Goal: Task Accomplishment & Management: Use online tool/utility

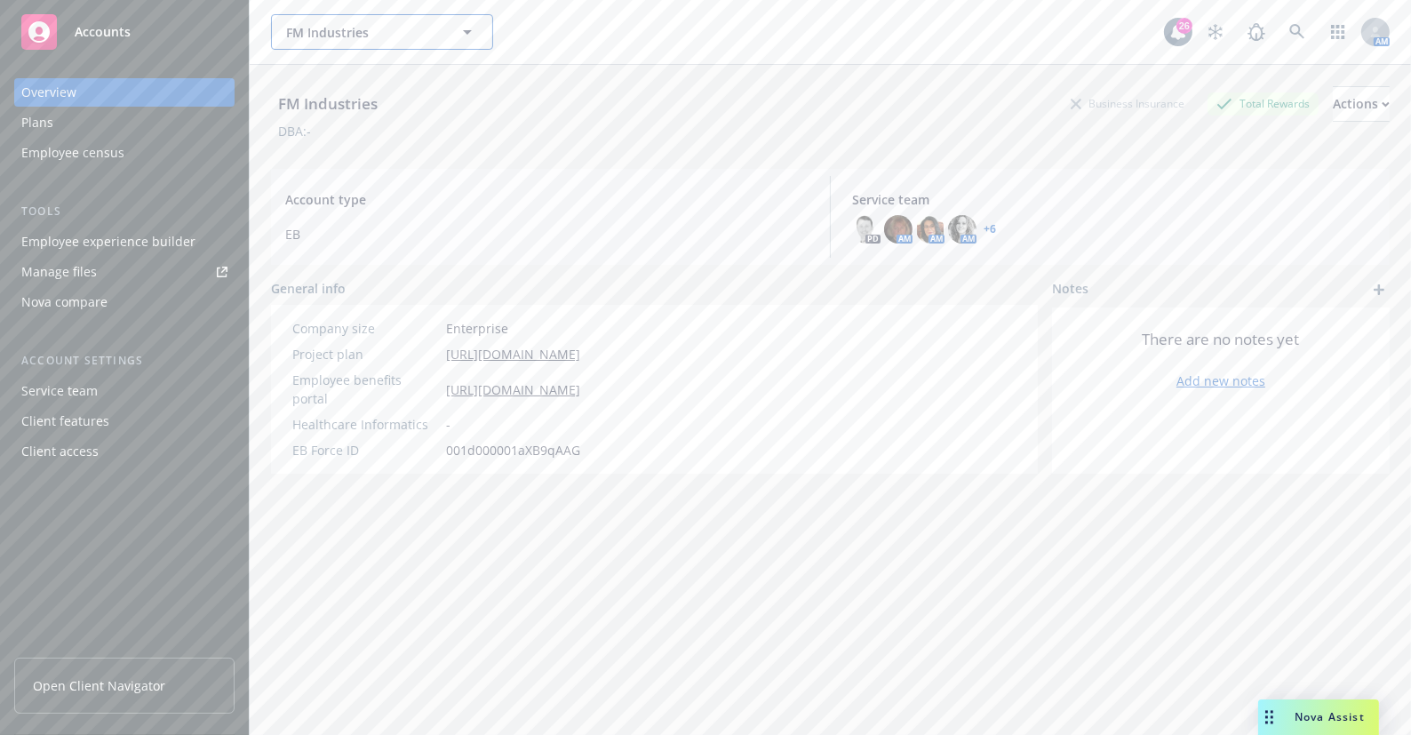
click at [392, 25] on span "FM Industries" at bounding box center [363, 32] width 154 height 19
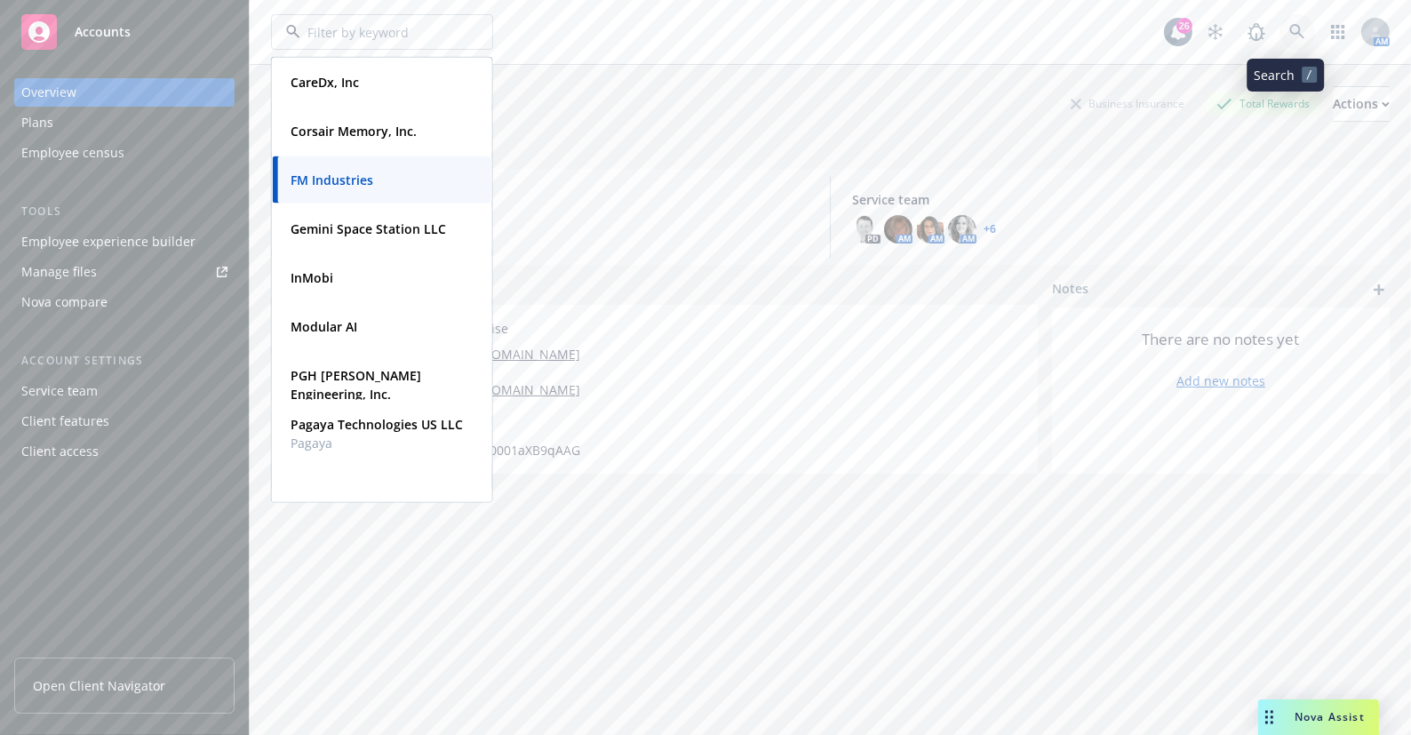
click at [1289, 37] on icon at bounding box center [1297, 32] width 16 height 16
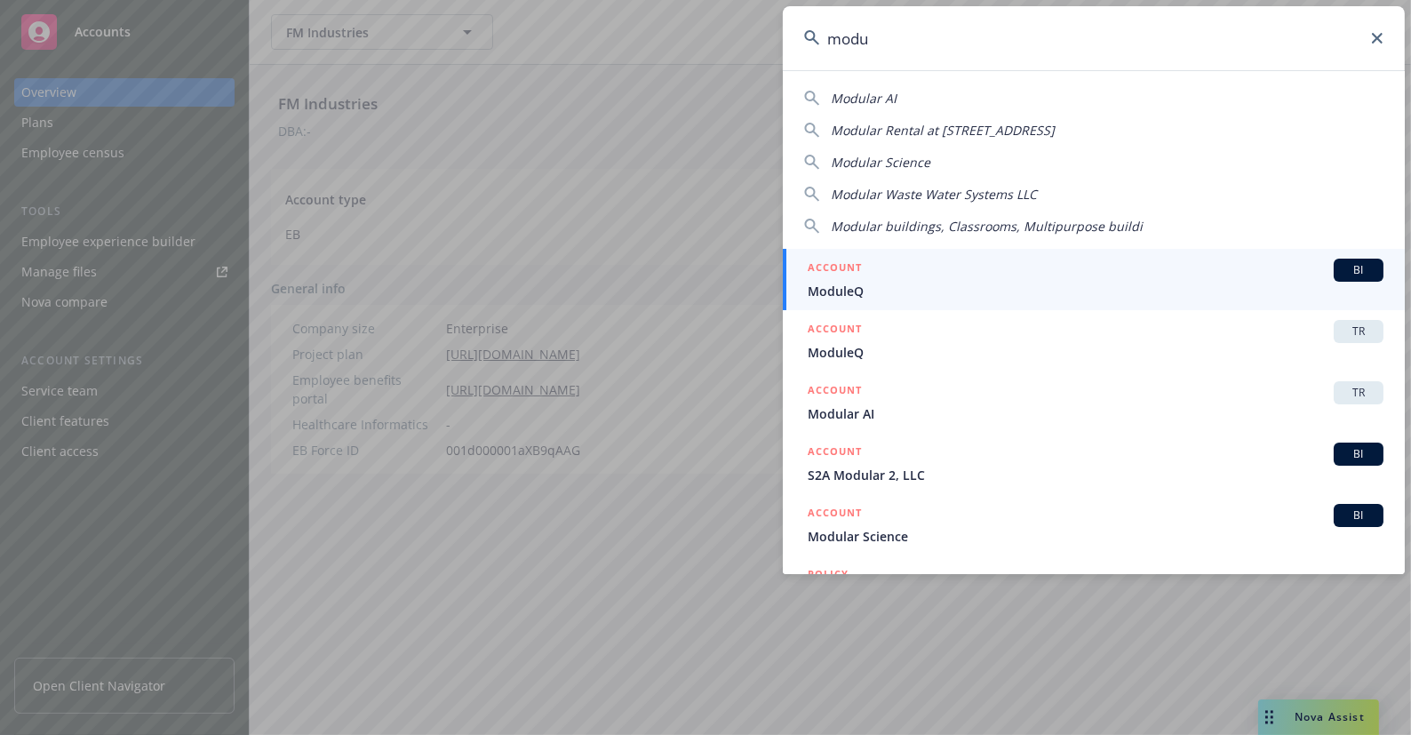
click at [920, 97] on div "Modular AI" at bounding box center [1093, 98] width 579 height 19
type input "Modular AI"
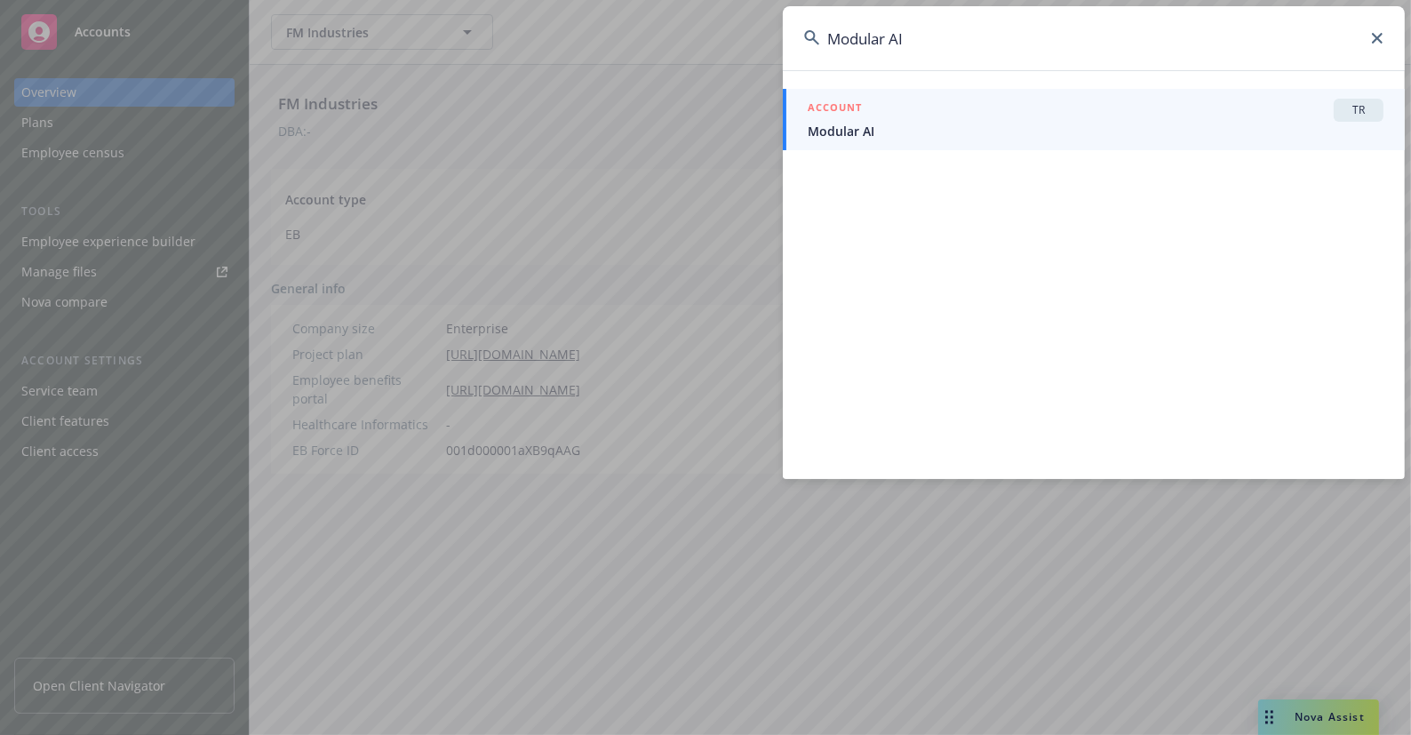
click at [932, 116] on div "ACCOUNT TR" at bounding box center [1096, 110] width 576 height 23
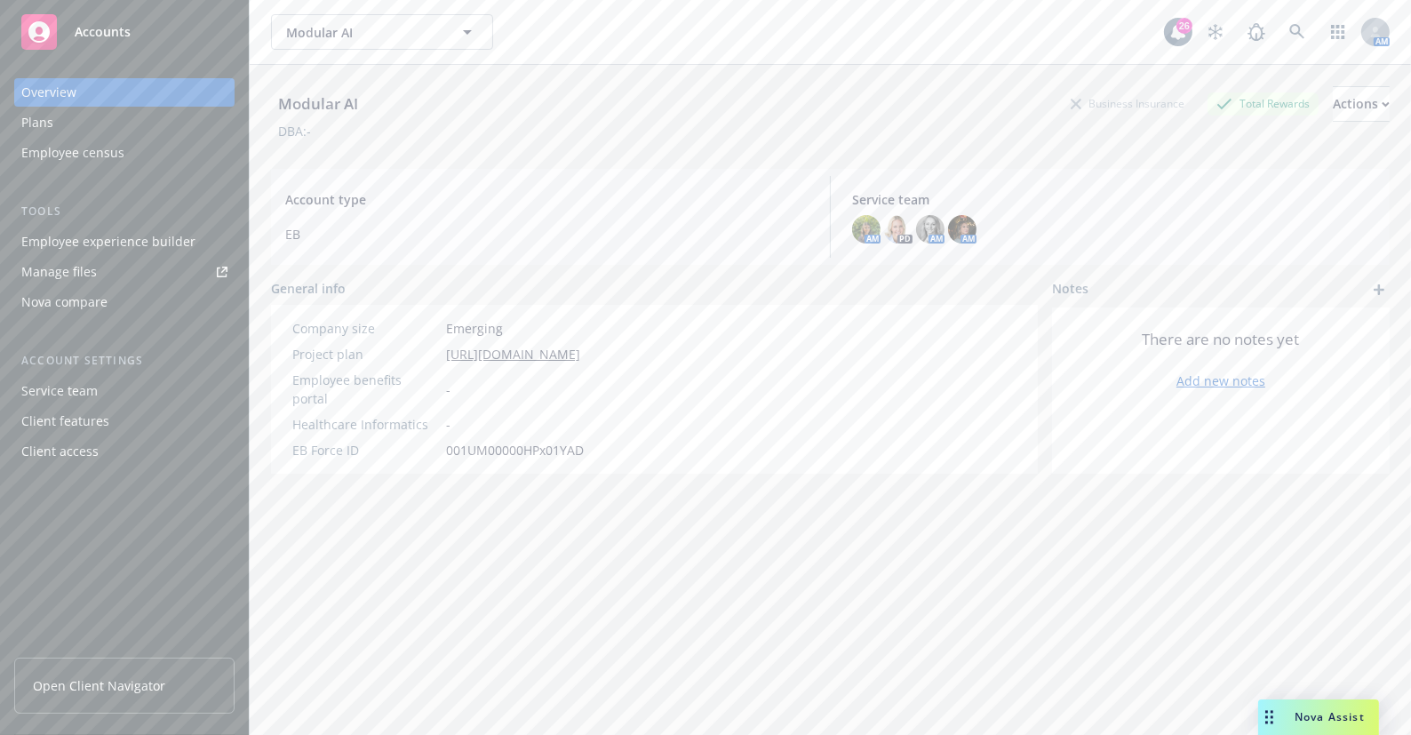
click at [70, 116] on div "Plans" at bounding box center [124, 122] width 206 height 28
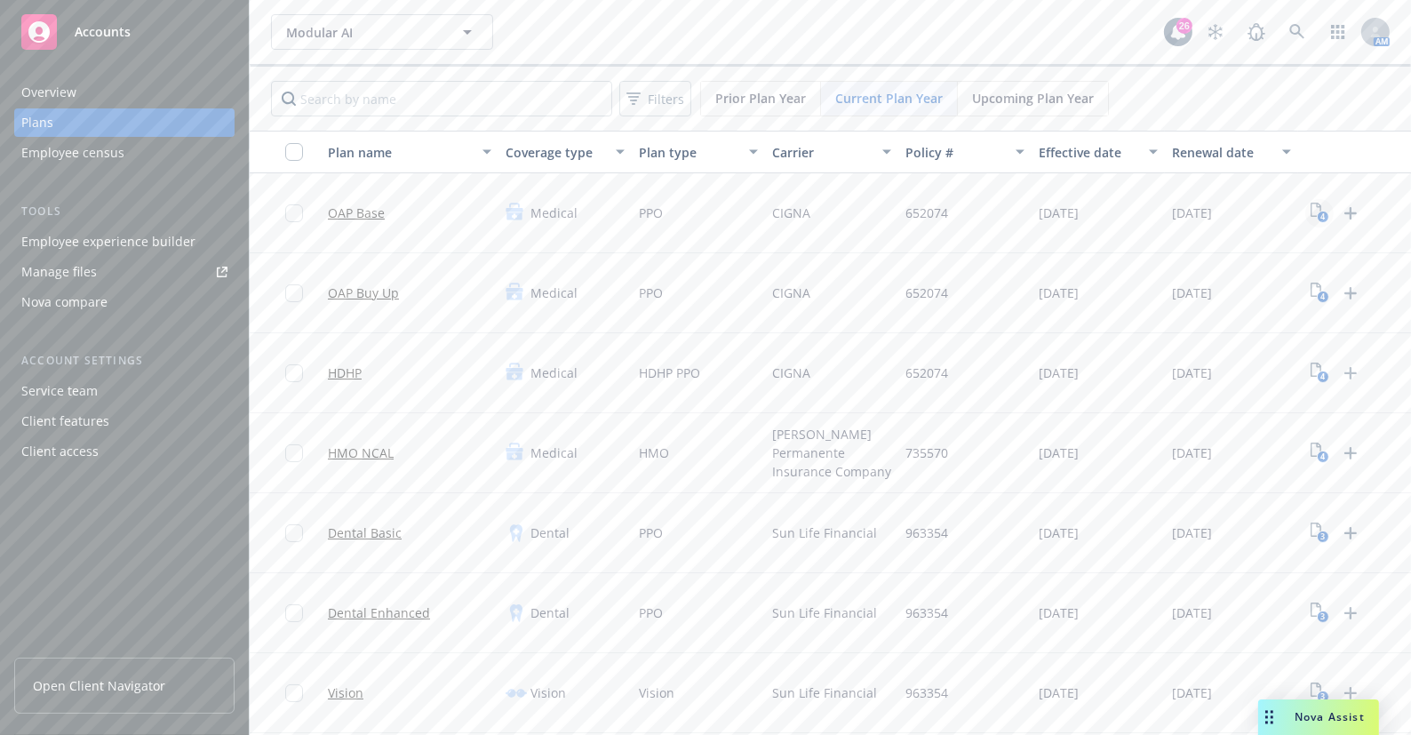
click at [1314, 212] on icon "4" at bounding box center [1320, 213] width 19 height 20
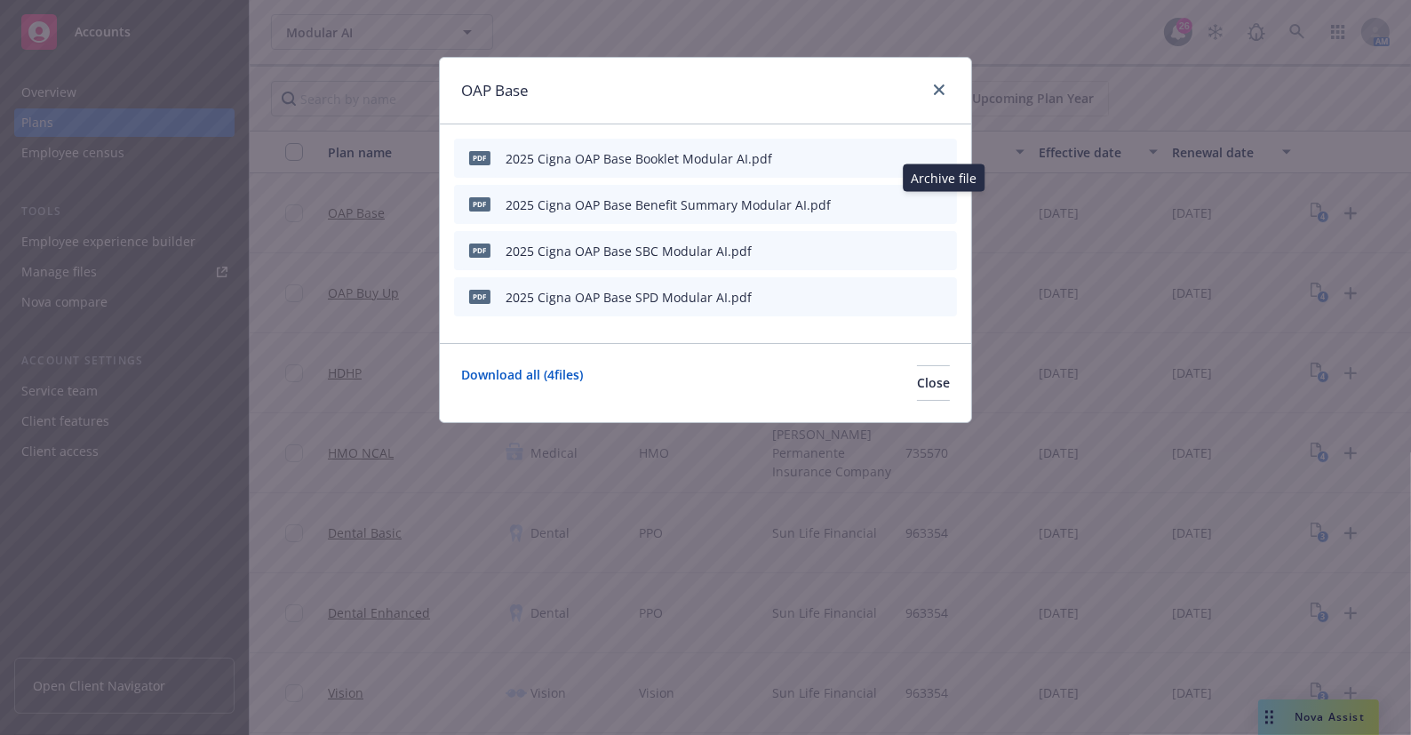
click at [946, 207] on icon "archive file" at bounding box center [941, 203] width 12 height 14
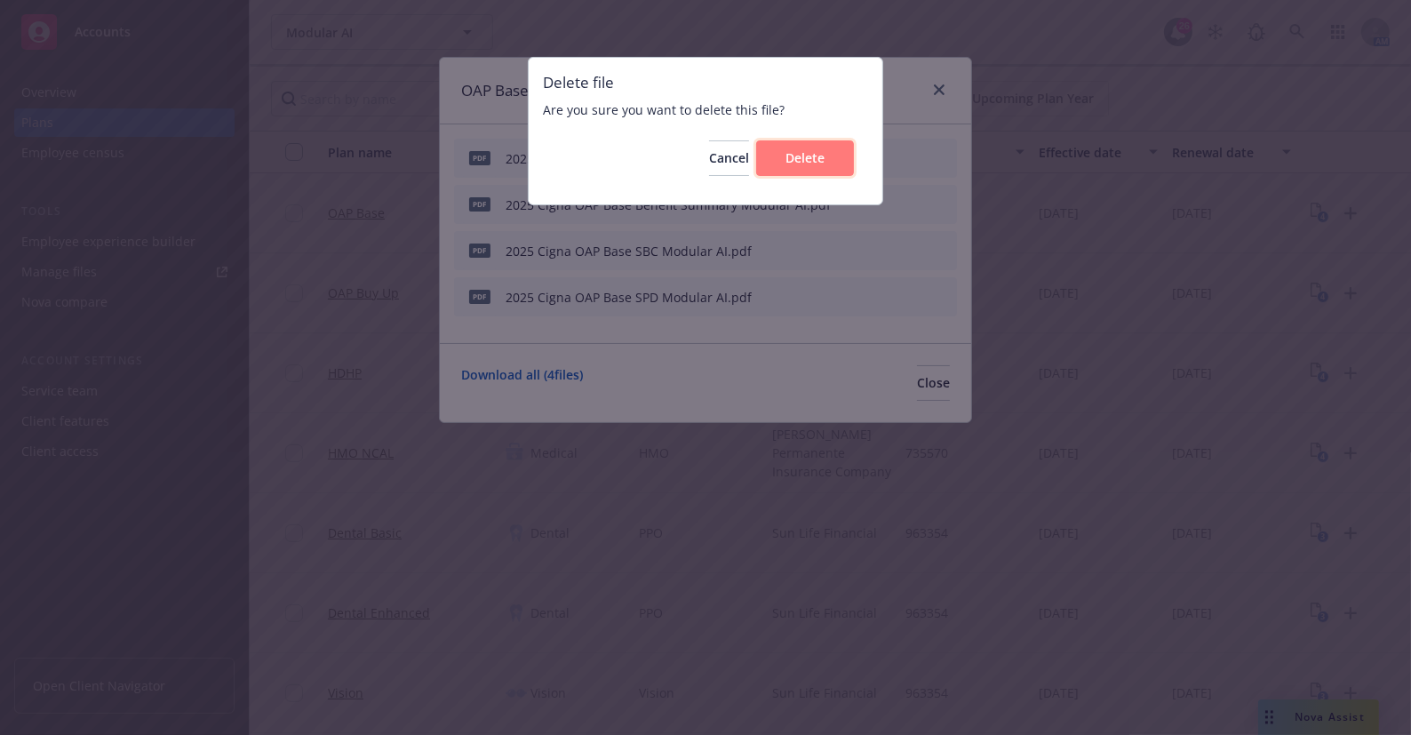
click at [817, 152] on span "Delete" at bounding box center [805, 157] width 39 height 17
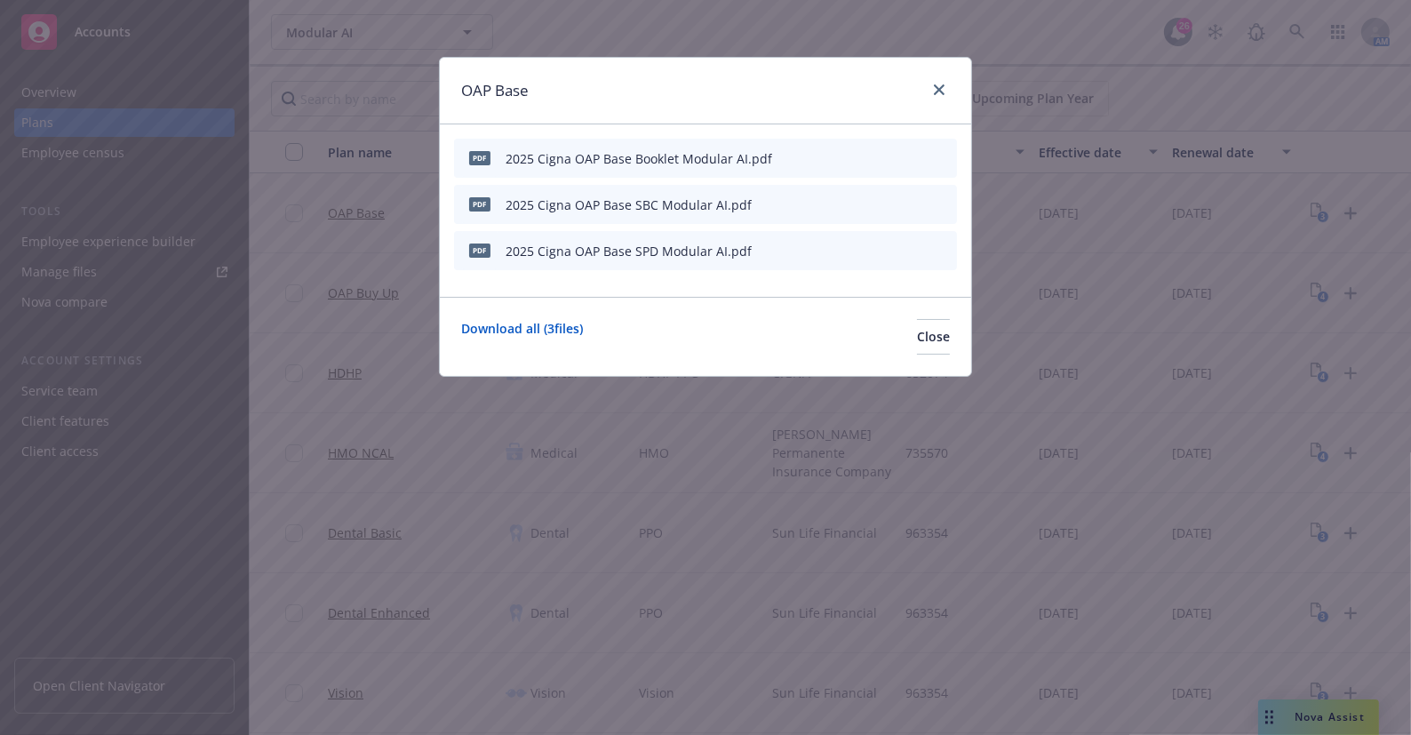
click at [948, 209] on button at bounding box center [943, 205] width 14 height 19
click at [941, 199] on icon "archive file" at bounding box center [941, 203] width 12 height 14
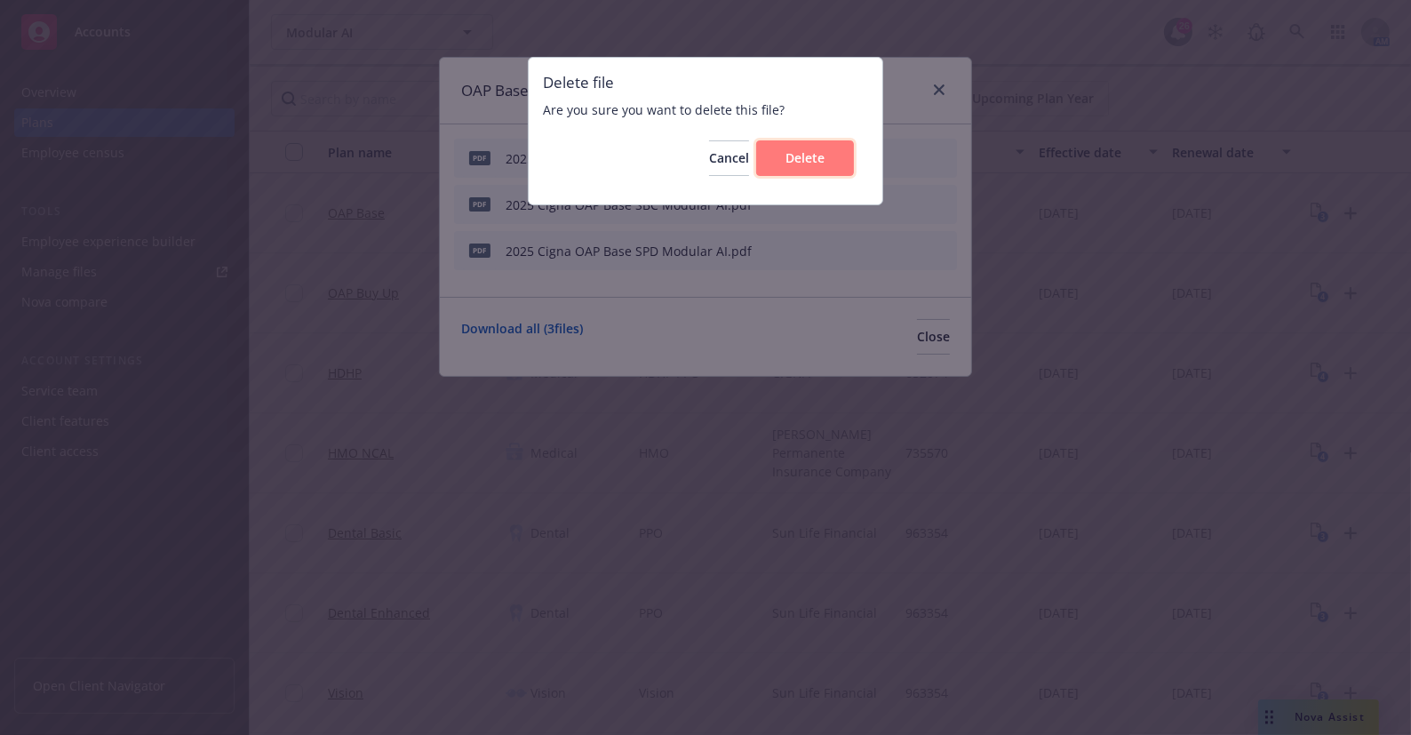
click at [834, 160] on button "Delete" at bounding box center [805, 158] width 98 height 36
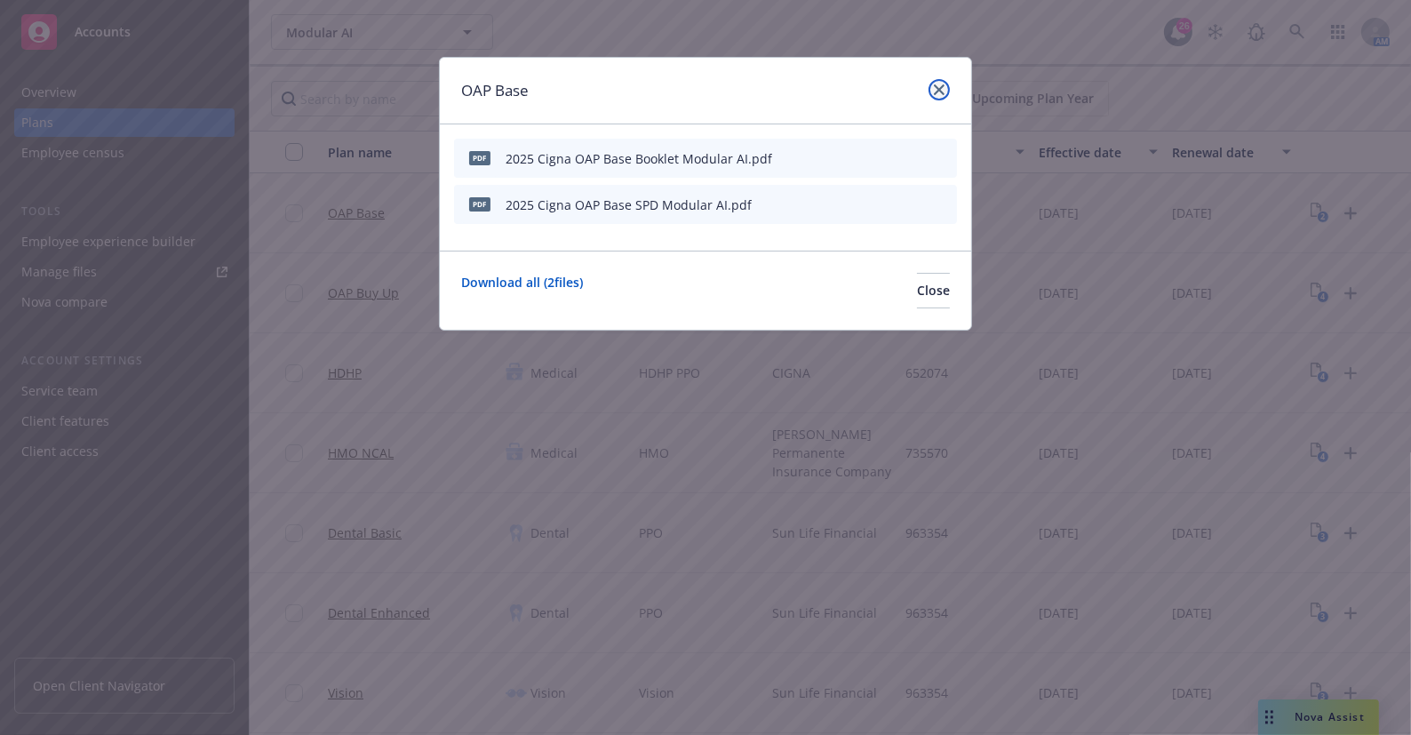
click at [940, 91] on icon "close" at bounding box center [939, 89] width 11 height 11
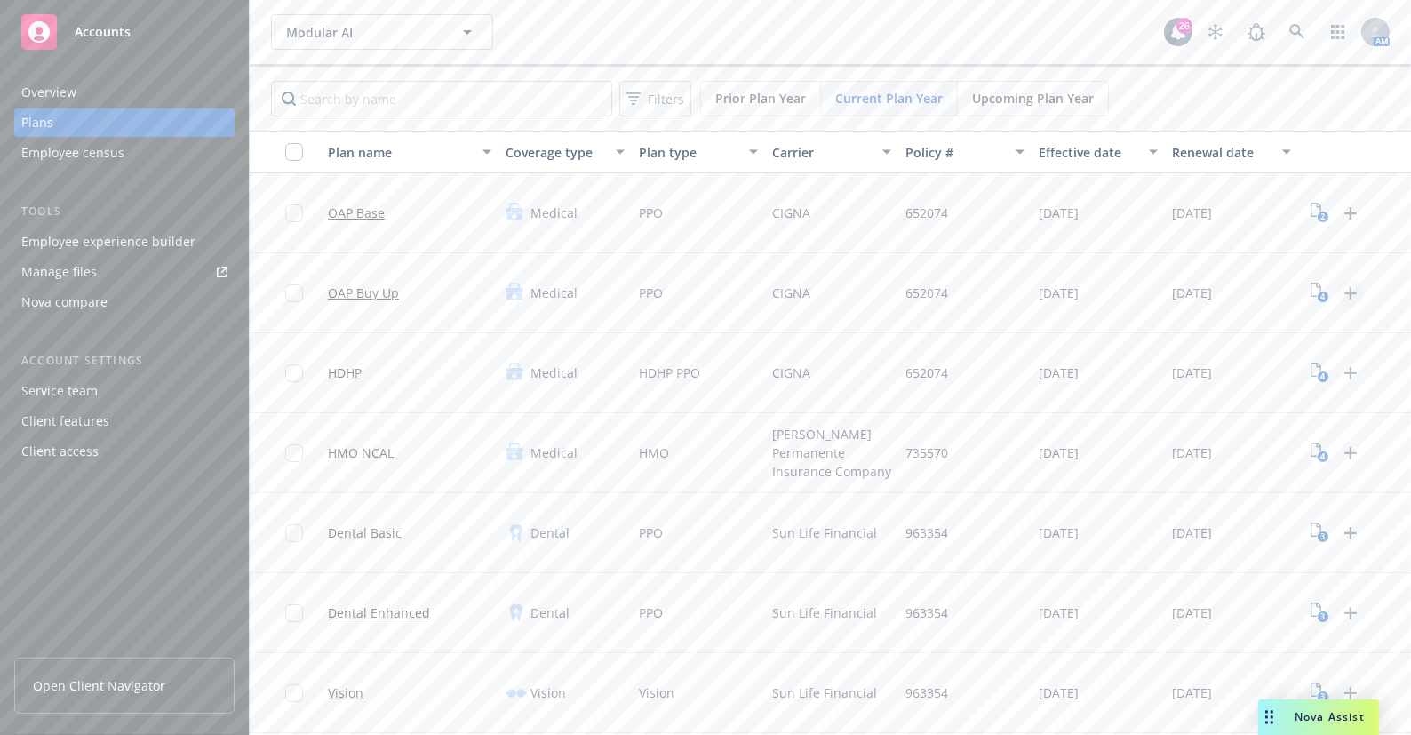
click at [1349, 291] on icon "Upload Plan Documents" at bounding box center [1350, 293] width 21 height 21
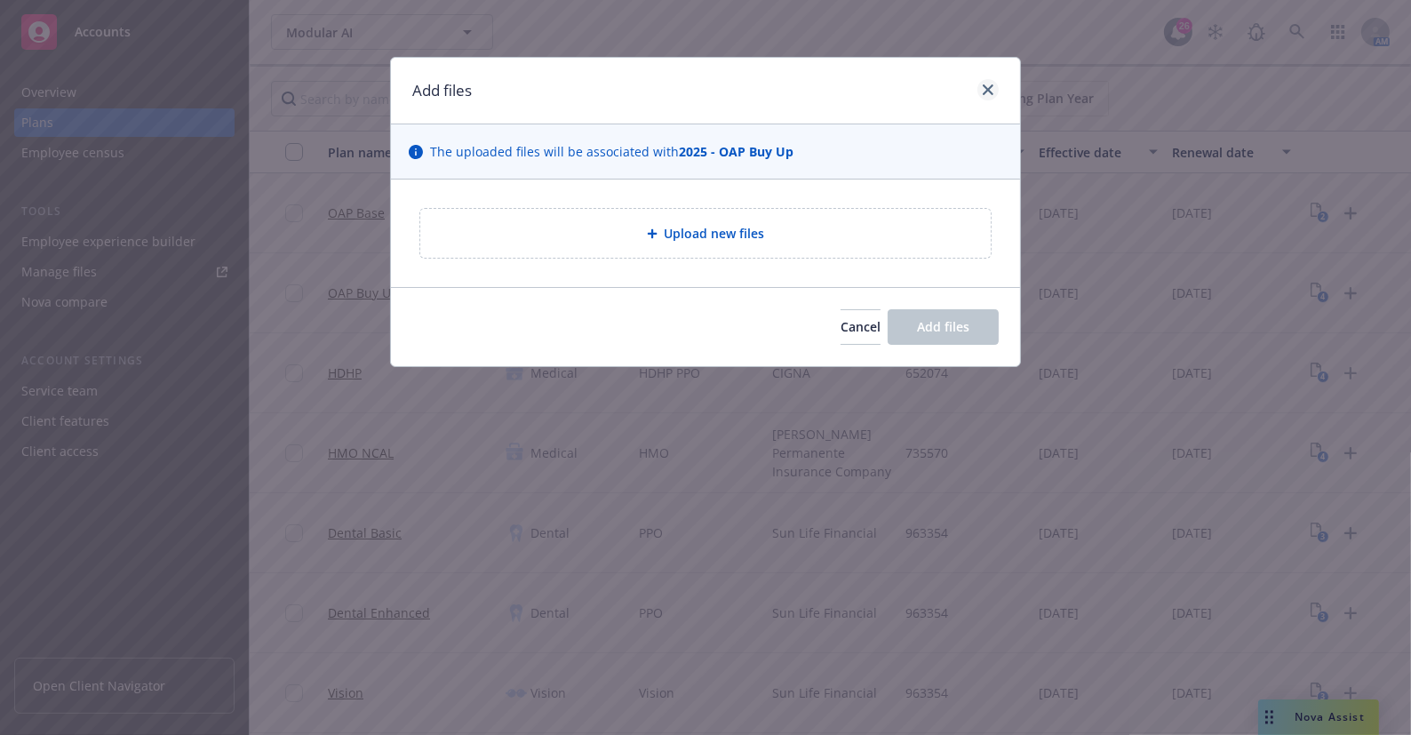
click at [996, 84] on div "Add files" at bounding box center [705, 91] width 629 height 67
click at [991, 89] on icon "close" at bounding box center [988, 89] width 11 height 11
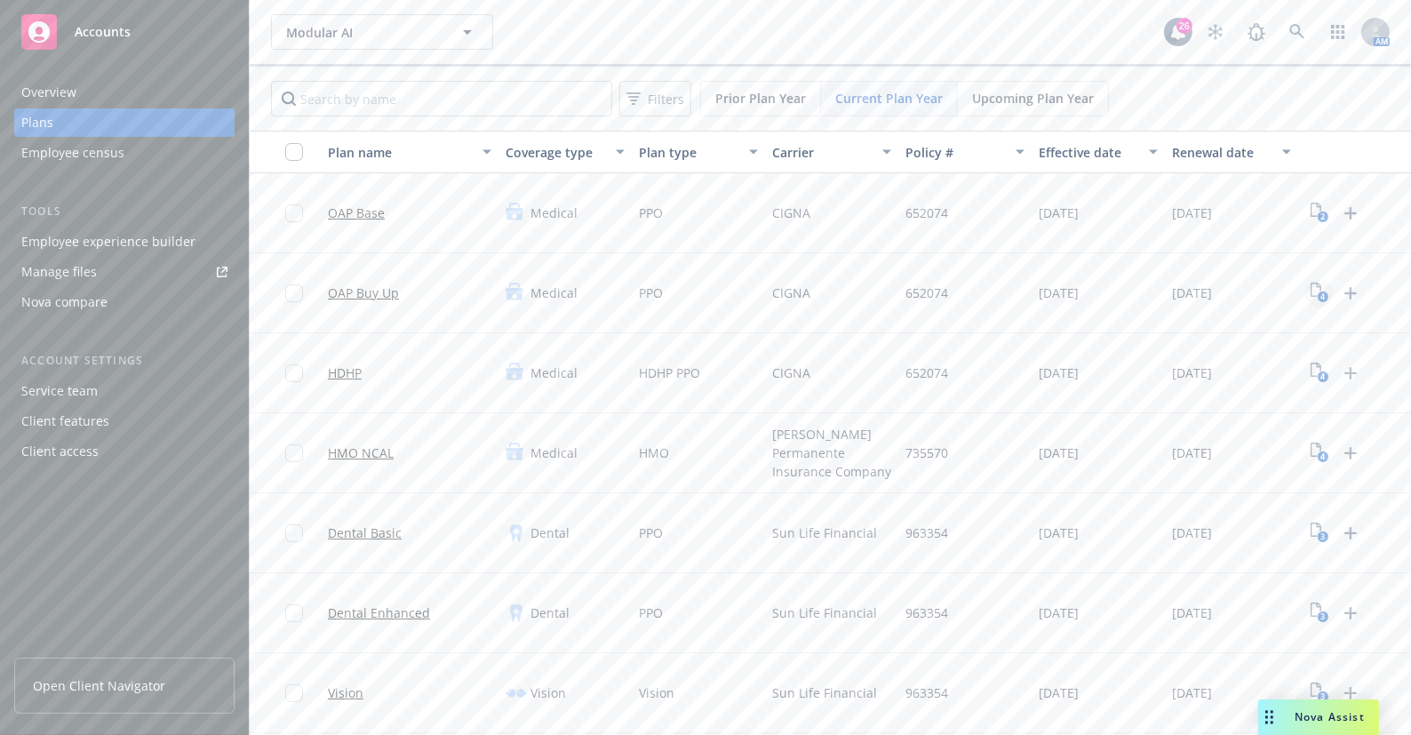
click at [1312, 294] on icon "4" at bounding box center [1320, 293] width 19 height 20
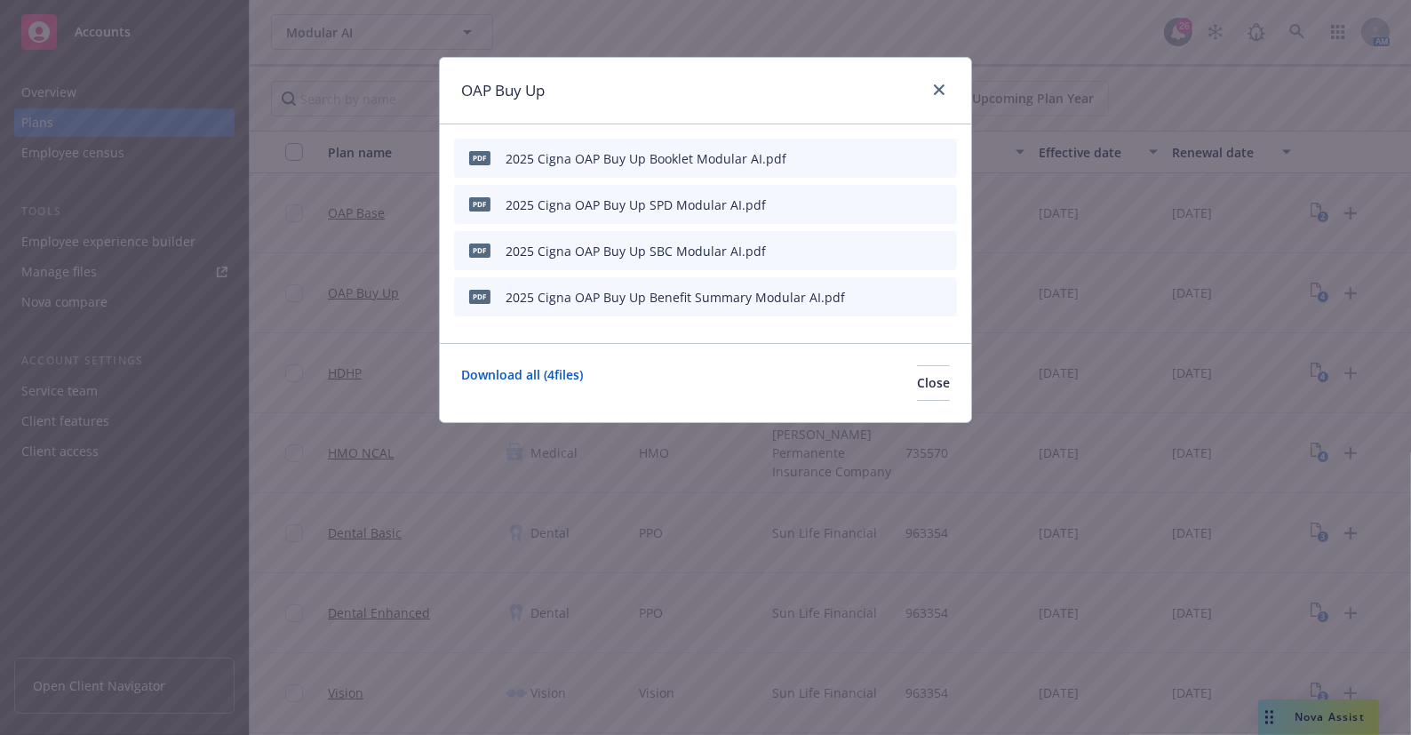
click at [942, 252] on icon "archive file" at bounding box center [941, 250] width 12 height 14
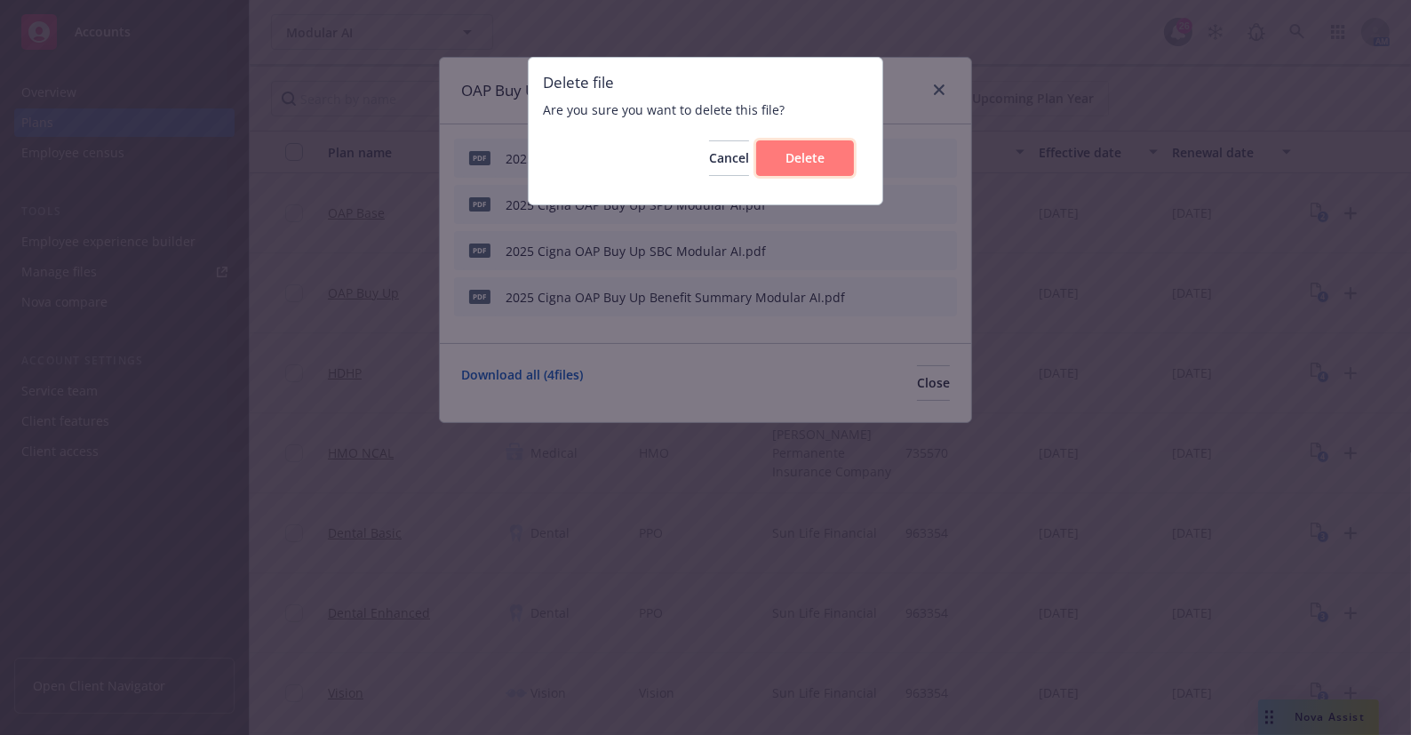
click at [803, 144] on button "Delete" at bounding box center [805, 158] width 98 height 36
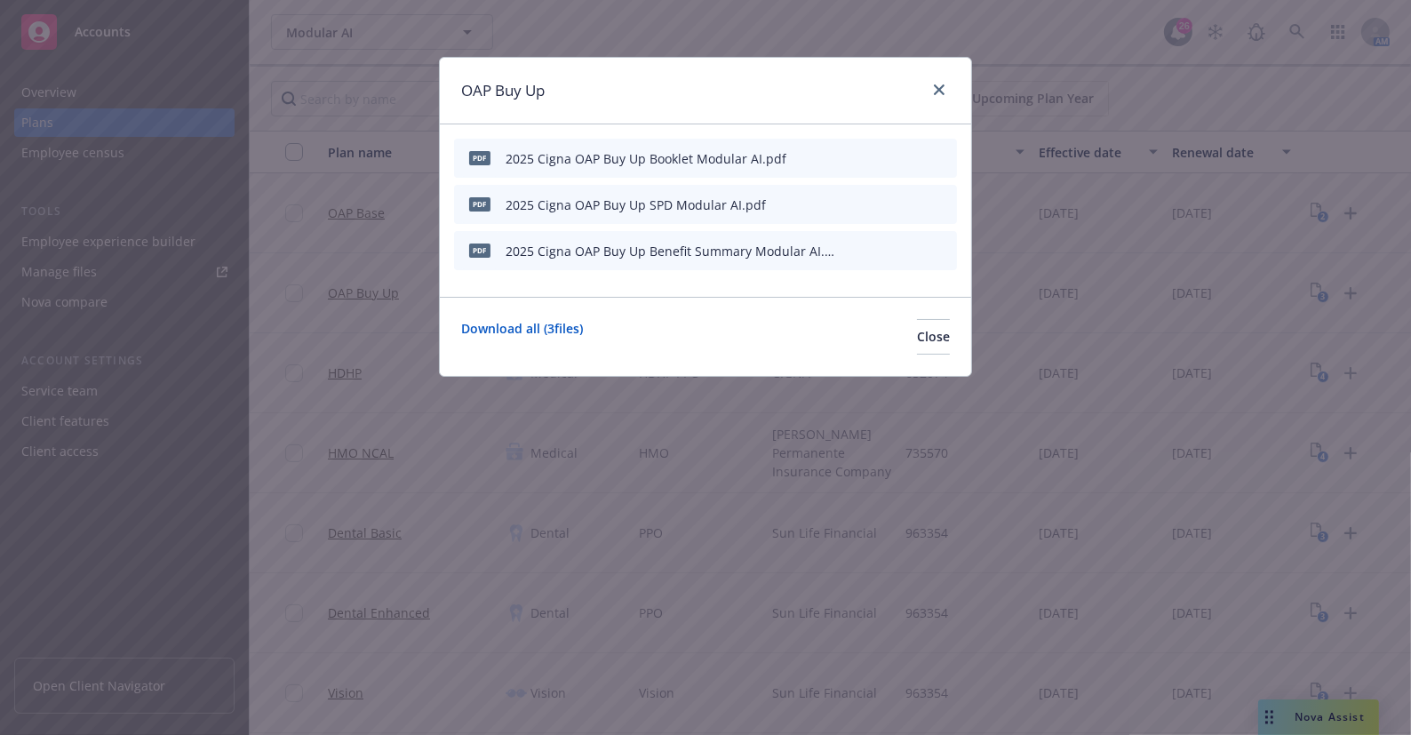
click at [946, 243] on icon "archive file" at bounding box center [941, 250] width 12 height 14
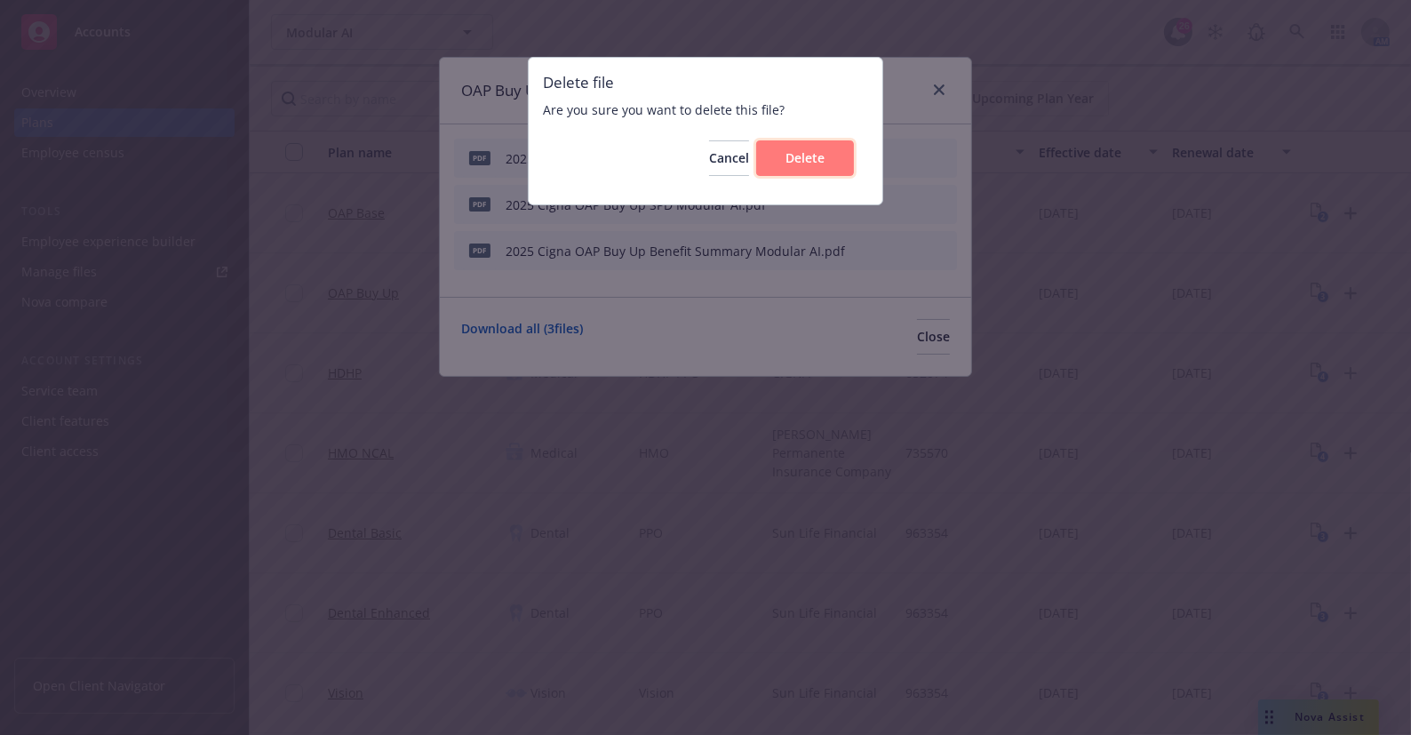
click at [799, 159] on span "Delete" at bounding box center [805, 157] width 39 height 17
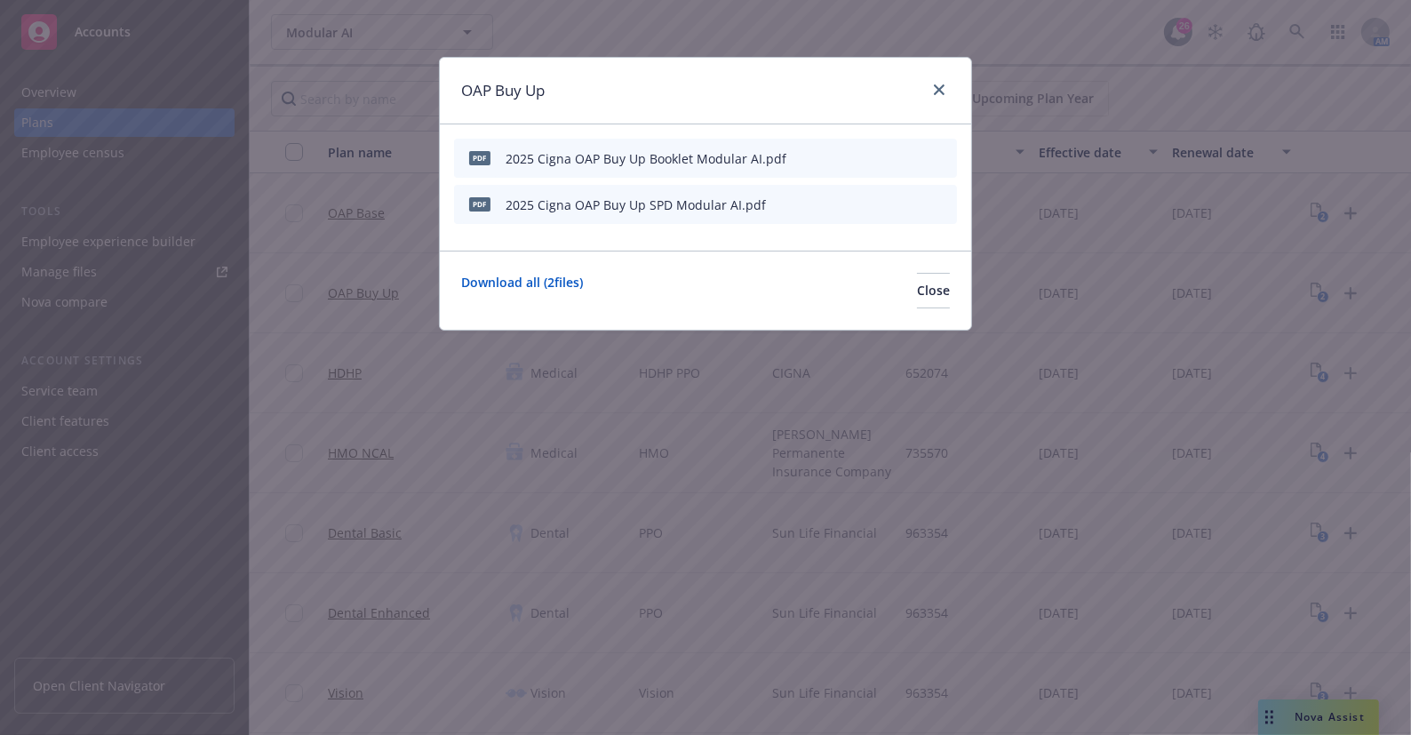
click at [874, 97] on div "OAP Buy Up" at bounding box center [705, 91] width 531 height 67
drag, startPoint x: 937, startPoint y: 89, endPoint x: 391, endPoint y: 377, distance: 616.9
click at [937, 89] on icon "close" at bounding box center [939, 89] width 11 height 11
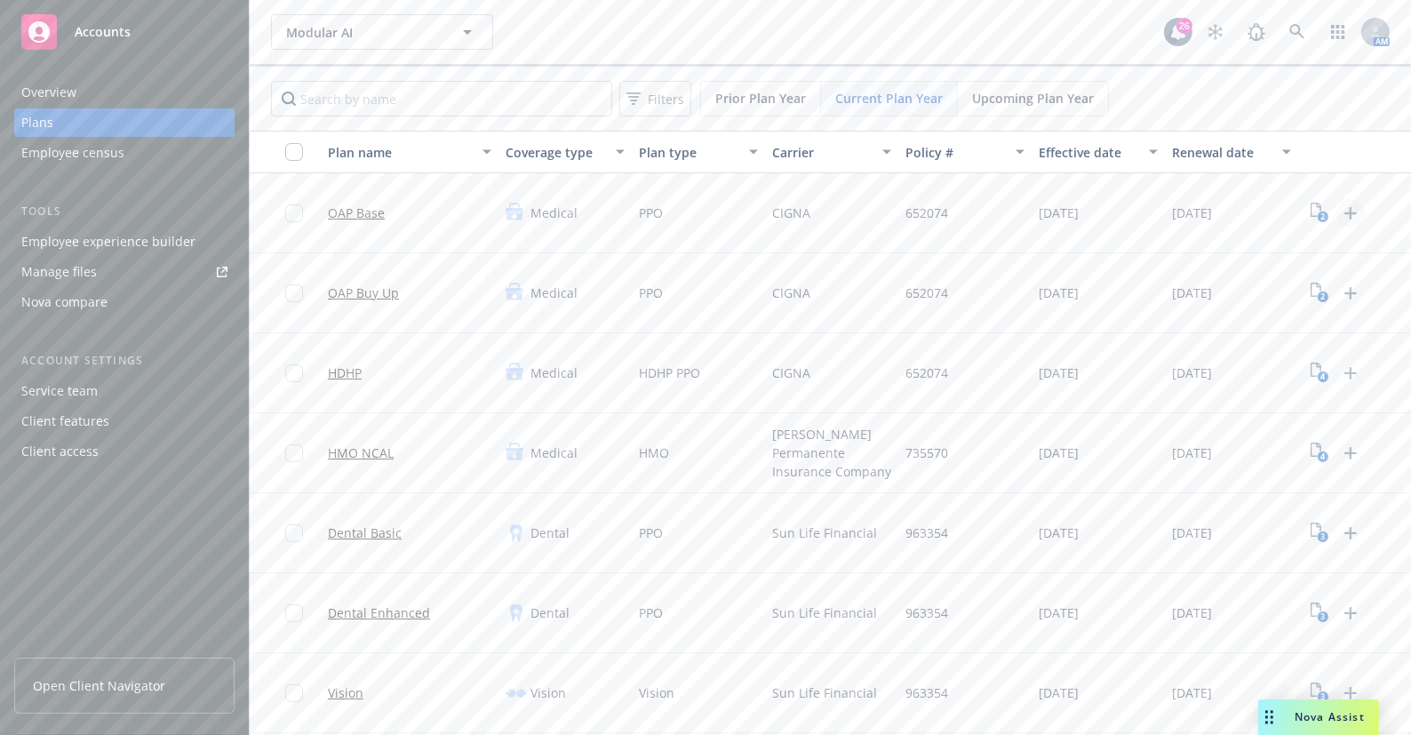
click at [1347, 211] on icon "Upload Plan Documents" at bounding box center [1350, 213] width 21 height 21
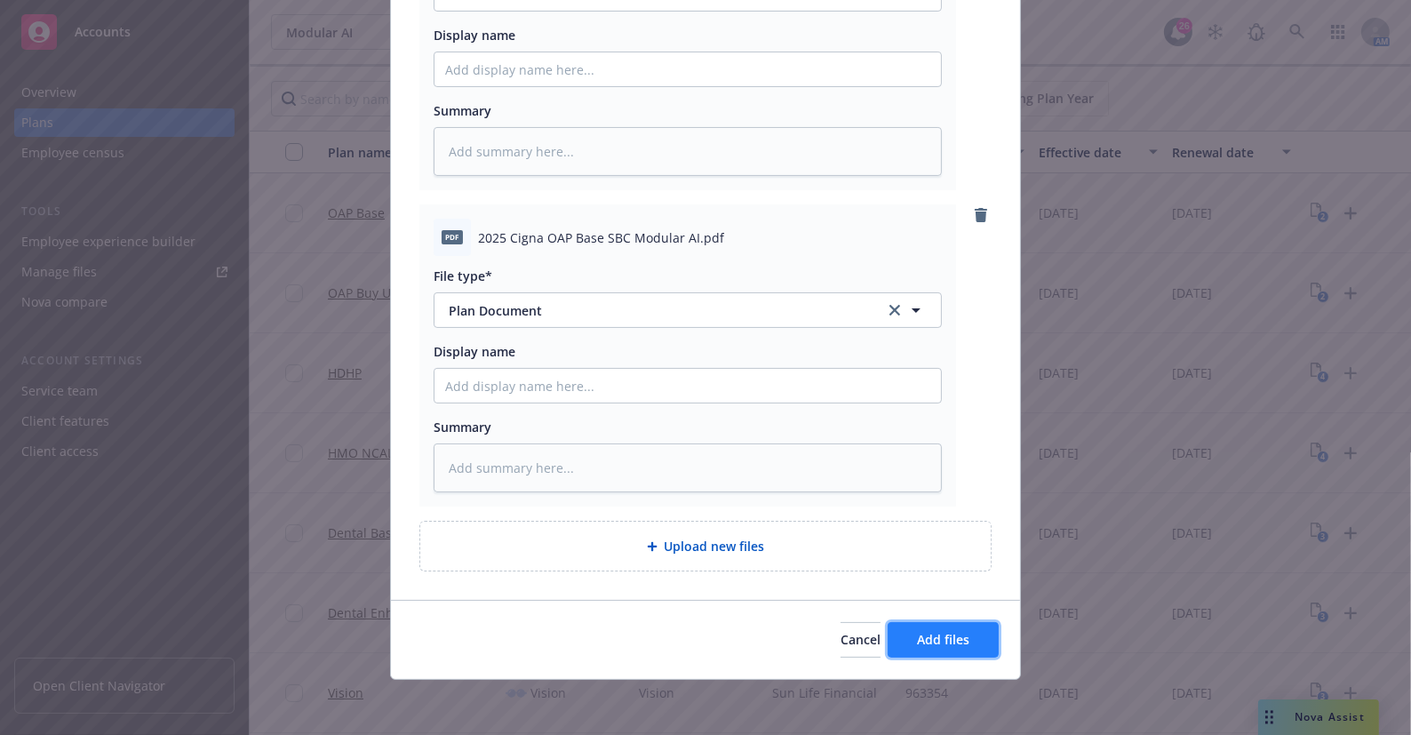
click at [972, 636] on button "Add files" at bounding box center [943, 640] width 111 height 36
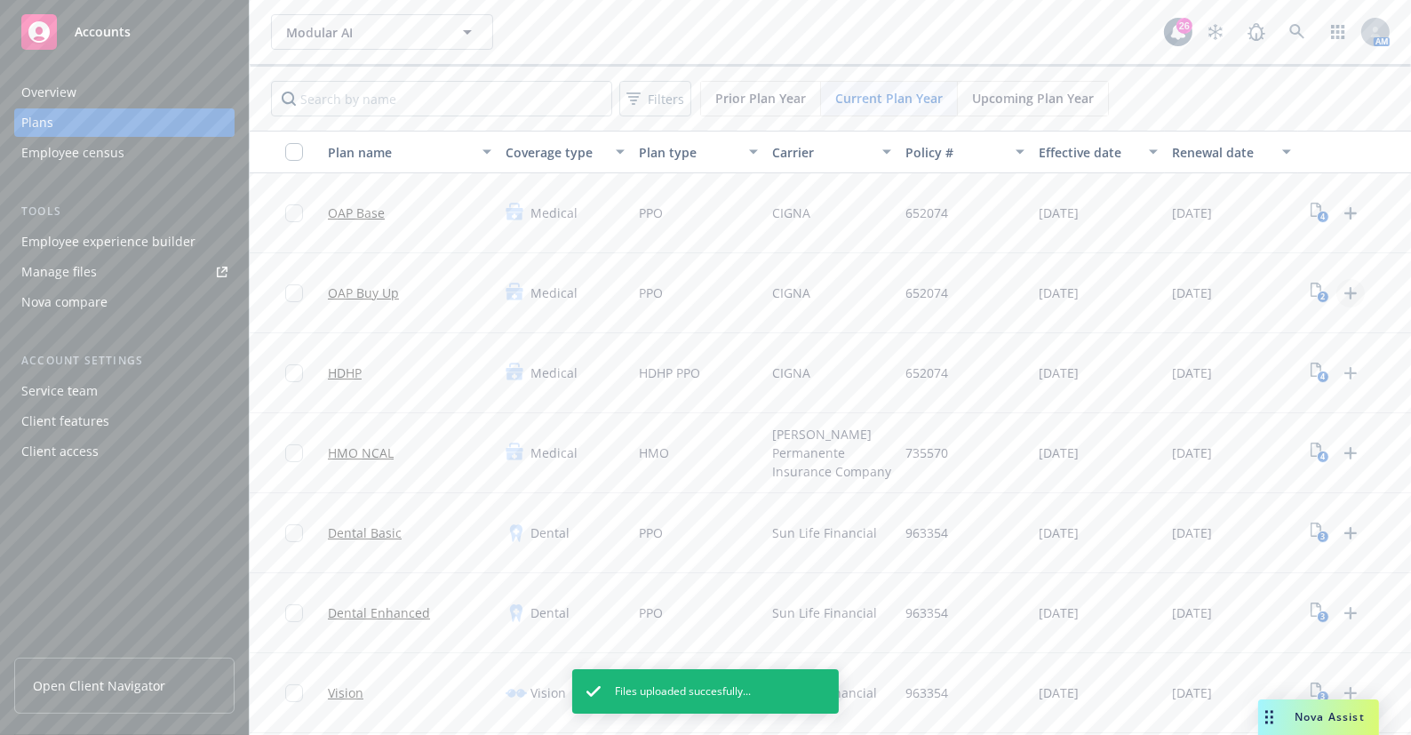
click at [1346, 291] on icon "Upload Plan Documents" at bounding box center [1350, 293] width 21 height 21
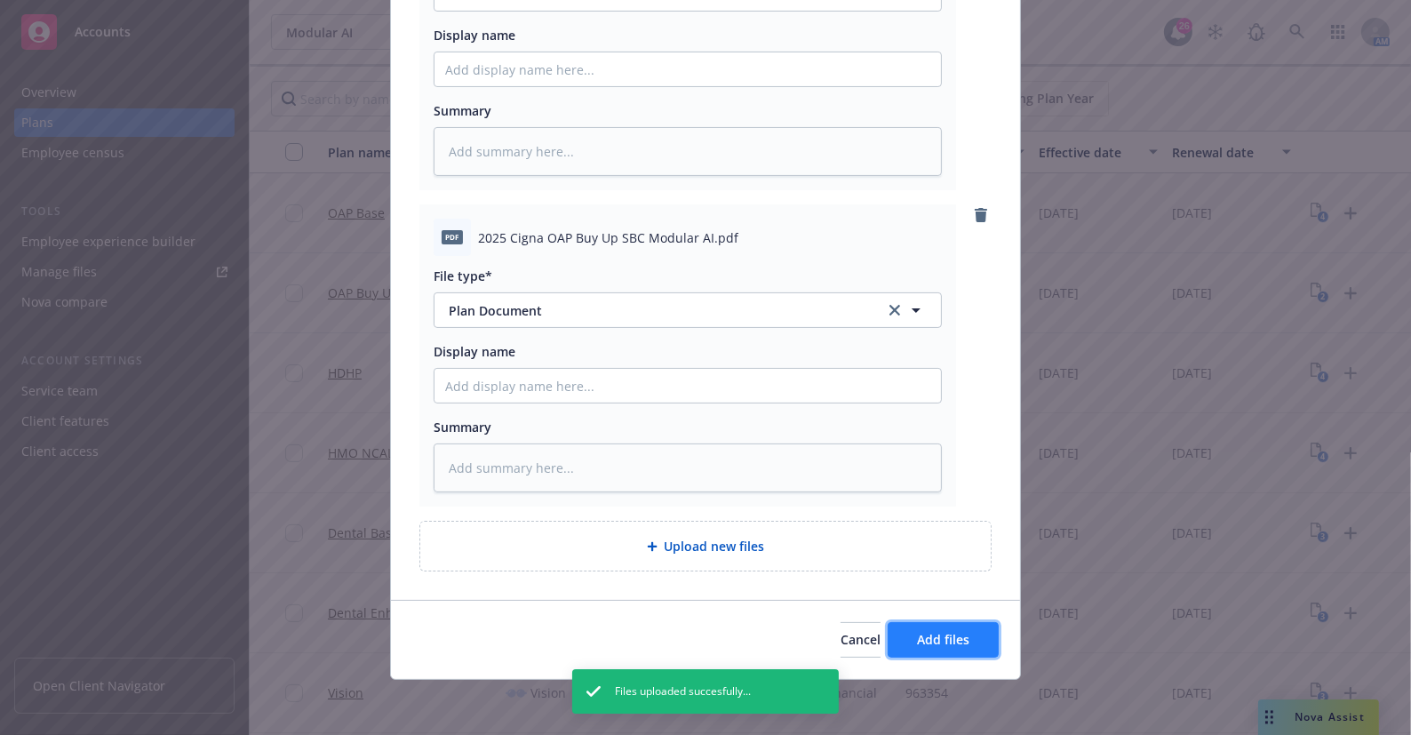
click at [952, 631] on span "Add files" at bounding box center [943, 639] width 52 height 17
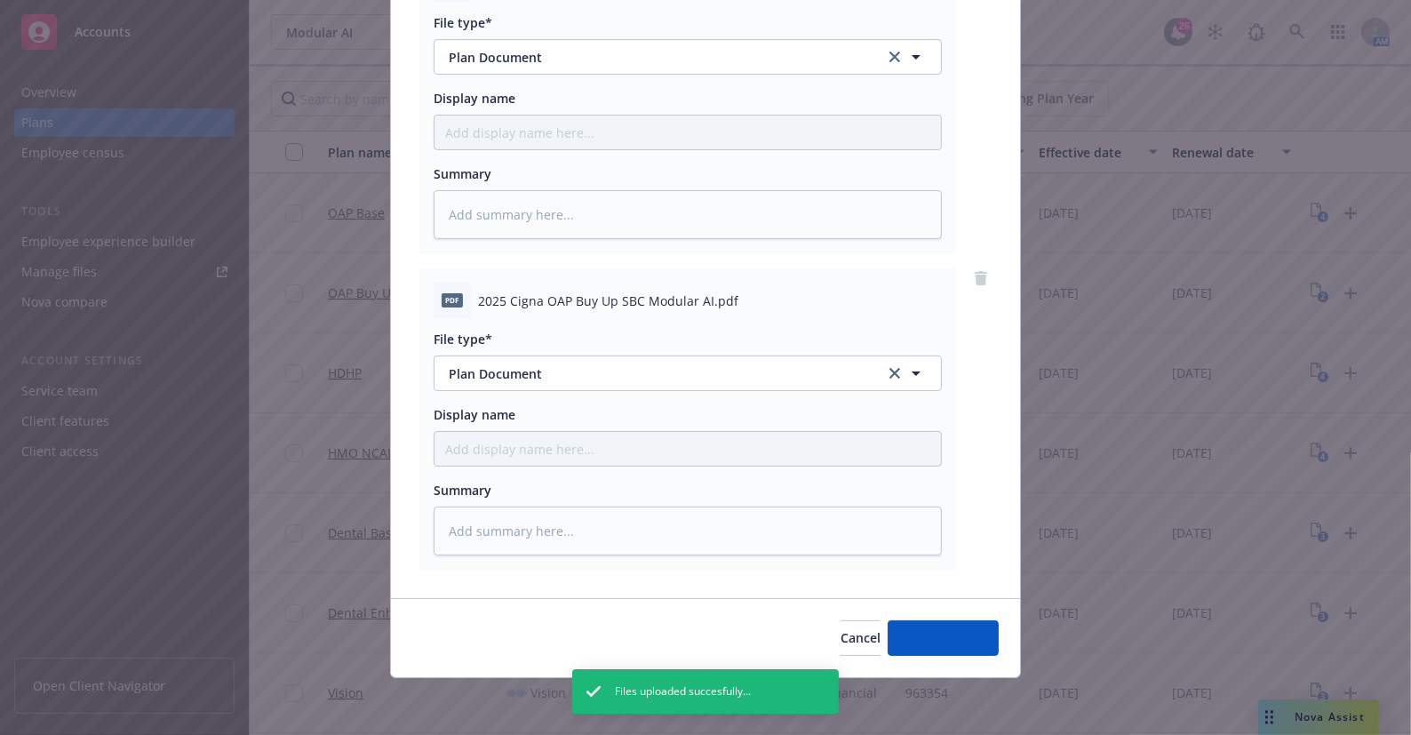
scroll to position [256, 0]
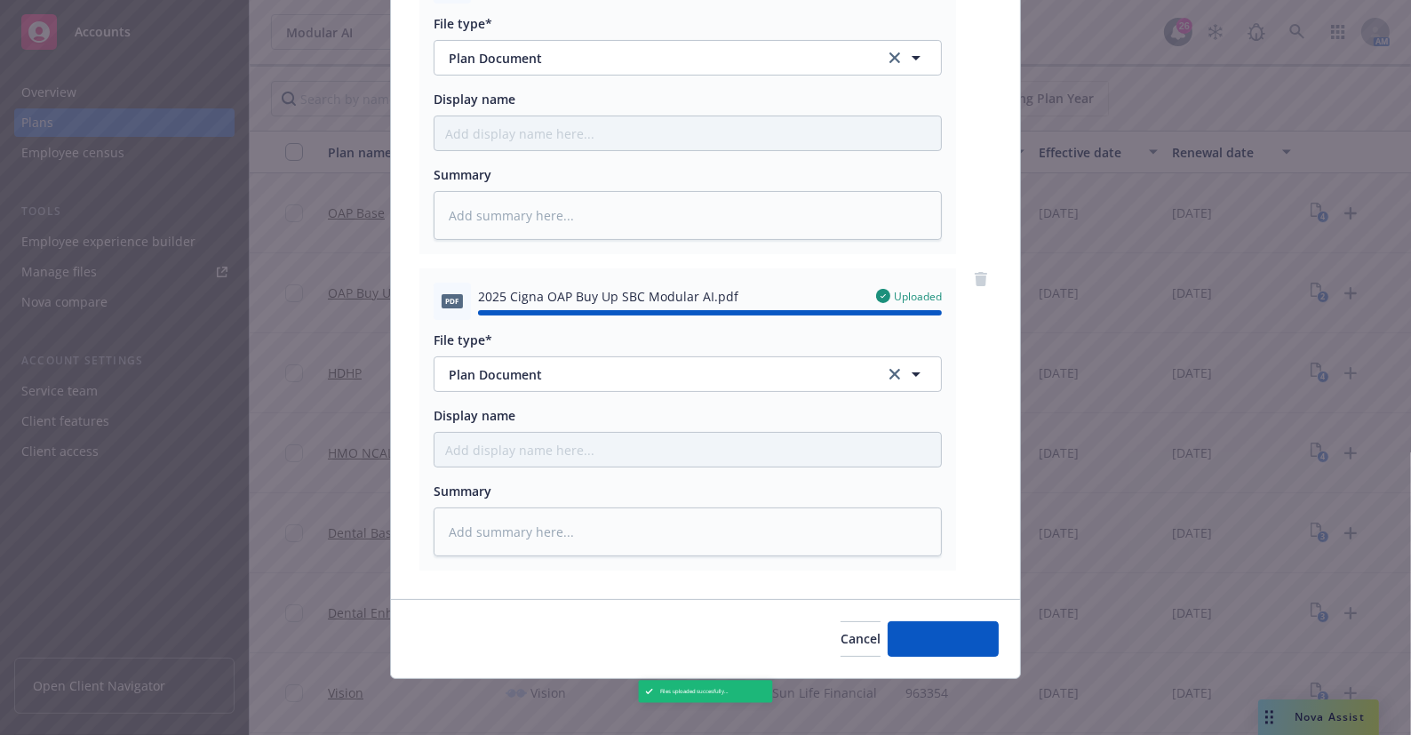
type textarea "x"
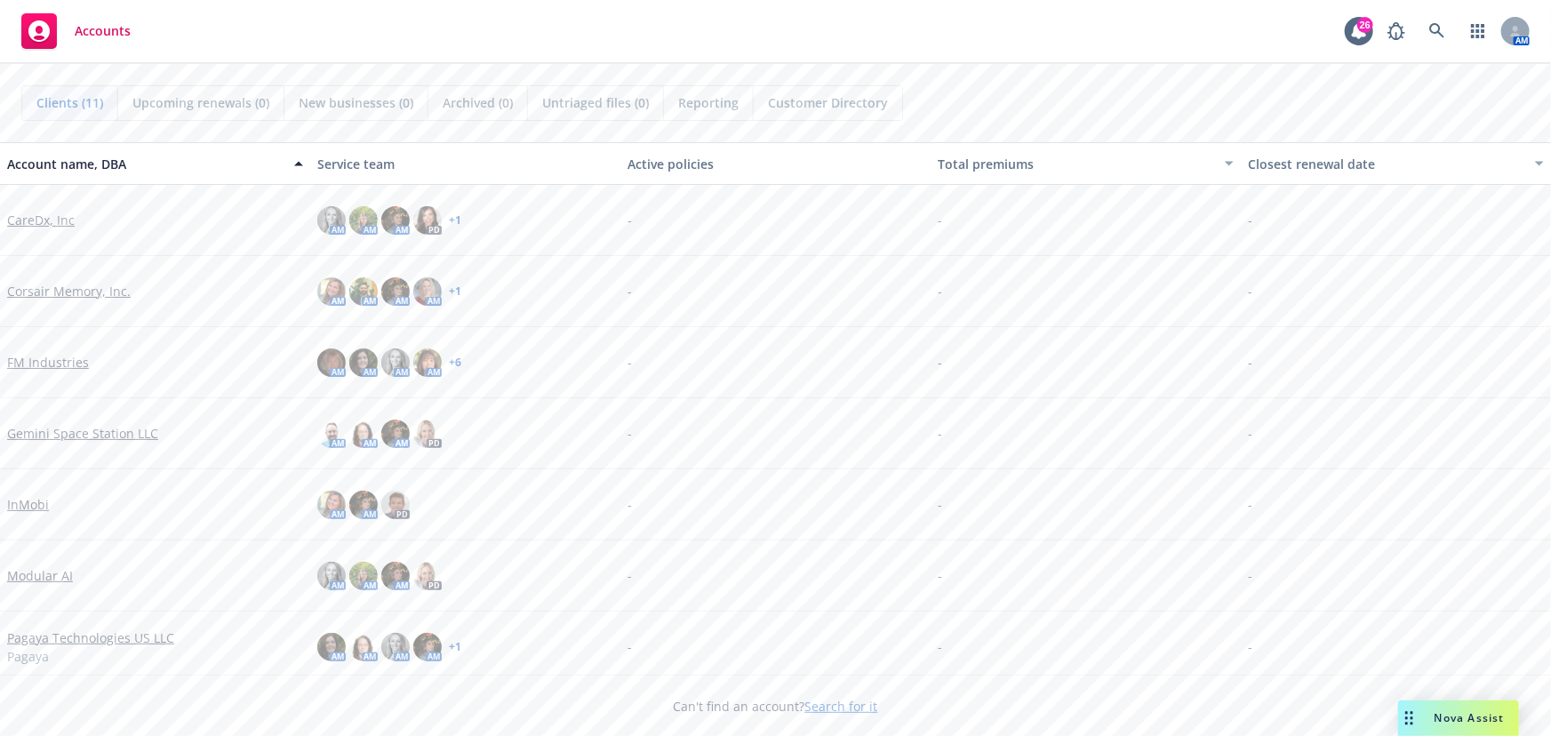
click at [52, 435] on link "Gemini Space Station LLC" at bounding box center [82, 433] width 151 height 19
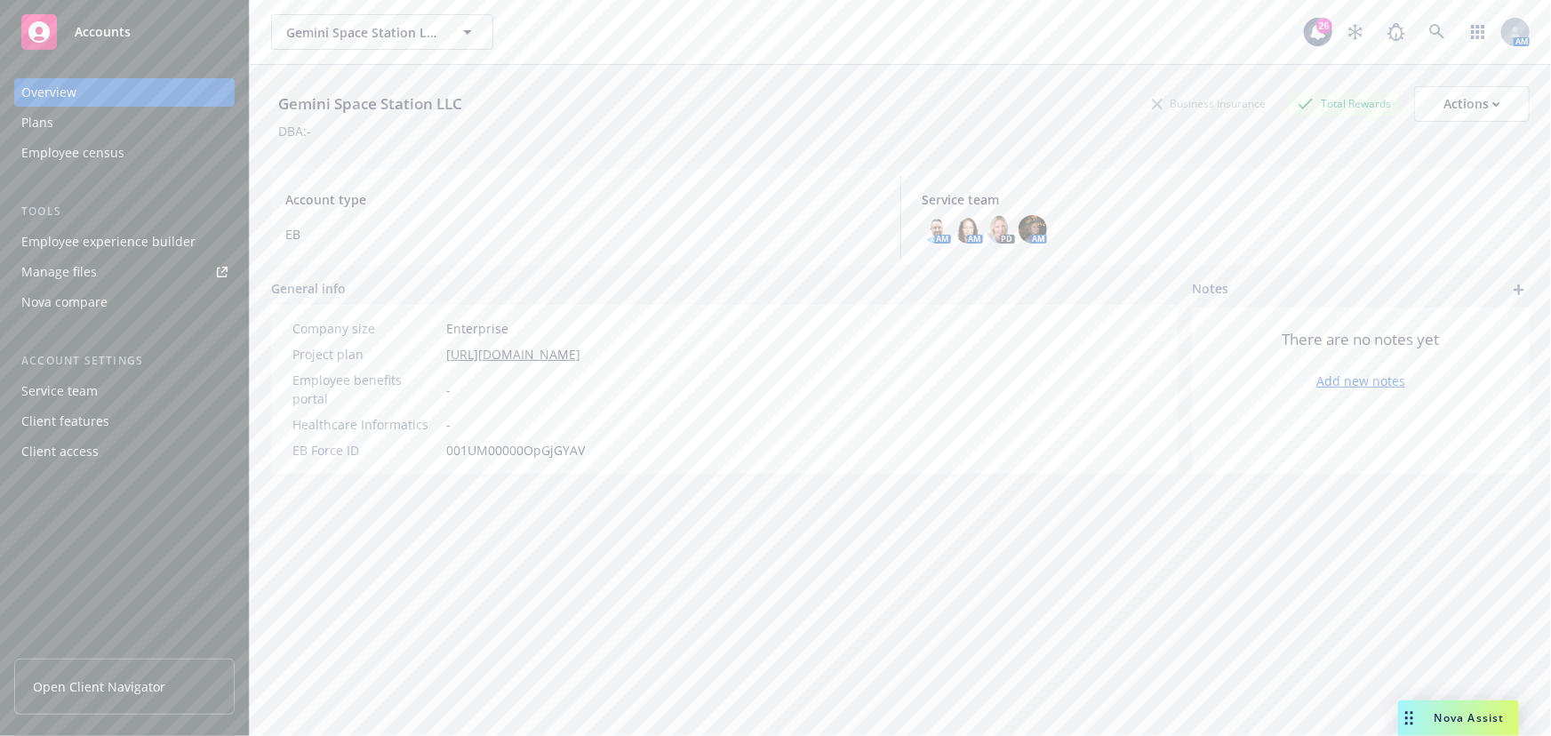
click at [99, 243] on div "Employee experience builder" at bounding box center [108, 241] width 174 height 28
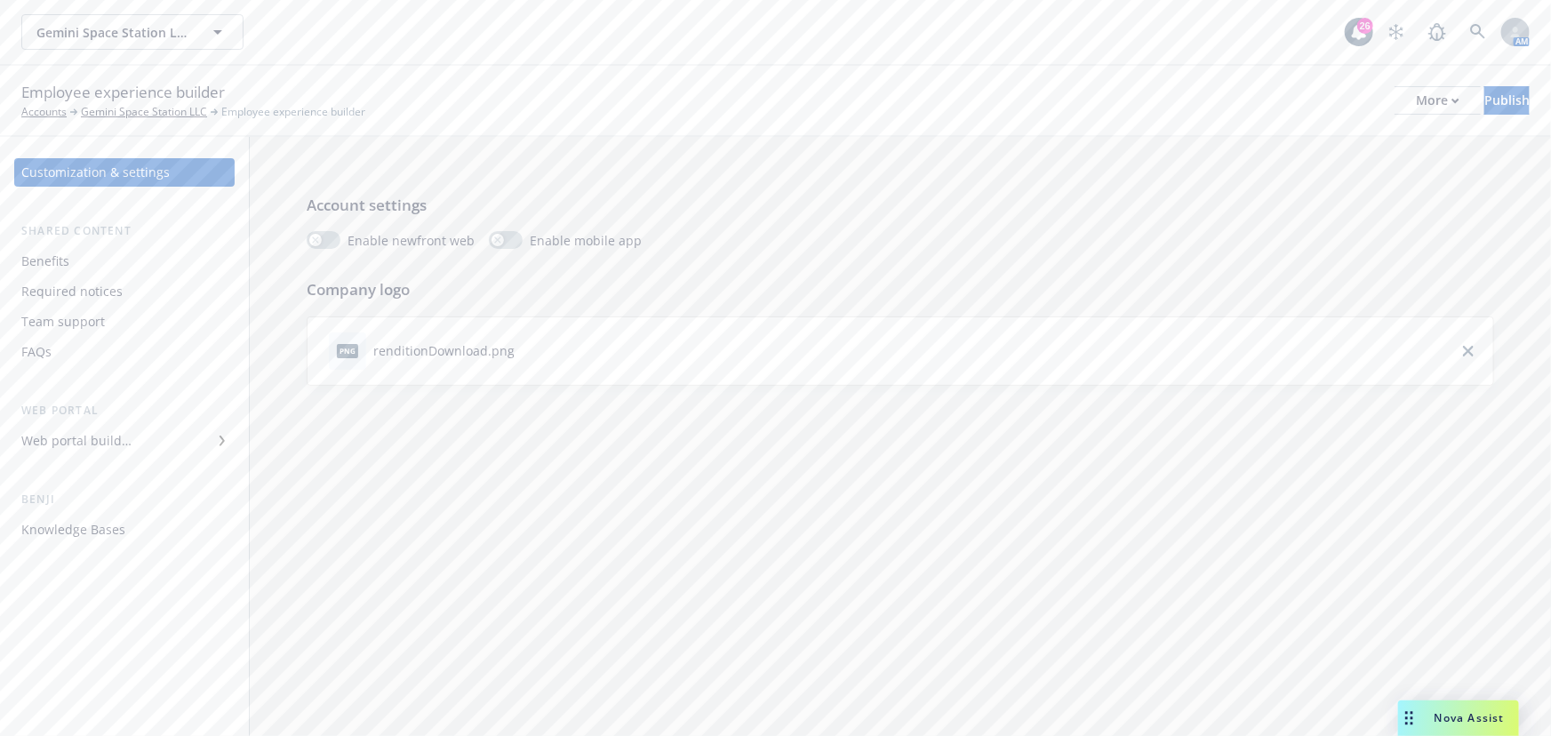
click at [134, 445] on div "Web portal builder" at bounding box center [124, 441] width 206 height 28
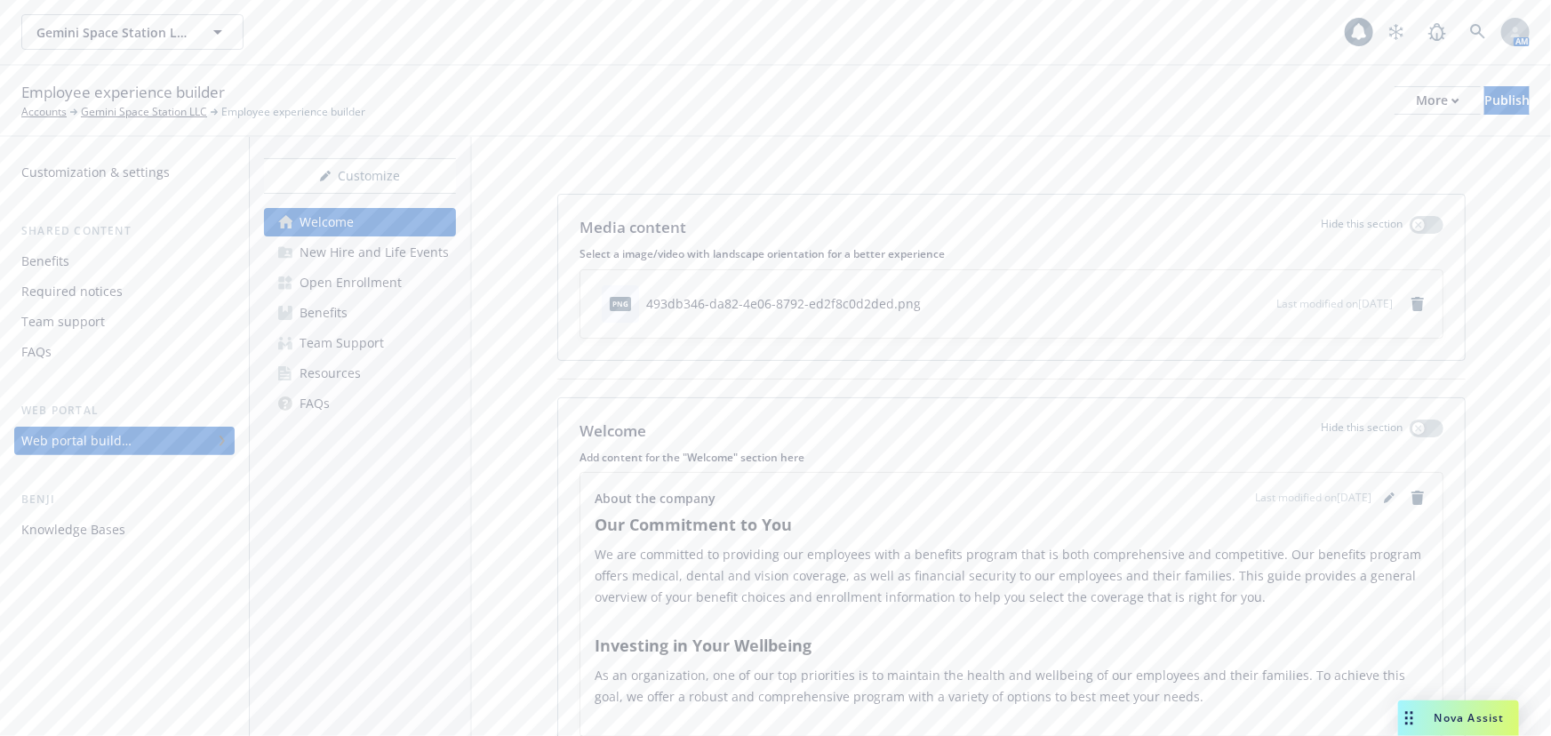
click at [380, 282] on div "Open Enrollment" at bounding box center [350, 282] width 102 height 28
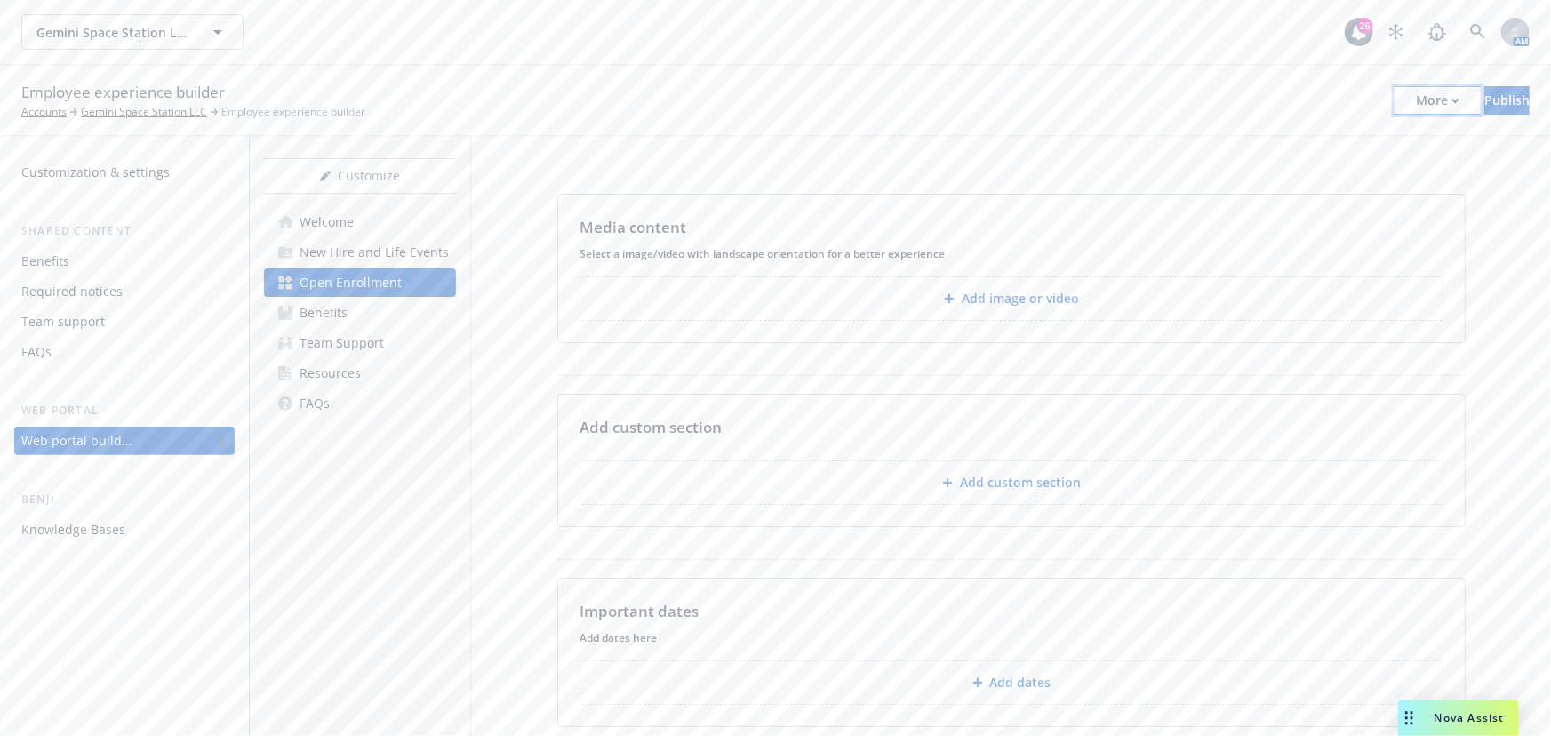
click at [1416, 108] on div "More" at bounding box center [1438, 100] width 44 height 27
click at [774, 167] on div "Media content Select a image/video with landscape orientation for a better expe…" at bounding box center [1011, 645] width 1079 height 1016
click at [1404, 105] on button "More" at bounding box center [1437, 100] width 86 height 28
click at [1320, 174] on link "Copy portal link" at bounding box center [1291, 176] width 263 height 36
click at [976, 480] on p "Add custom section" at bounding box center [1020, 483] width 121 height 18
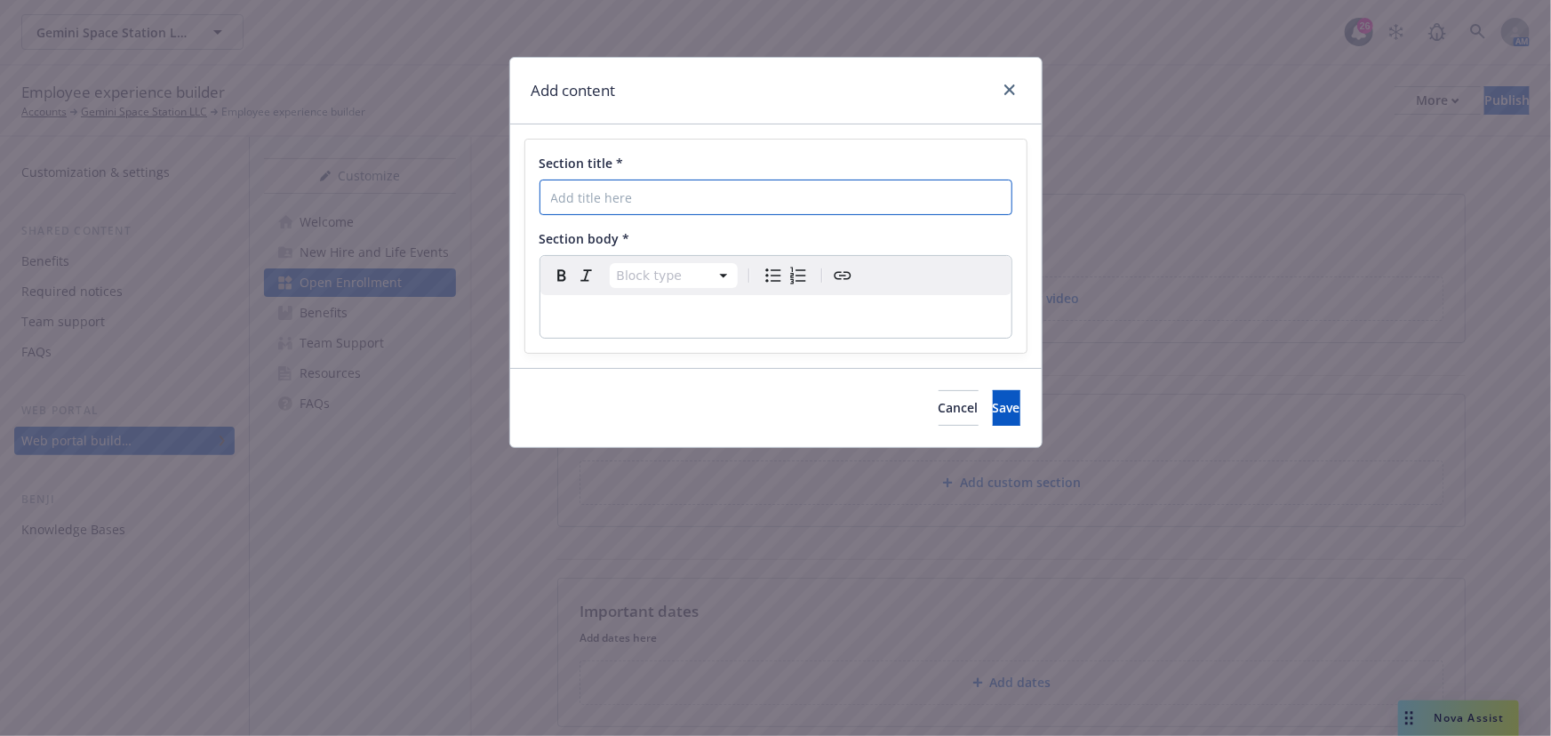
click at [770, 180] on input "Section title *" at bounding box center [775, 198] width 473 height 36
click at [839, 142] on div "Section title * Section body * Block type Paragraph Heading 1 Heading 2 Heading…" at bounding box center [775, 246] width 501 height 213
click at [1004, 92] on icon "close" at bounding box center [1009, 89] width 11 height 11
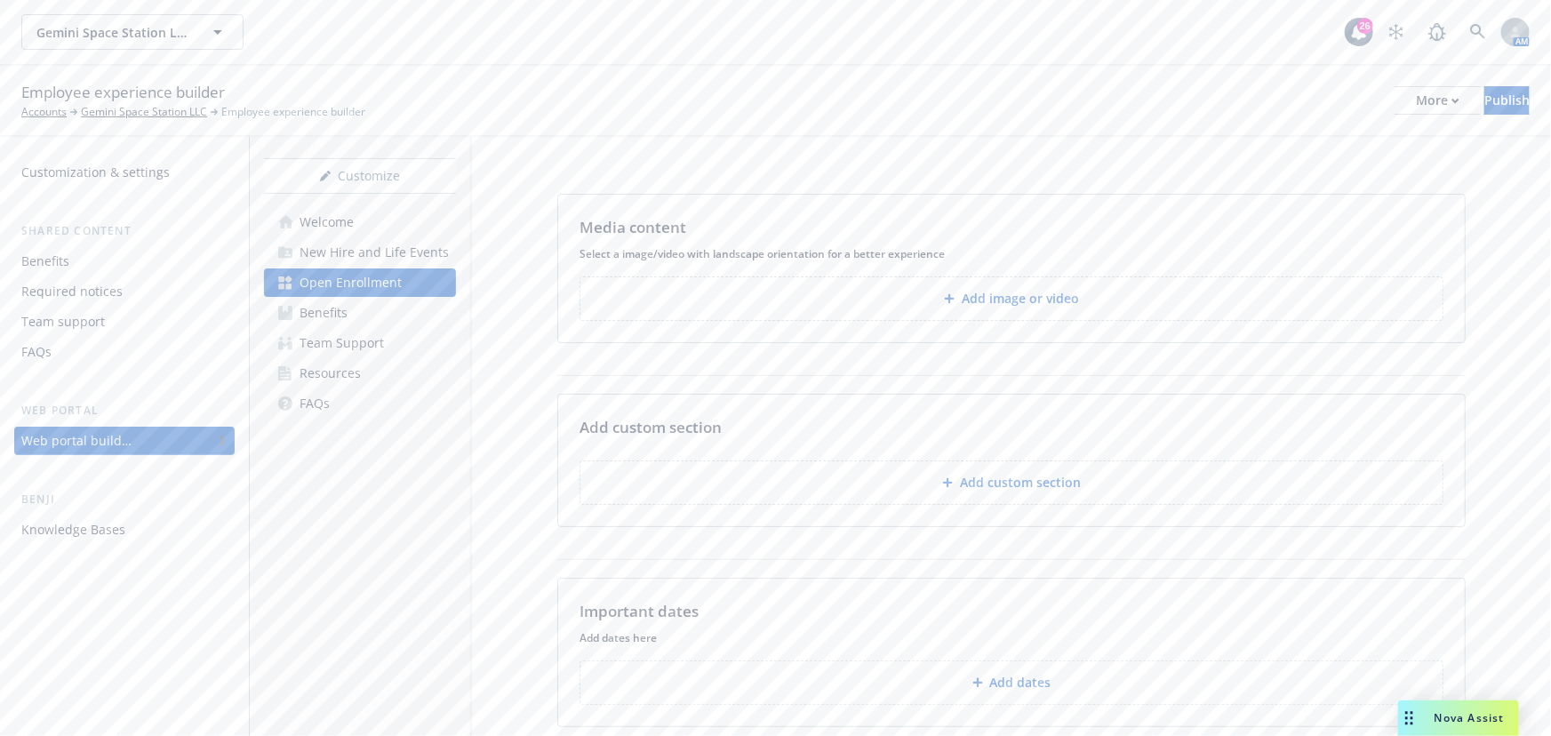
click at [1033, 470] on button "Add custom section" at bounding box center [1011, 482] width 864 height 44
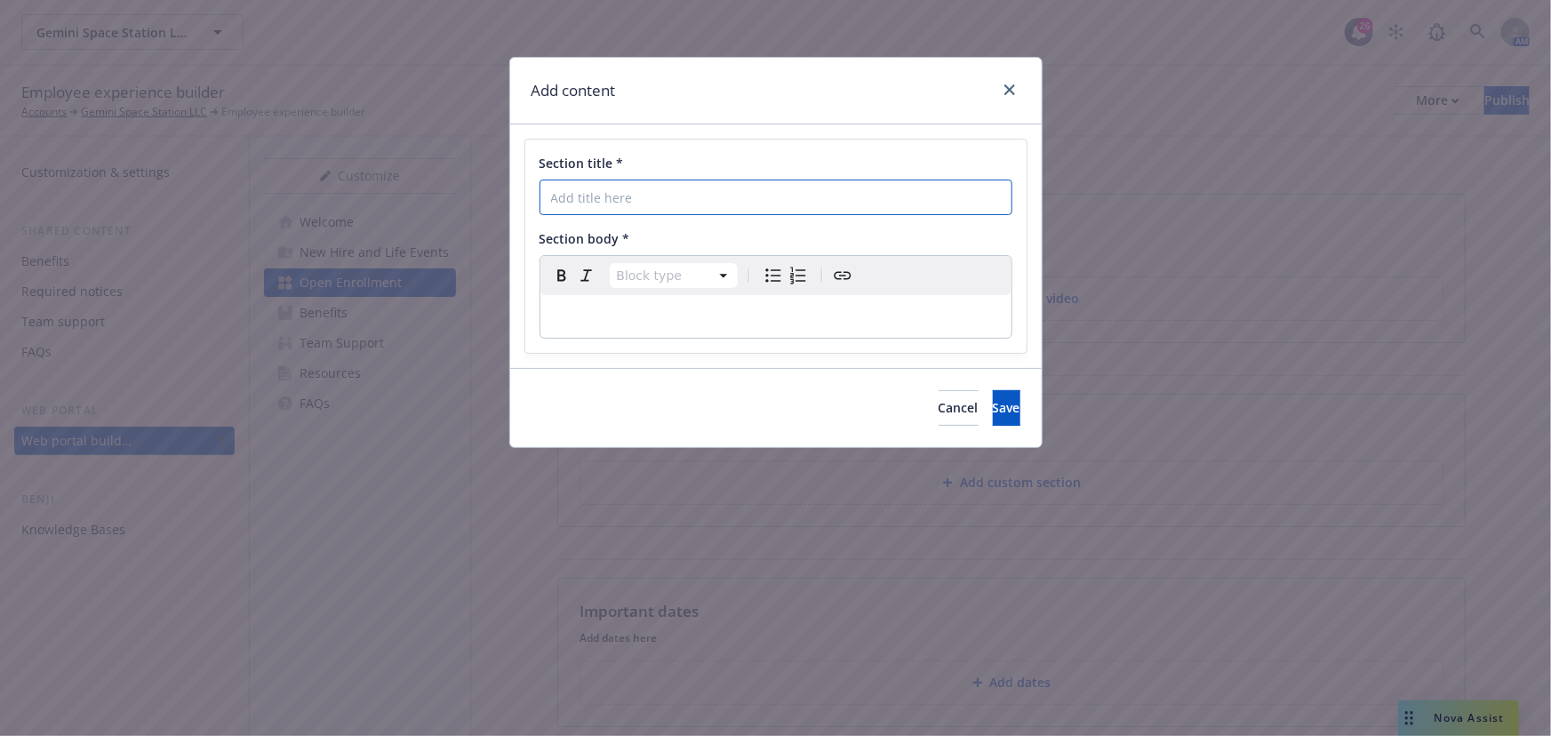
drag, startPoint x: 634, startPoint y: 186, endPoint x: 754, endPoint y: 189, distance: 120.0
click at [636, 187] on input "Section title *" at bounding box center [775, 198] width 473 height 36
click at [781, 320] on p "editable markdown" at bounding box center [776, 316] width 450 height 21
click at [859, 195] on input "Section title *" at bounding box center [775, 198] width 473 height 36
type input "Testing"
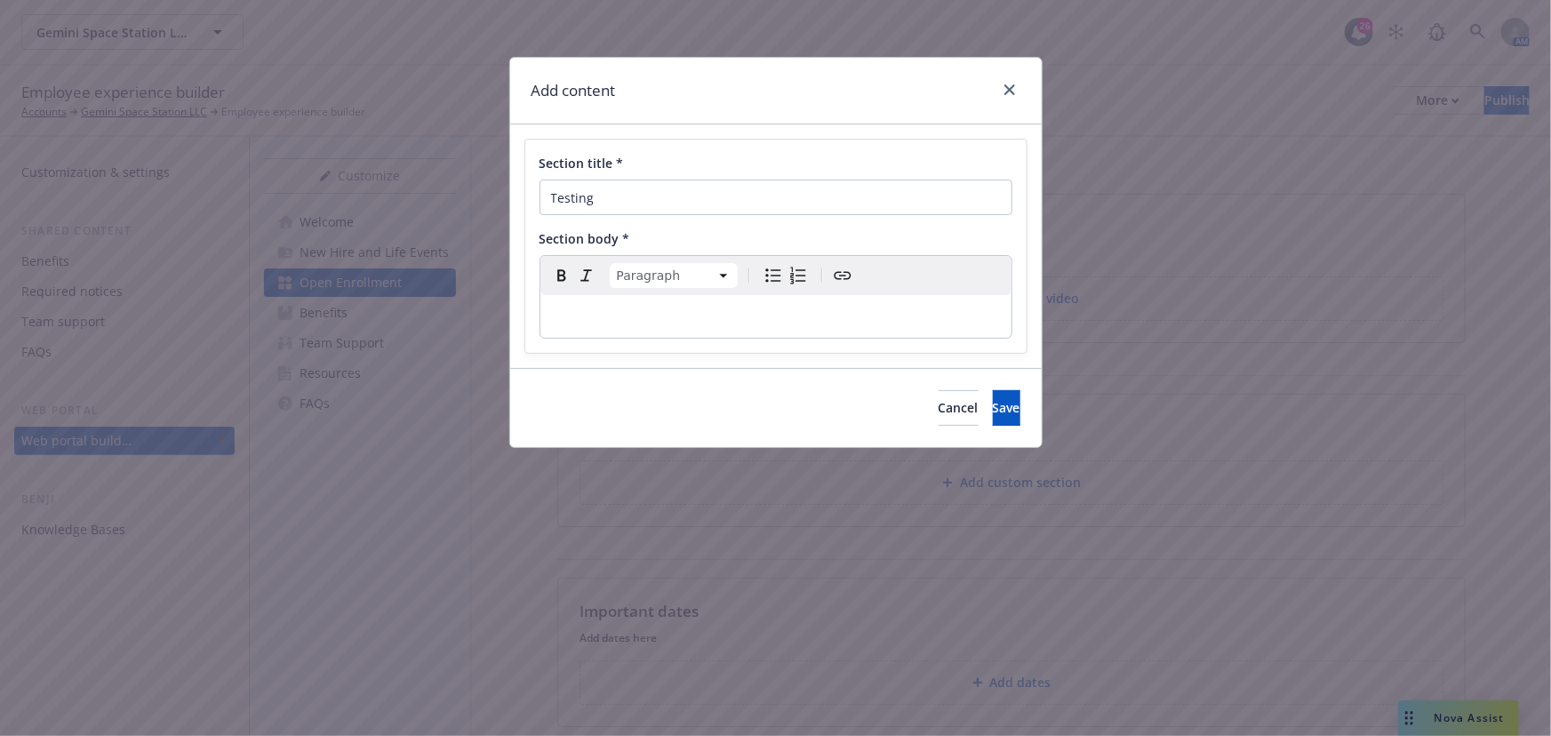
click at [749, 329] on div "editable markdown" at bounding box center [775, 316] width 471 height 43
click at [993, 411] on span "Save" at bounding box center [1007, 407] width 28 height 17
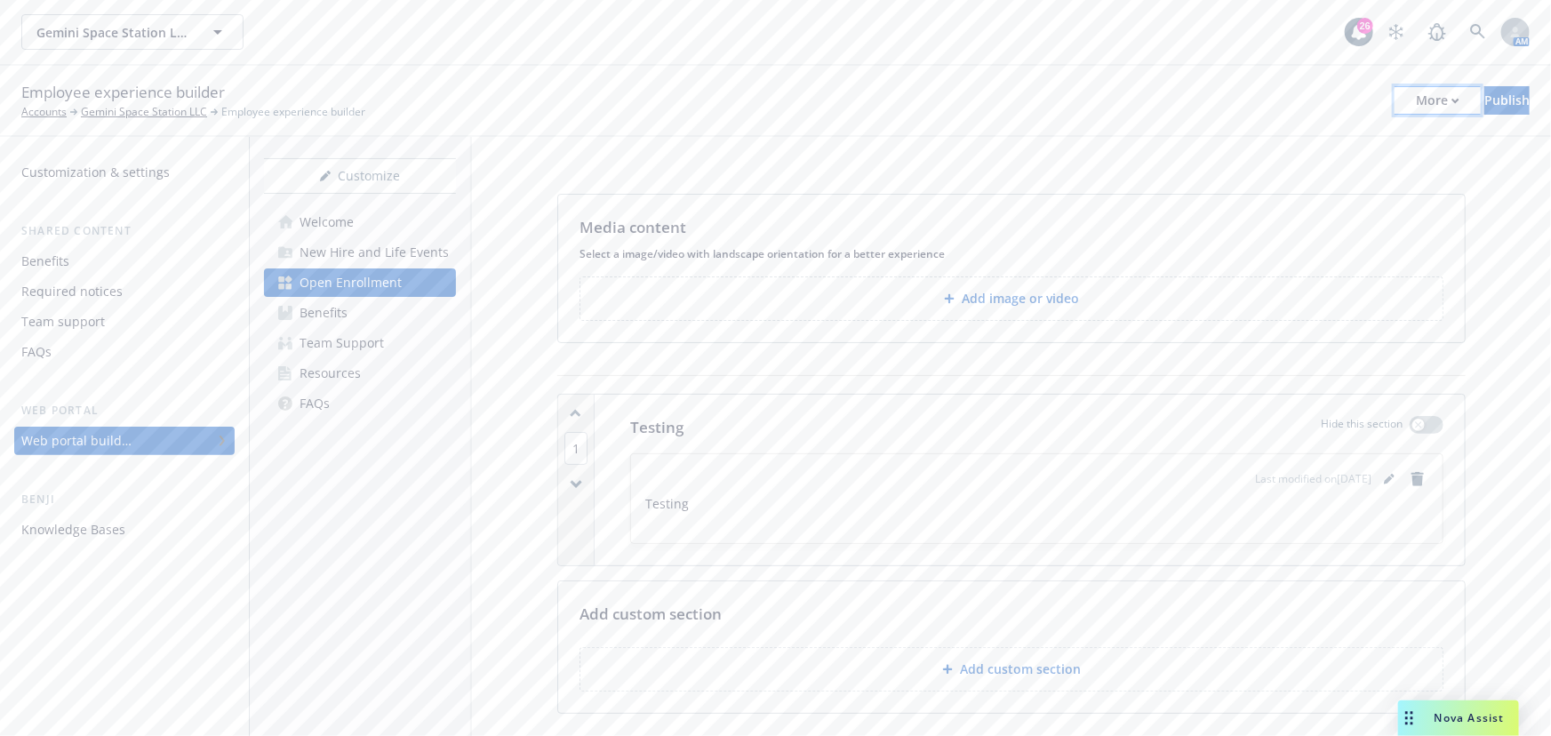
click at [1416, 107] on div "More" at bounding box center [1438, 100] width 44 height 27
drag, startPoint x: 1328, startPoint y: 132, endPoint x: 729, endPoint y: 21, distance: 609.0
click at [1327, 132] on link "Copy preview link" at bounding box center [1291, 141] width 263 height 36
drag, startPoint x: 764, startPoint y: 401, endPoint x: 1257, endPoint y: 417, distance: 493.5
click at [781, 405] on div "Testing Hide this section Last modified on 09/24/2025 Testing To pick up a drag…" at bounding box center [1037, 480] width 856 height 171
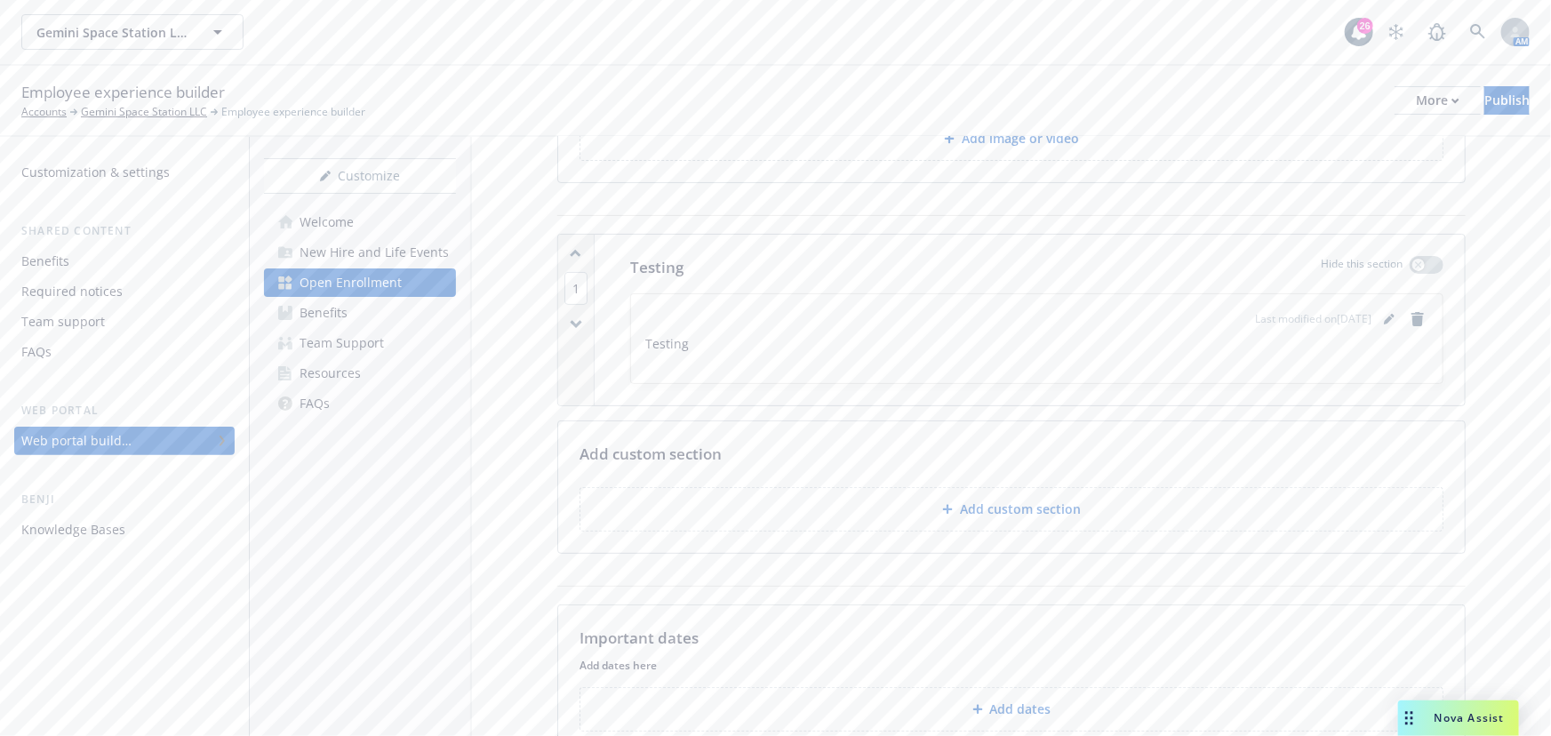
scroll to position [116, 0]
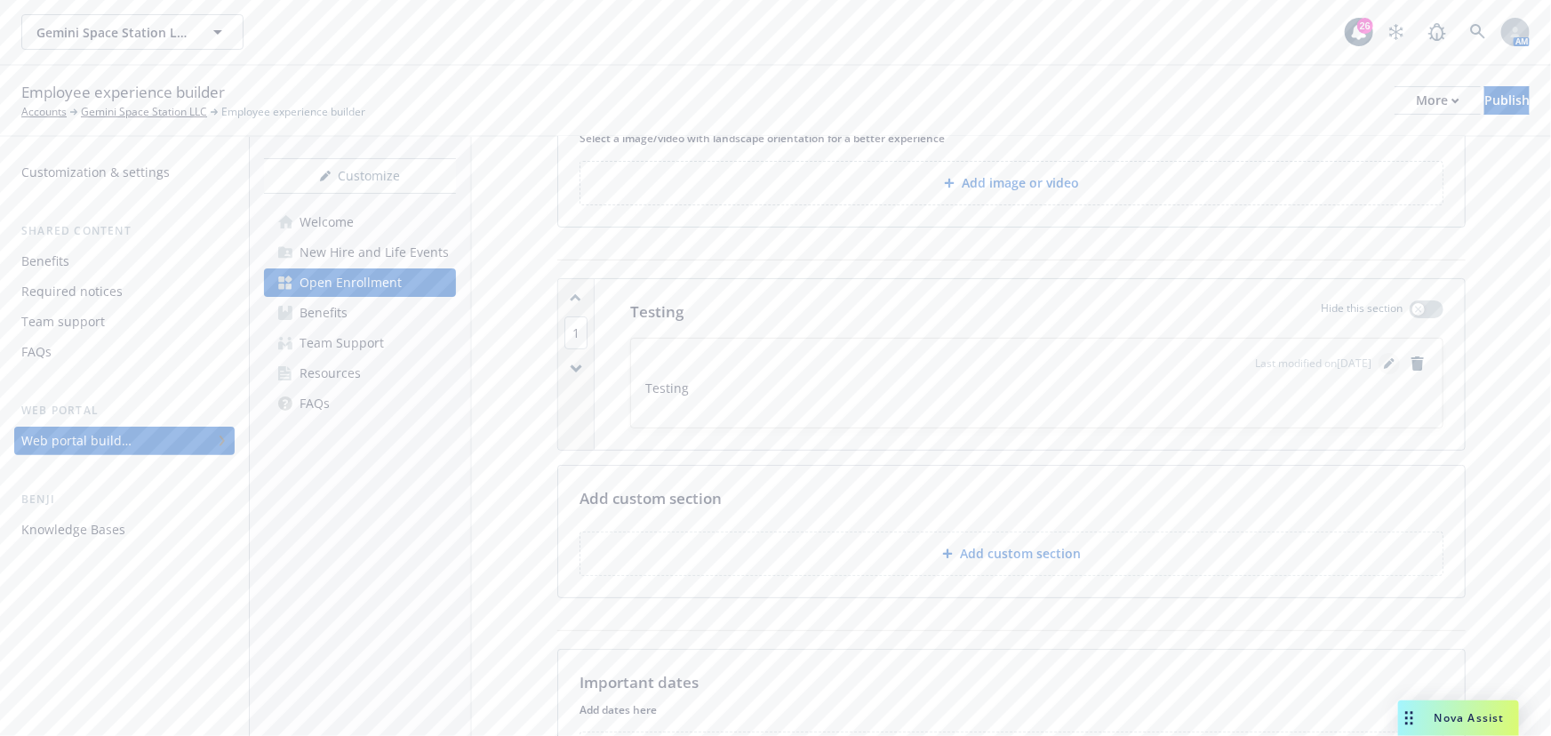
click at [1384, 363] on icon "editPencil" at bounding box center [1388, 364] width 9 height 9
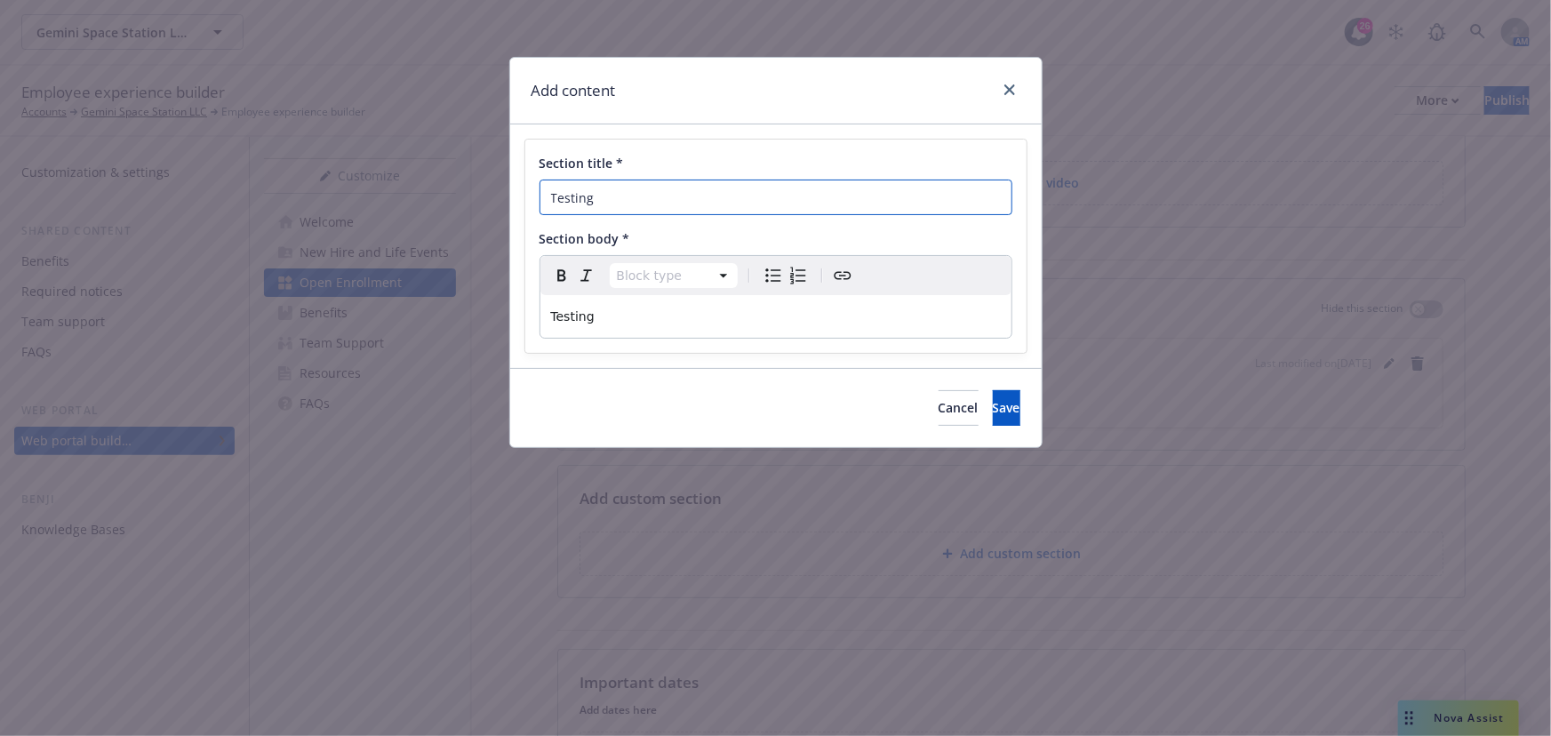
click at [623, 191] on input "Testing" at bounding box center [775, 198] width 473 height 36
drag, startPoint x: 699, startPoint y: 192, endPoint x: 507, endPoint y: 194, distance: 192.8
click at [426, 192] on div "Add content Section title * Testing Section body * Block type Paragraph Heading…" at bounding box center [775, 368] width 1551 height 736
type input "2026 Gemini Open Enrollment"
click at [693, 312] on p "Testing" at bounding box center [776, 316] width 450 height 21
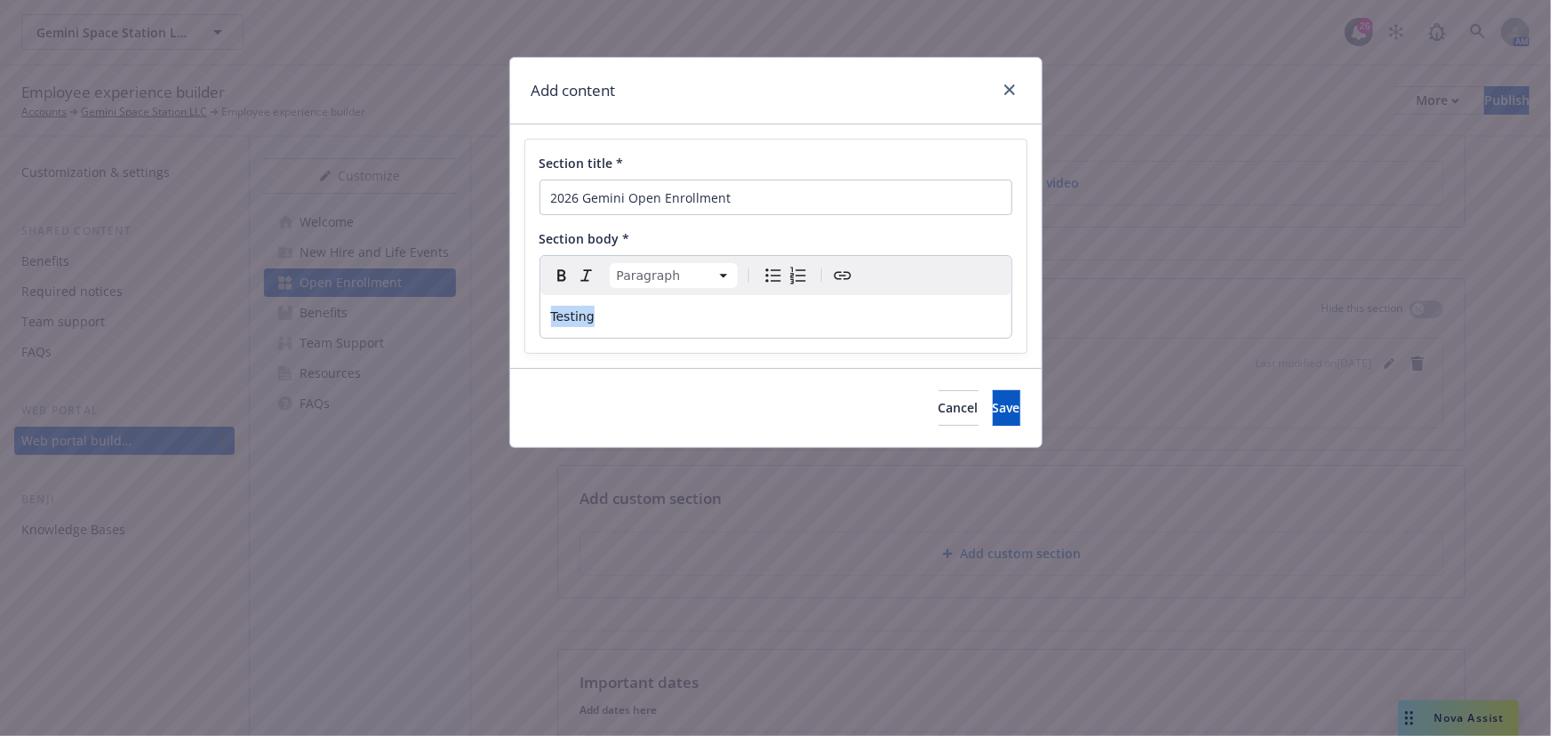
drag, startPoint x: 755, startPoint y: 315, endPoint x: 404, endPoint y: 320, distance: 351.0
click at [365, 312] on div "Add content Section title * 2026 Gemini Open Enrollment Section body * Paragrap…" at bounding box center [775, 368] width 1551 height 736
drag, startPoint x: 738, startPoint y: 193, endPoint x: 756, endPoint y: 195, distance: 18.7
click at [738, 193] on input "2026 Gemini Open Enrollment" at bounding box center [775, 198] width 473 height 36
click at [766, 200] on input "2026 Gemini Open Enrollment:" at bounding box center [775, 198] width 473 height 36
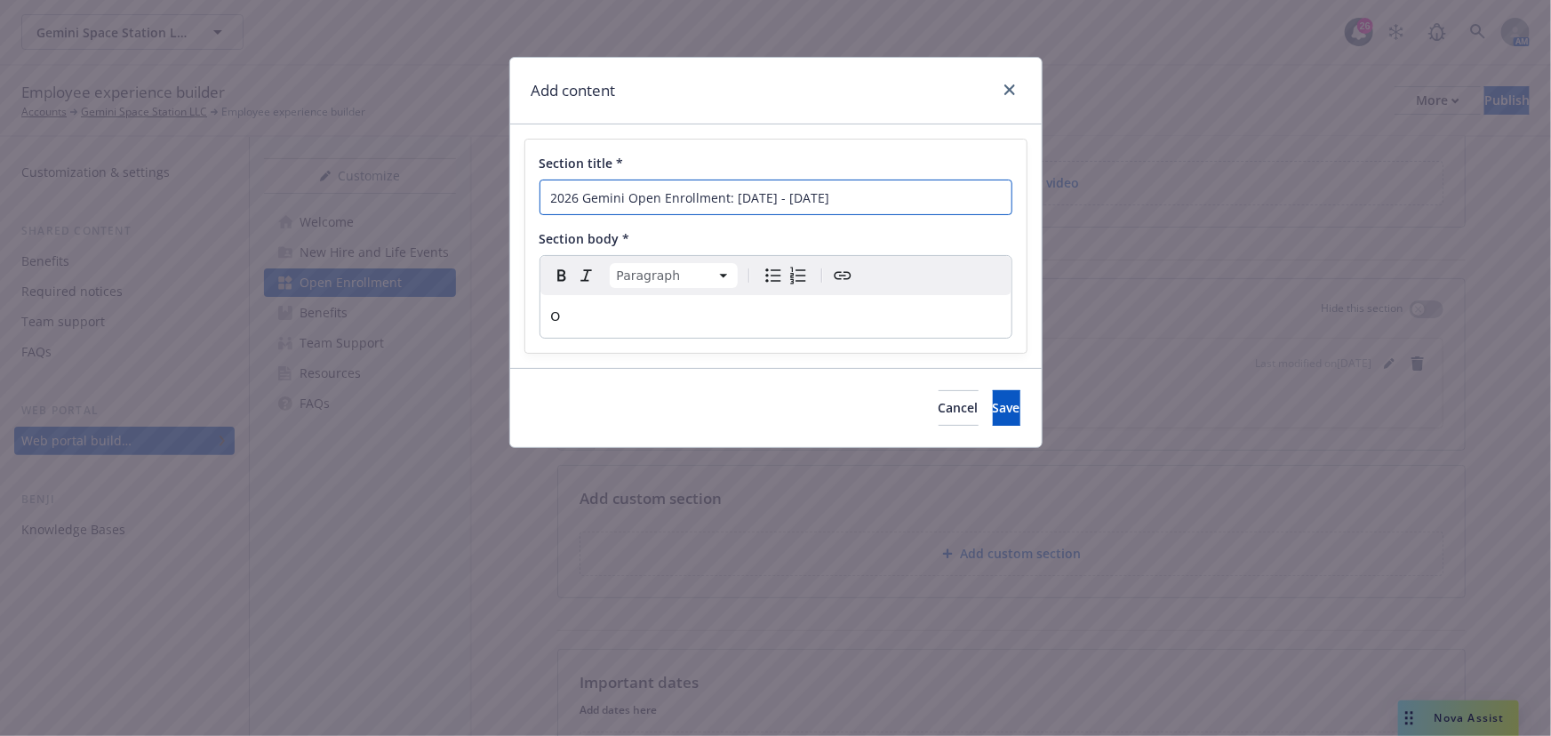
type input "2026 Gemini Open Enrollment: November 3 - November 14"
drag, startPoint x: 637, startPoint y: 311, endPoint x: 736, endPoint y: 319, distance: 99.0
click at [638, 311] on p "O" at bounding box center [776, 316] width 450 height 21
click at [736, 319] on p "O" at bounding box center [776, 316] width 450 height 21
drag, startPoint x: 787, startPoint y: 320, endPoint x: 485, endPoint y: 317, distance: 302.2
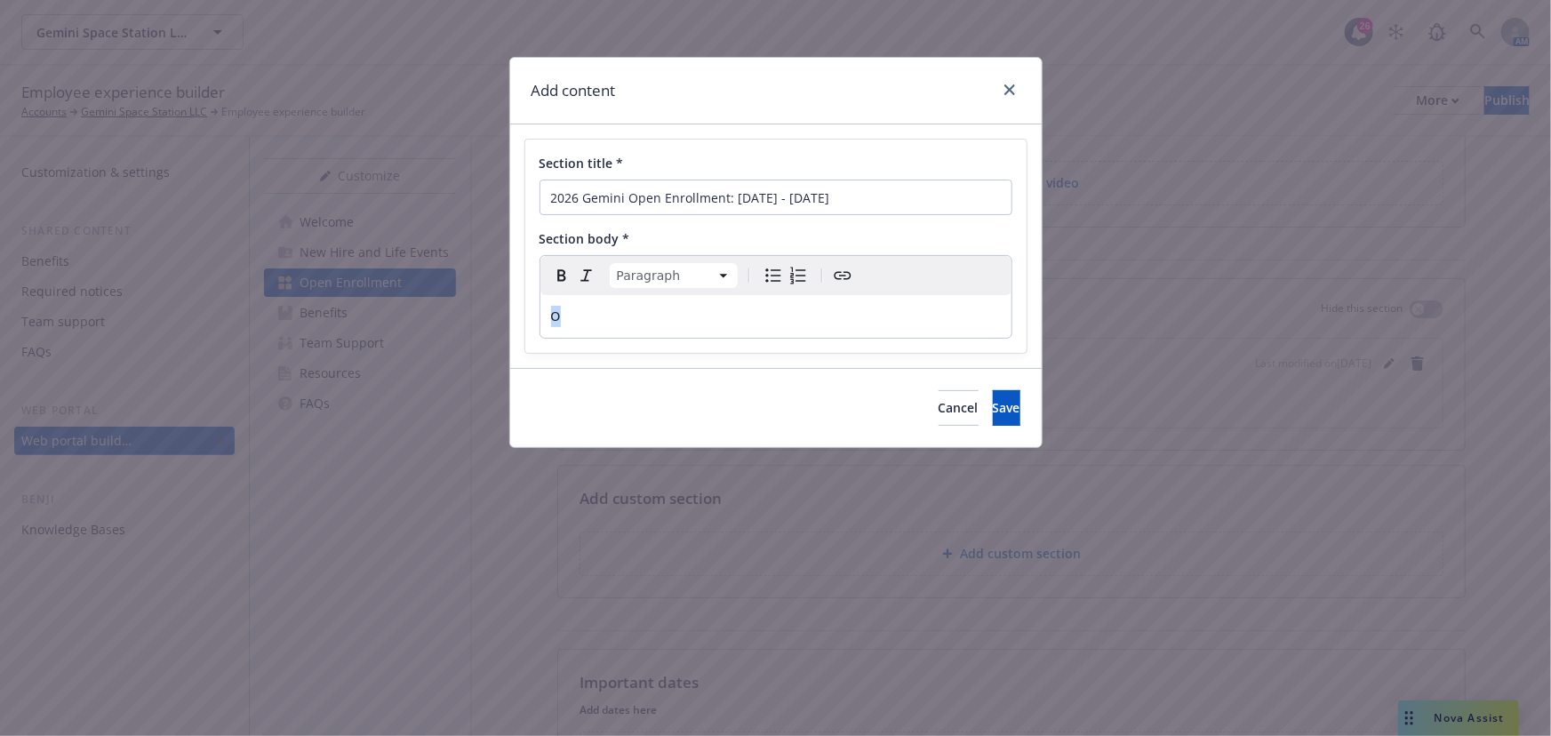
click at [485, 317] on div "Add content Section title * 2026 Gemini Open Enrollment: November 3 - November …" at bounding box center [775, 368] width 1551 height 736
click at [746, 315] on p "editable markdown" at bounding box center [776, 316] width 450 height 21
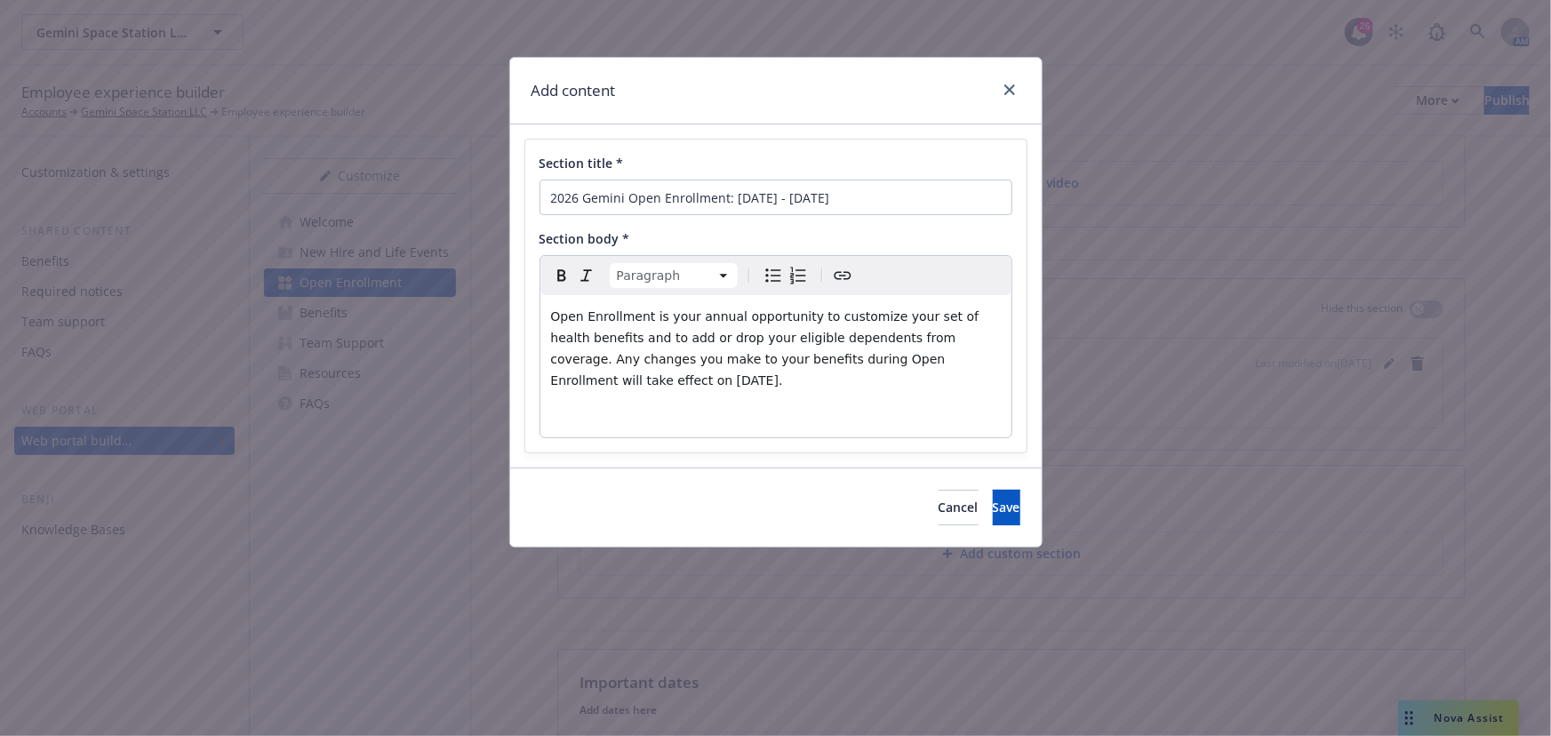
click at [823, 411] on p "editable markdown" at bounding box center [776, 415] width 450 height 21
click at [839, 419] on p "editable markdown" at bounding box center [776, 415] width 450 height 21
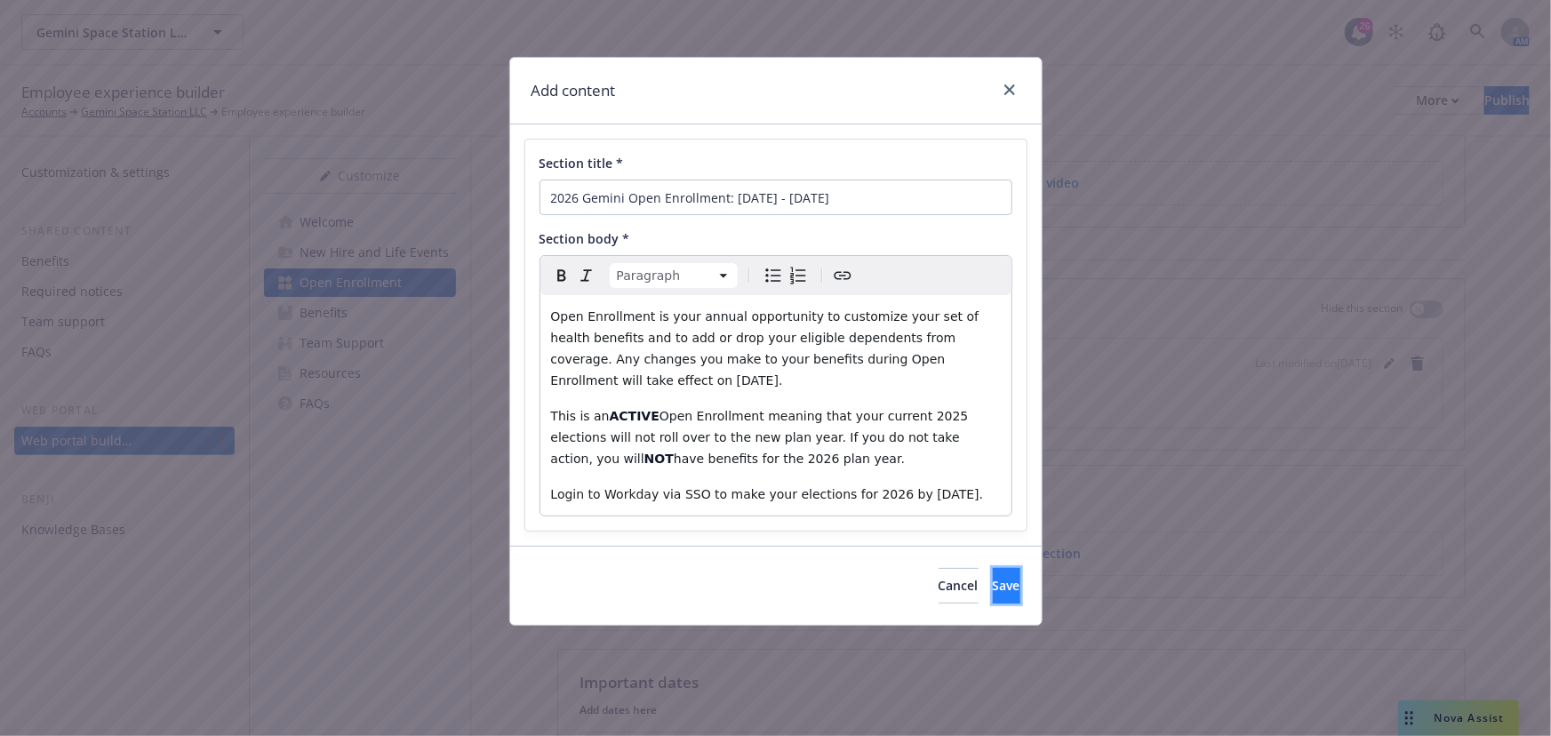
click at [993, 586] on span "Save" at bounding box center [1007, 585] width 28 height 17
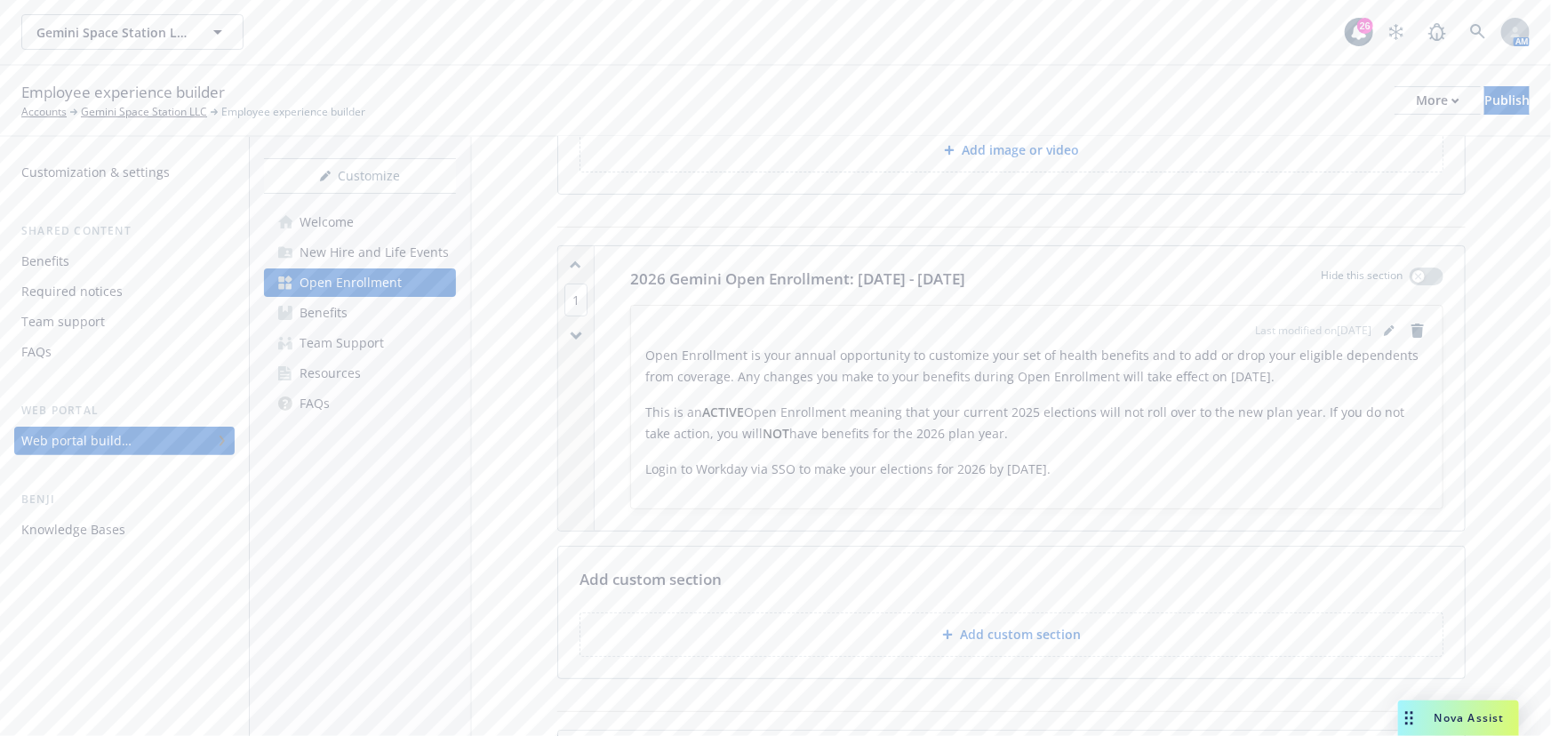
scroll to position [242, 0]
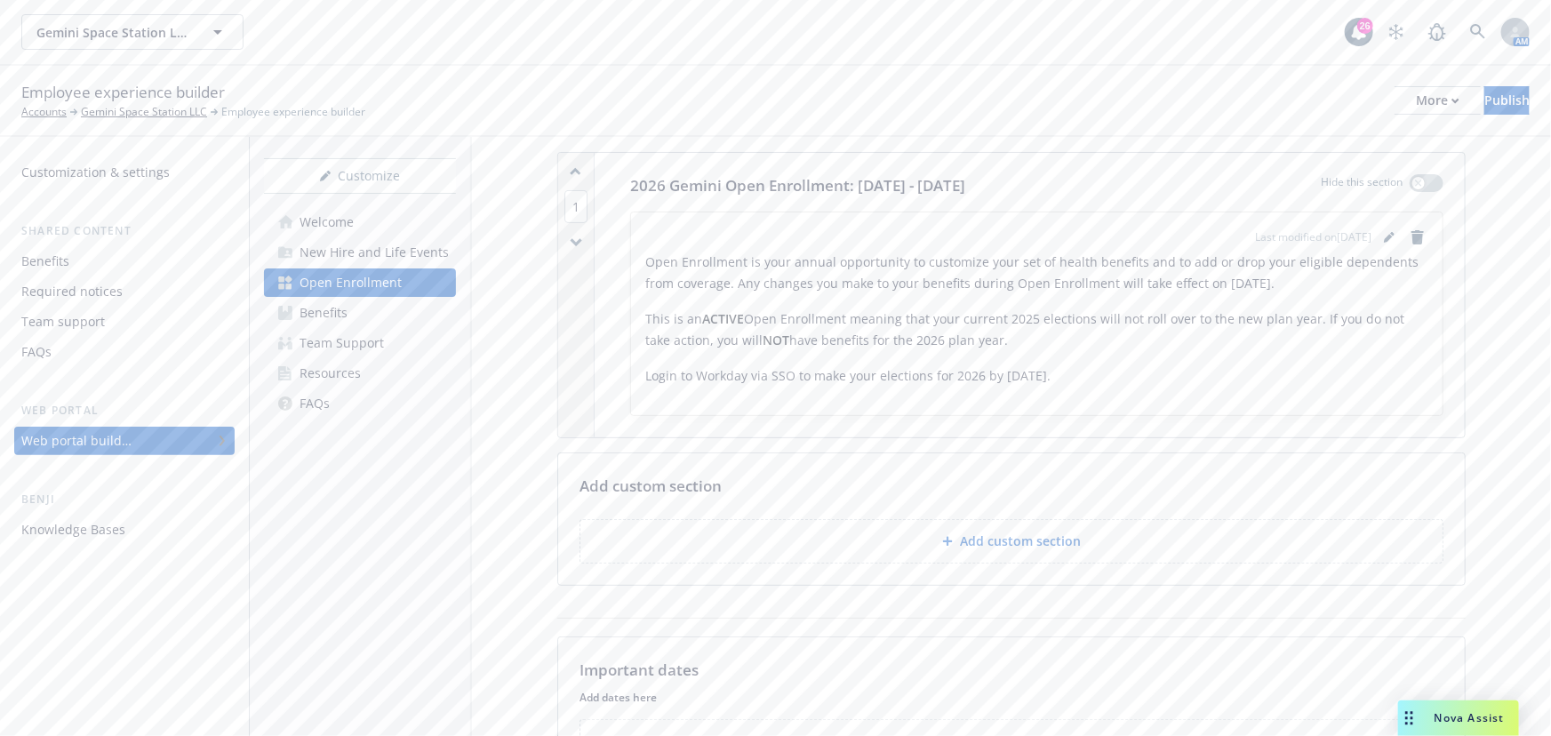
click at [1030, 537] on p "Add custom section" at bounding box center [1020, 541] width 121 height 18
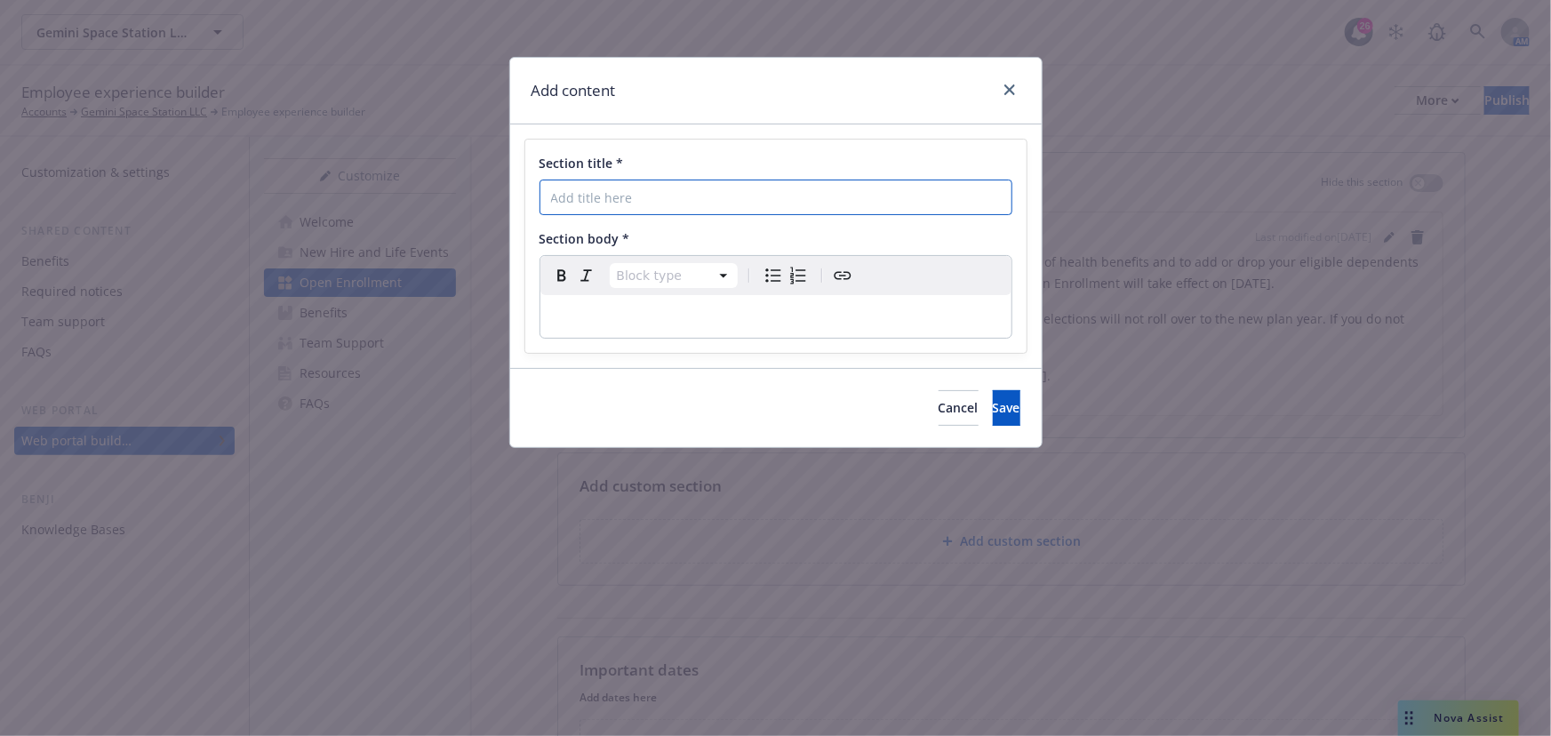
drag, startPoint x: 709, startPoint y: 196, endPoint x: 772, endPoint y: 204, distance: 63.6
click at [716, 197] on input "Section title *" at bounding box center [775, 198] width 473 height 36
type input "What is changing?"
click at [760, 320] on p "editable markdown" at bounding box center [776, 316] width 450 height 21
click at [767, 269] on icon "Bulleted list" at bounding box center [772, 275] width 15 height 13
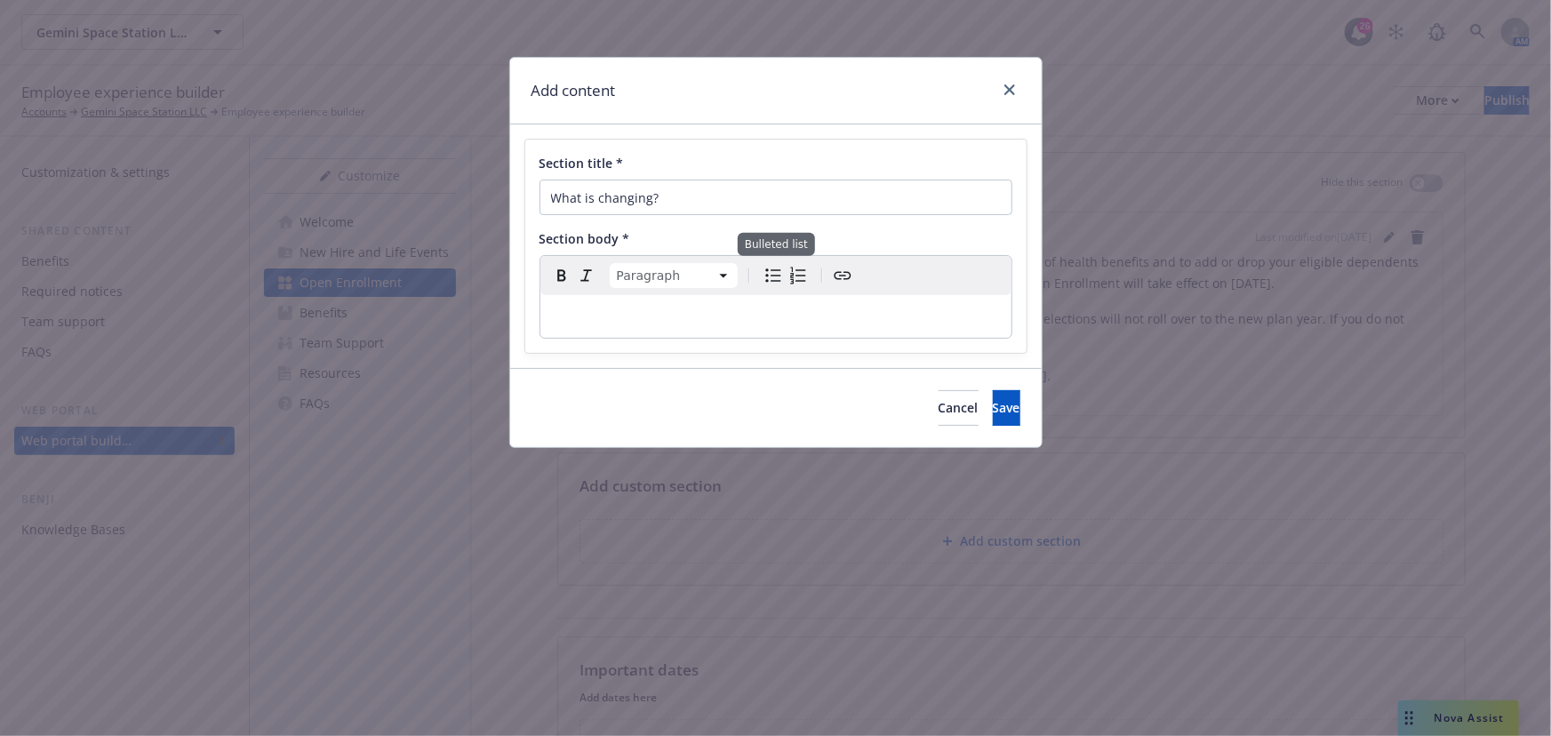
select select
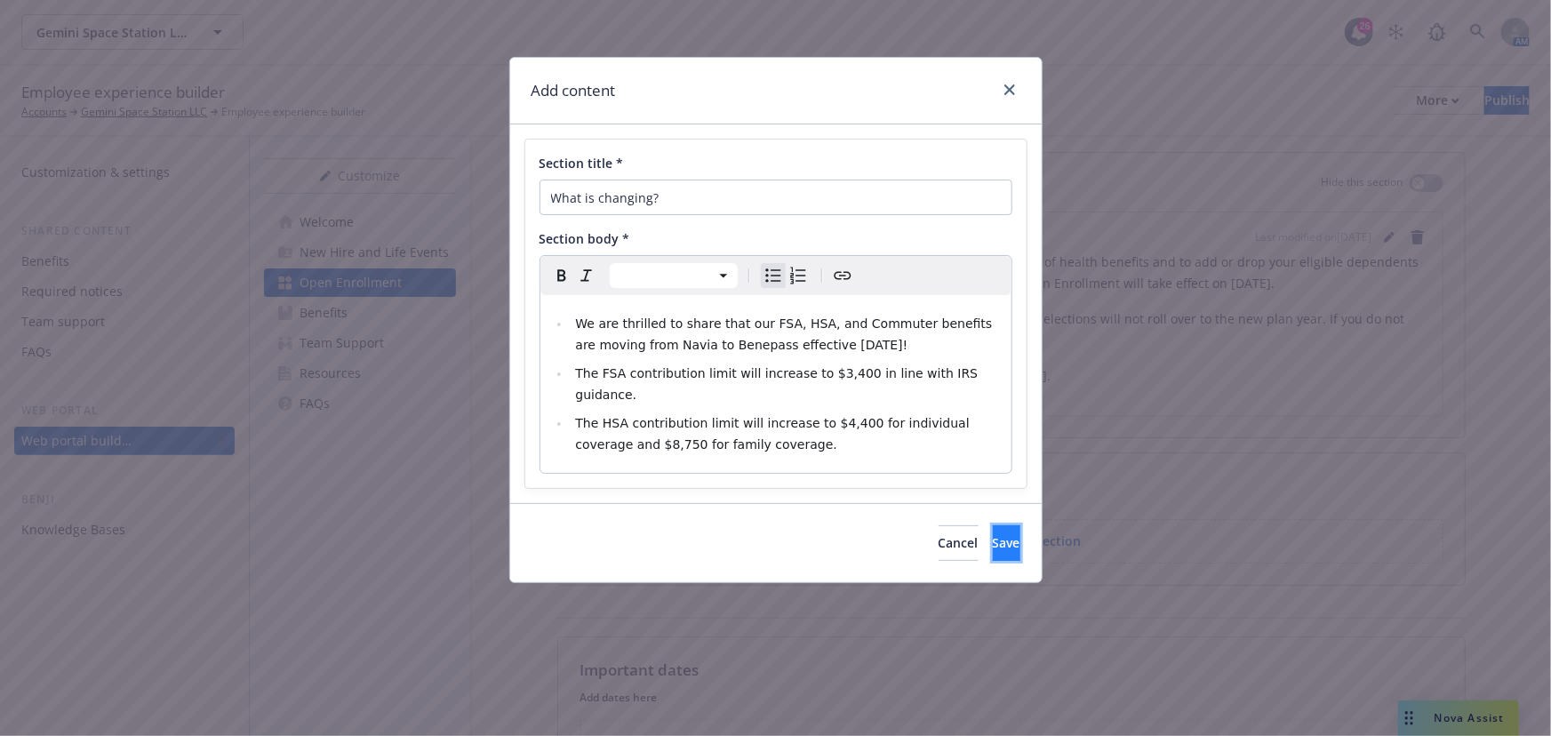
click at [993, 534] on span "Save" at bounding box center [1007, 542] width 28 height 17
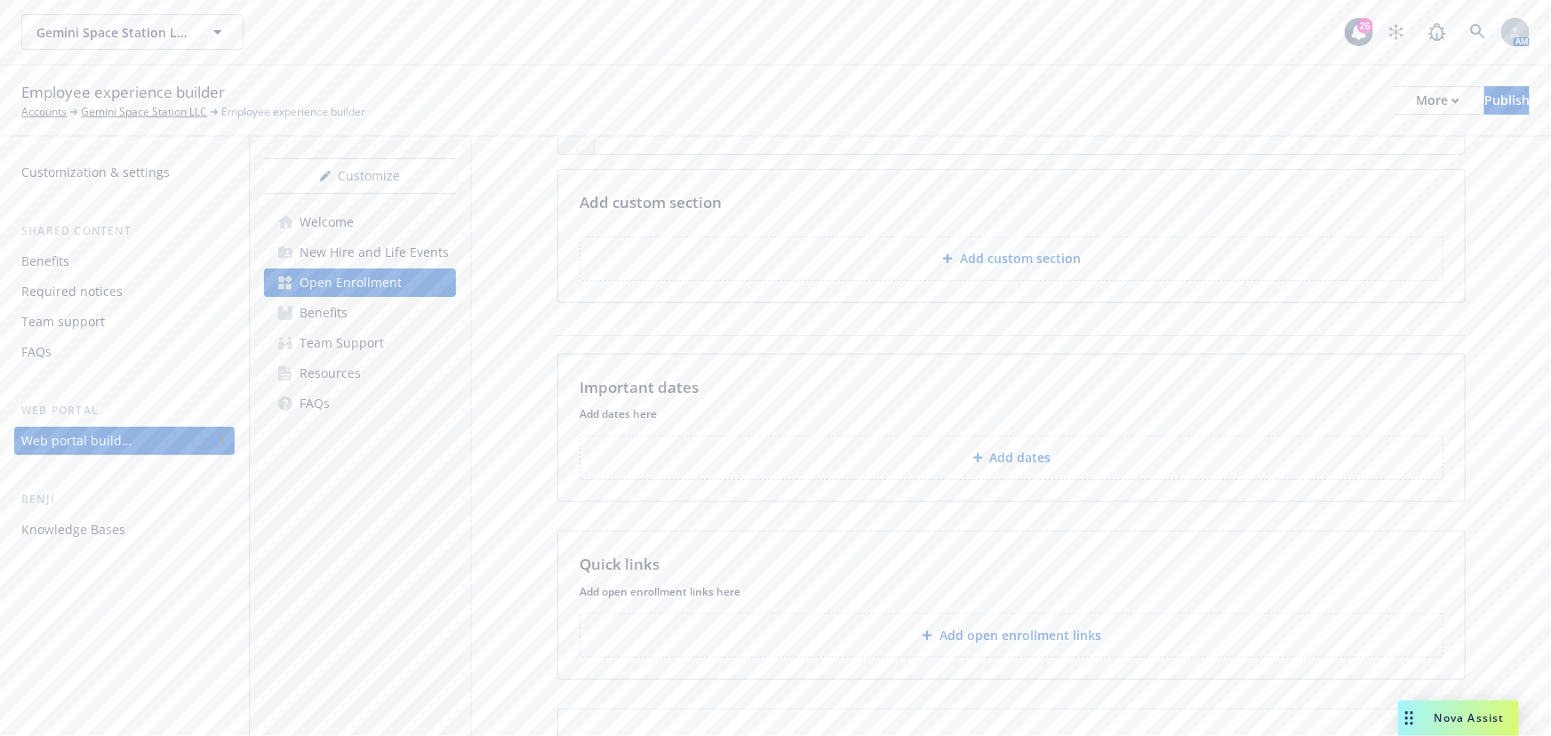
scroll to position [808, 0]
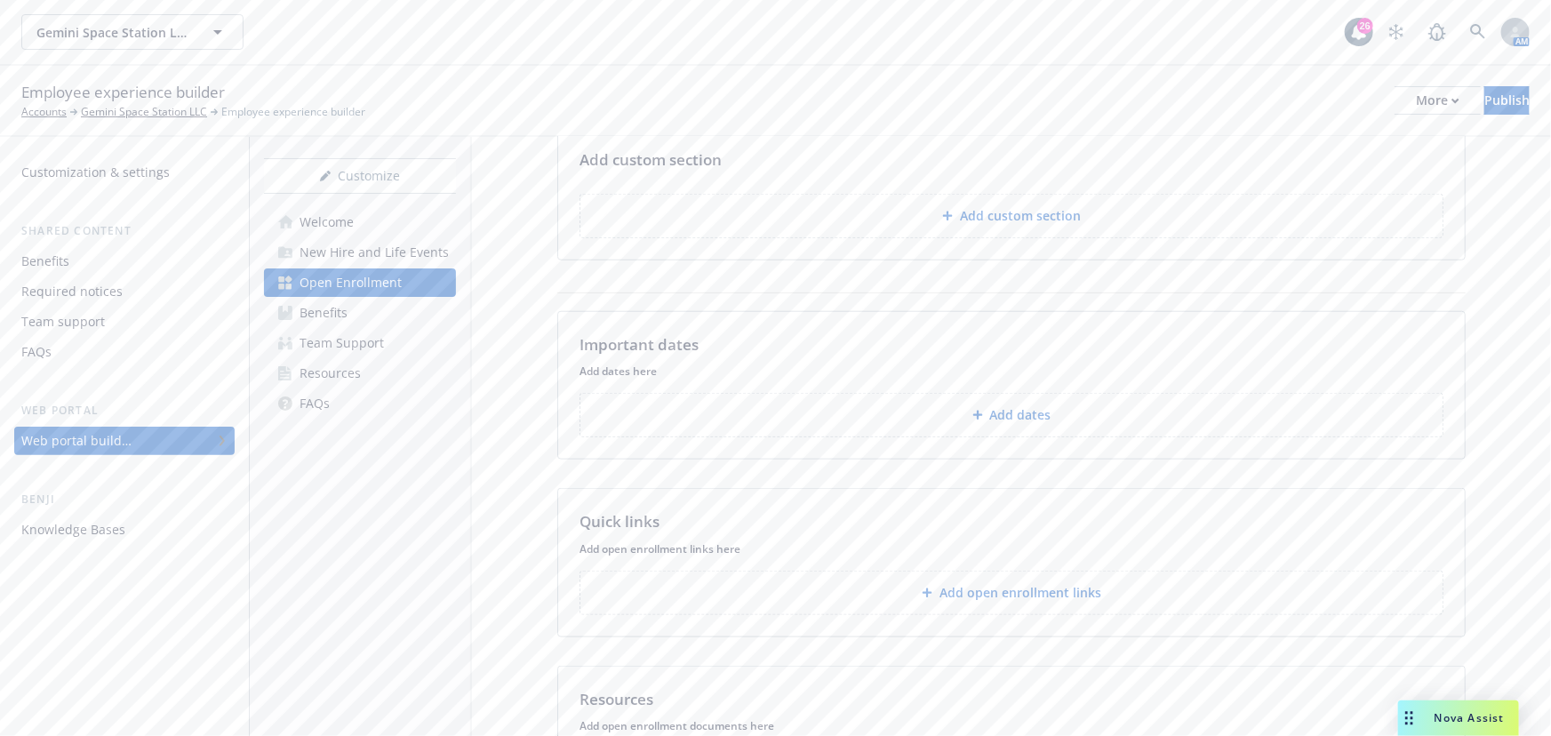
click at [993, 407] on p "Add dates" at bounding box center [1020, 415] width 61 height 18
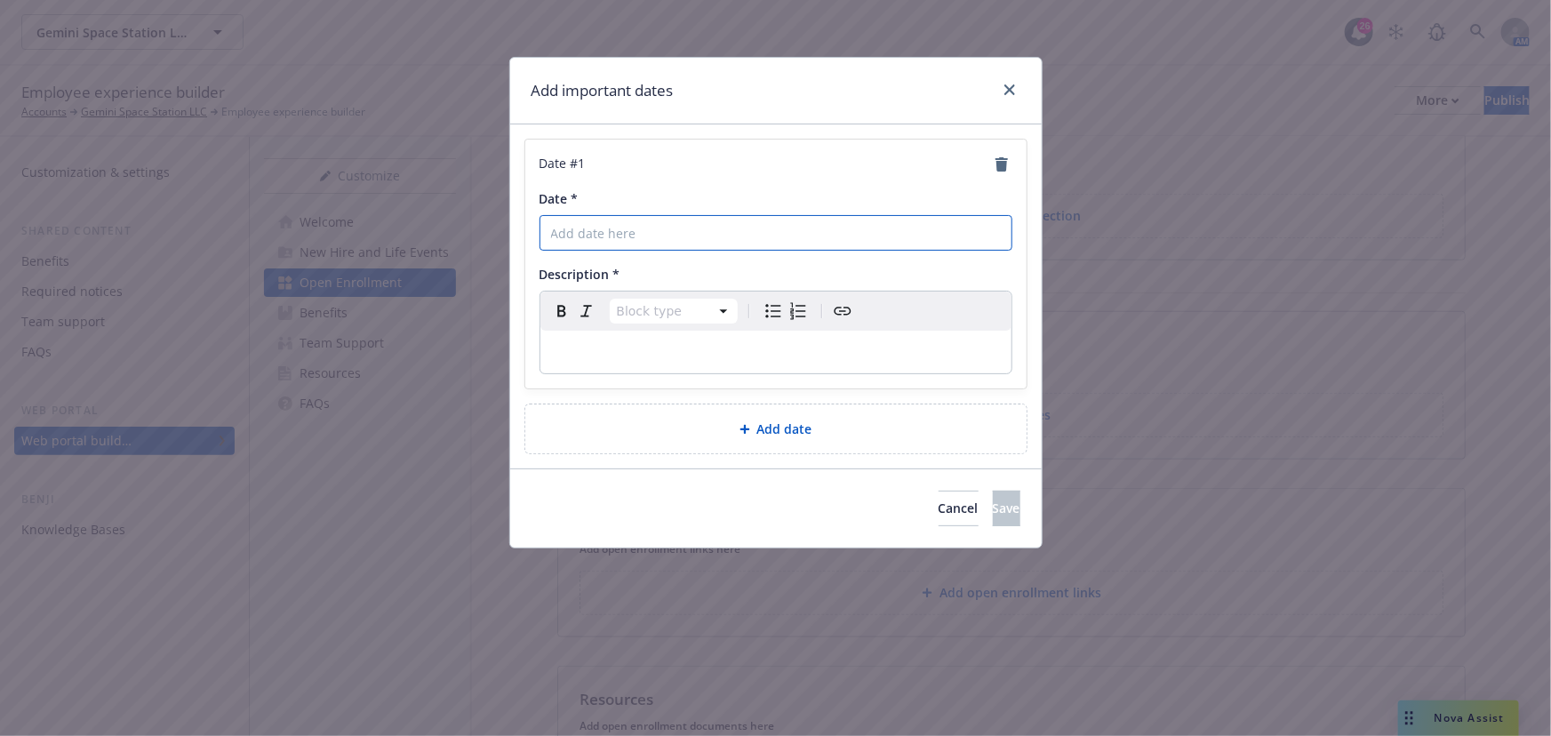
click at [739, 224] on input "Date *" at bounding box center [775, 233] width 473 height 36
click at [699, 221] on input "Date *" at bounding box center [775, 233] width 473 height 36
click at [752, 244] on input "Date *" at bounding box center [775, 233] width 473 height 36
click at [703, 352] on p "editable markdown" at bounding box center [776, 351] width 450 height 21
click at [781, 245] on input "Open Enrollment Meeting" at bounding box center [775, 233] width 473 height 36
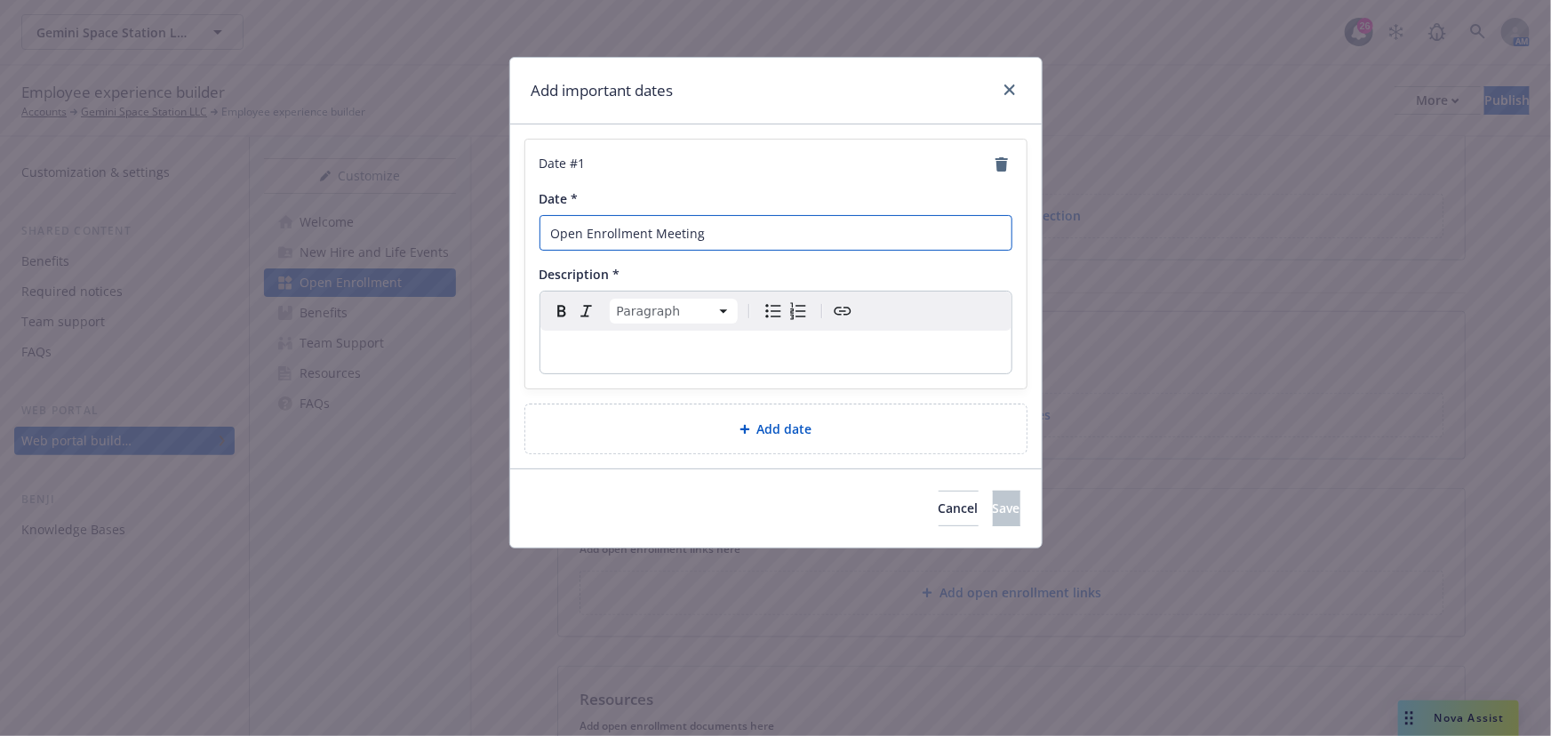
drag, startPoint x: 859, startPoint y: 237, endPoint x: 381, endPoint y: 223, distance: 478.3
click at [381, 223] on div "Add important dates Date # 1 Date * Open Enrollment Meeting Description * Parag…" at bounding box center [775, 368] width 1551 height 736
type input "November 3rd from 10am - 11am PST / 1pm - 4pm EST"
click at [784, 359] on p "editable markdown" at bounding box center [776, 351] width 450 height 21
click at [872, 347] on p "editable markdown" at bounding box center [776, 351] width 450 height 21
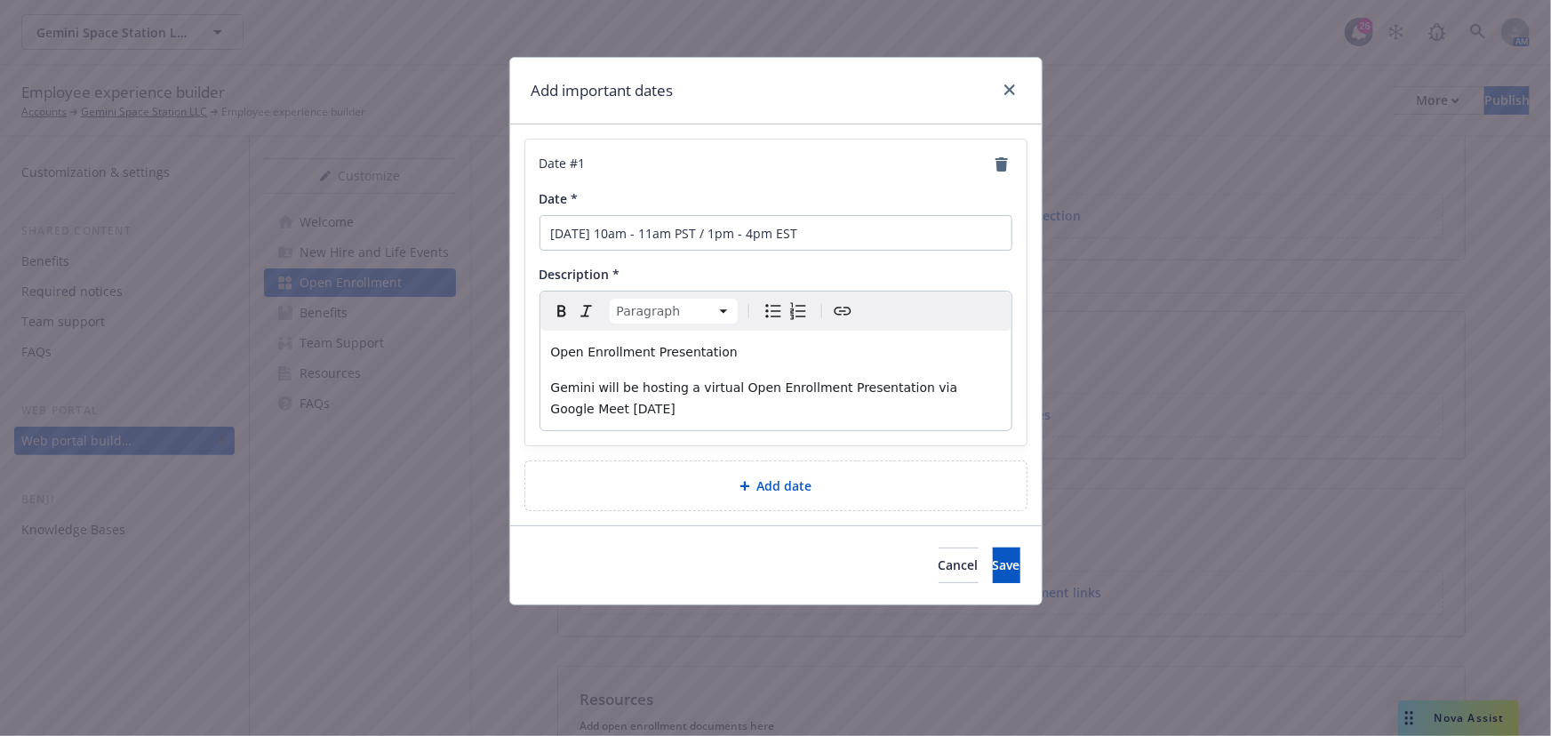
drag, startPoint x: 876, startPoint y: 343, endPoint x: 697, endPoint y: 419, distance: 195.1
click at [697, 419] on div "Open Enrollment Presentation Gemini will be hosting a virtual Open Enrollment P…" at bounding box center [775, 381] width 471 height 100
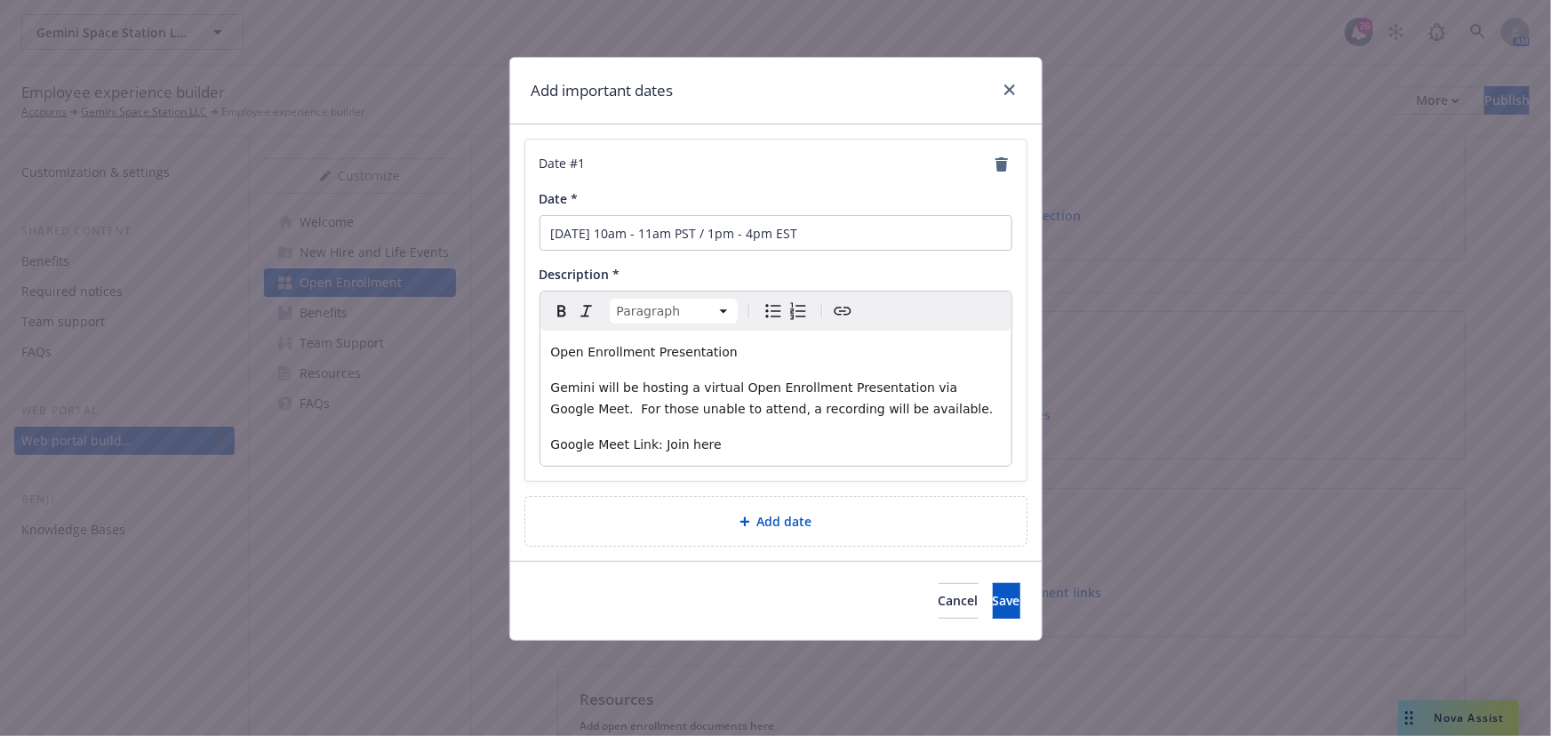
click at [977, 364] on div "Open Enrollment Presentation Gemini will be hosting a virtual Open Enrollment P…" at bounding box center [775, 398] width 471 height 135
drag, startPoint x: 882, startPoint y: 409, endPoint x: 815, endPoint y: 416, distance: 67.9
click at [882, 409] on p "Gemini will be hosting a virtual Open Enrollment Presentation via Google Meet. …" at bounding box center [776, 398] width 450 height 43
drag, startPoint x: 655, startPoint y: 446, endPoint x: 702, endPoint y: 448, distance: 47.1
click at [702, 448] on span "Google Meet Link: Join here" at bounding box center [636, 444] width 171 height 14
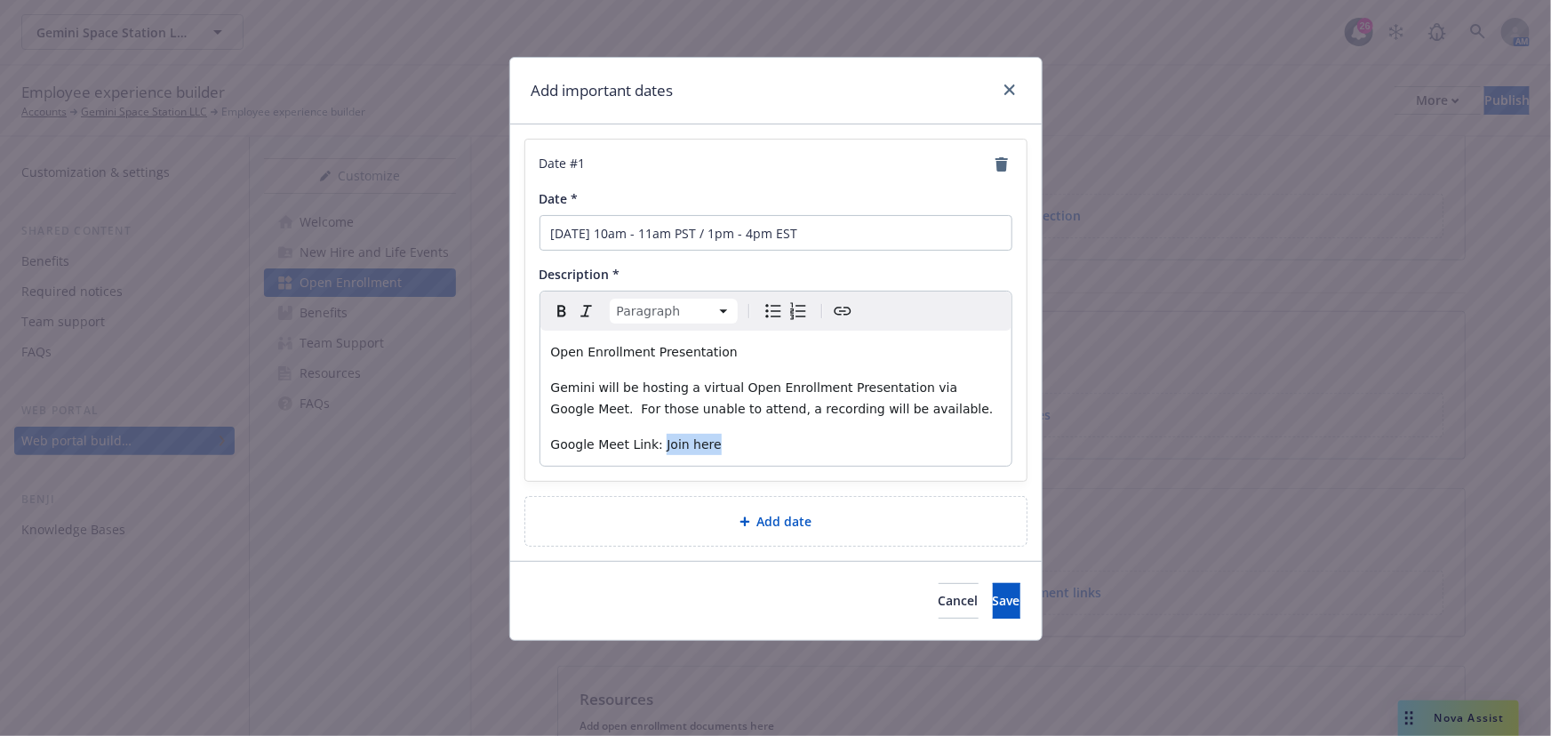
click at [837, 311] on icon "Create link" at bounding box center [842, 310] width 21 height 21
click at [688, 513] on input "URL" at bounding box center [679, 515] width 226 height 36
type input "https://meet.google.com/mjz-cerw-aeo?hs=224"
click at [774, 569] on span "Save" at bounding box center [764, 563] width 28 height 17
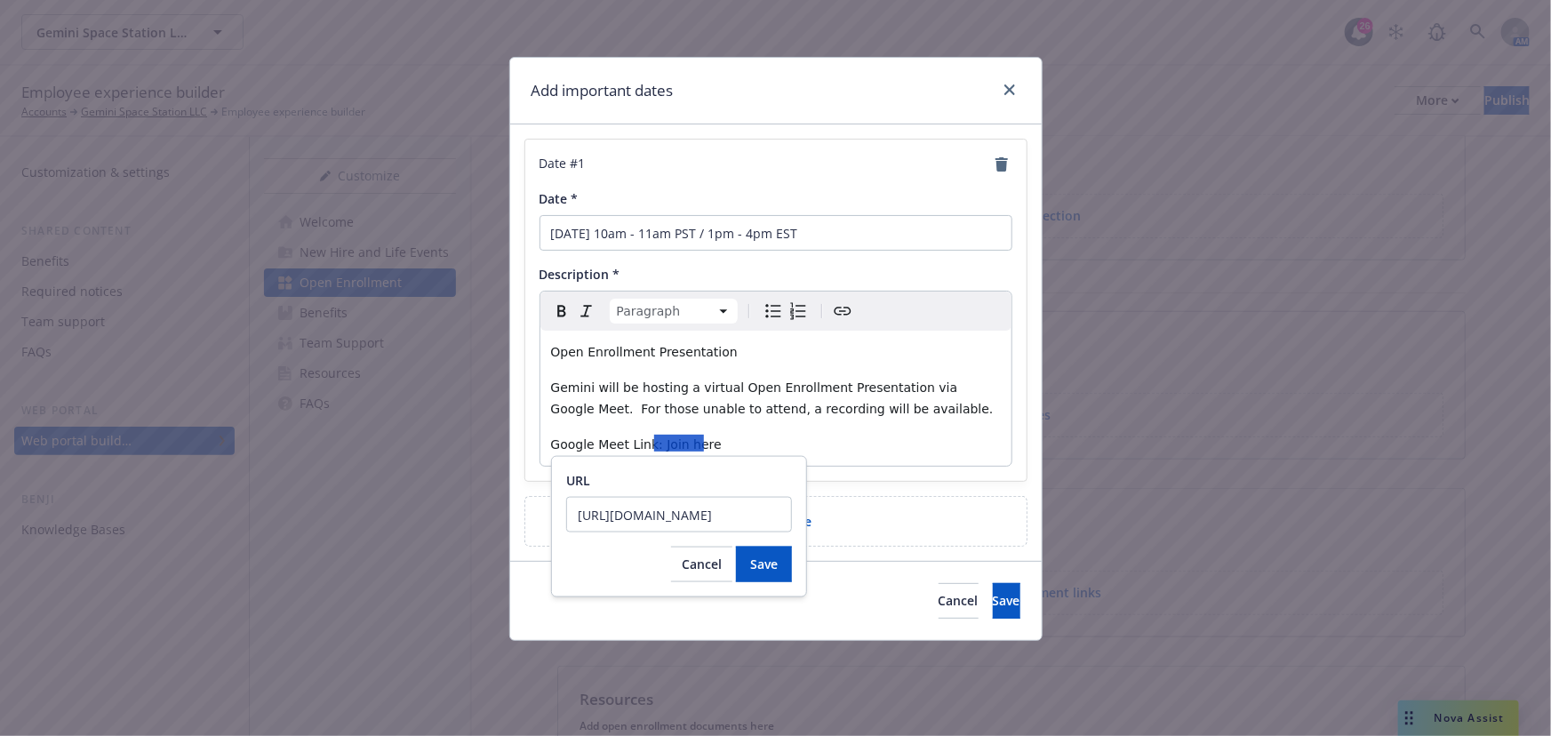
scroll to position [0, 0]
click at [739, 372] on div "Open Enrollment Presentation Gemini will be hosting a virtual Open Enrollment P…" at bounding box center [775, 398] width 471 height 135
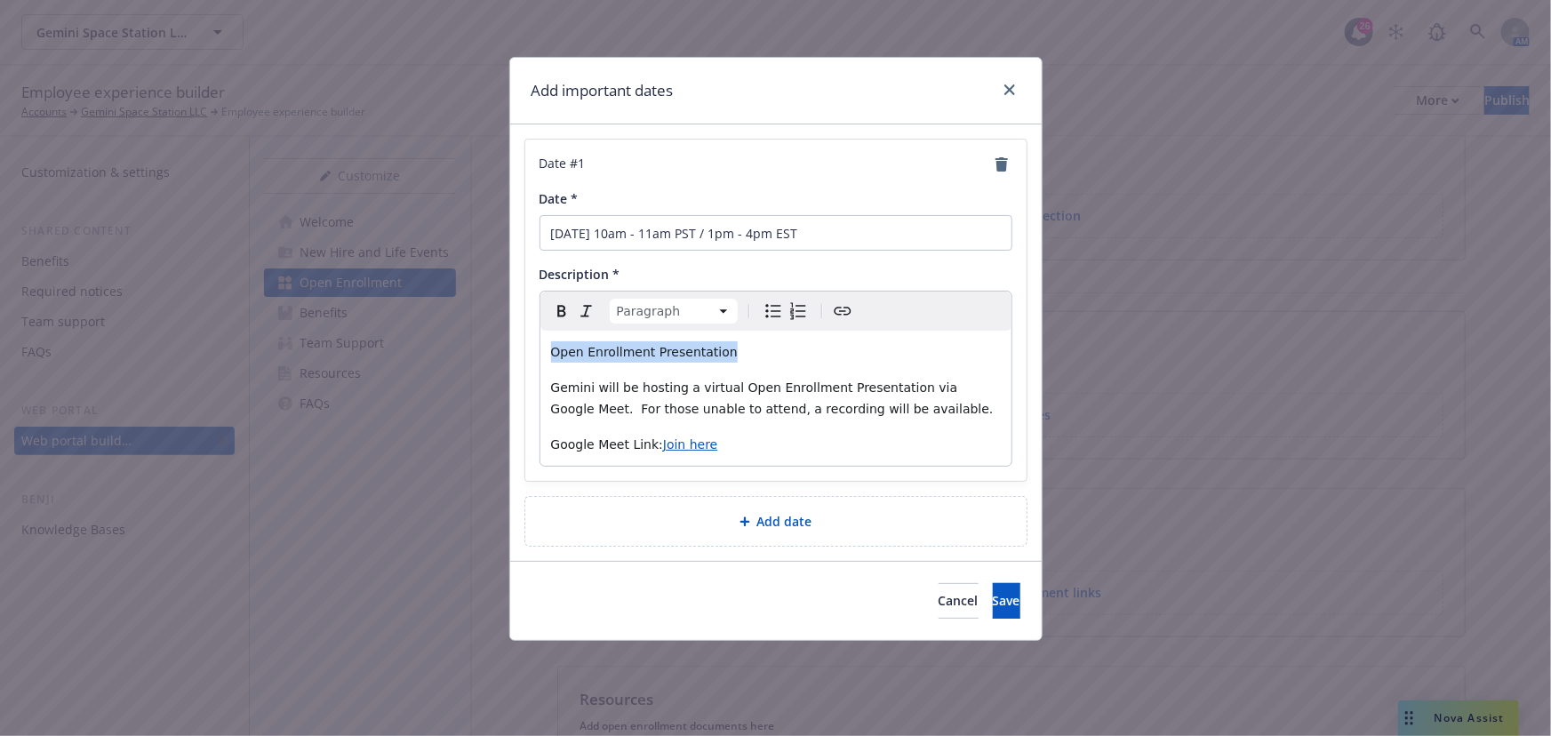
drag, startPoint x: 755, startPoint y: 355, endPoint x: 539, endPoint y: 346, distance: 217.1
click at [539, 346] on div "Paragraph Paragraph Heading 1 Heading 2 Heading 3 Heading 4 Heading 5 Heading 6…" at bounding box center [775, 379] width 473 height 176
click at [558, 310] on icon "Bold" at bounding box center [561, 312] width 8 height 12
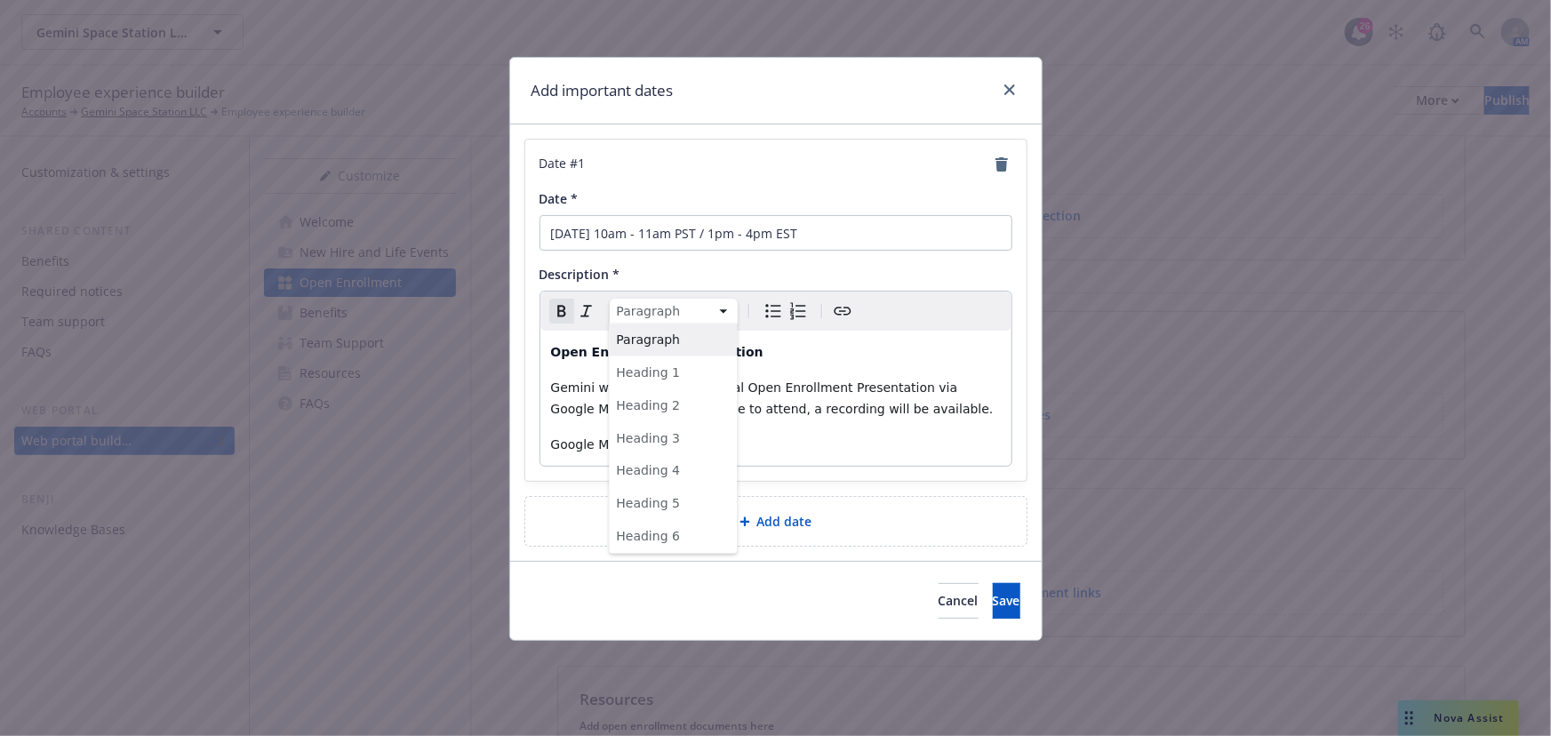
click at [716, 311] on html "Gemini Space Station LLC Gemini Space Station LLC 26 AM Employee experience bui…" at bounding box center [775, 368] width 1551 height 736
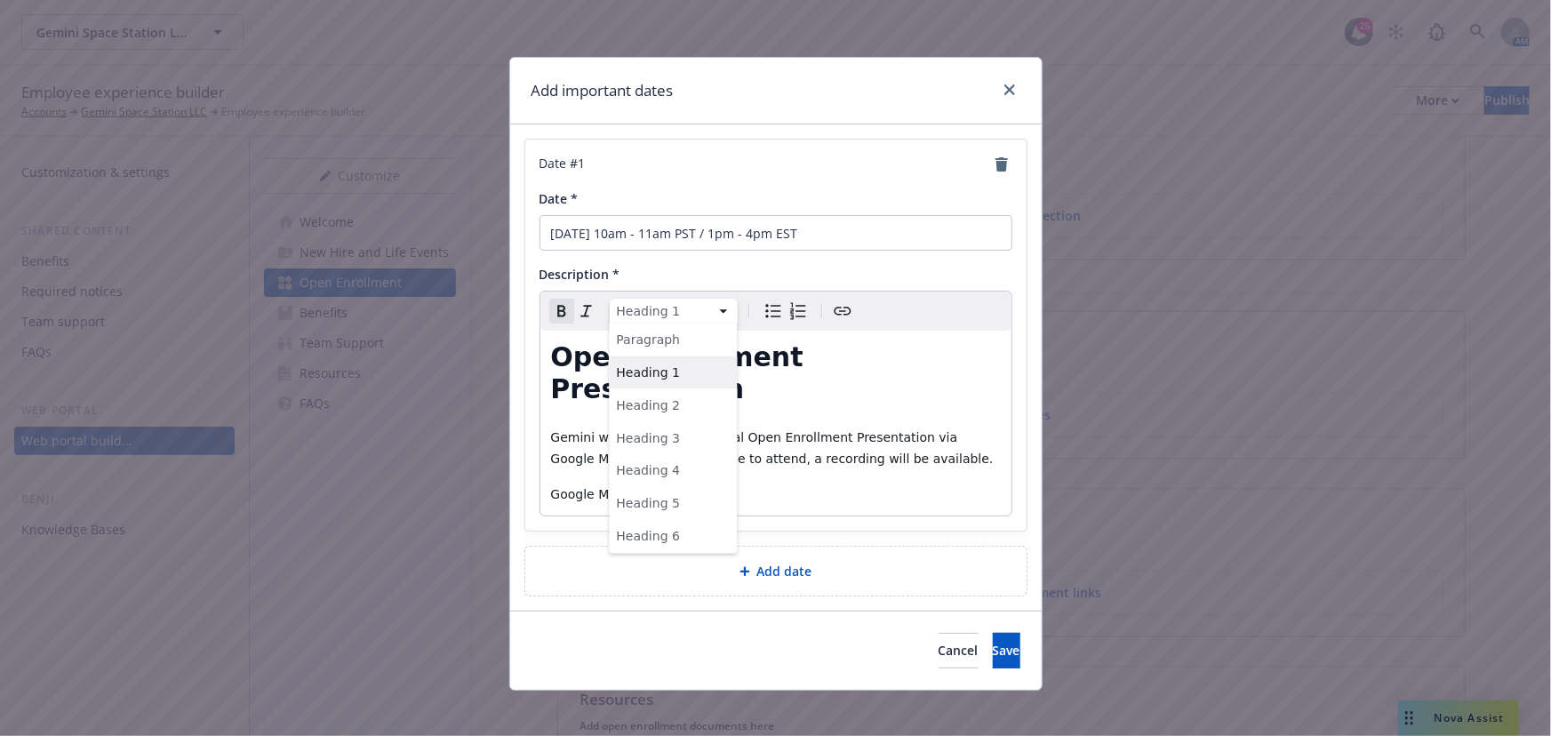
click at [711, 319] on html "Gemini Space Station LLC Gemini Space Station LLC 26 AM Employee experience bui…" at bounding box center [775, 368] width 1551 height 736
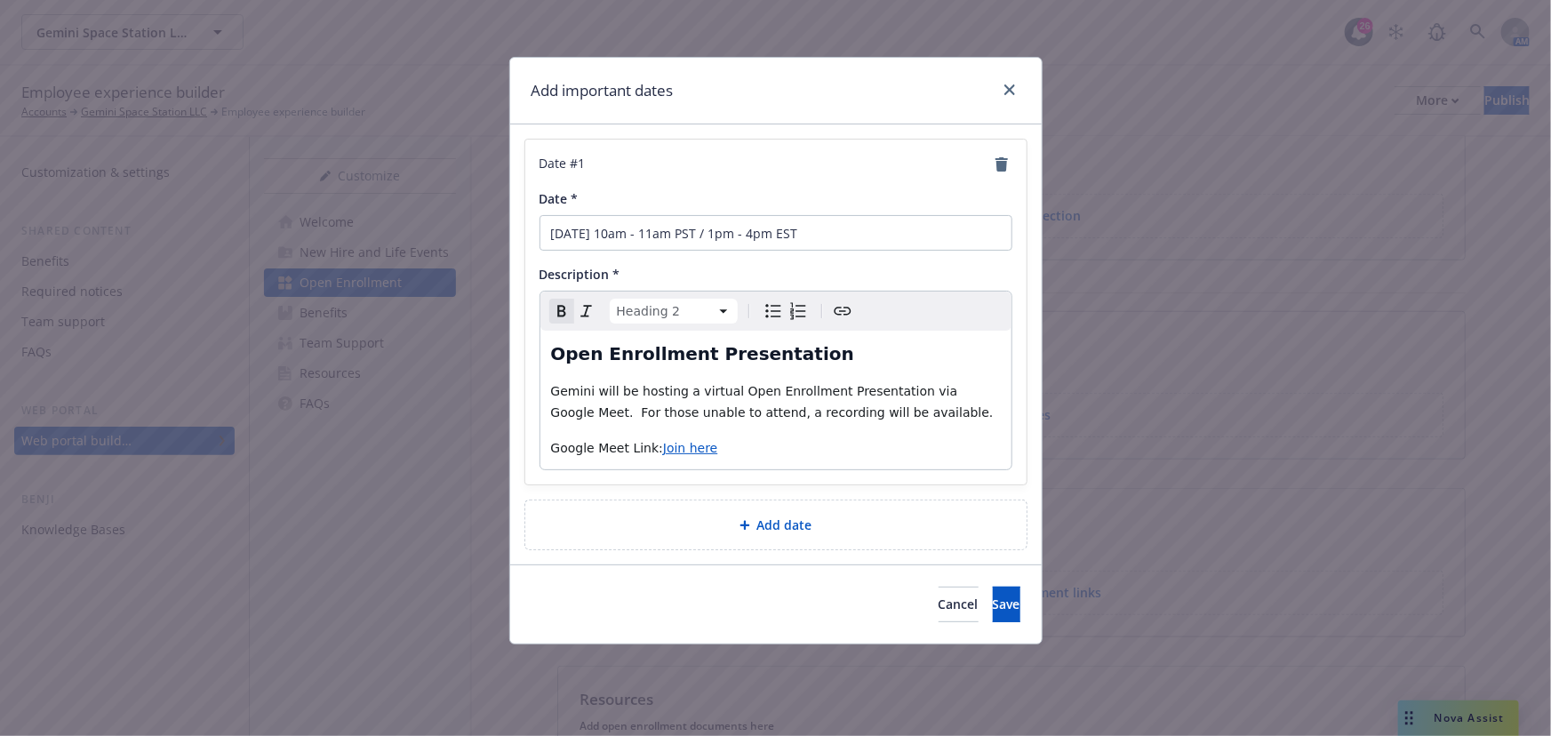
click at [701, 315] on html "Gemini Space Station LLC Gemini Space Station LLC 26 AM Employee experience bui…" at bounding box center [775, 368] width 1551 height 736
select select "h3"
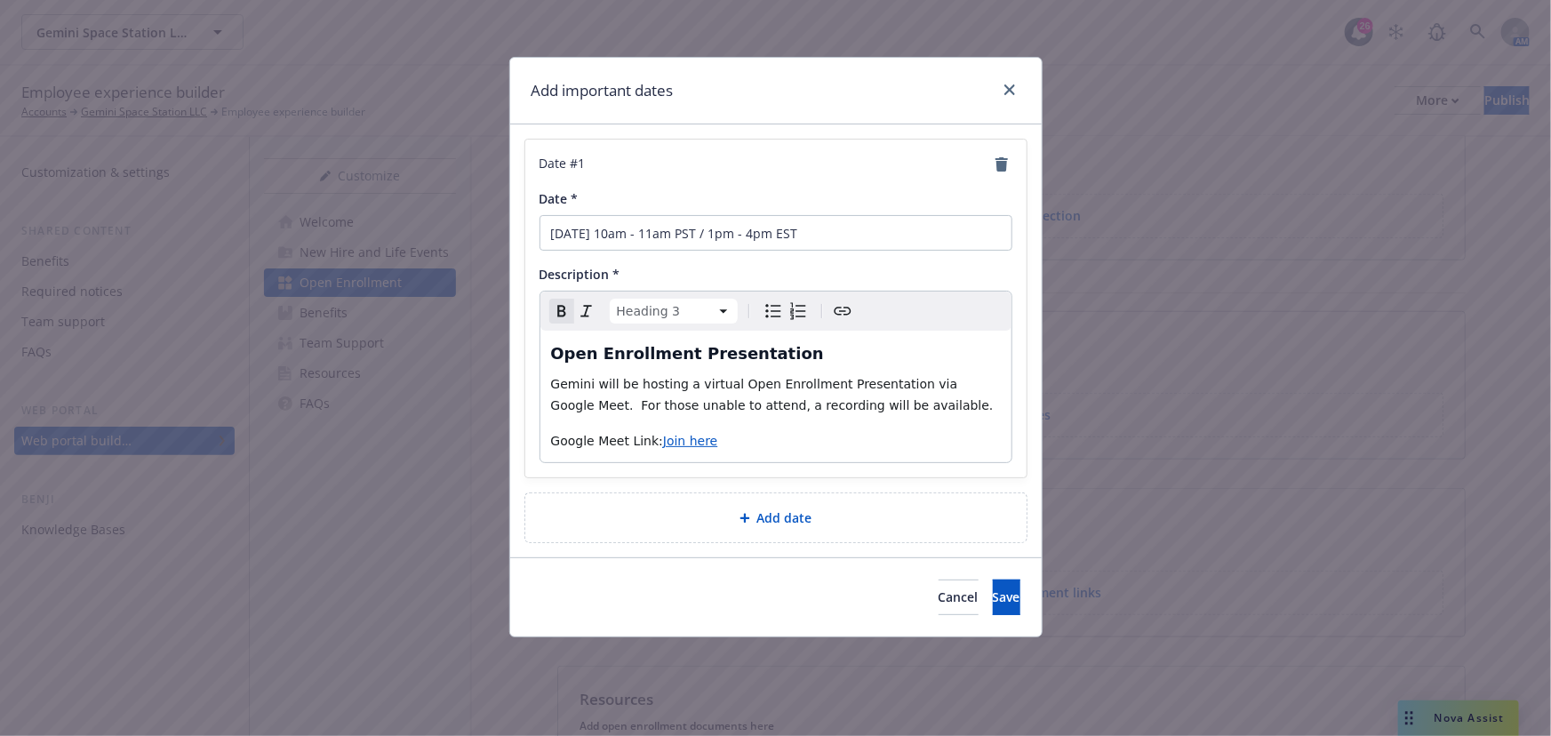
click at [821, 355] on h3 "Open Enrollment Presentation" at bounding box center [776, 353] width 450 height 25
click at [901, 509] on div "Add date" at bounding box center [775, 517] width 473 height 20
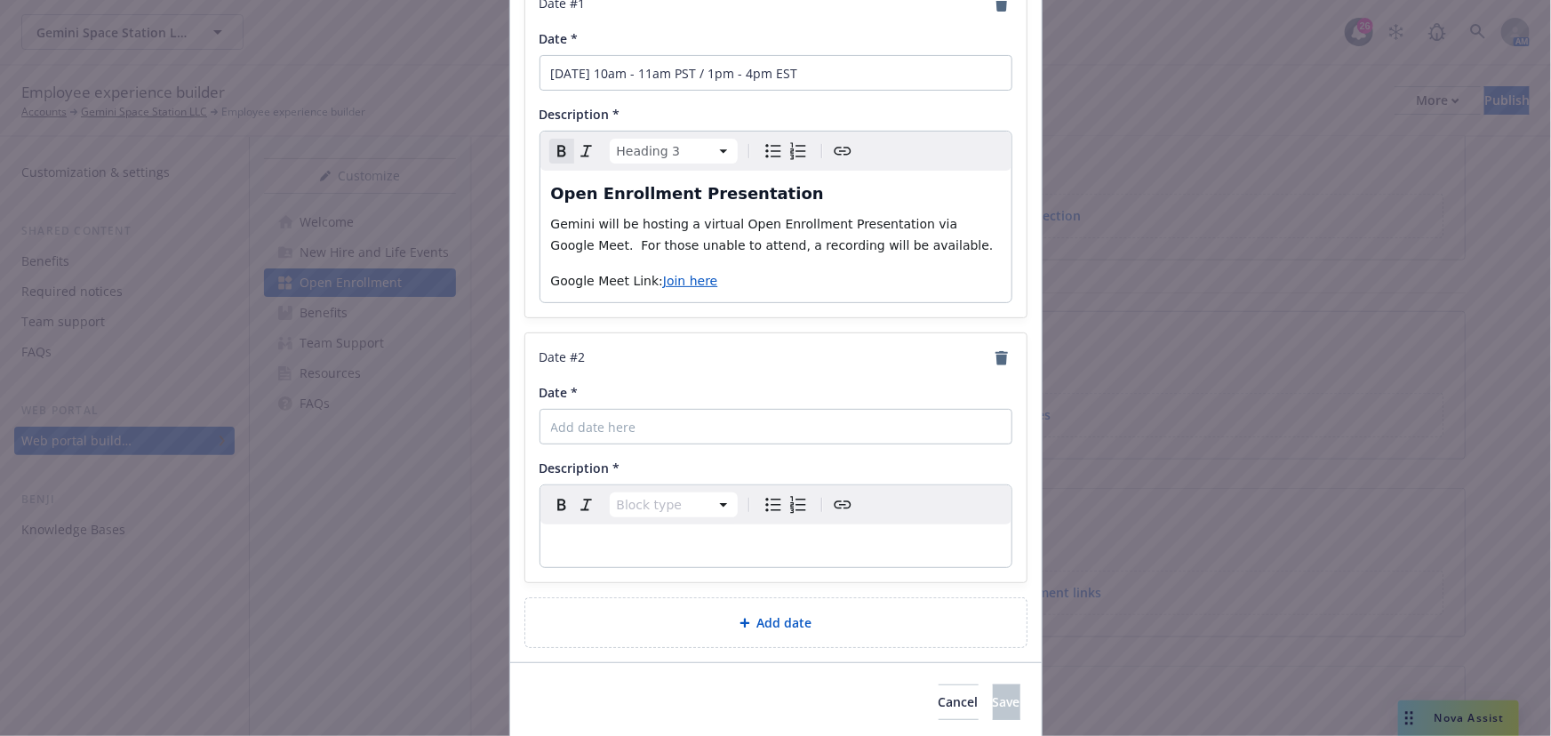
scroll to position [161, 0]
click at [666, 410] on input "Date *" at bounding box center [775, 426] width 473 height 36
type input "November 7"
click at [628, 76] on input "November 3rd from 10am - 11am PST / 1pm - 4pm EST" at bounding box center [775, 72] width 473 height 36
type input "November 3 from 10am - 11am PST / 1pm - 4pm EST"
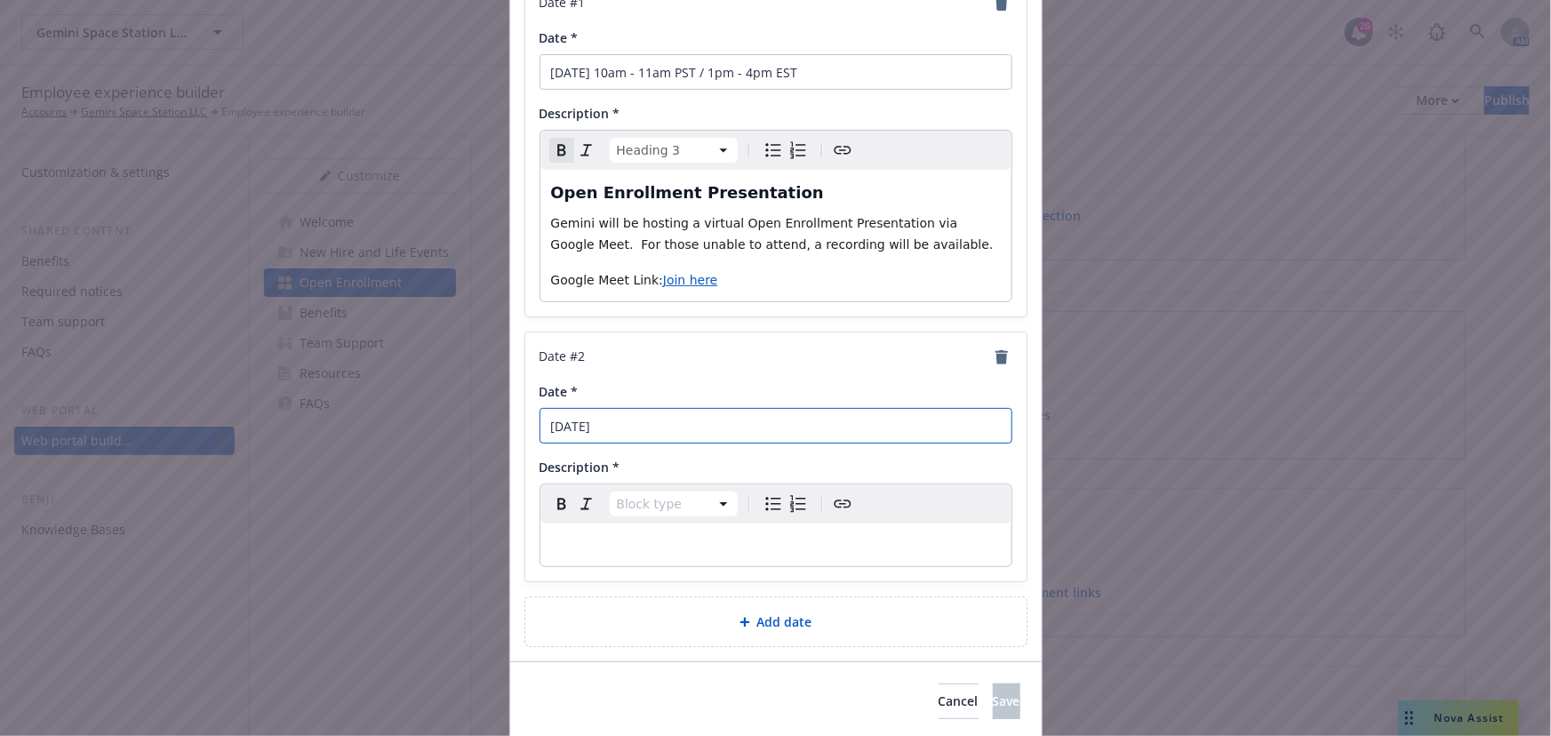
drag, startPoint x: 650, startPoint y: 434, endPoint x: 690, endPoint y: 431, distance: 41.0
click at [652, 433] on input "November 7" at bounding box center [775, 426] width 473 height 36
type input "November 7 from 9am - 10am PST / 12pm - 1pm EST"
click at [804, 534] on p "editable markdown" at bounding box center [776, 544] width 450 height 21
click at [826, 543] on p "editable markdown" at bounding box center [776, 544] width 450 height 21
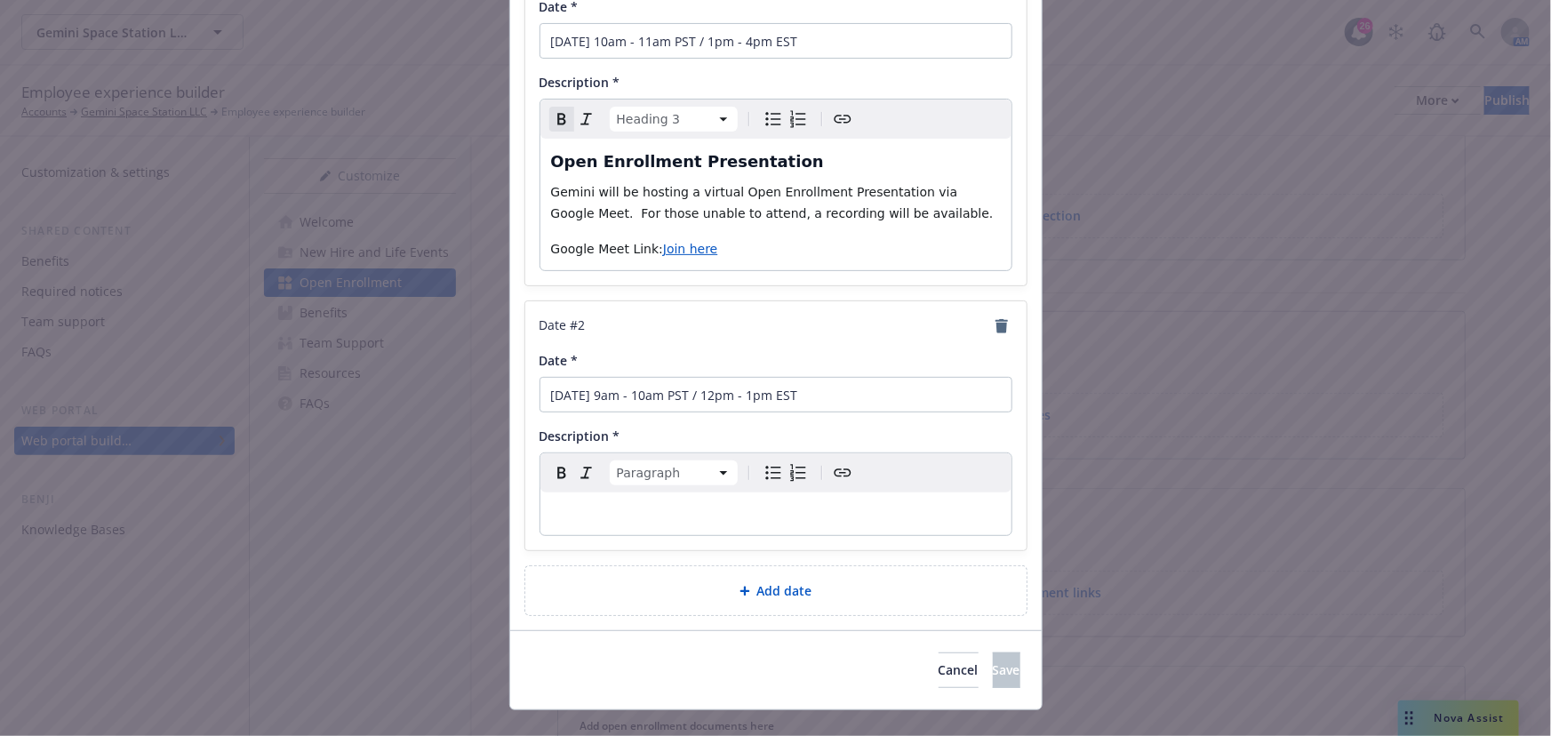
scroll to position [222, 0]
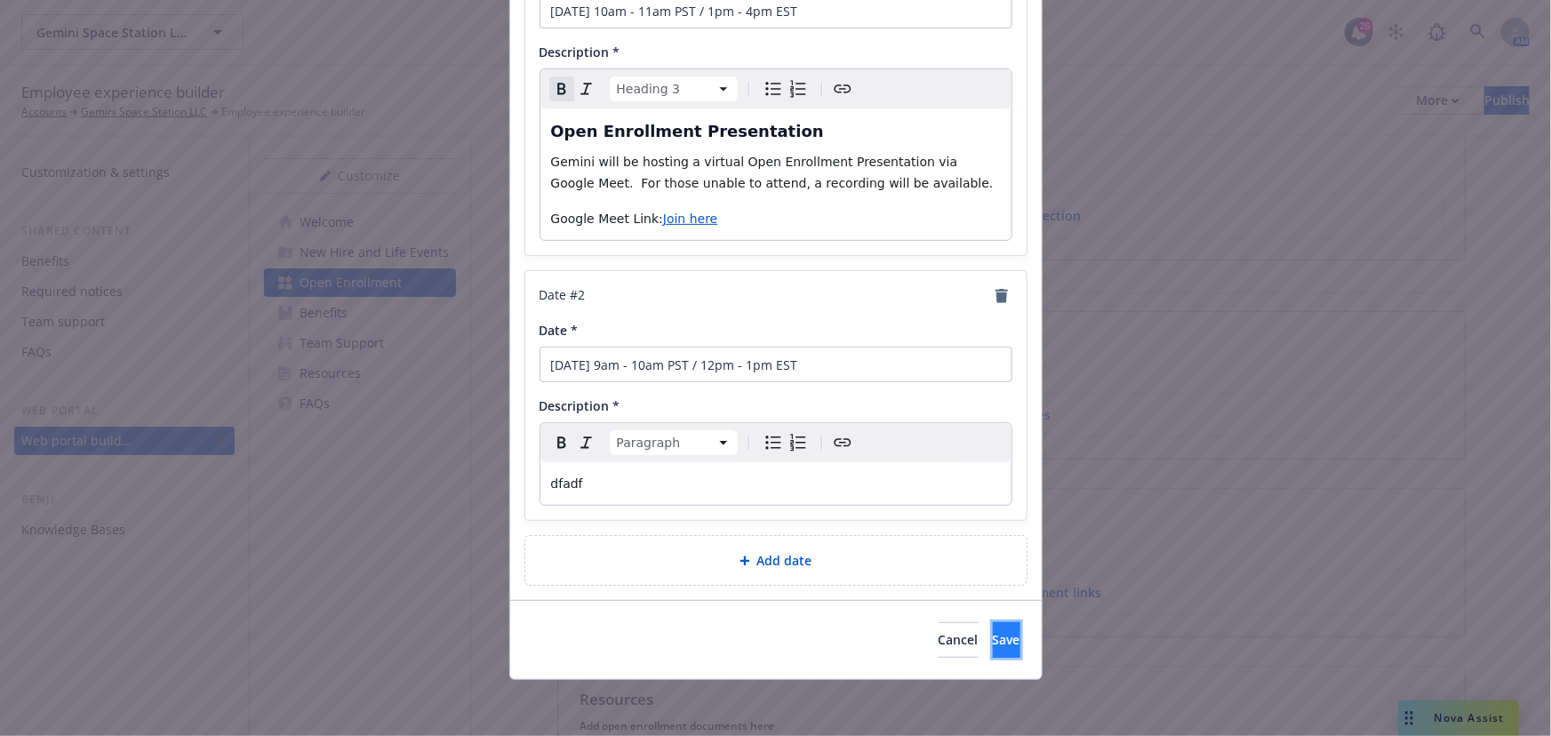
click at [993, 640] on span "Save" at bounding box center [1007, 639] width 28 height 17
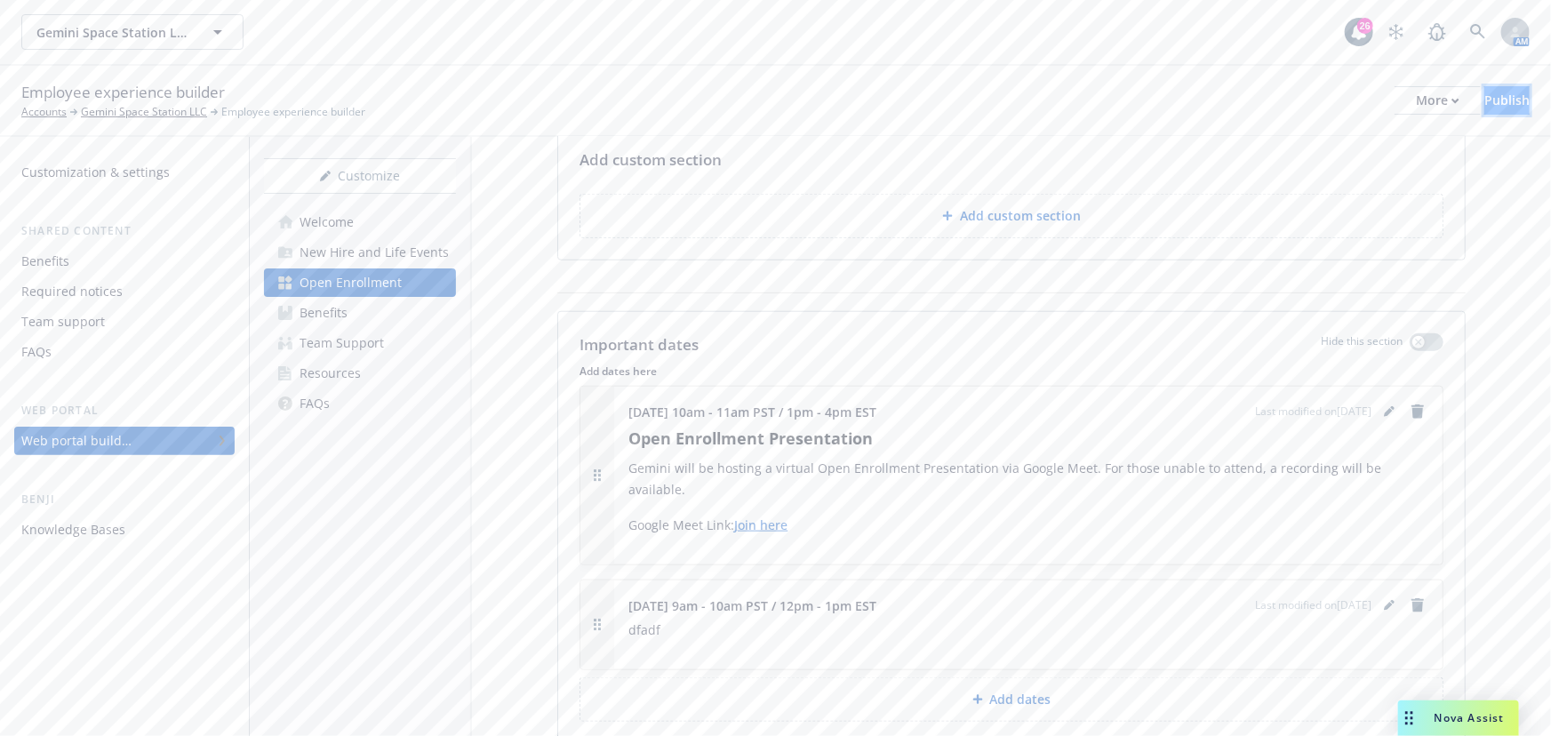
click at [1484, 112] on div "Publish" at bounding box center [1506, 100] width 45 height 27
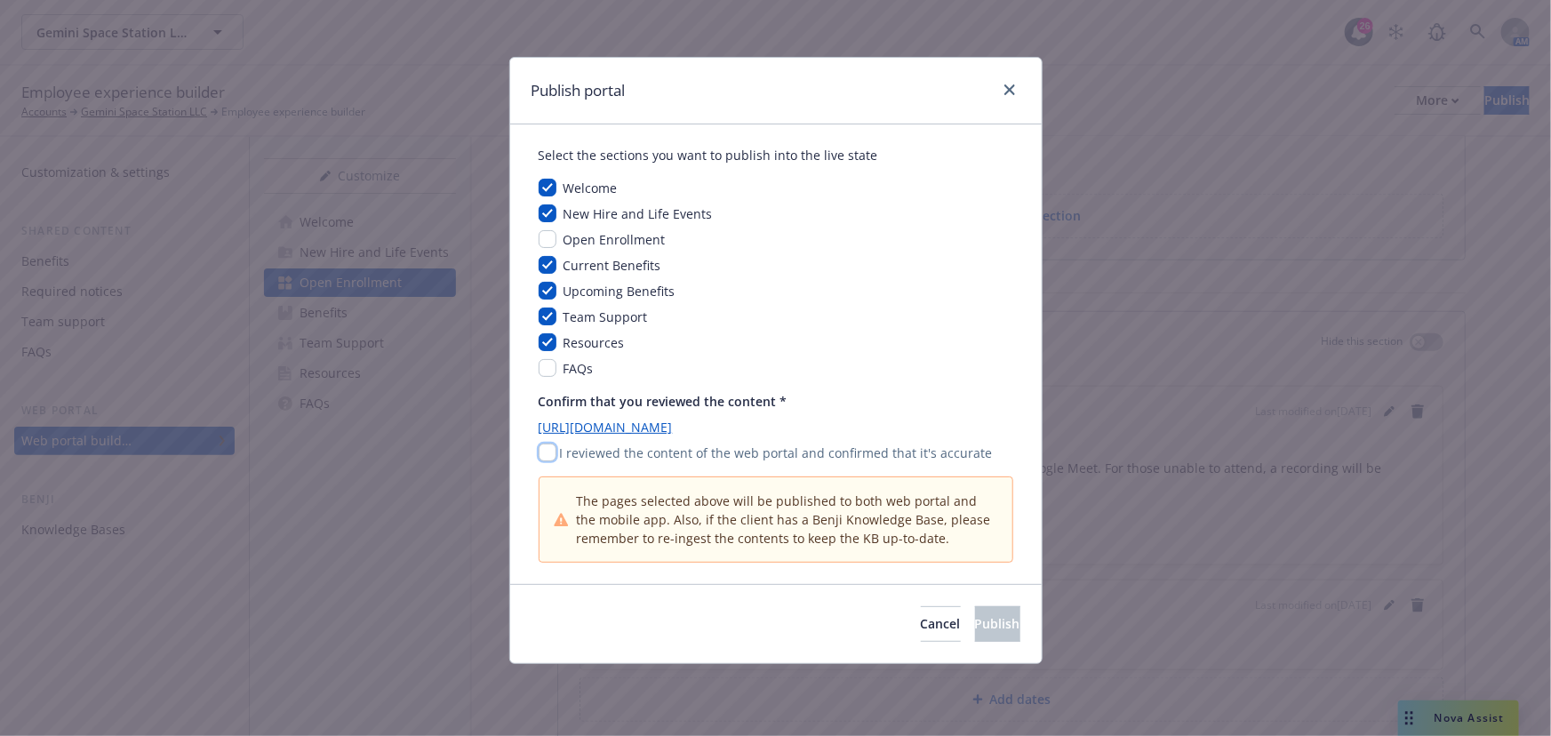
click at [547, 443] on input "checkbox" at bounding box center [548, 452] width 18 height 18
checkbox input "true"
click at [975, 630] on span "Publish" at bounding box center [997, 623] width 45 height 17
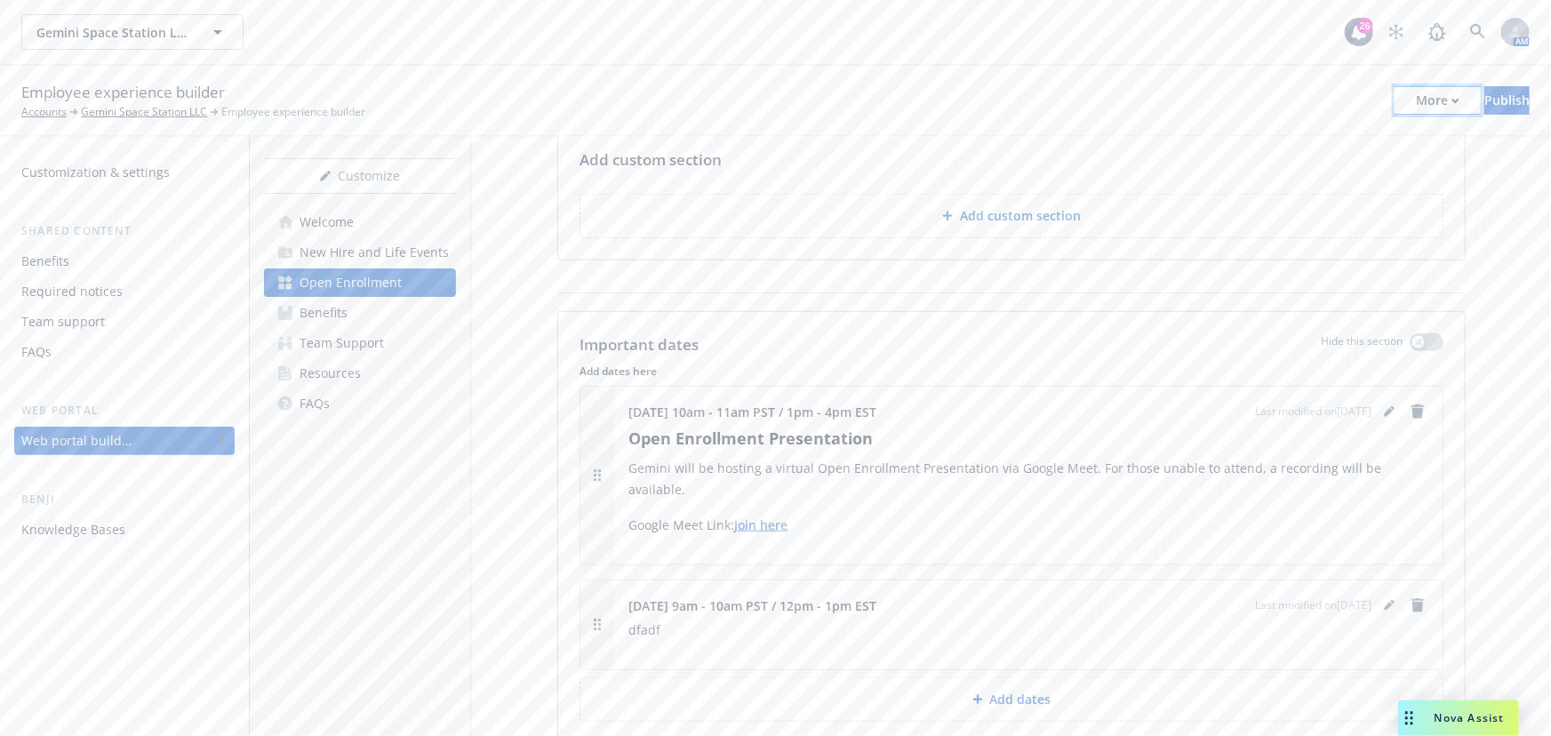
click at [1416, 107] on div "More" at bounding box center [1438, 100] width 44 height 27
click at [1355, 146] on link "Copy preview link" at bounding box center [1291, 141] width 263 height 36
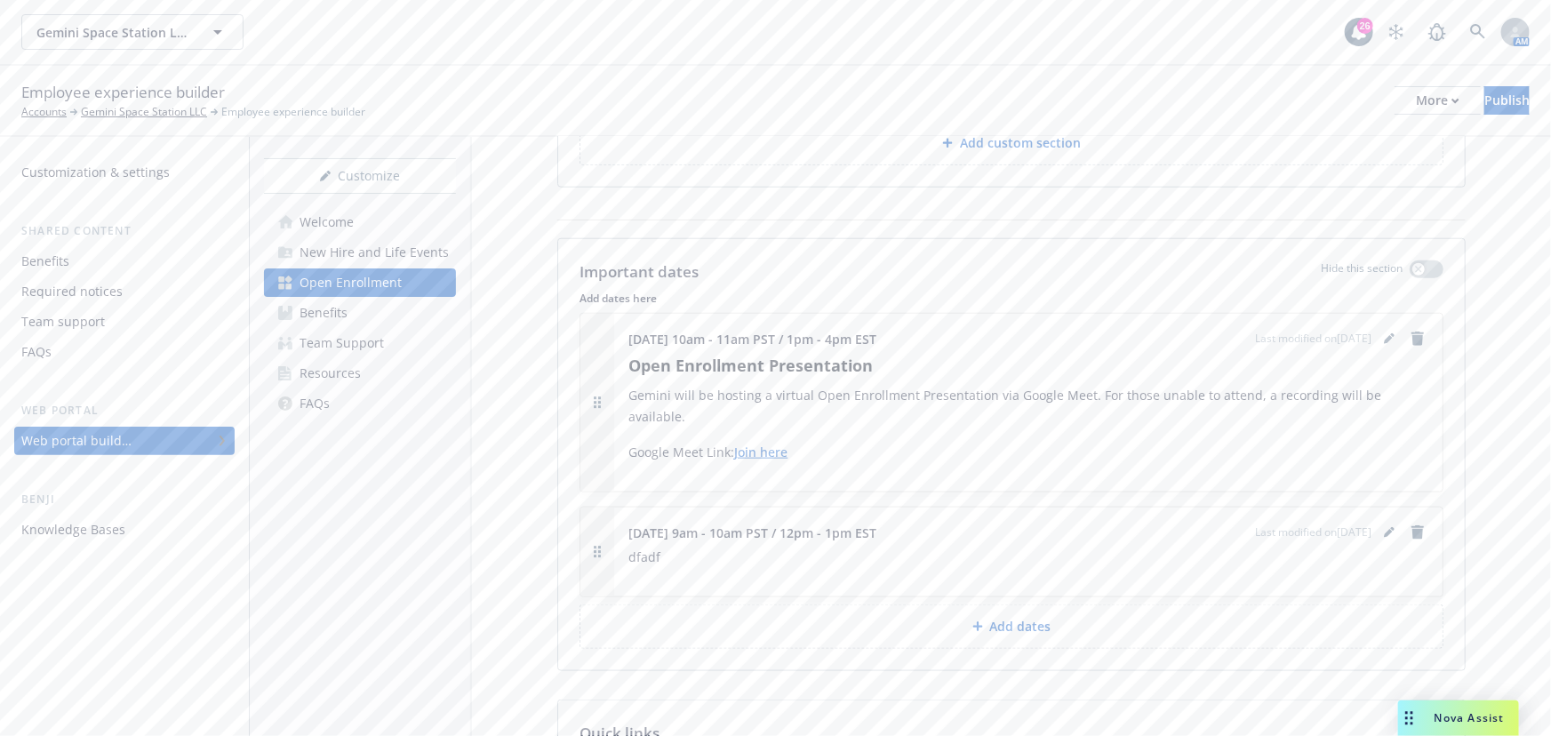
scroll to position [969, 0]
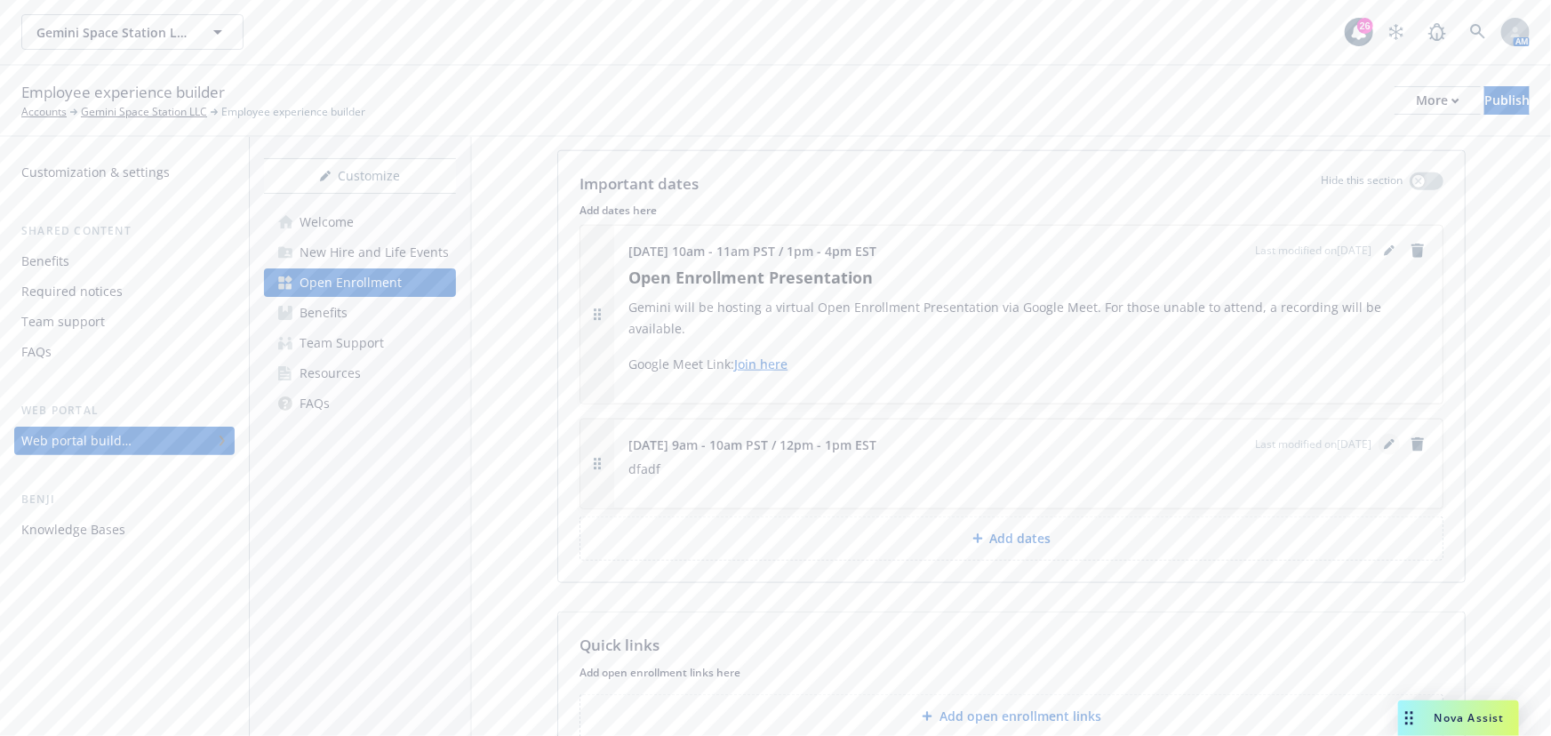
click at [1384, 439] on icon "editPencil" at bounding box center [1389, 444] width 11 height 11
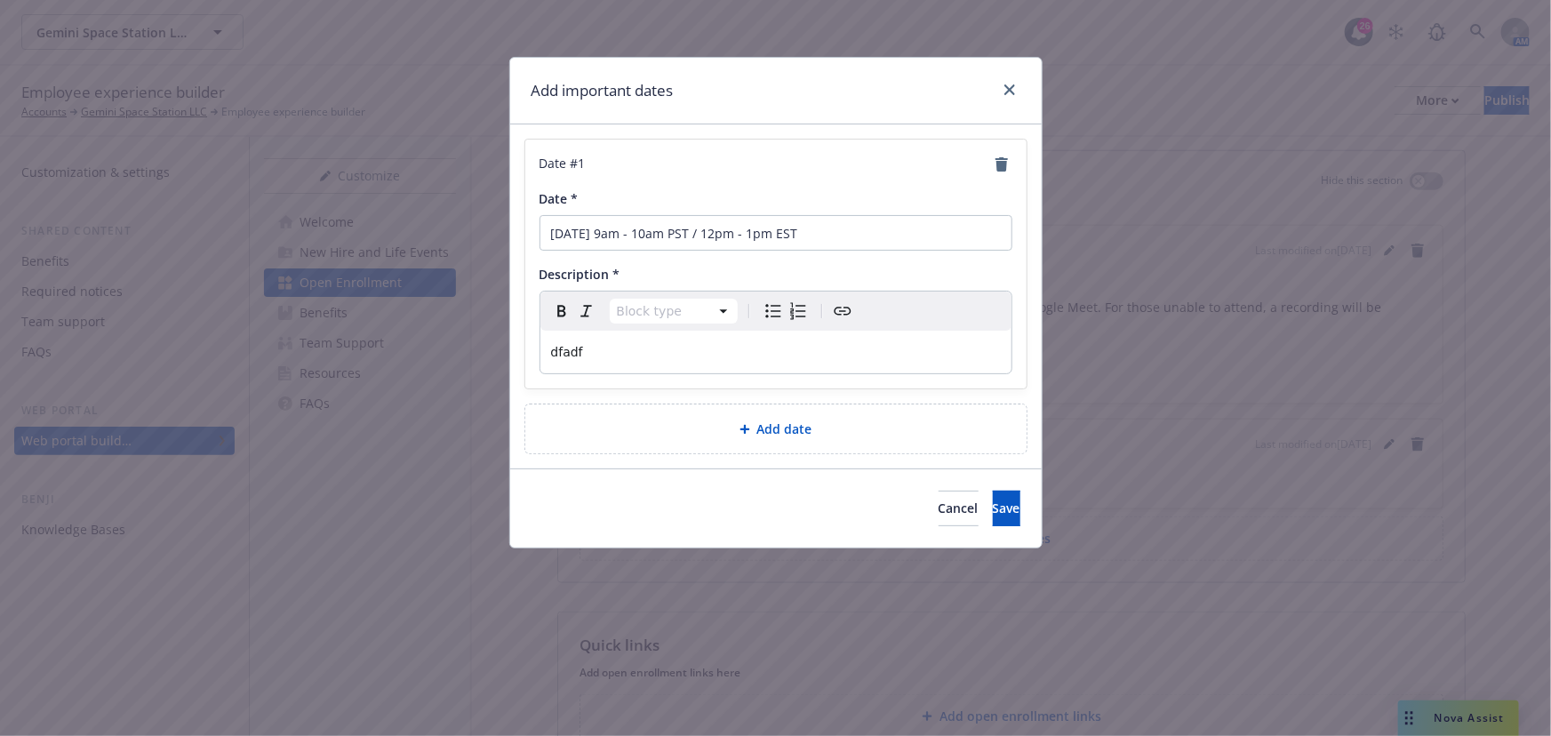
click at [785, 365] on div "dfadf" at bounding box center [775, 352] width 471 height 43
drag, startPoint x: 877, startPoint y: 360, endPoint x: 431, endPoint y: 338, distance: 446.7
click at [431, 338] on div "Add important dates Date # 1 Date * November 7 from 9am - 10am PST / 12pm - 1pm…" at bounding box center [775, 368] width 1551 height 736
click at [1002, 97] on link "close" at bounding box center [1009, 89] width 21 height 21
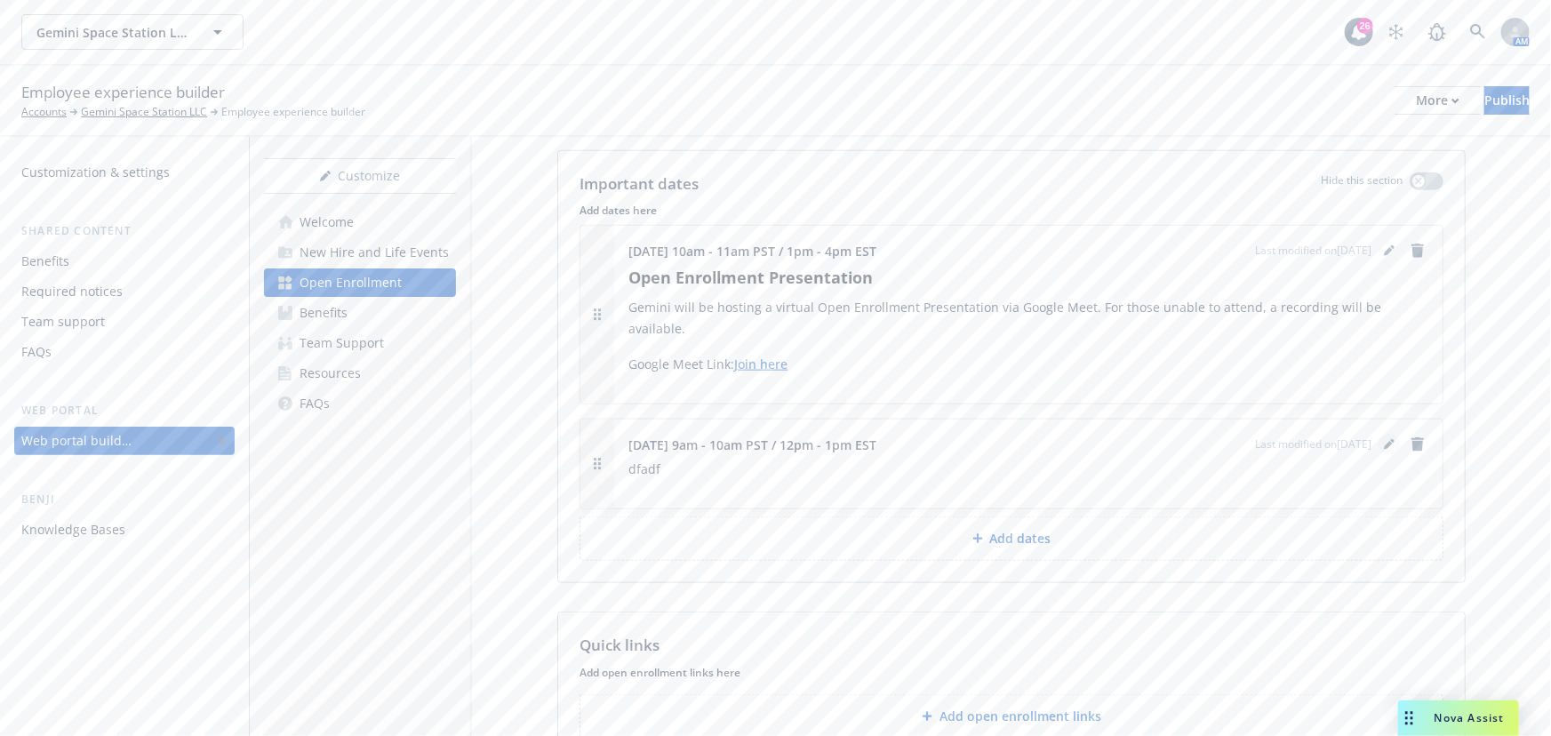
click at [1384, 439] on icon "editPencil" at bounding box center [1389, 444] width 11 height 11
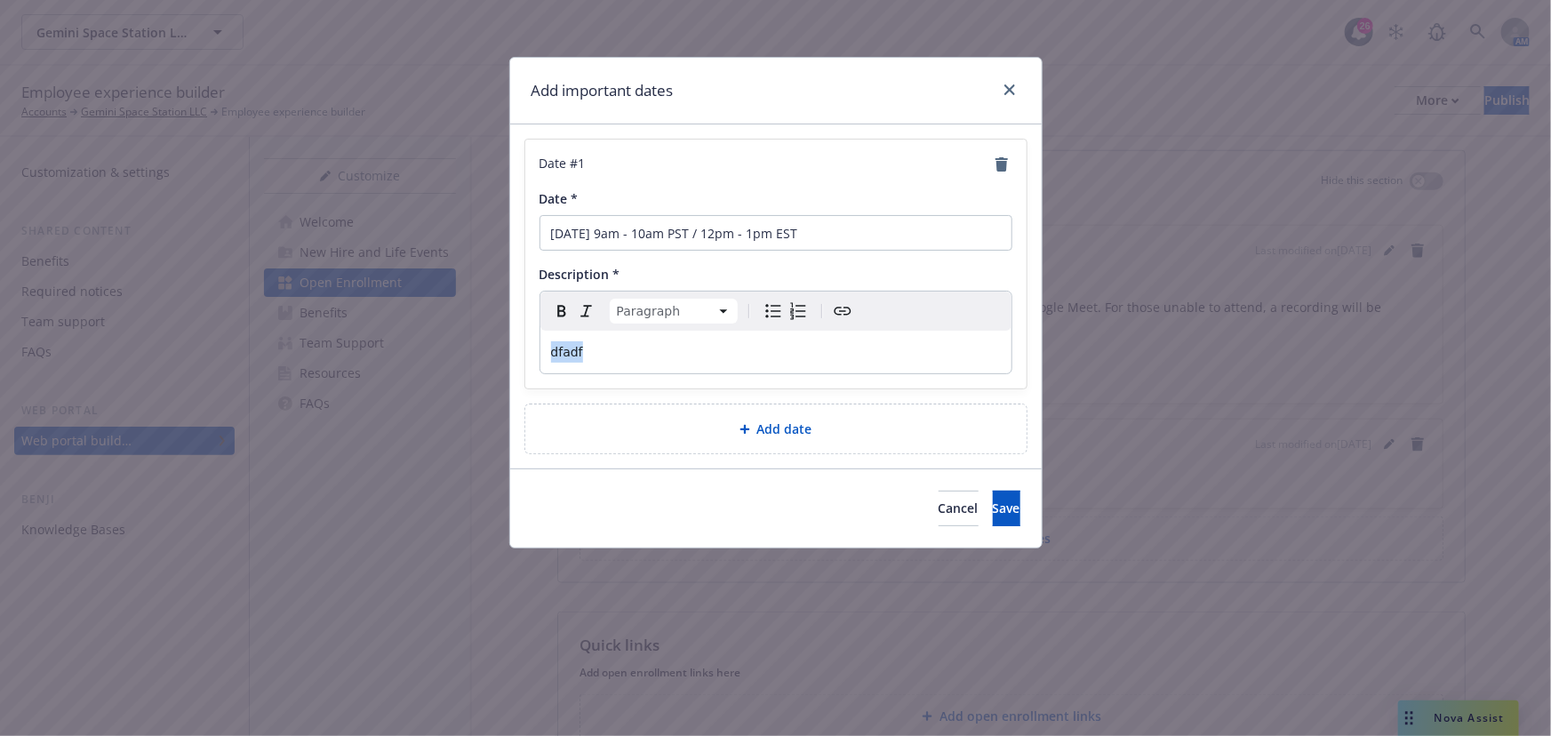
drag, startPoint x: 691, startPoint y: 356, endPoint x: 459, endPoint y: 354, distance: 232.0
click at [459, 354] on div "Add important dates Date # 1 Date * November 7 from 9am - 10am PST / 12pm - 1pm…" at bounding box center [775, 368] width 1551 height 736
click at [653, 301] on html "Gemini Space Station LLC Gemini Space Station LLC 26 AM Employee experience bui…" at bounding box center [775, 368] width 1551 height 736
click at [826, 364] on html "Gemini Space Station LLC Gemini Space Station LLC 26 AM Employee experience bui…" at bounding box center [775, 368] width 1551 height 736
click at [808, 345] on p "Virtual Office Hours" at bounding box center [776, 351] width 450 height 21
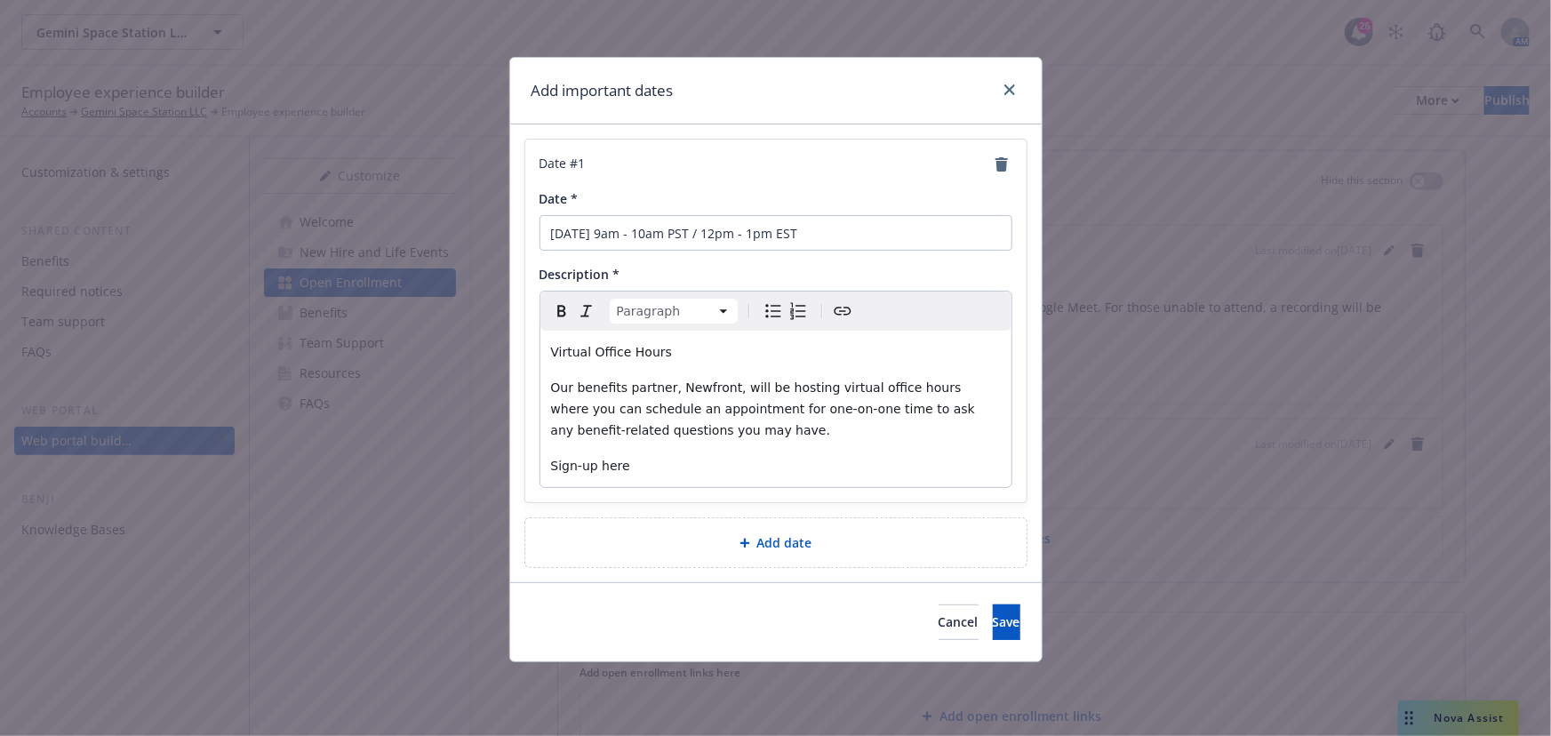
click at [644, 420] on span "Our benefits partner, Newfront, will be hosting virtual office hours where you …" at bounding box center [765, 408] width 428 height 57
drag, startPoint x: 617, startPoint y: 463, endPoint x: 524, endPoint y: 459, distance: 92.5
click at [525, 459] on div "Date # 1 Date * November 7 from 9am - 10am PST / 12pm - 1pm EST Description * P…" at bounding box center [775, 321] width 501 height 363
click at [842, 309] on icon "Create link" at bounding box center [842, 310] width 21 height 21
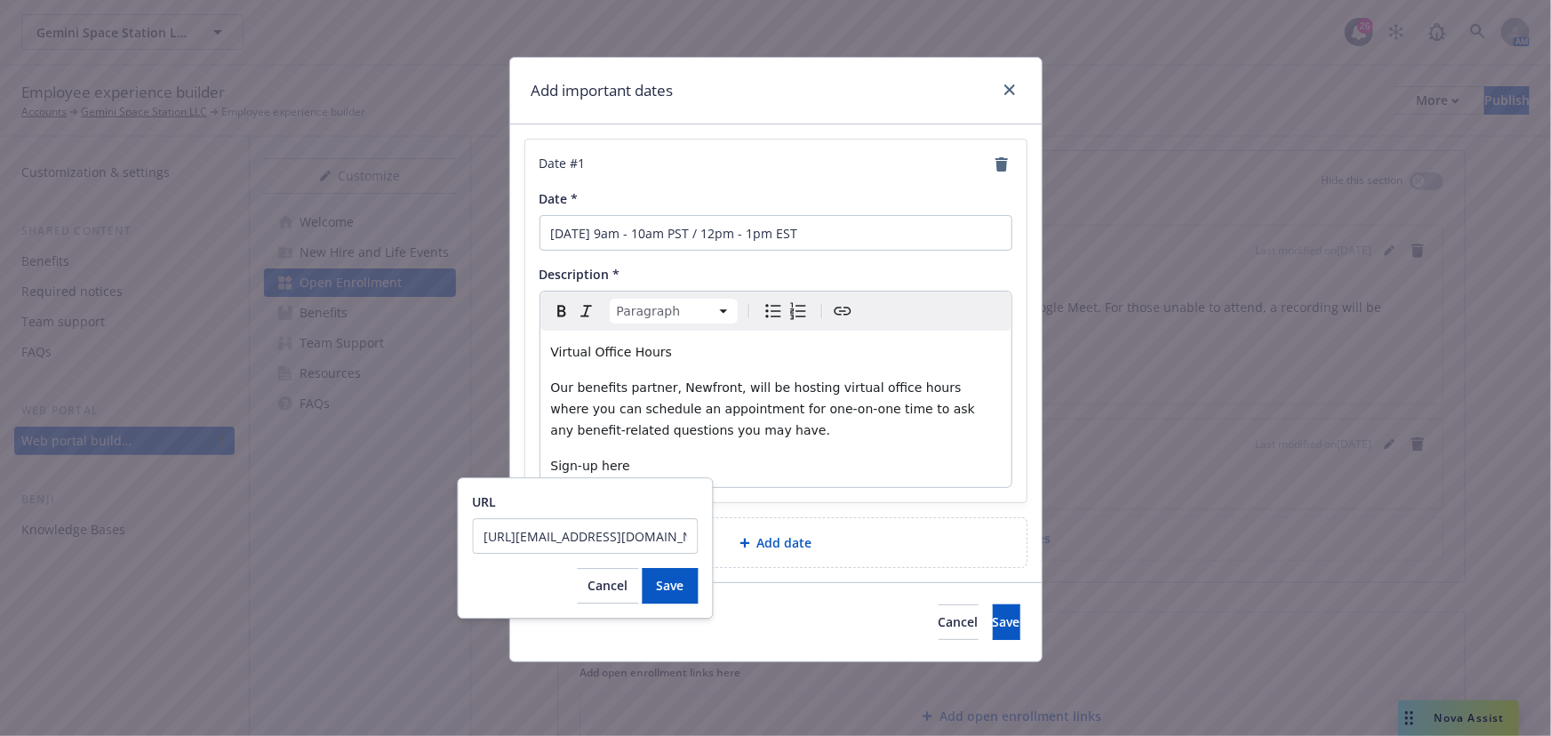
scroll to position [0, 388]
type input "https://outlook.office.com/book/GeminiOfficeHours@ILN.onmicrosoft.com/?ismsaljs…"
click at [682, 587] on span "Save" at bounding box center [671, 585] width 28 height 17
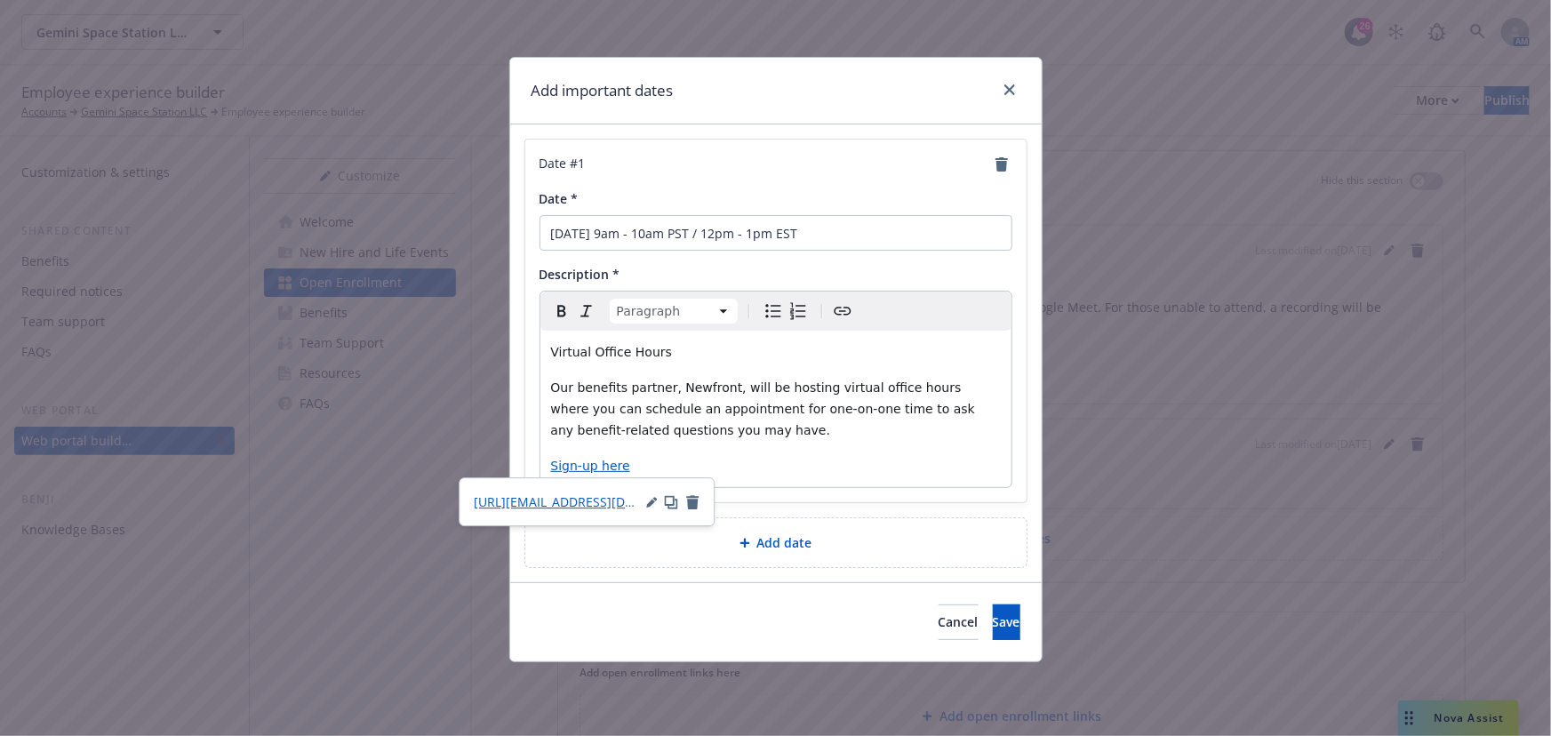
click at [694, 429] on p "Our benefits partner, Newfront, will be hosting virtual office hours where you …" at bounding box center [776, 409] width 450 height 64
click at [644, 366] on div "Virtual Office Hours Our benefits partner, Newfront, will be hosting virtual of…" at bounding box center [775, 409] width 471 height 156
drag, startPoint x: 565, startPoint y: 347, endPoint x: 523, endPoint y: 339, distance: 43.6
click at [509, 346] on div "Add important dates Date # 1 Date * November 7 from 9am - 10am PST / 12pm - 1pm…" at bounding box center [775, 359] width 533 height 605
click at [616, 316] on html "Gemini Space Station LLC Gemini Space Station LLC 26 AM Employee experience bui…" at bounding box center [775, 368] width 1551 height 736
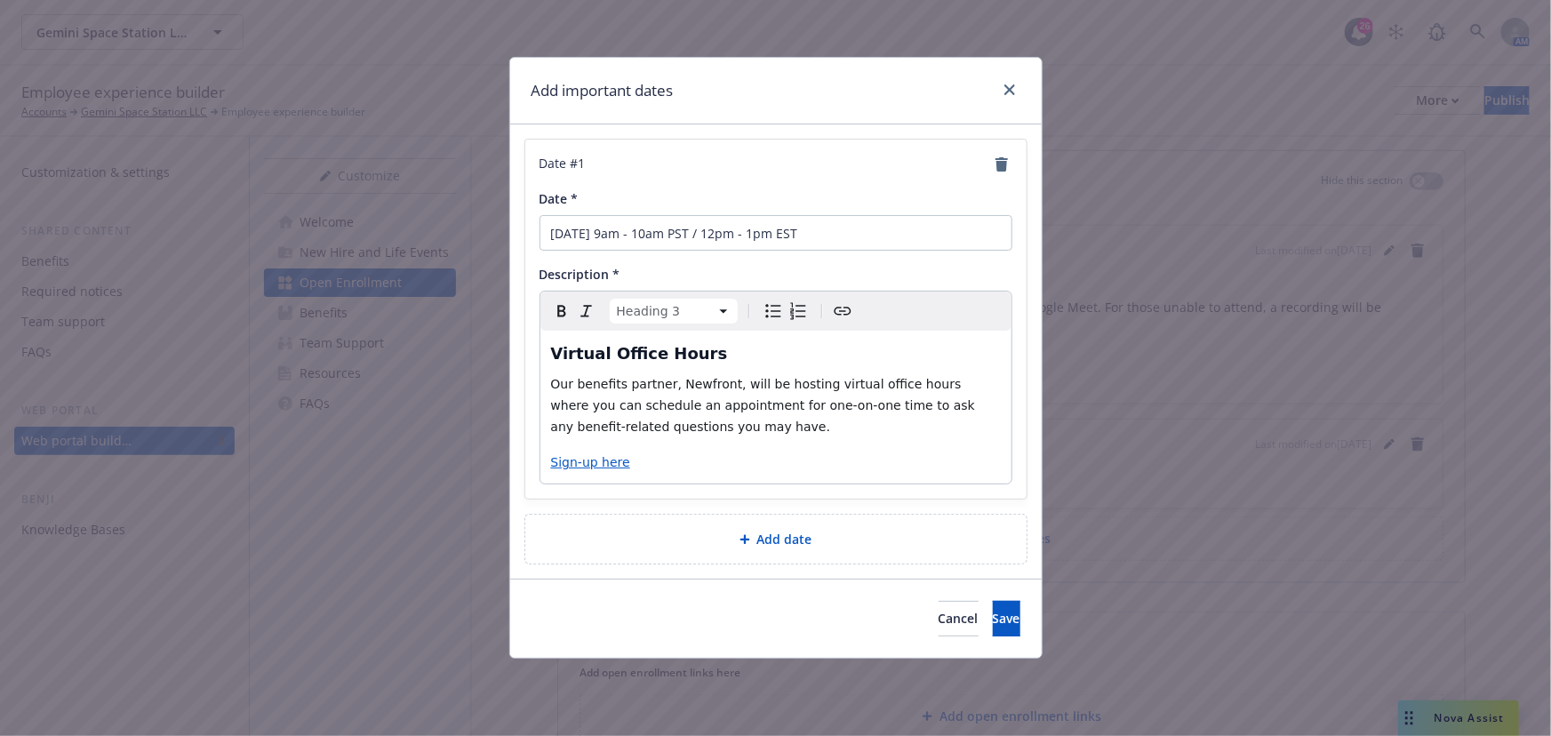
click at [790, 449] on div "Virtual Office Hours Our benefits partner, Newfront, will be hosting virtual of…" at bounding box center [775, 407] width 471 height 153
drag, startPoint x: 715, startPoint y: 361, endPoint x: 640, endPoint y: 359, distance: 75.6
click at [478, 355] on div "Add important dates Date # 1 Date * November 7 from 9am - 10am PST / 12pm - 1pm…" at bounding box center [775, 368] width 1551 height 736
click at [553, 307] on icon "Bold" at bounding box center [561, 310] width 21 height 21
select select "paragraph"
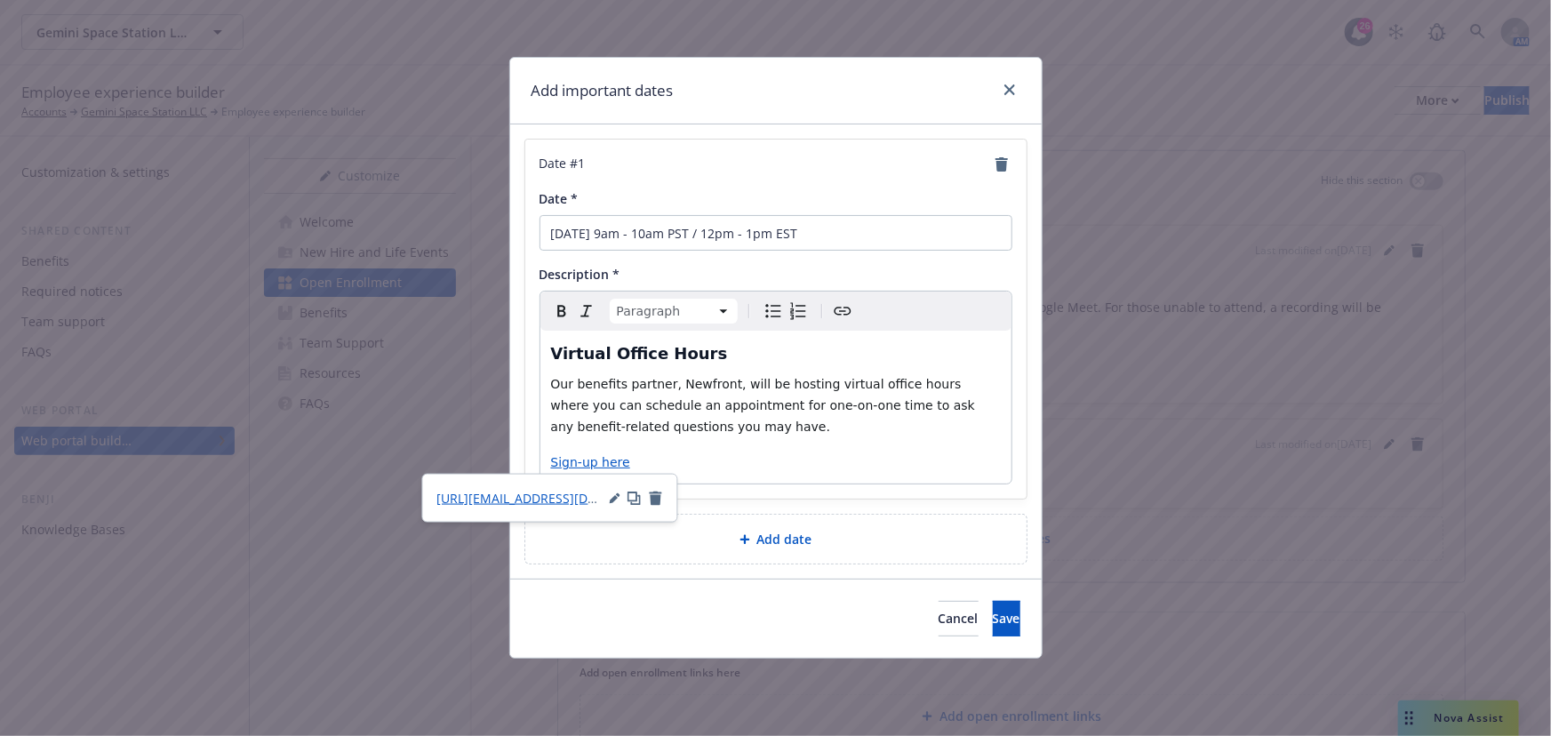
click at [725, 467] on p "Sign-up here" at bounding box center [776, 461] width 450 height 21
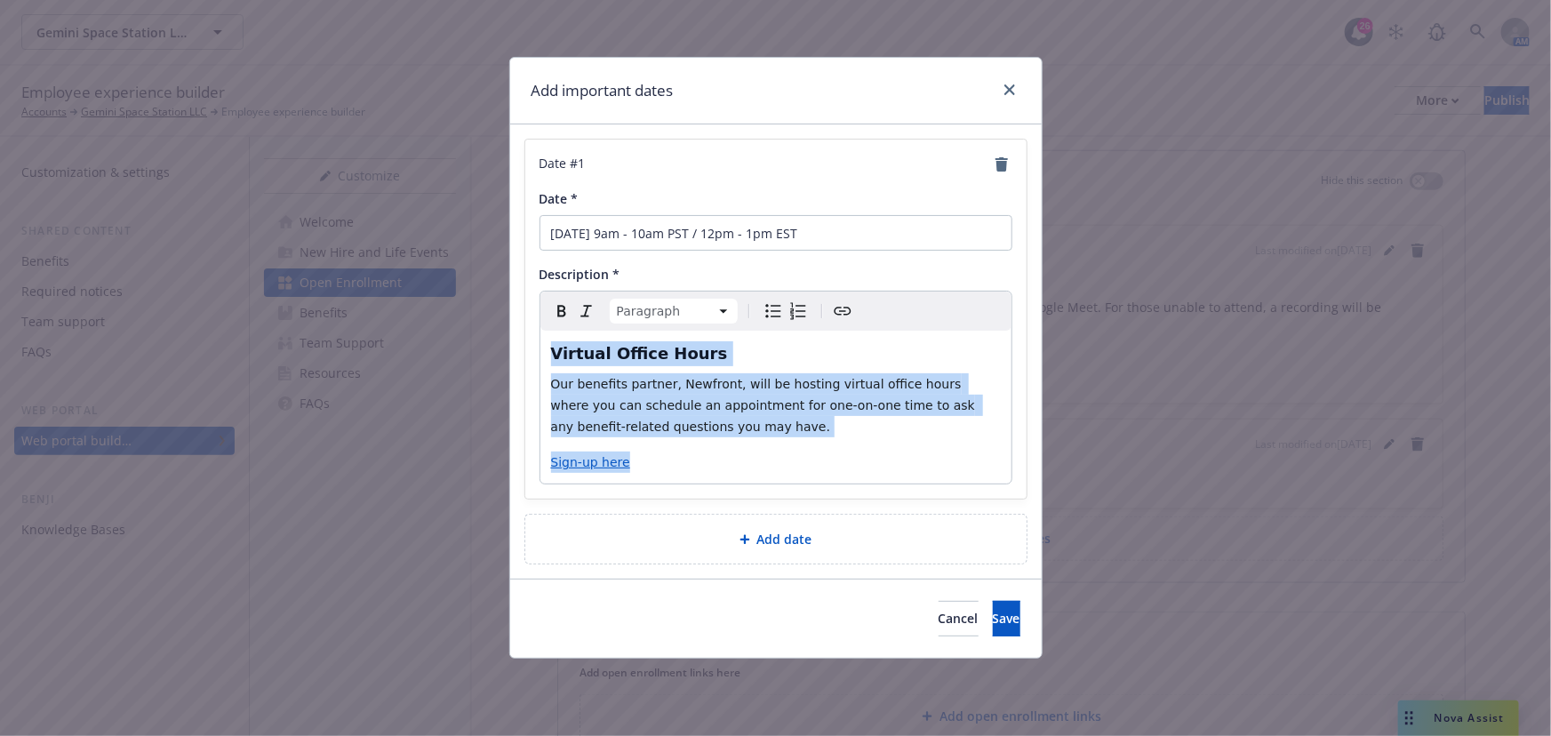
drag, startPoint x: 678, startPoint y: 467, endPoint x: 474, endPoint y: 314, distance: 255.8
click at [474, 314] on div "Add important dates Date # 1 Date * November 7 from 9am - 10am PST / 12pm - 1pm…" at bounding box center [775, 368] width 1551 height 736
copy div "Virtual Office Hours Our benefits partner, Newfront, will be hosting virtual of…"
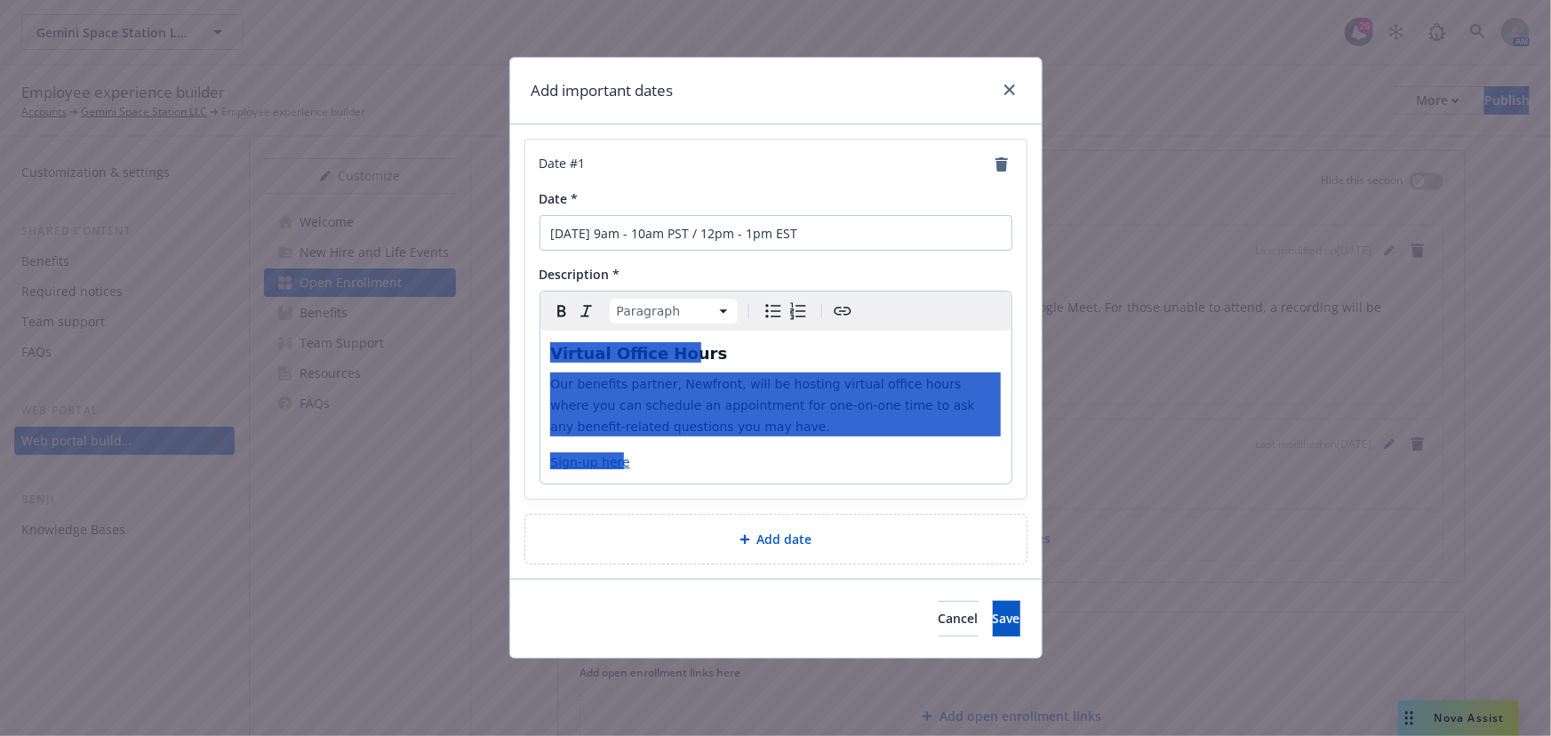
click at [808, 544] on span "Add date" at bounding box center [784, 539] width 55 height 19
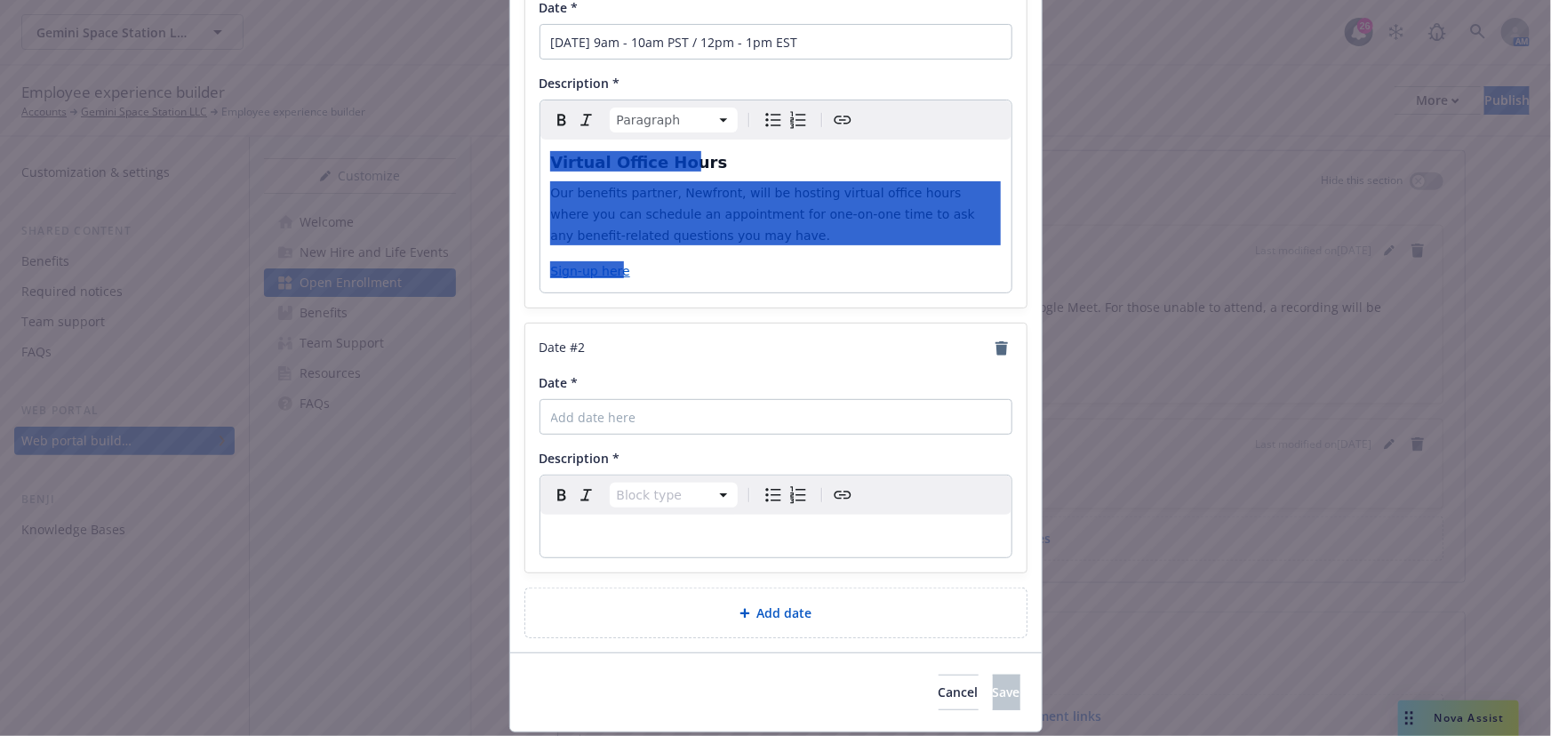
scroll to position [242, 0]
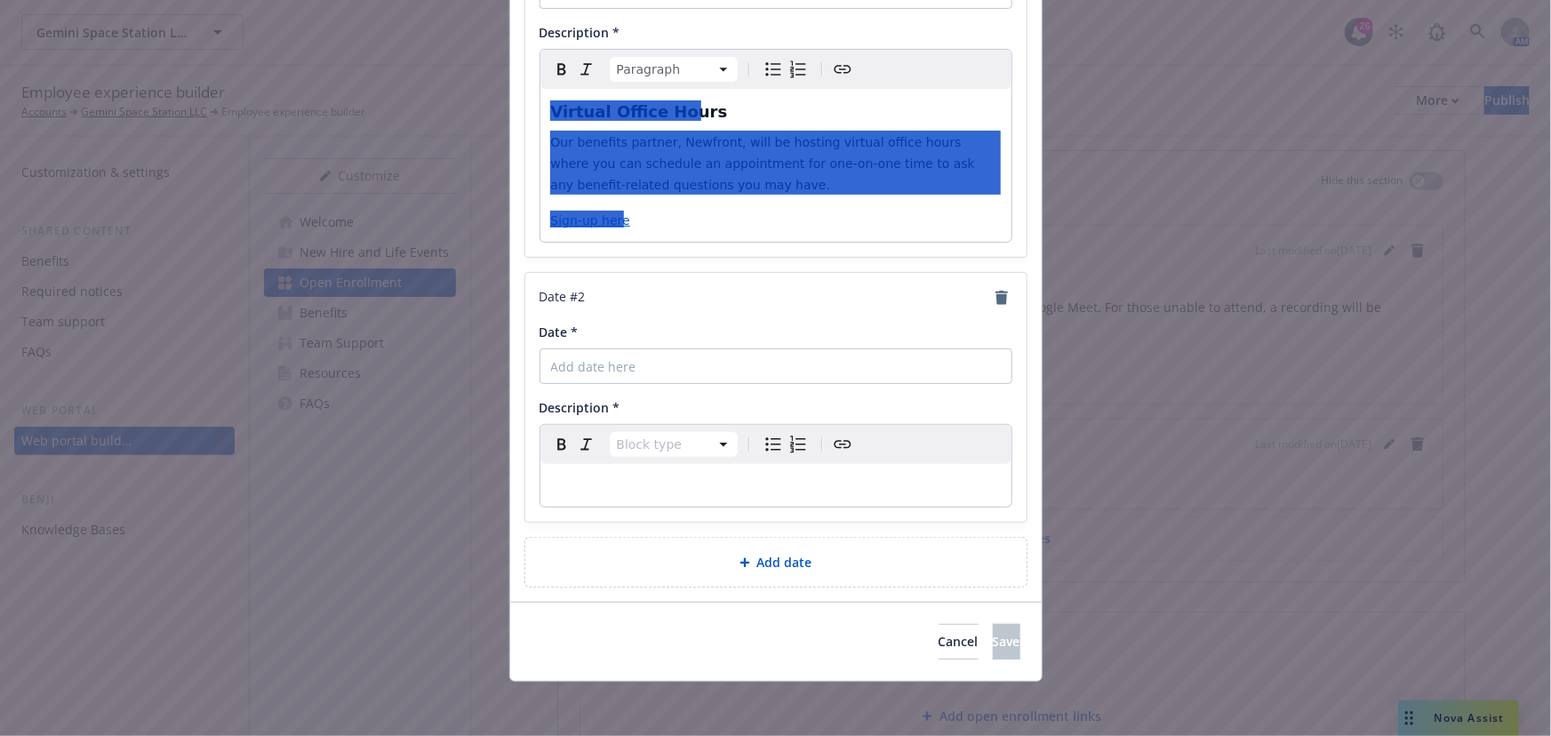
click at [715, 490] on p "editable markdown" at bounding box center [776, 485] width 450 height 21
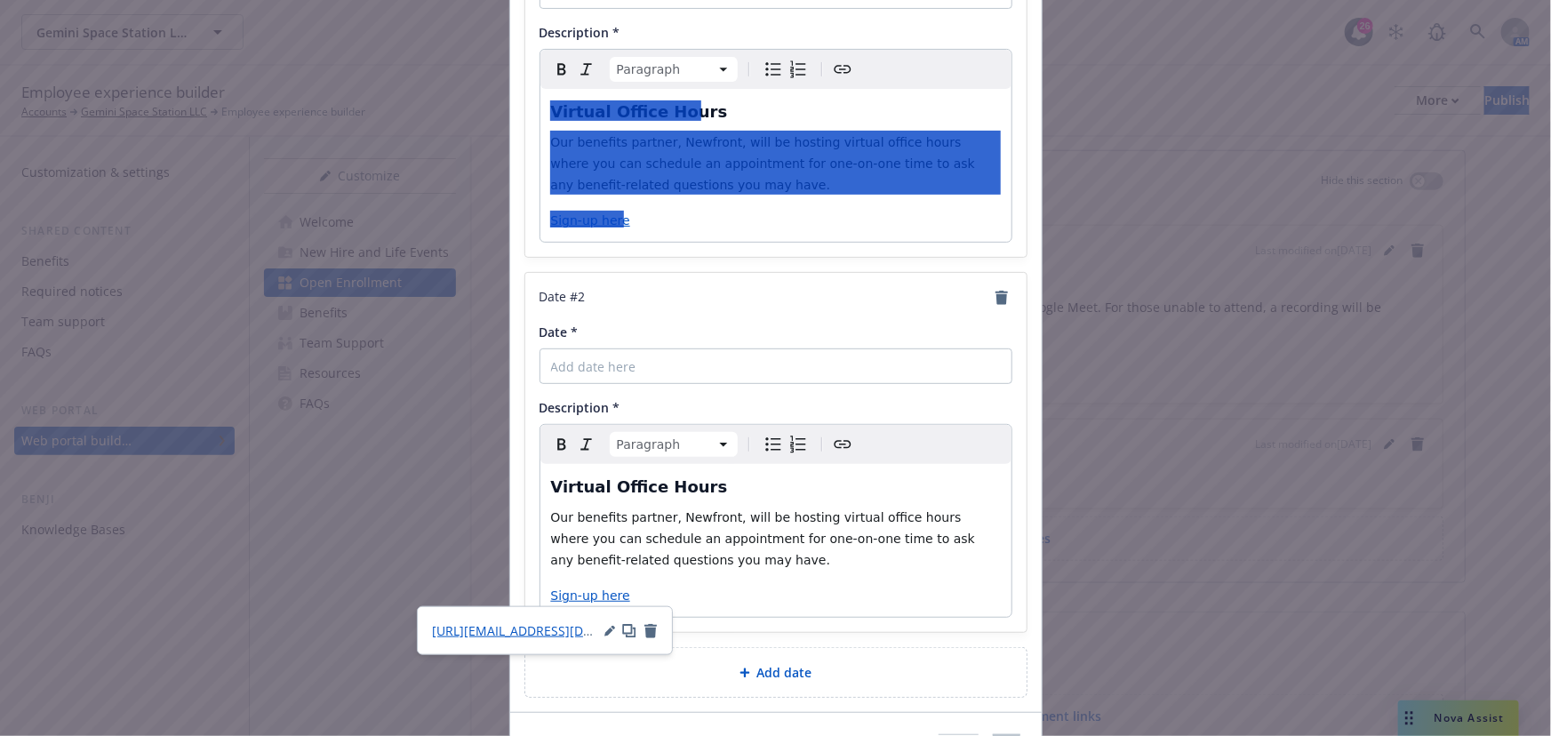
click at [640, 186] on div at bounding box center [775, 163] width 451 height 64
drag, startPoint x: 739, startPoint y: 163, endPoint x: 756, endPoint y: 158, distance: 17.5
click at [739, 162] on div at bounding box center [775, 163] width 451 height 64
click at [756, 157] on div at bounding box center [775, 163] width 451 height 64
click at [701, 370] on input "Date *" at bounding box center [775, 366] width 473 height 36
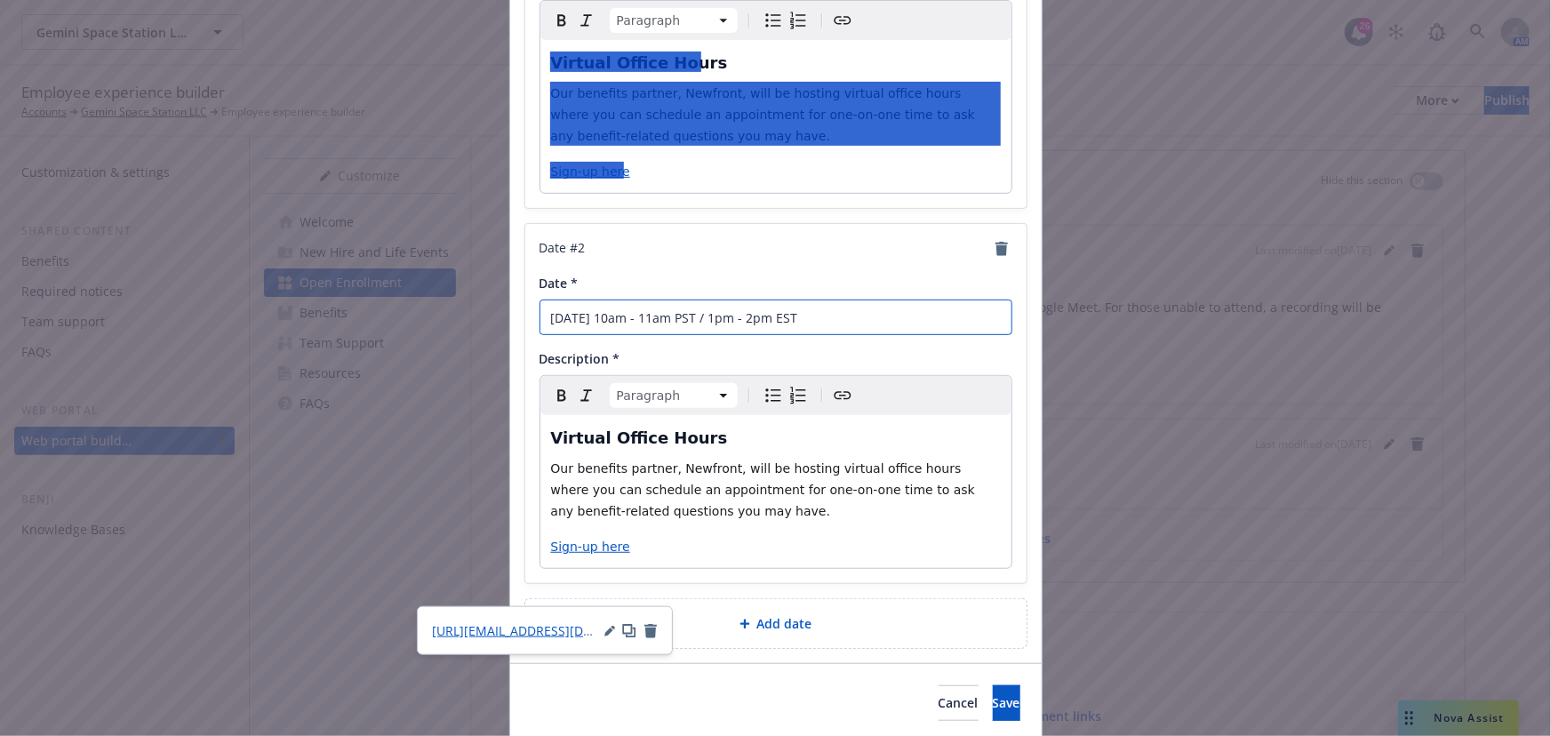
scroll to position [354, 0]
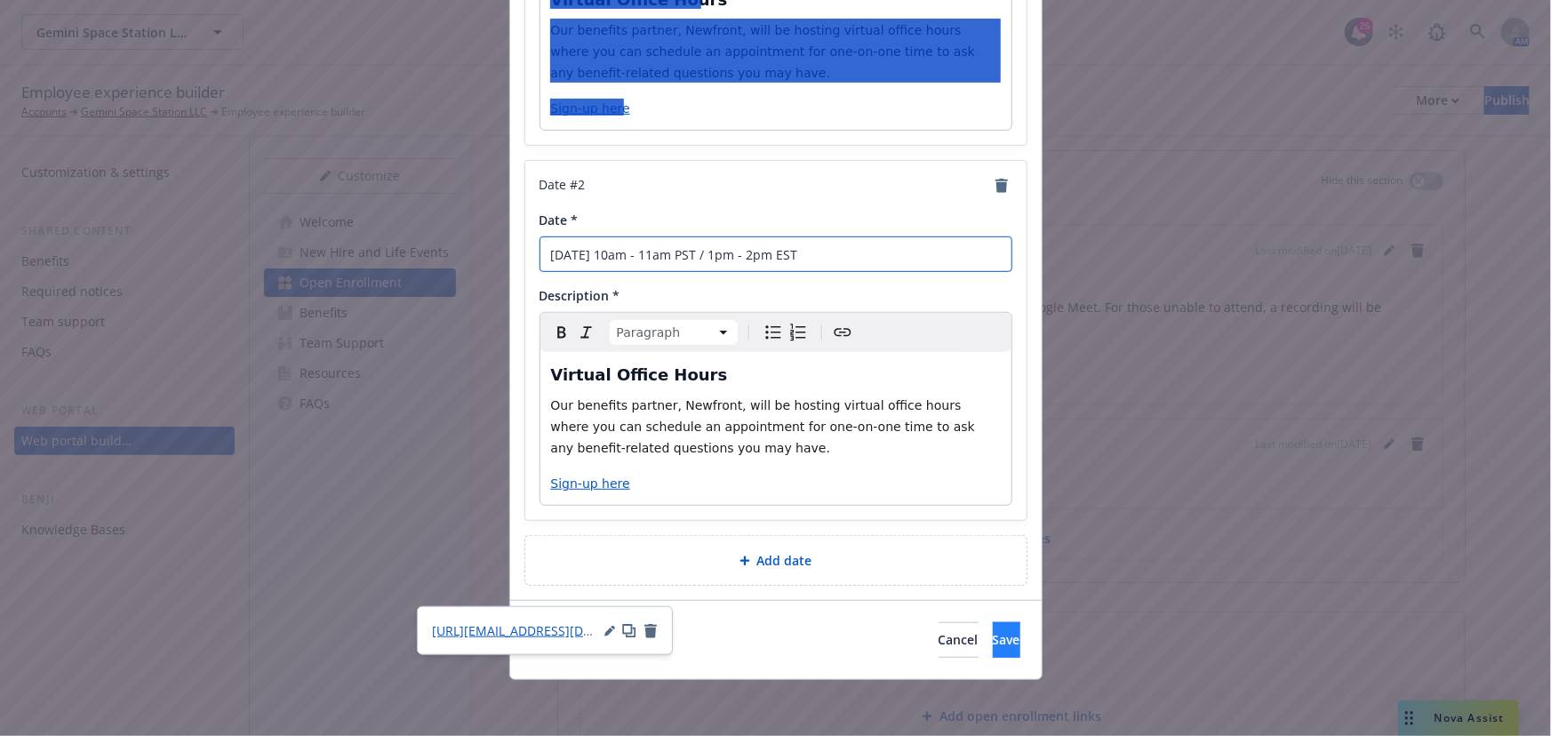
type input "November 10 from 10am - 11am PST / 1pm - 2pm EST"
click at [993, 653] on button "Save" at bounding box center [1007, 640] width 28 height 36
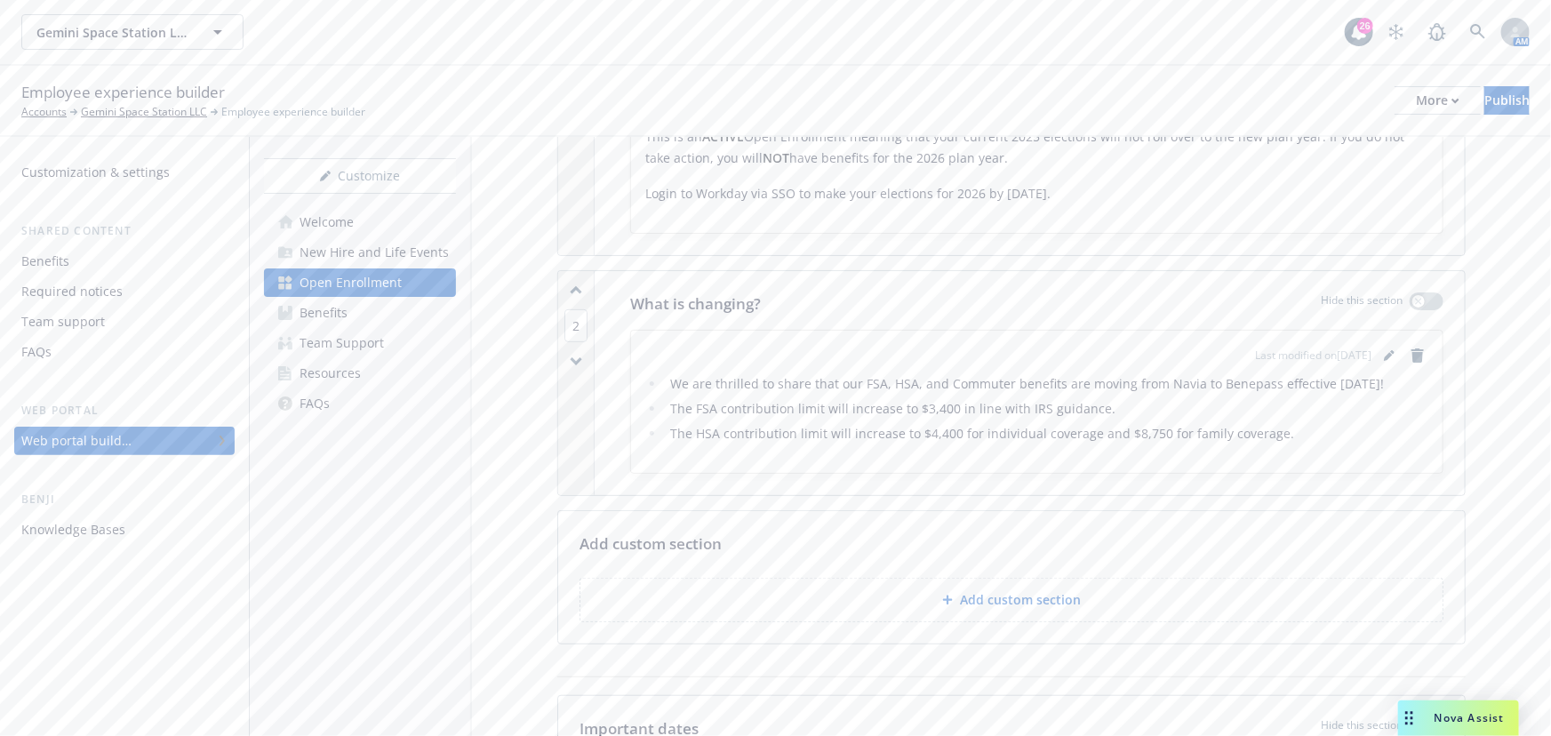
scroll to position [565, 0]
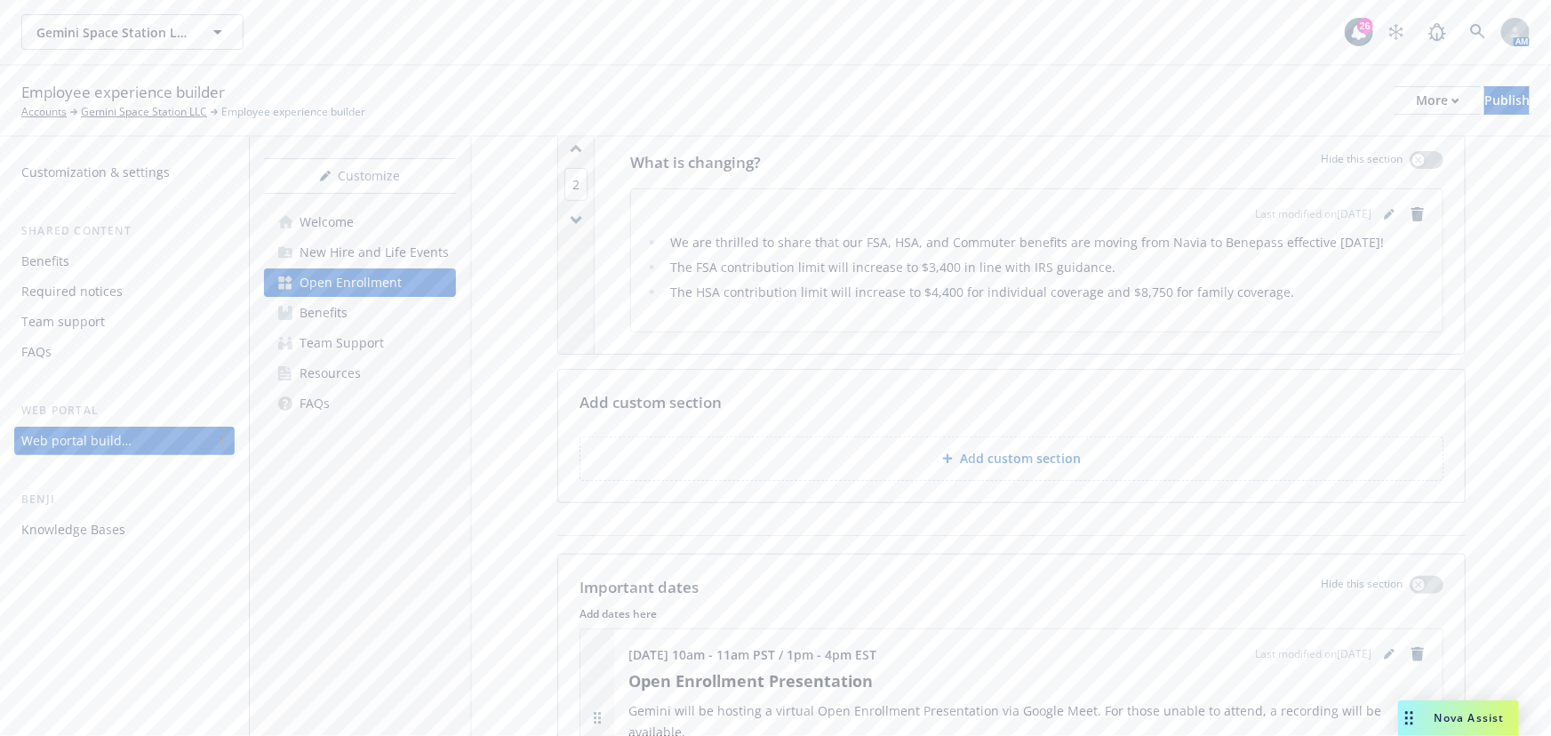
click at [1068, 473] on button "Add custom section" at bounding box center [1011, 458] width 864 height 44
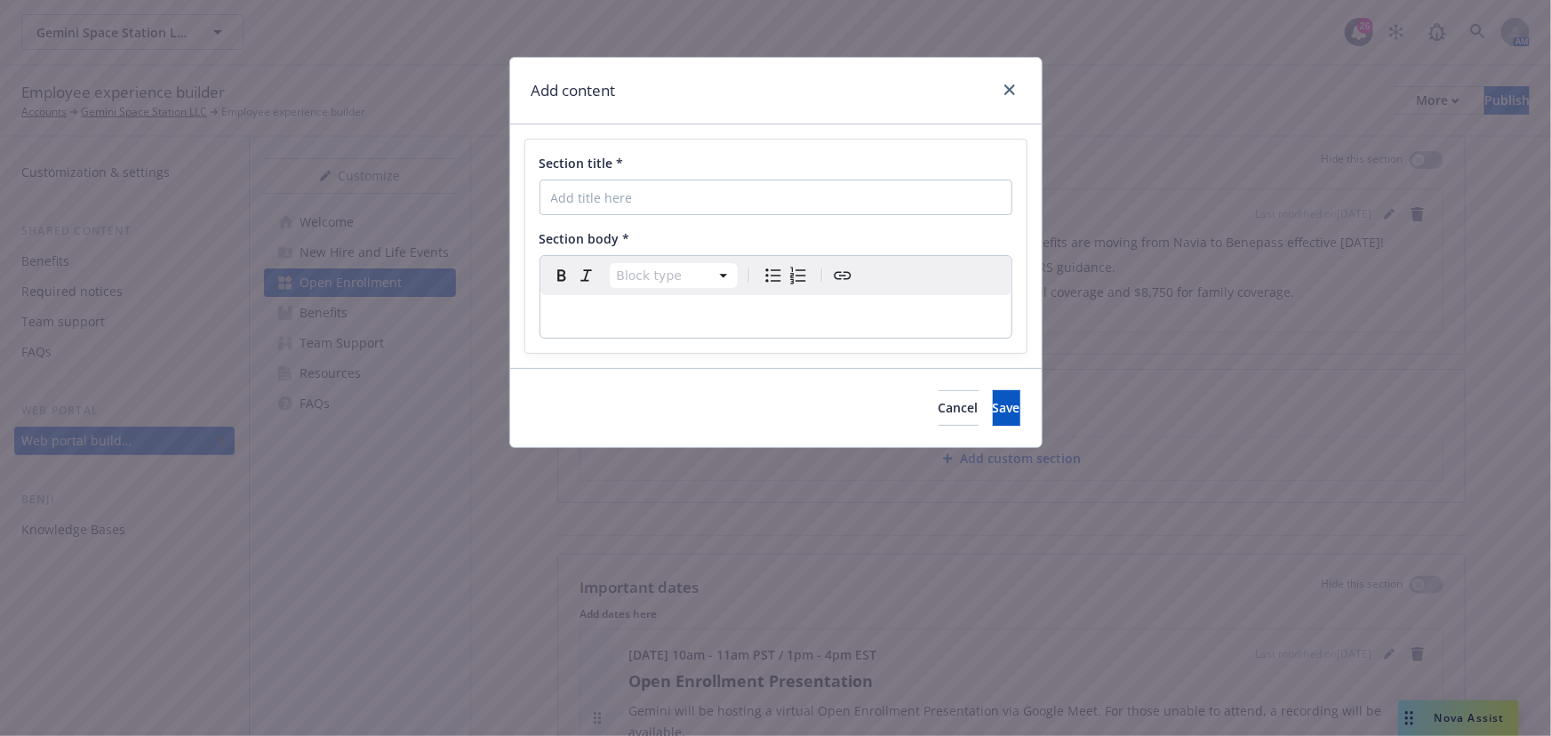
click at [1010, 100] on div at bounding box center [1006, 90] width 28 height 23
click at [1008, 90] on icon "close" at bounding box center [1009, 89] width 11 height 11
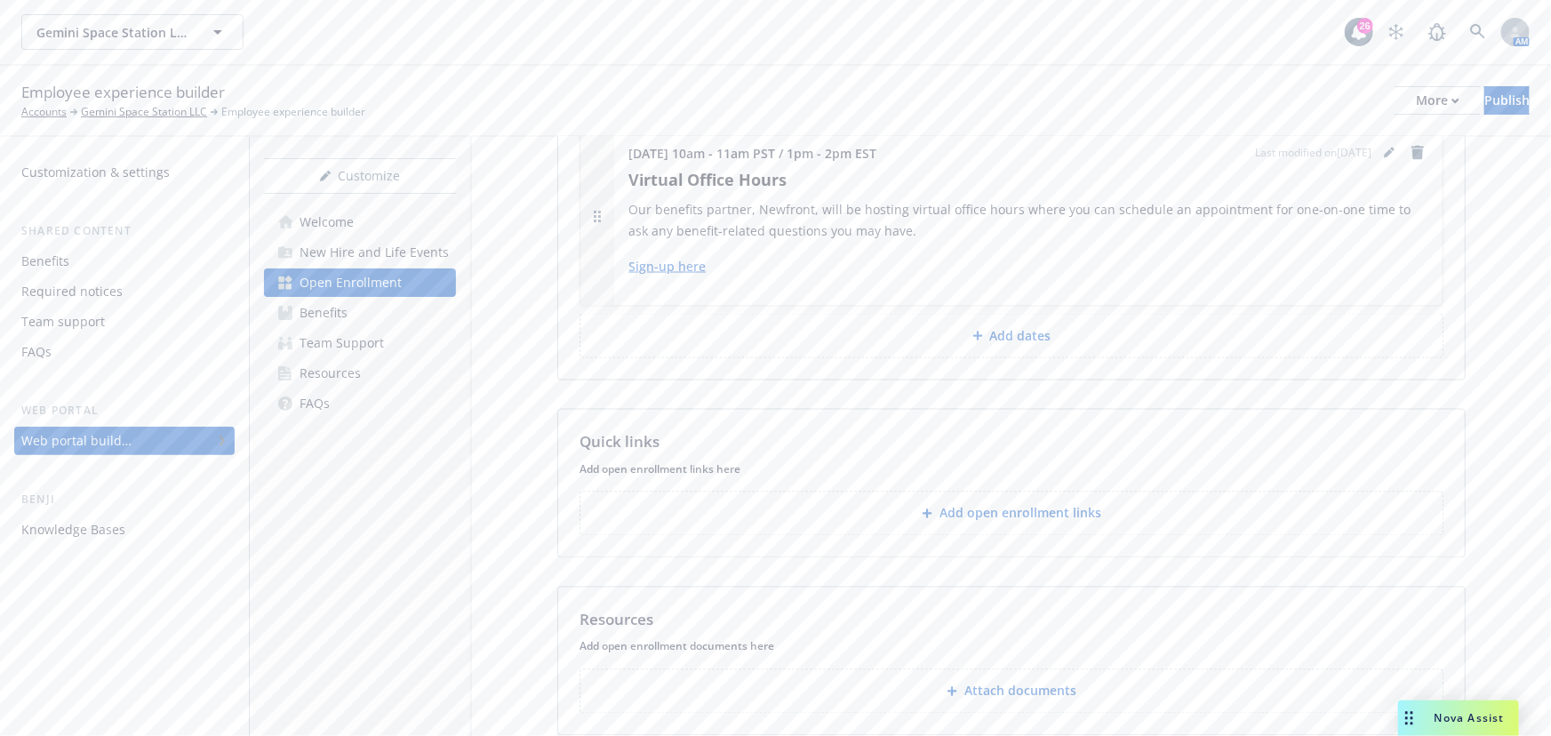
scroll to position [1499, 0]
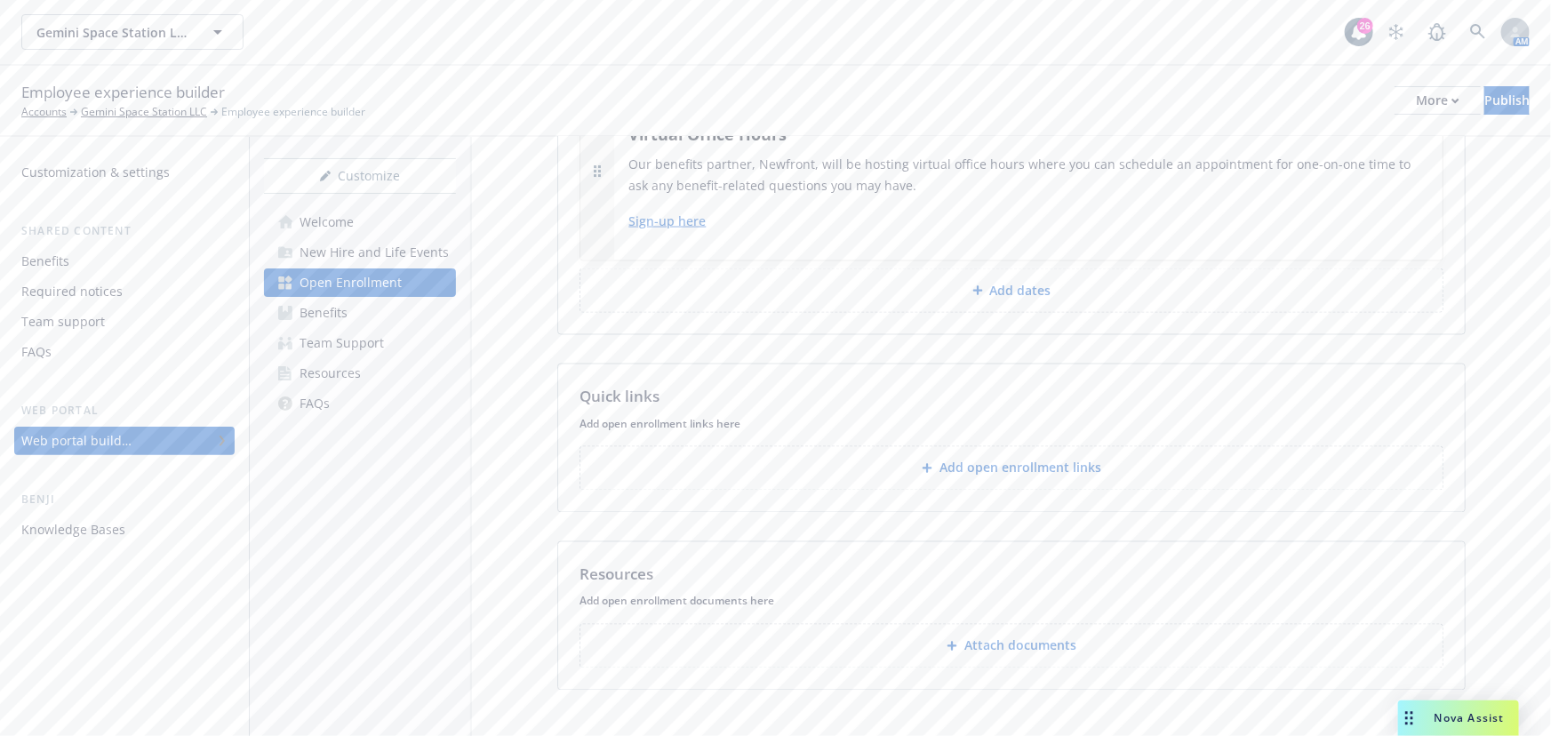
click at [1139, 446] on button "Add open enrollment links" at bounding box center [1011, 468] width 864 height 44
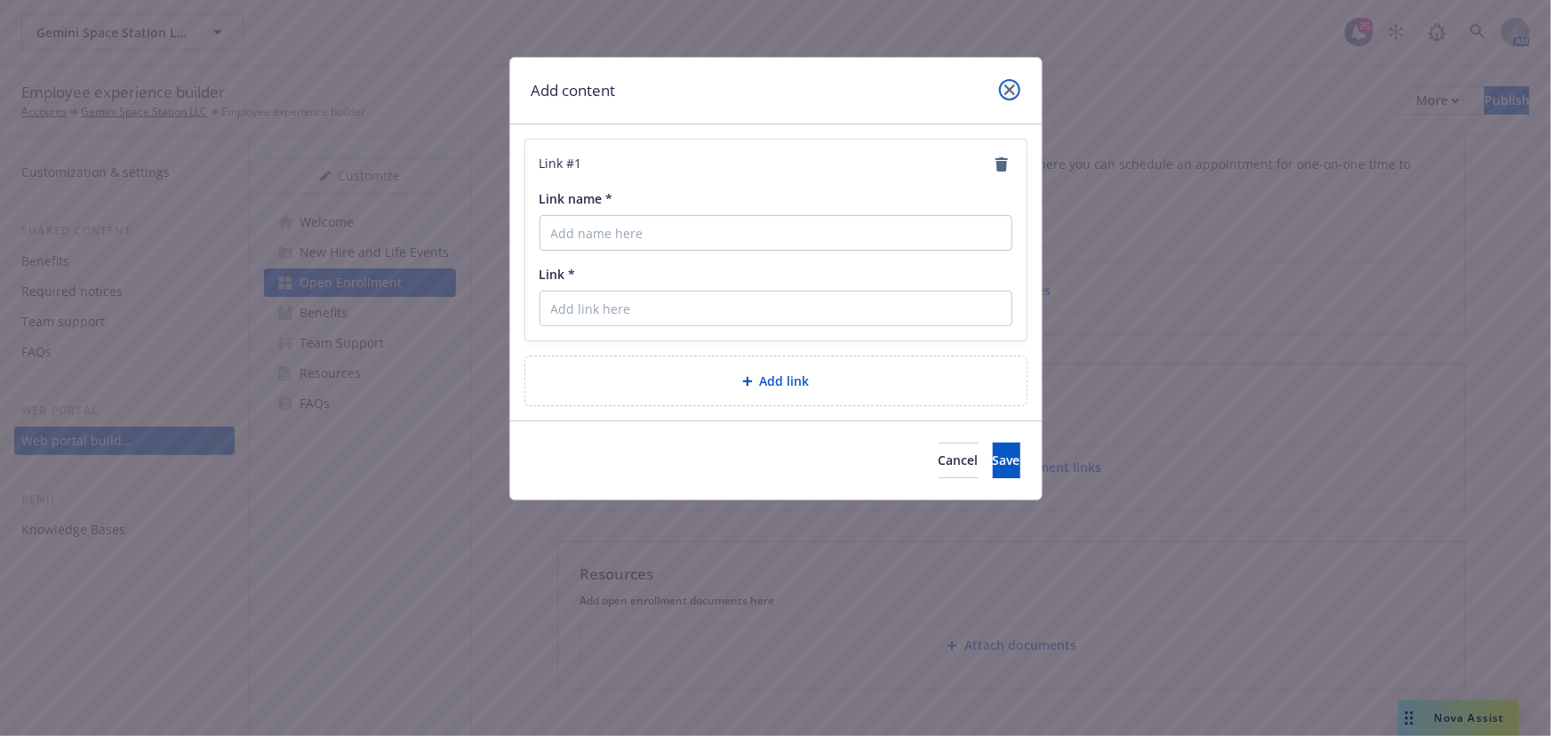
click at [1006, 83] on link "close" at bounding box center [1009, 89] width 21 height 21
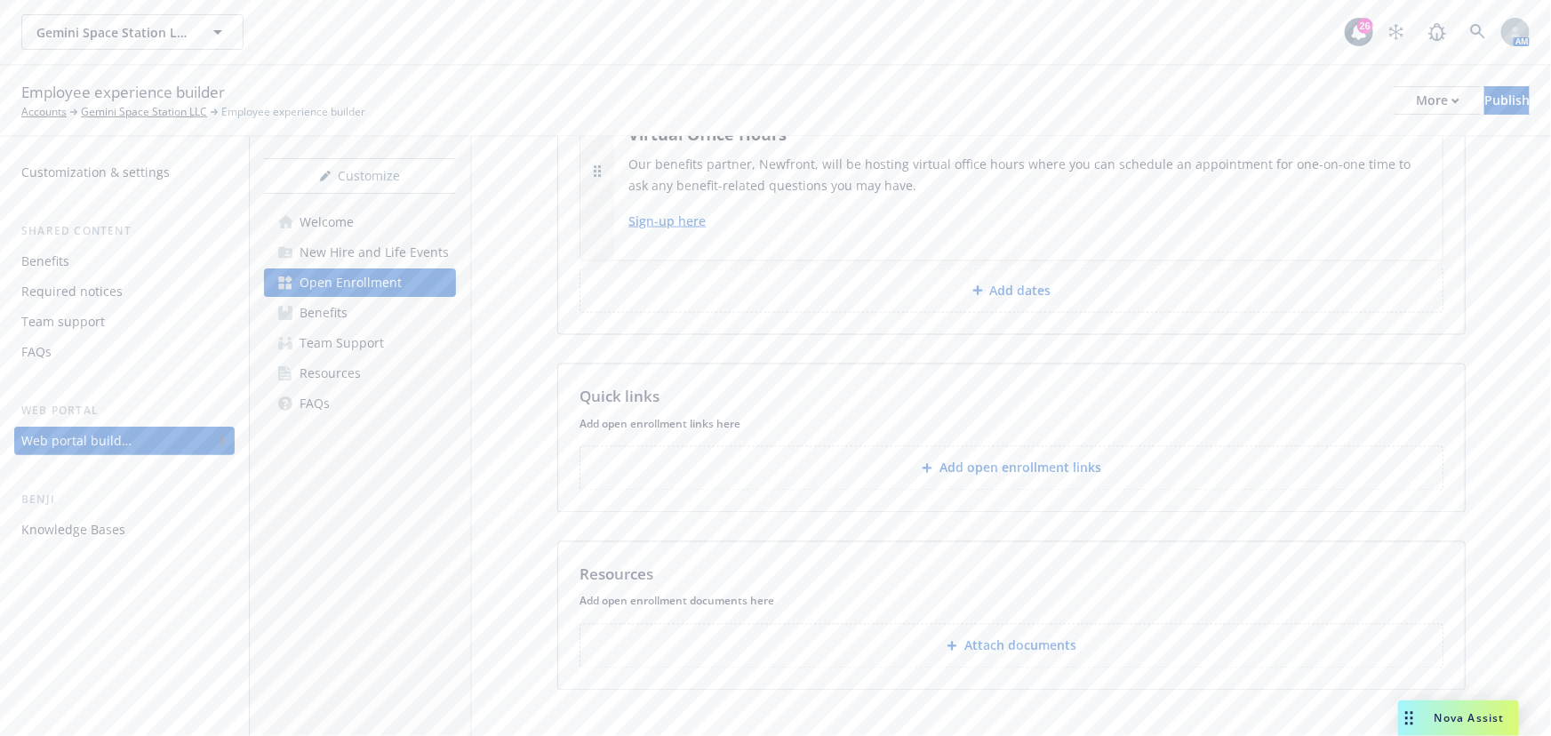
click at [964, 637] on p "Attach documents" at bounding box center [1020, 646] width 112 height 18
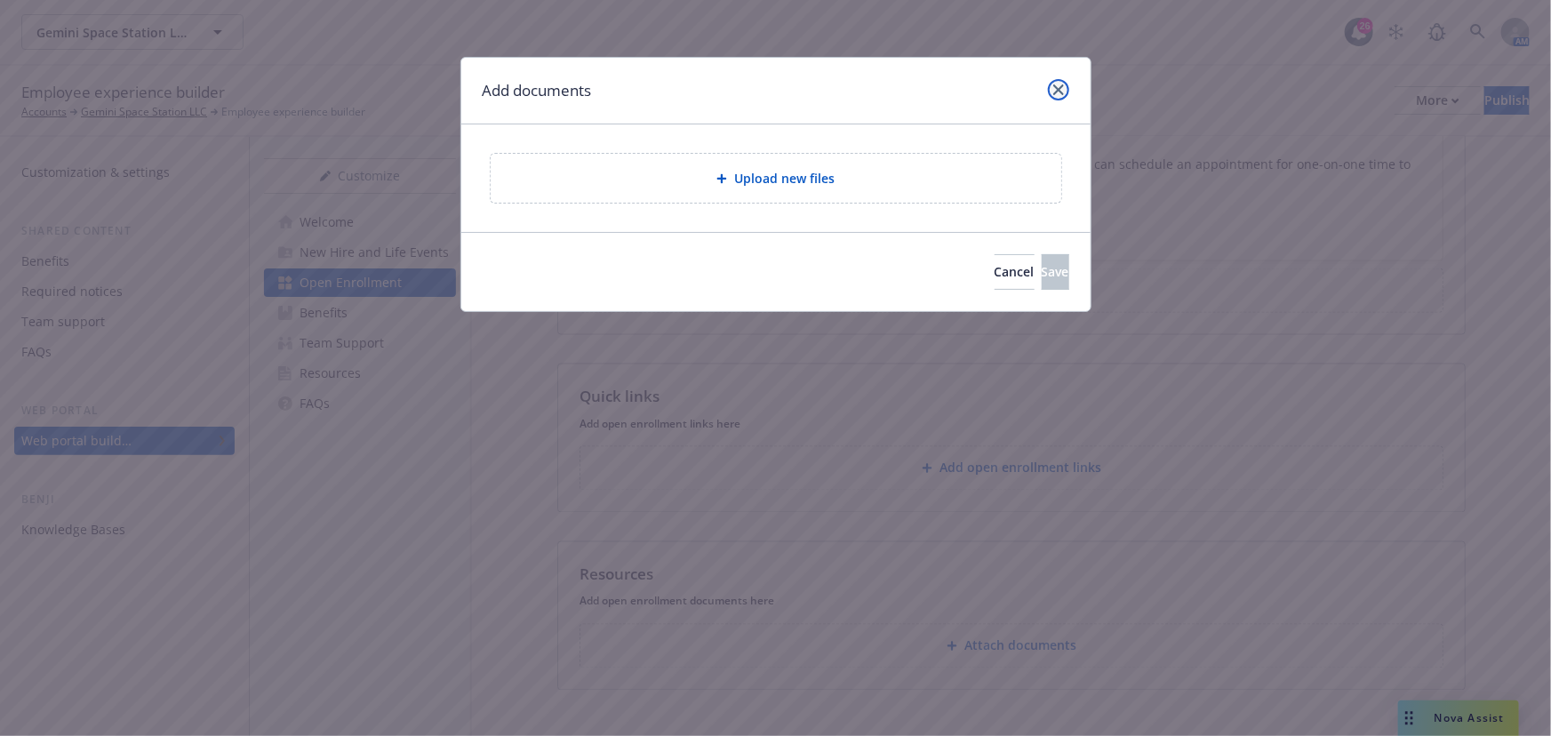
click at [1054, 87] on icon "close" at bounding box center [1058, 89] width 11 height 11
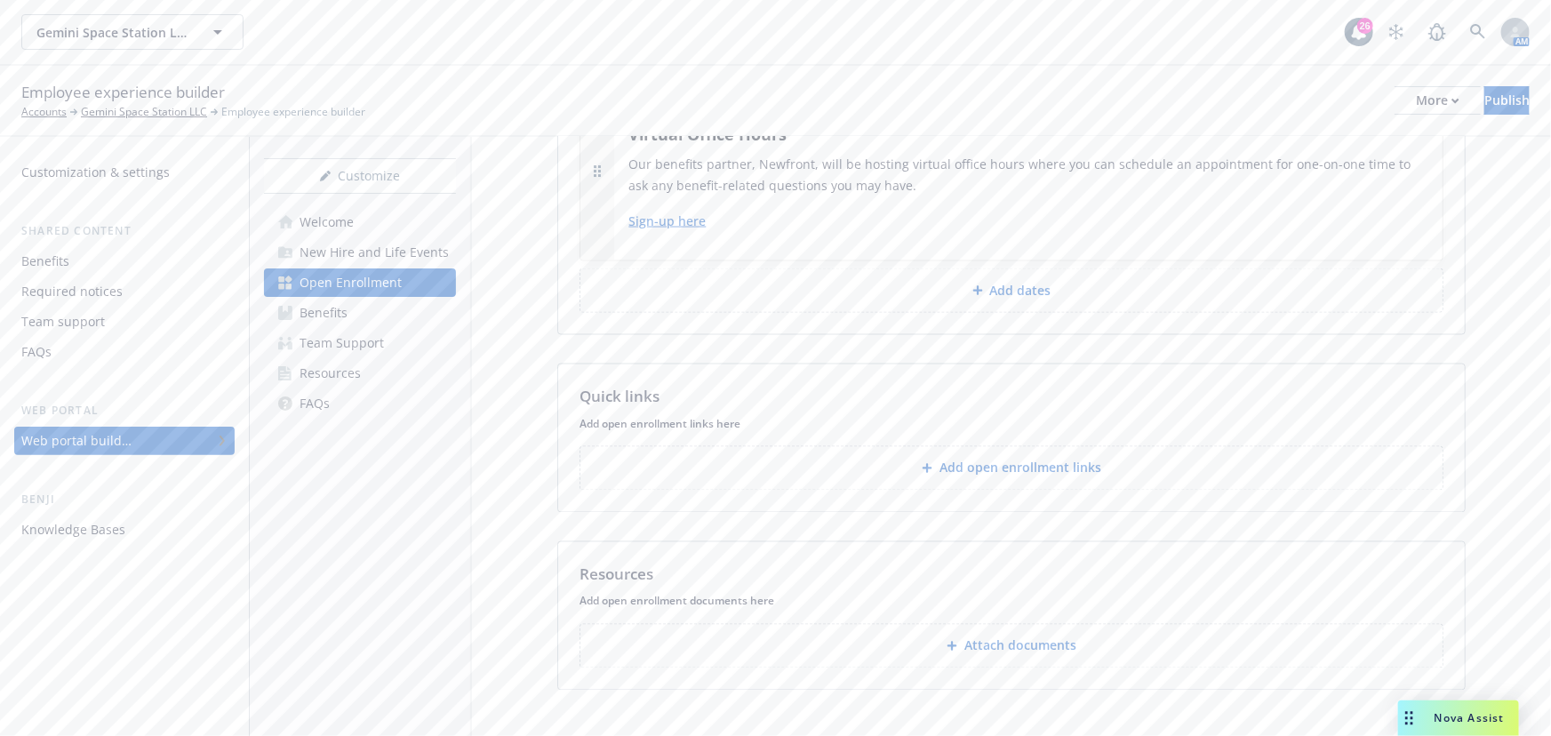
click at [651, 563] on p "Resources" at bounding box center [616, 574] width 74 height 23
click at [579, 563] on p "Resources" at bounding box center [616, 574] width 74 height 23
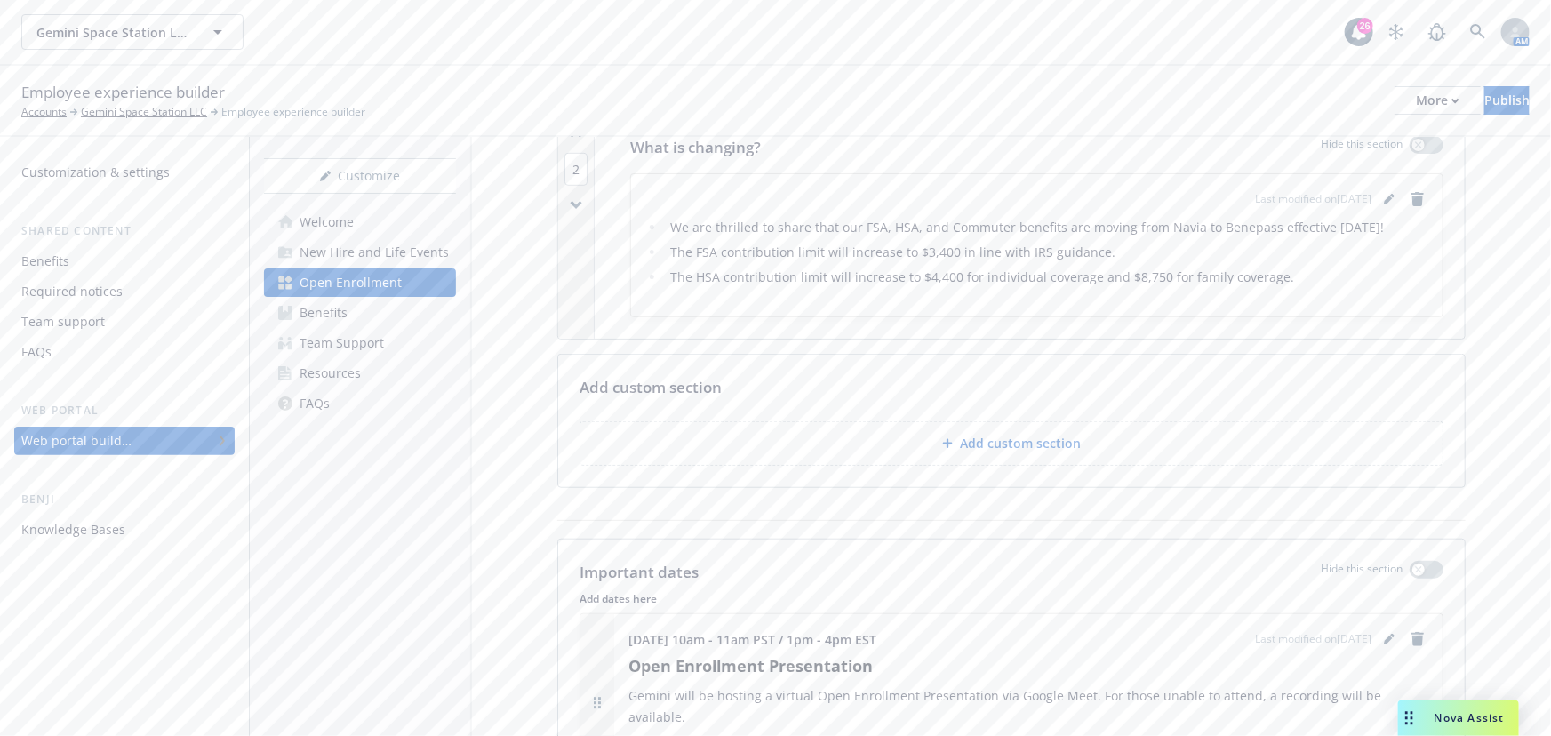
scroll to position [727, 0]
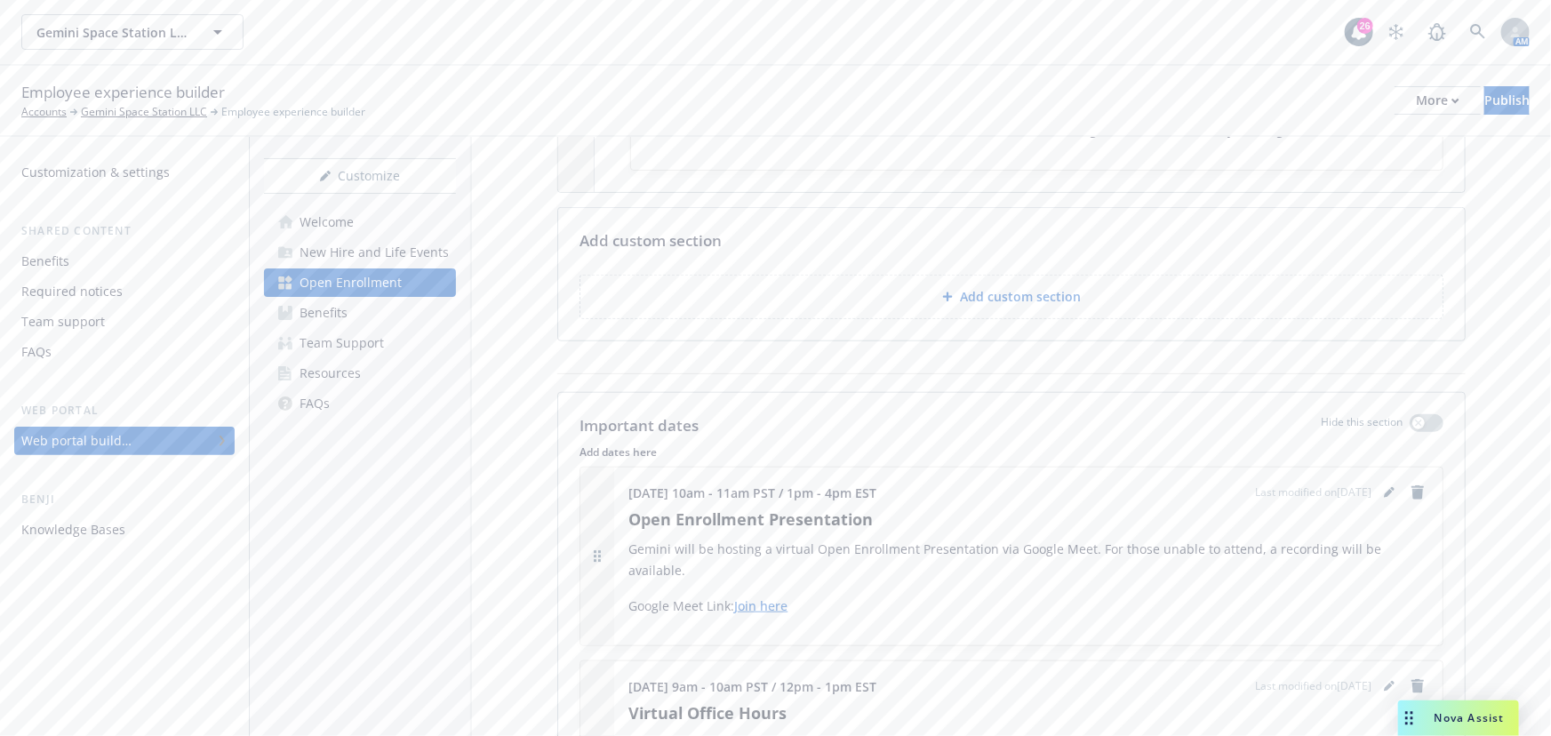
click at [1063, 299] on p "Add custom section" at bounding box center [1020, 297] width 121 height 18
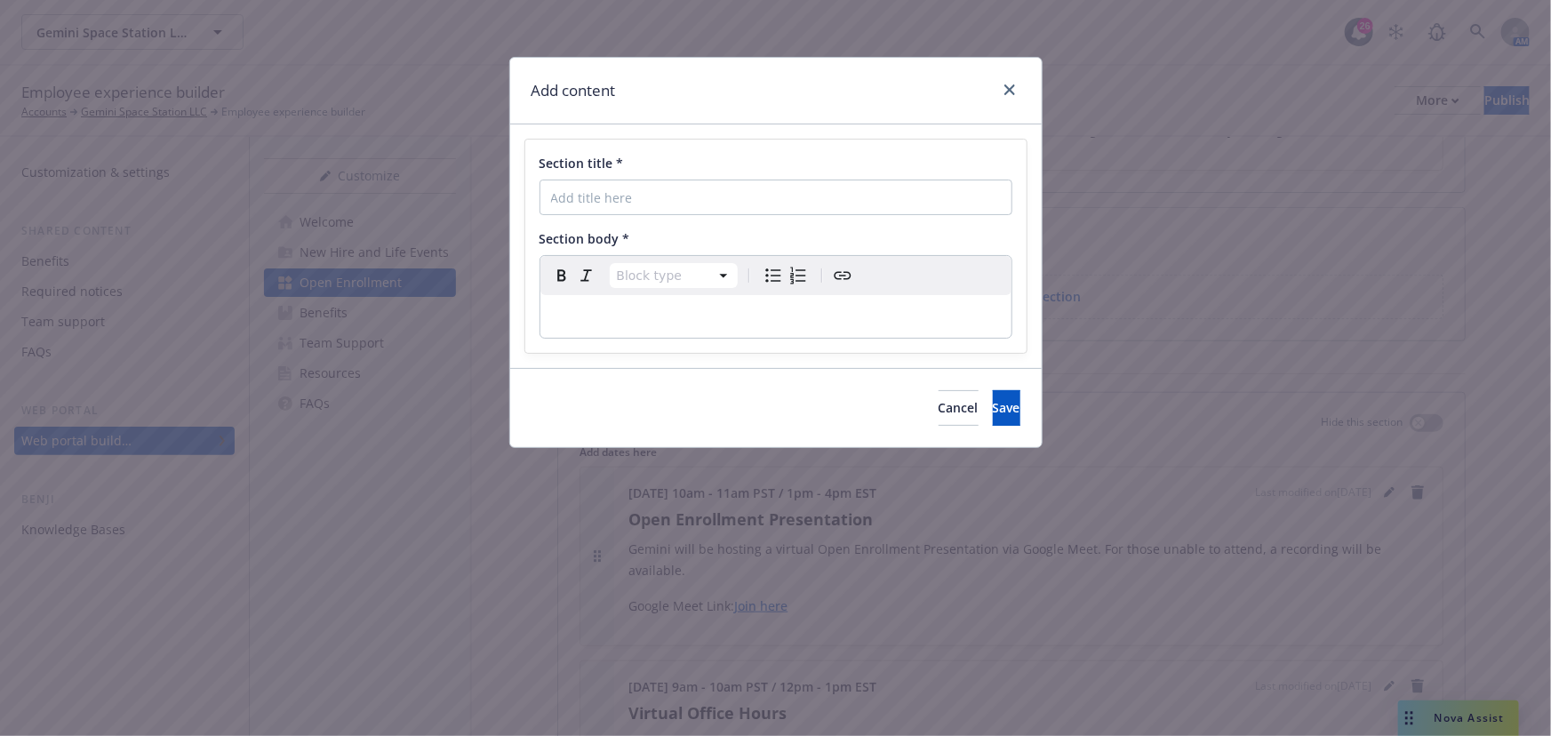
click at [799, 316] on p "editable markdown" at bounding box center [776, 316] width 450 height 21
drag, startPoint x: 621, startPoint y: 315, endPoint x: 715, endPoint y: 317, distance: 94.2
click at [711, 316] on p "editable markdown" at bounding box center [776, 316] width 450 height 21
click at [1009, 88] on icon "close" at bounding box center [1009, 89] width 11 height 11
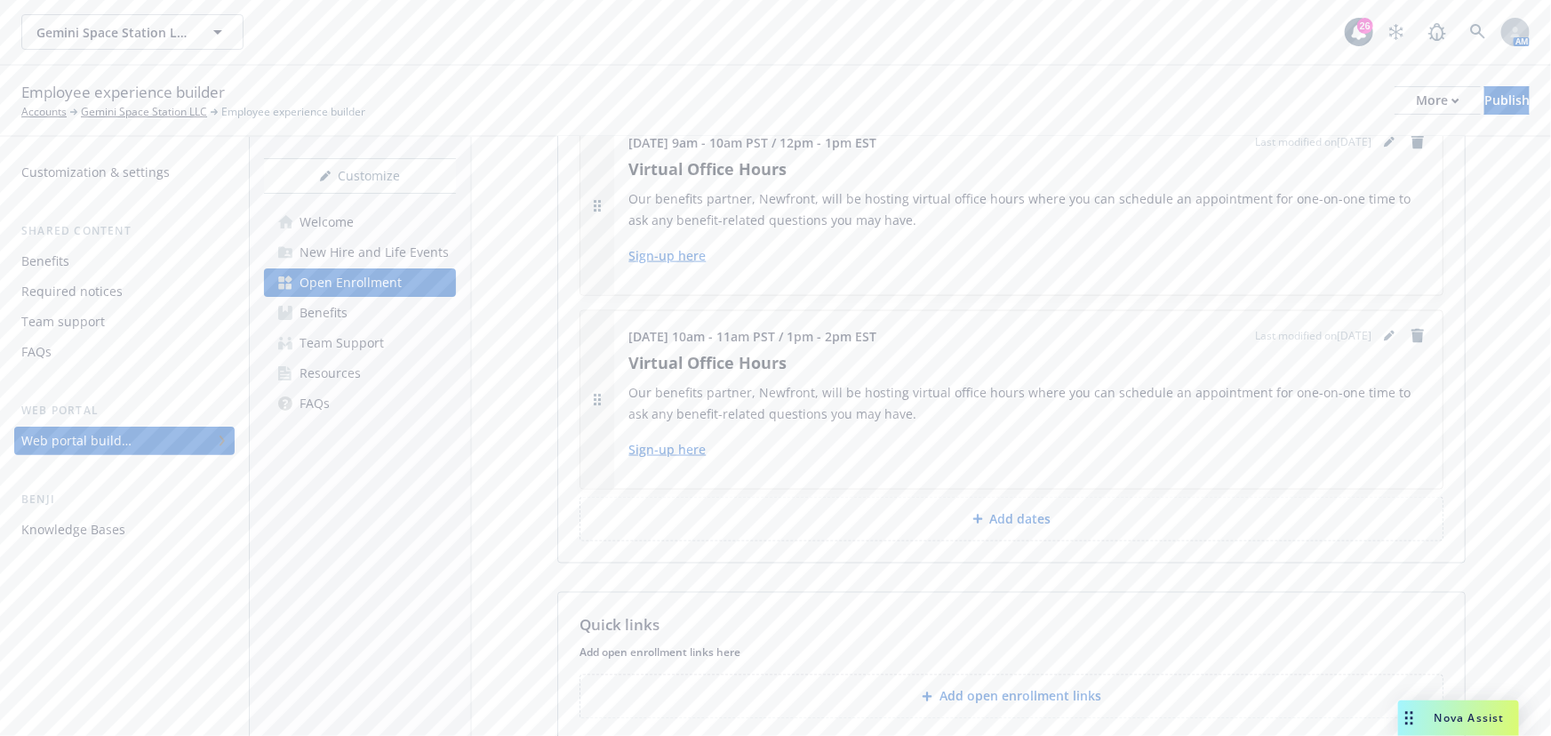
scroll to position [1095, 0]
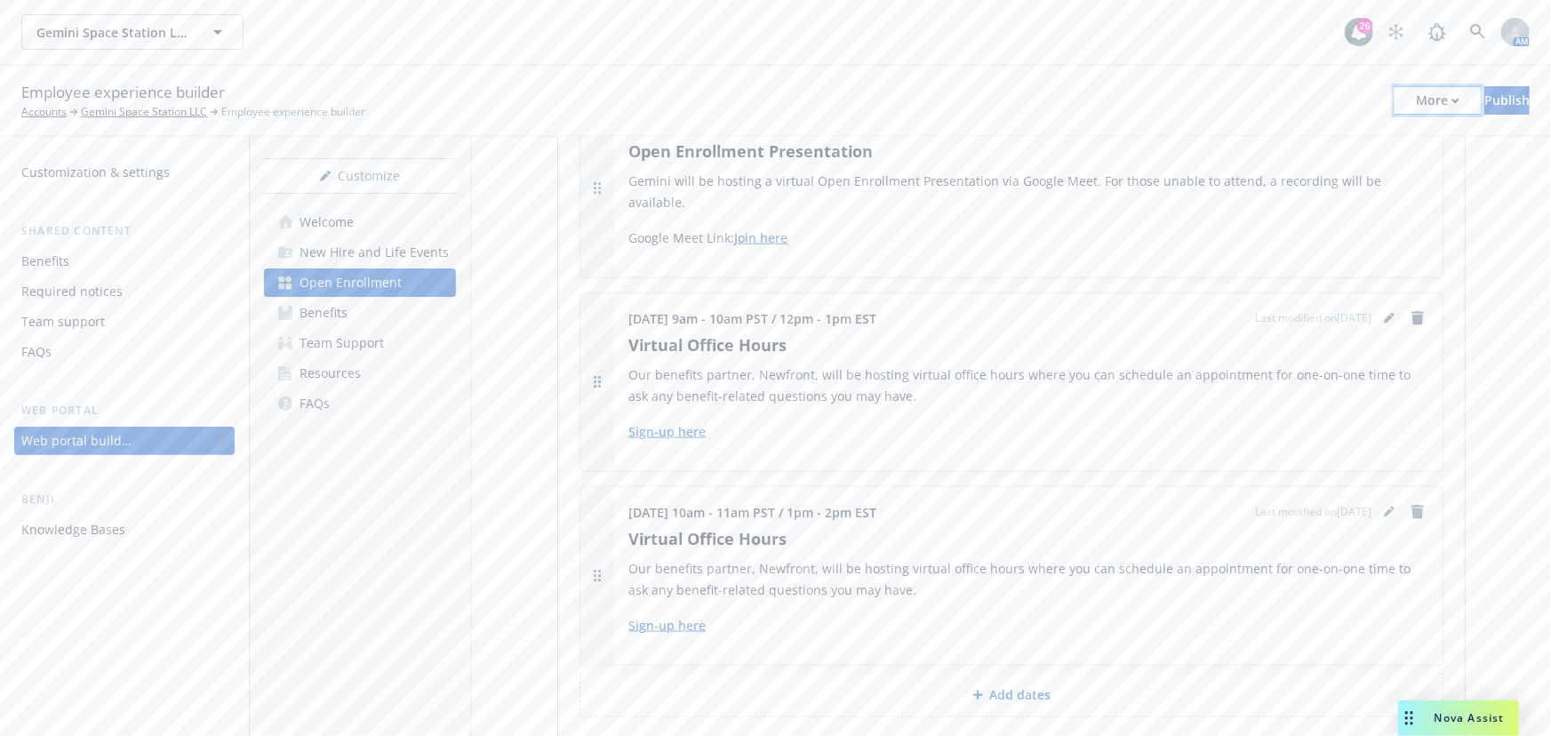
click at [1452, 99] on icon "button" at bounding box center [1455, 101] width 6 height 4
click at [1352, 138] on link "Copy preview link" at bounding box center [1291, 141] width 263 height 36
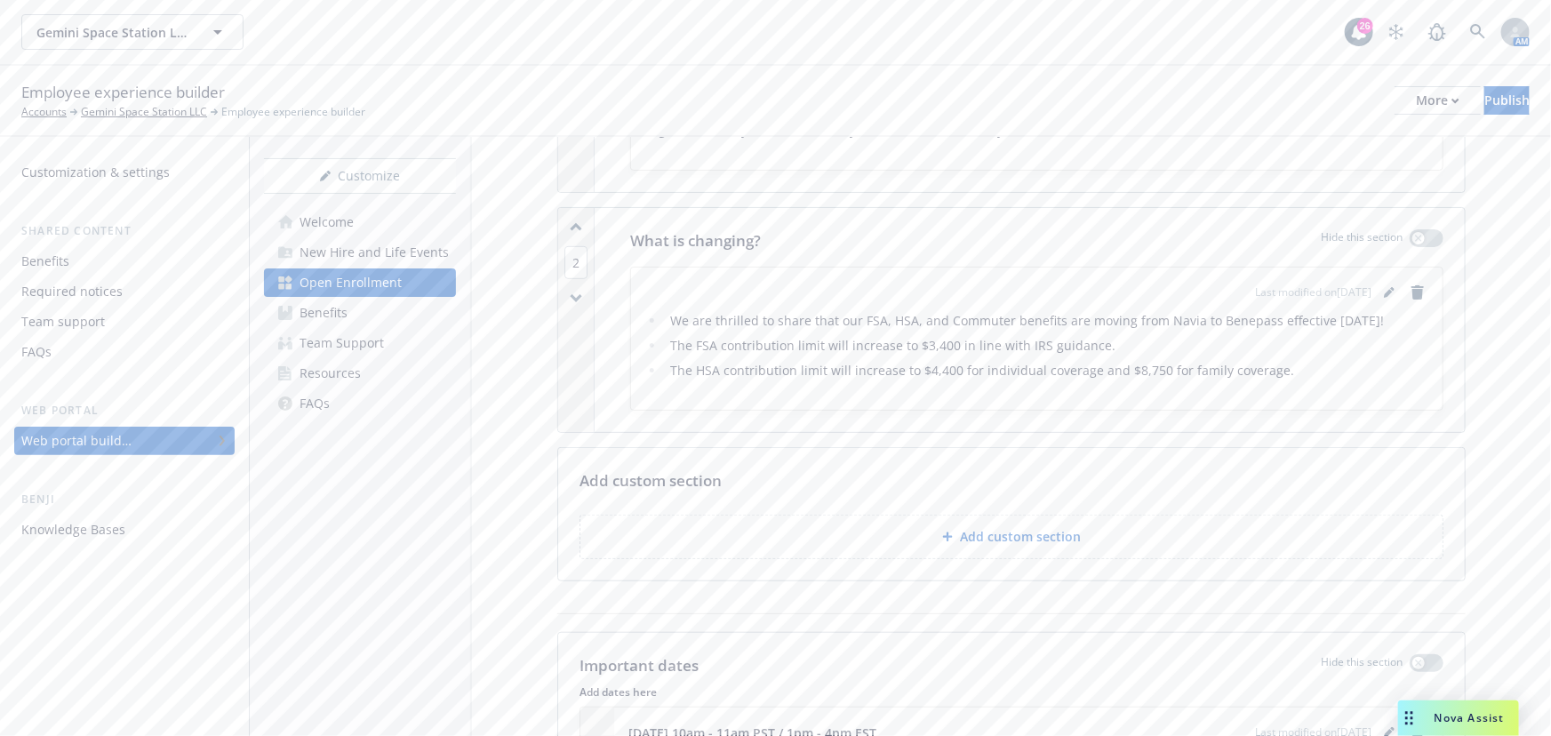
scroll to position [449, 0]
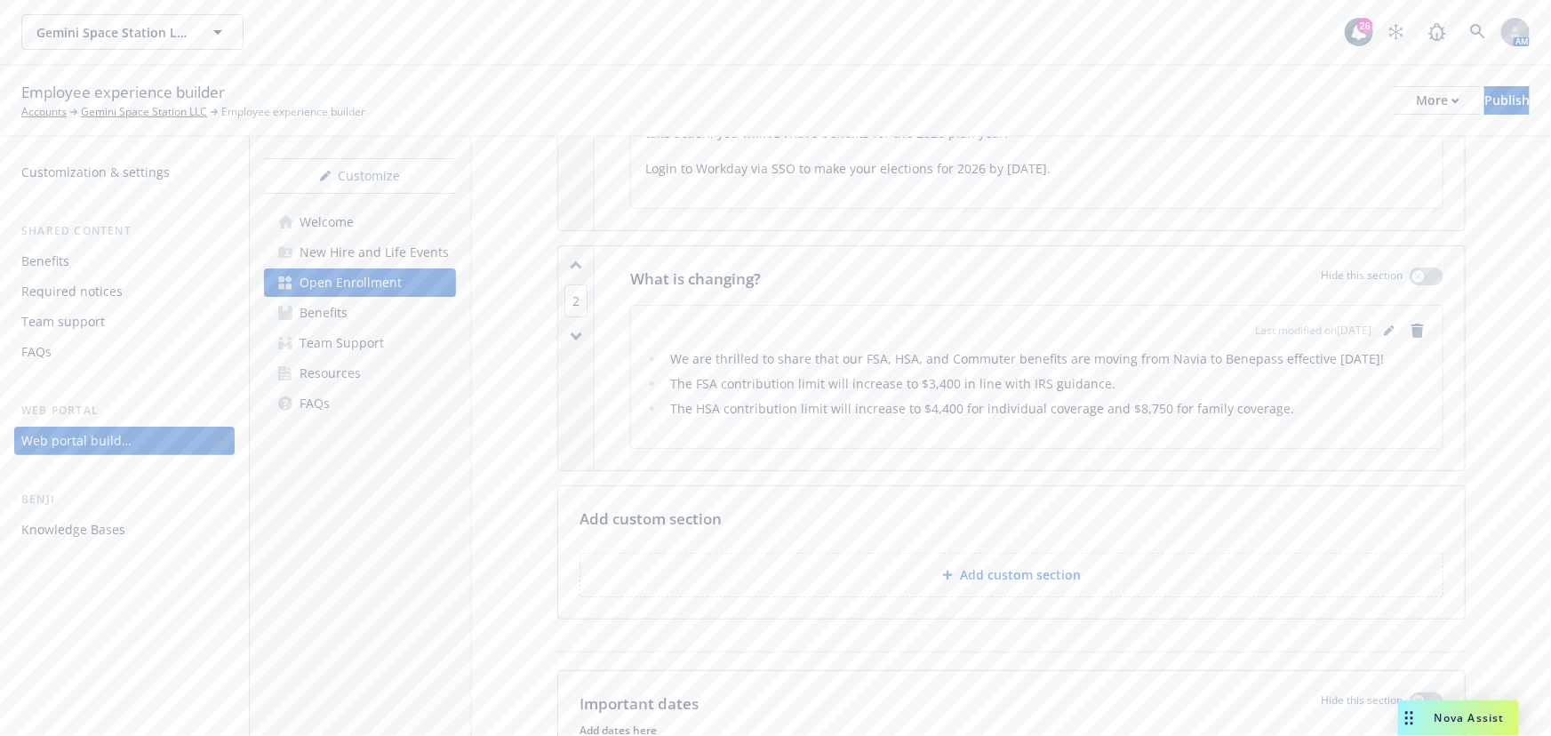
click at [1007, 583] on button "Add custom section" at bounding box center [1011, 575] width 864 height 44
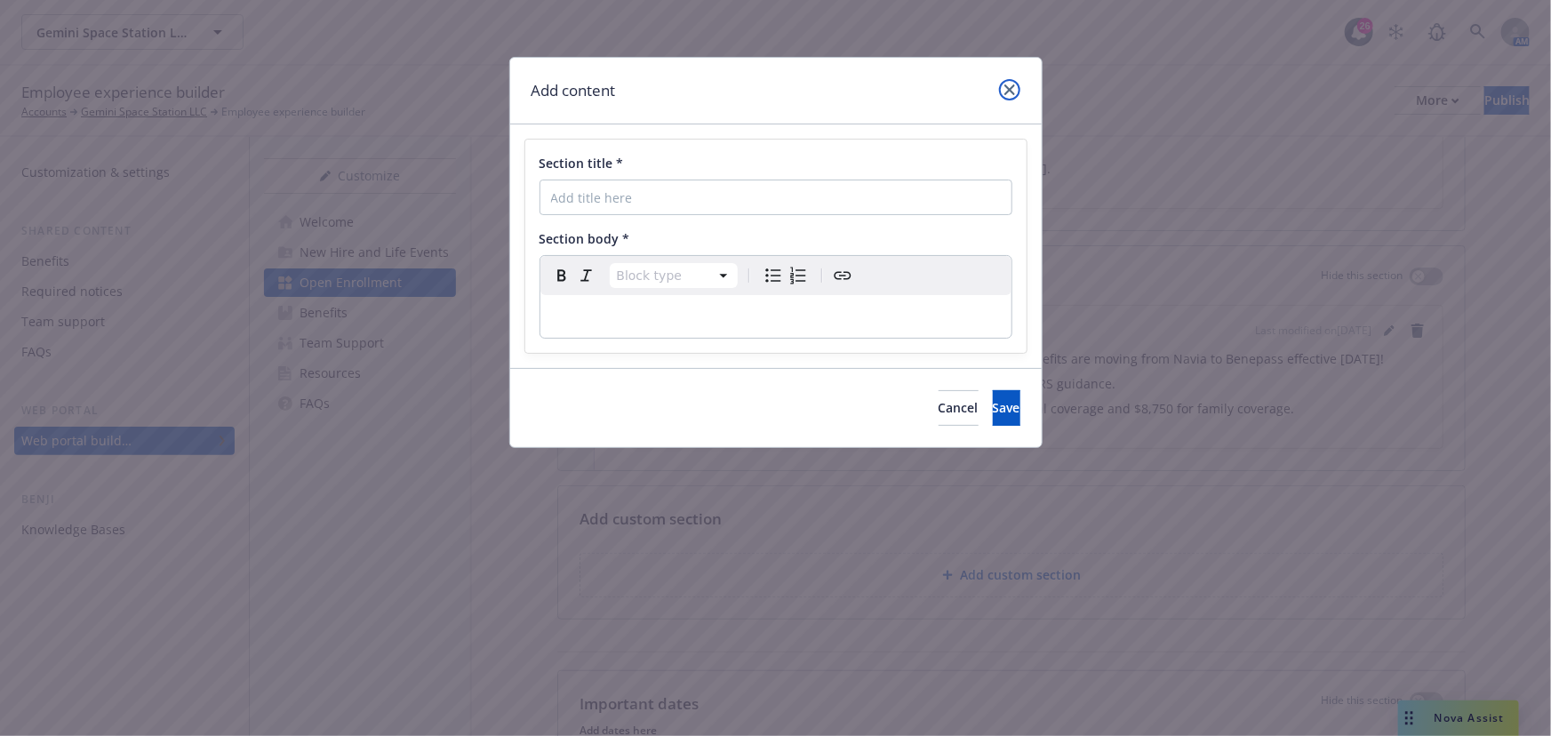
drag, startPoint x: 1012, startPoint y: 89, endPoint x: 1422, endPoint y: 156, distance: 415.1
click at [1012, 88] on icon "close" at bounding box center [1009, 89] width 11 height 11
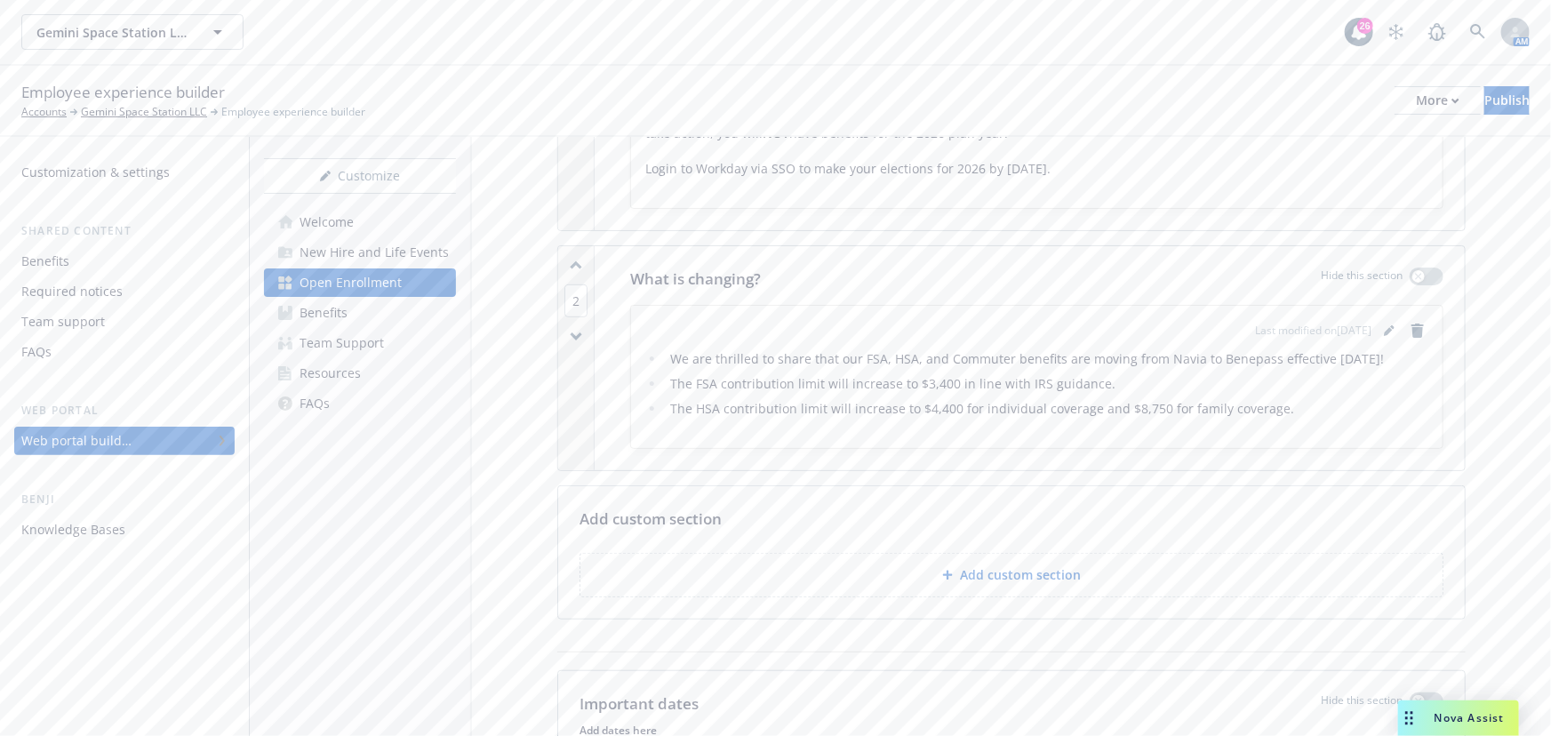
click at [1037, 566] on p "Add custom section" at bounding box center [1020, 575] width 121 height 18
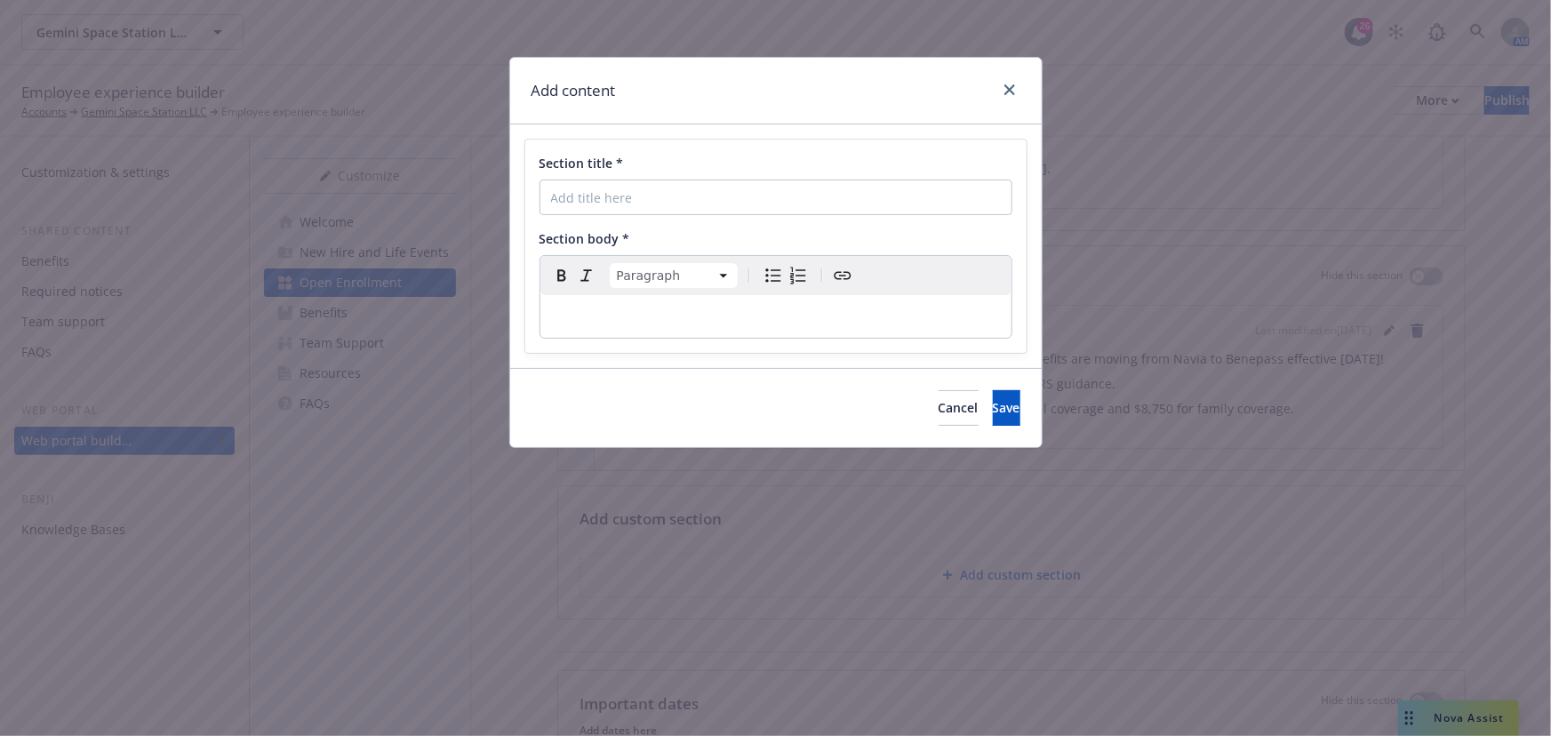
click at [738, 325] on p "editable markdown" at bounding box center [776, 316] width 450 height 21
drag, startPoint x: 613, startPoint y: 308, endPoint x: 938, endPoint y: 313, distance: 324.4
click at [910, 312] on p "editable markdown" at bounding box center [776, 316] width 450 height 21
click at [1012, 84] on icon "close" at bounding box center [1009, 89] width 11 height 11
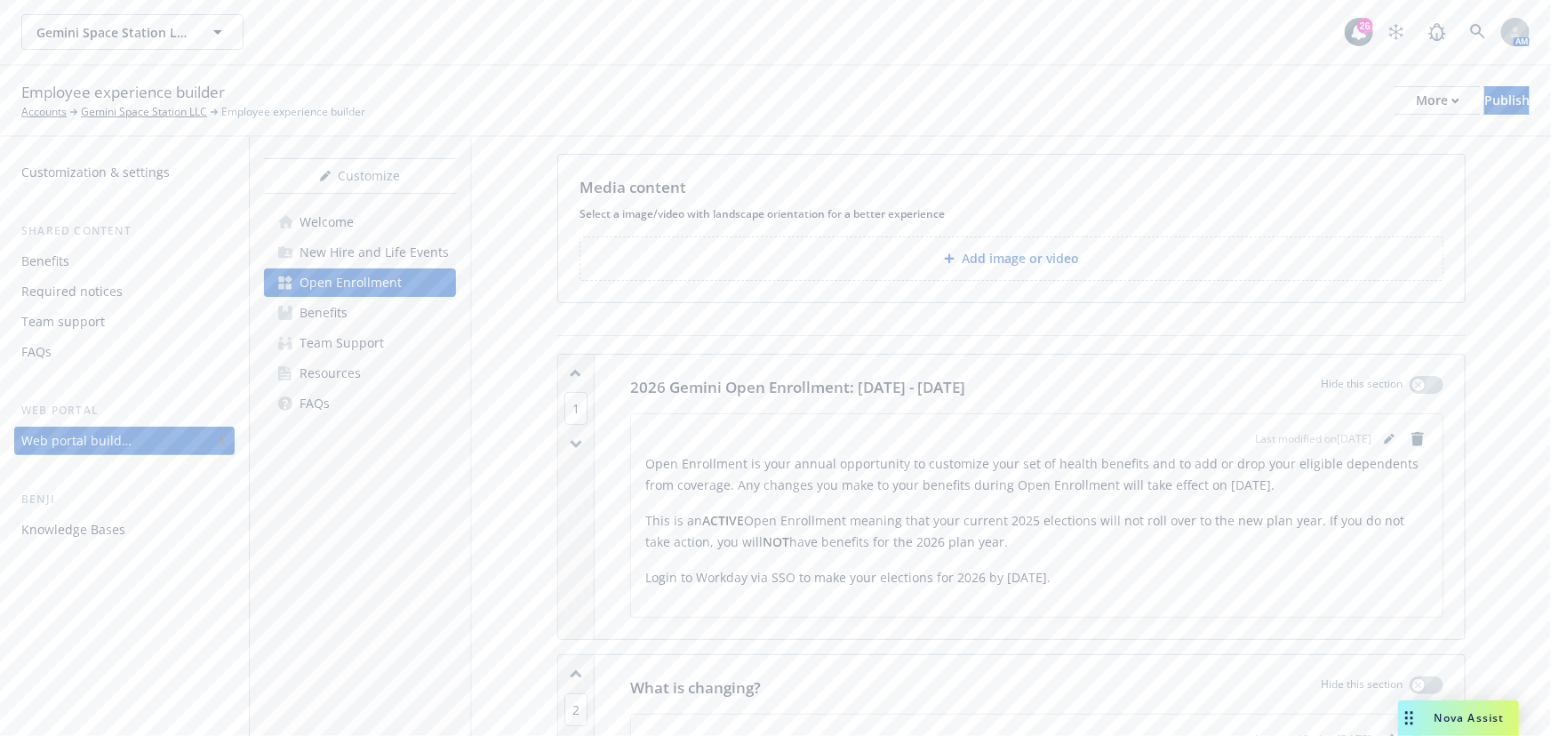
scroll to position [0, 0]
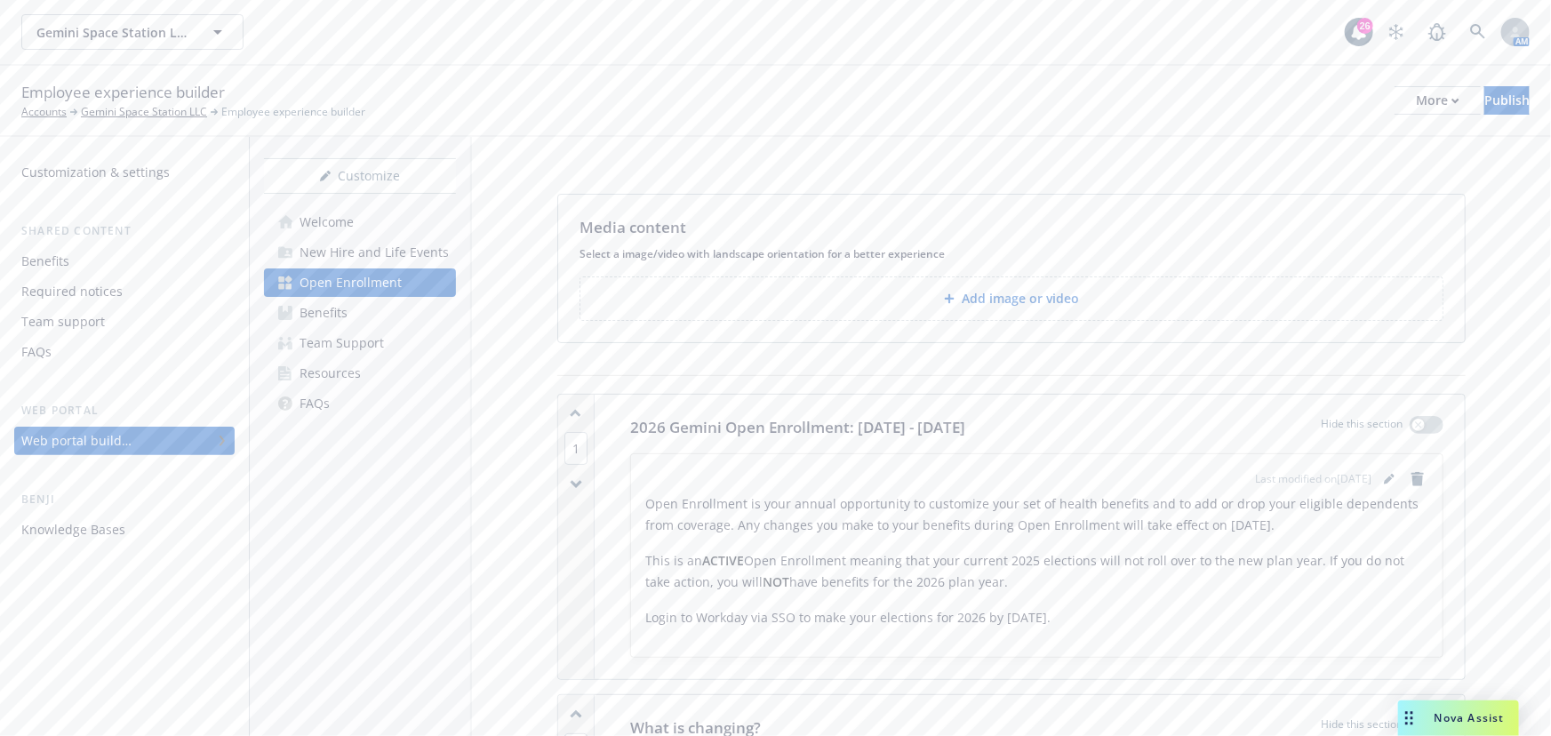
click at [1182, 236] on div "Media content" at bounding box center [1011, 227] width 864 height 23
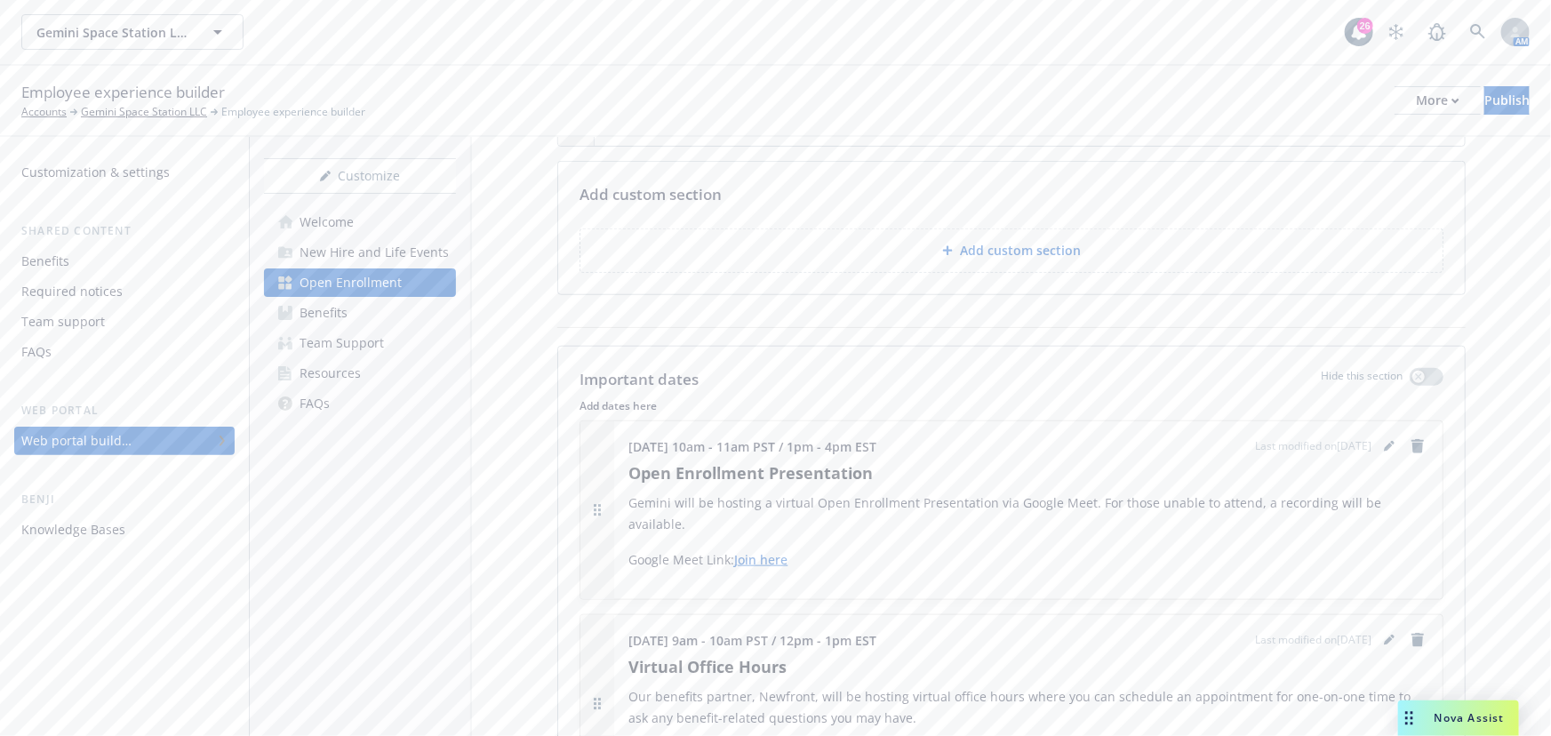
scroll to position [772, 0]
click at [1475, 250] on div "Media content Select a image/video with landscape orientation for a better expe…" at bounding box center [1011, 427] width 1079 height 2124
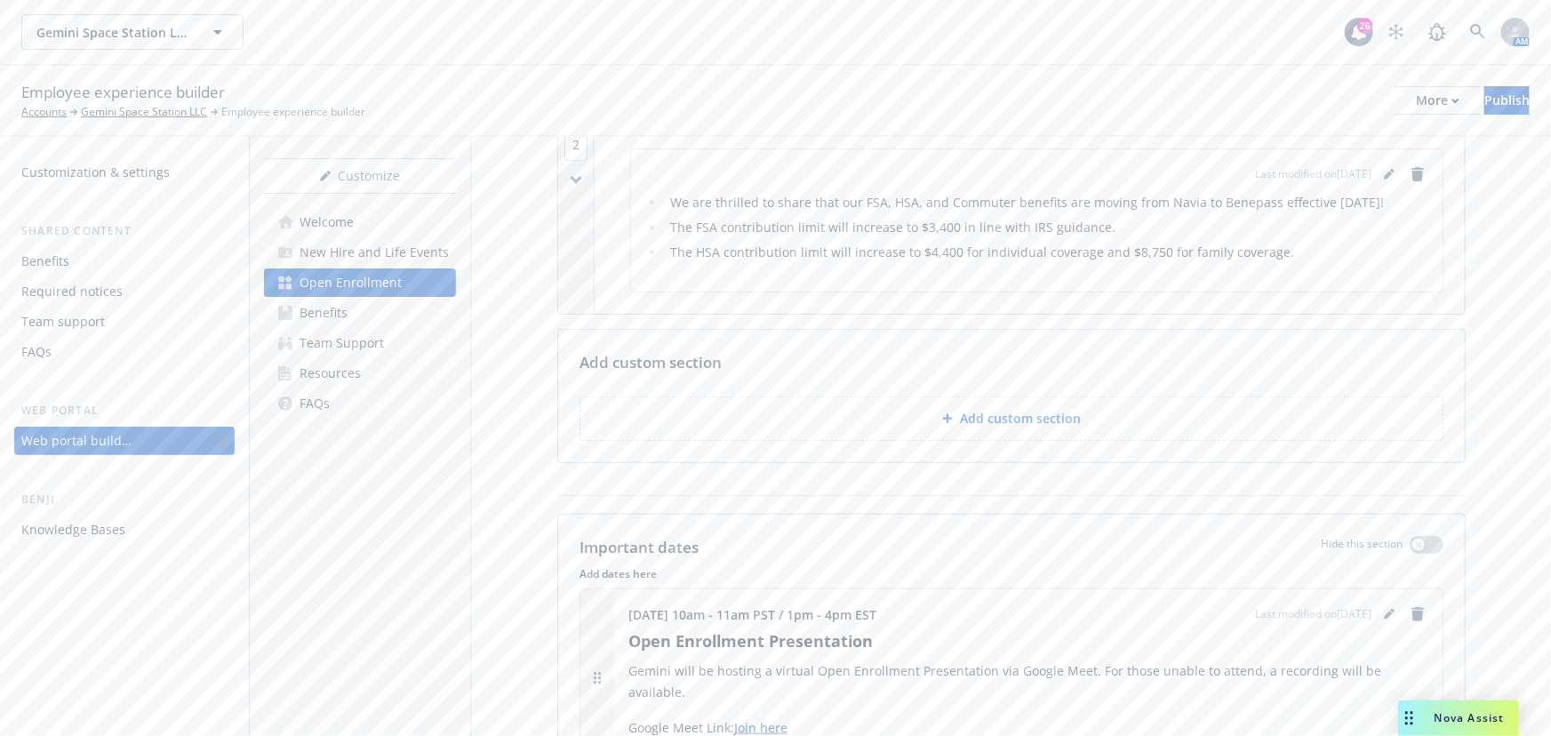
scroll to position [611, 0]
click at [949, 411] on div at bounding box center [951, 413] width 18 height 11
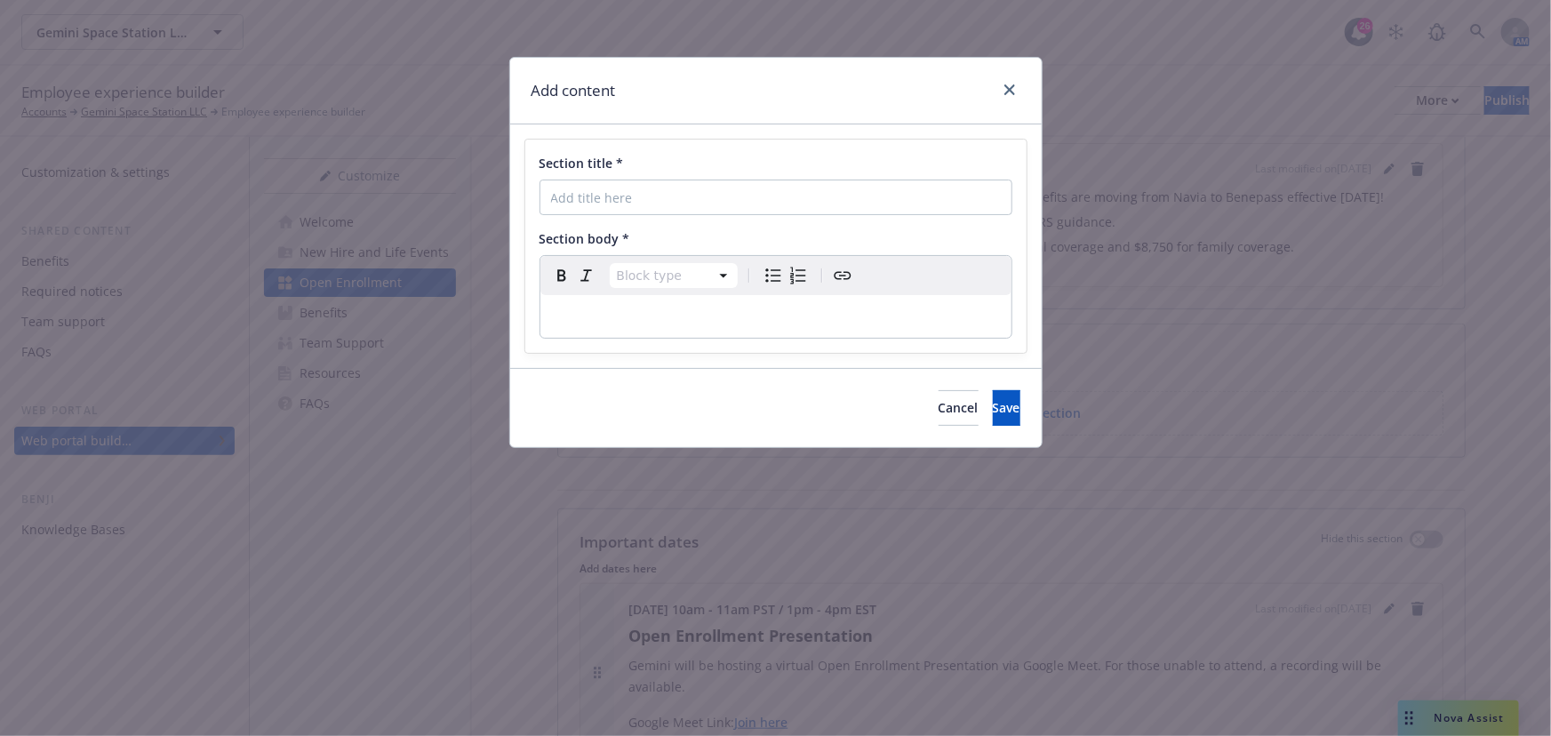
click at [638, 178] on div "Section title *" at bounding box center [775, 184] width 473 height 61
click at [658, 188] on input "Section title *" at bounding box center [775, 198] width 473 height 36
click at [1002, 83] on link "close" at bounding box center [1009, 89] width 21 height 21
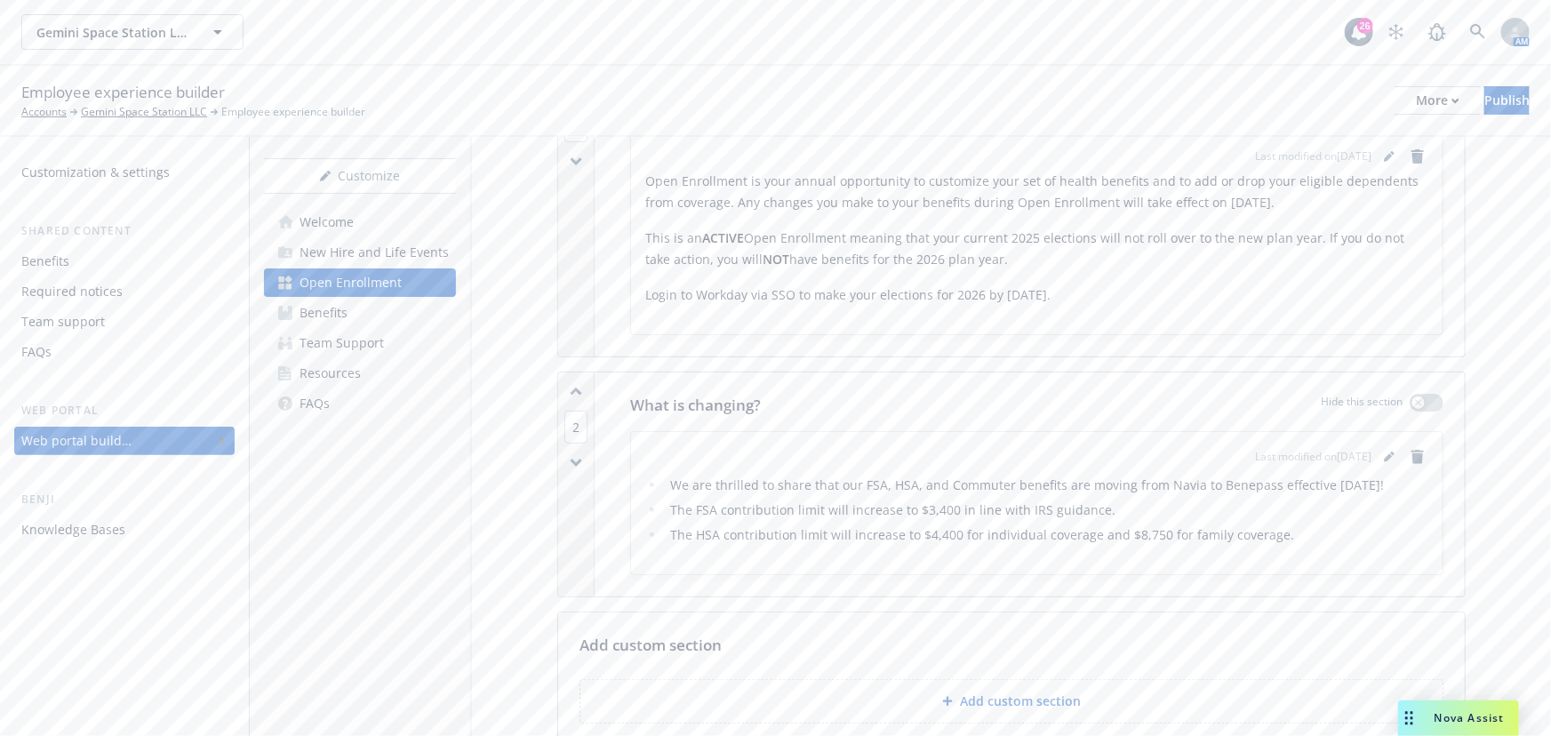
scroll to position [403, 0]
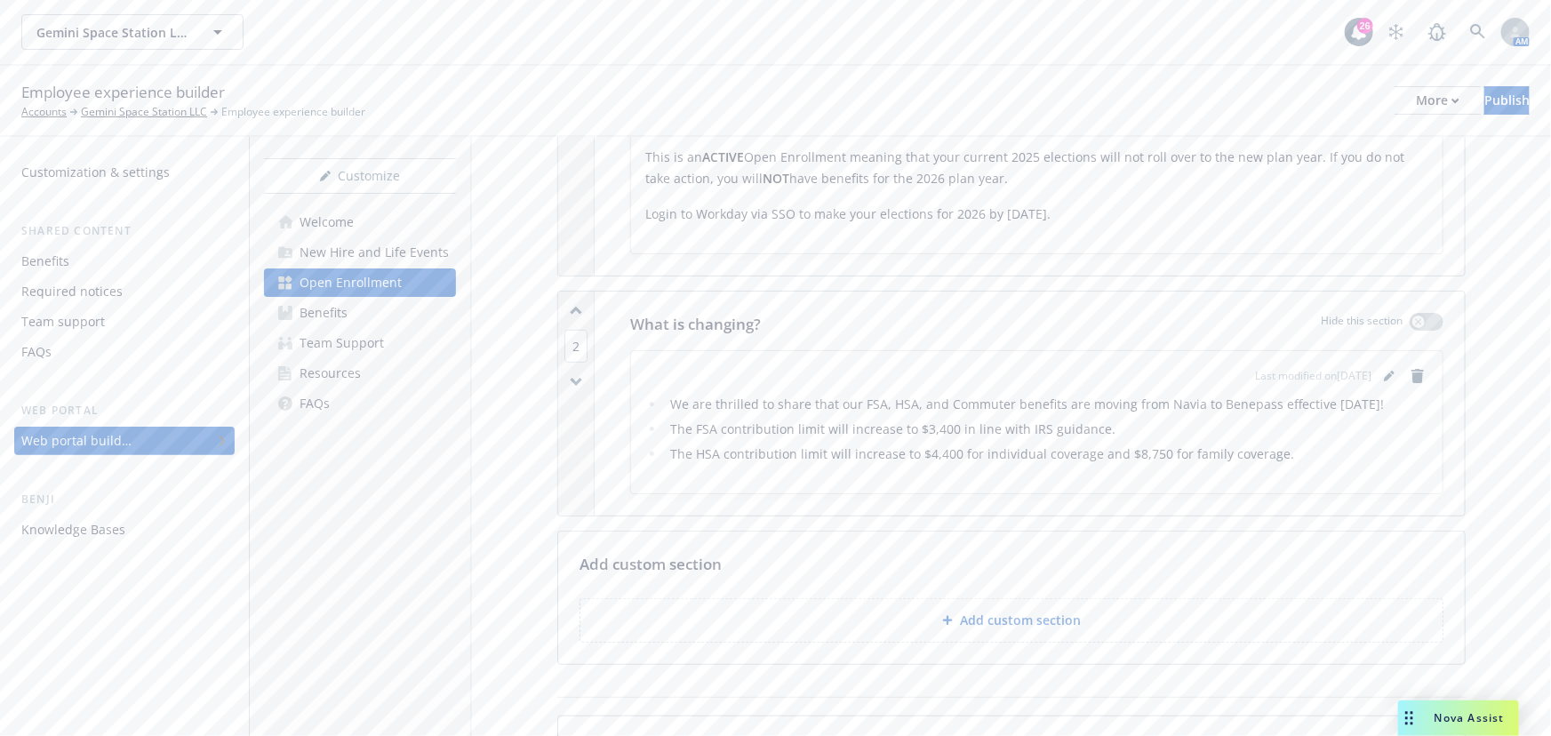
click at [1152, 605] on button "Add custom section" at bounding box center [1011, 620] width 864 height 44
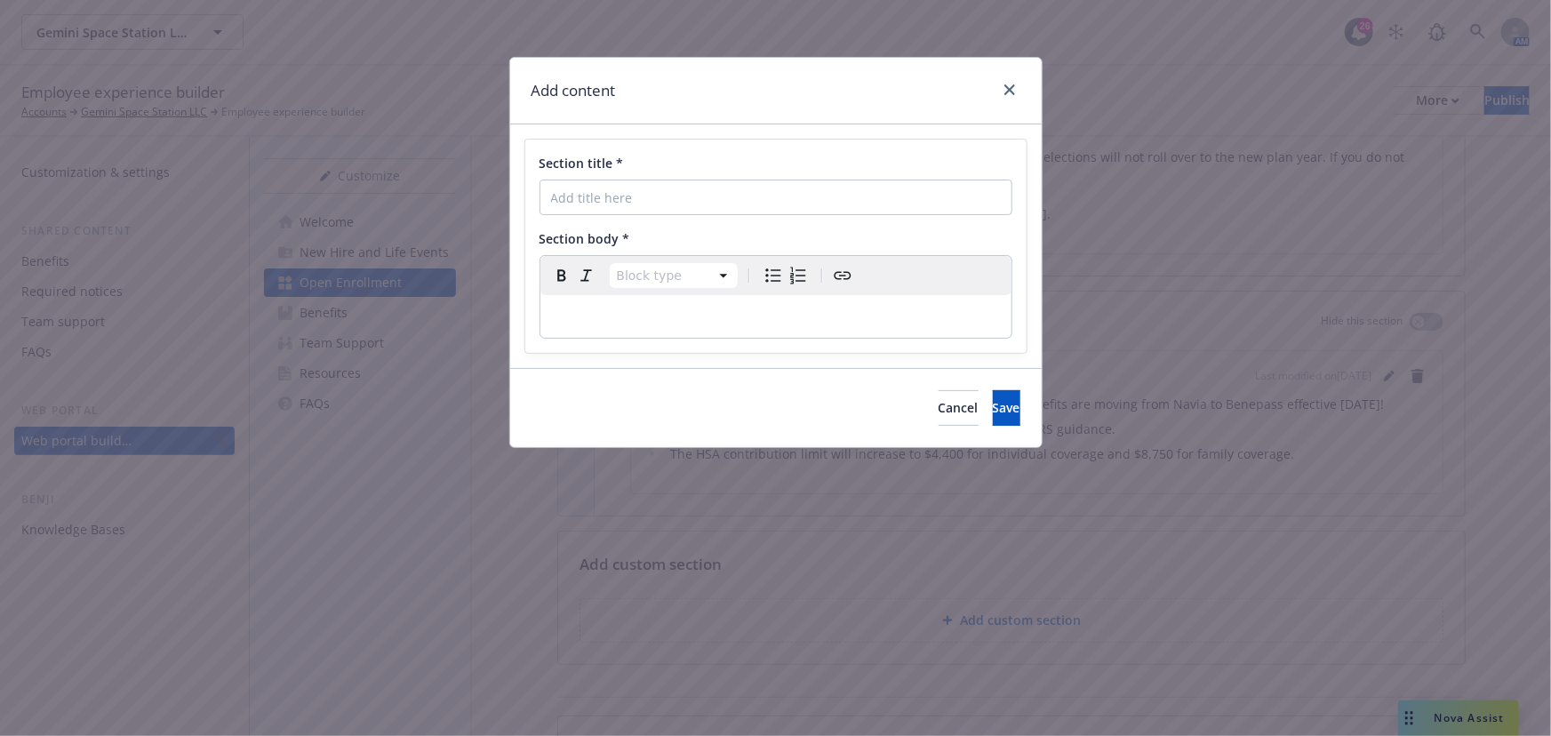
click at [820, 338] on div "Block type Paragraph Heading 1 Heading 2 Heading 3 Heading 4 Heading 5 Heading 6" at bounding box center [775, 297] width 473 height 84
click at [818, 315] on p "editable markdown" at bounding box center [776, 316] width 450 height 21
drag, startPoint x: 818, startPoint y: 314, endPoint x: 723, endPoint y: 320, distance: 94.4
drag, startPoint x: 723, startPoint y: 320, endPoint x: 1023, endPoint y: 371, distance: 303.9
click at [1023, 371] on div "Cancel Save" at bounding box center [775, 407] width 531 height 79
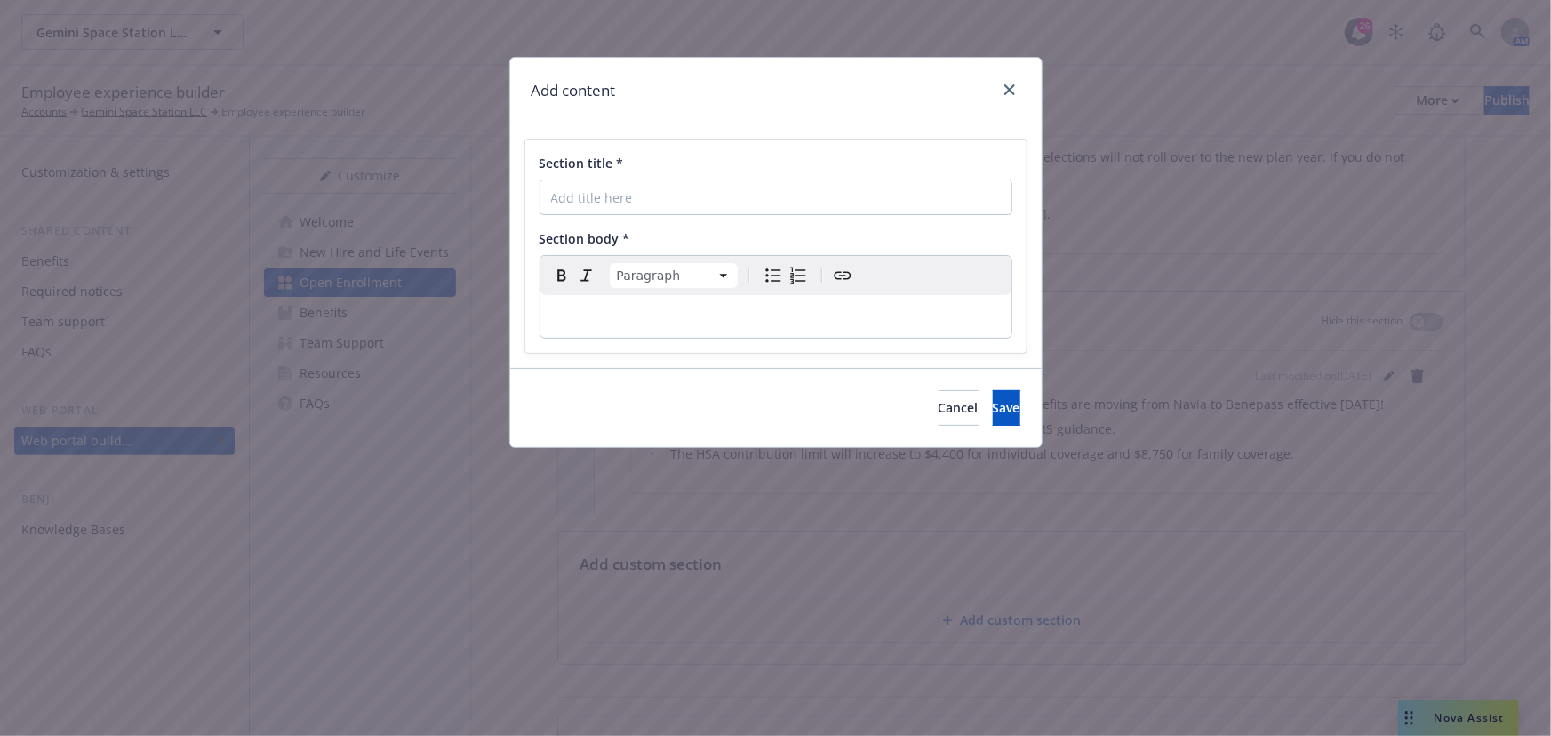
click at [1019, 83] on div at bounding box center [1006, 90] width 28 height 23
click at [1002, 85] on link "close" at bounding box center [1009, 89] width 21 height 21
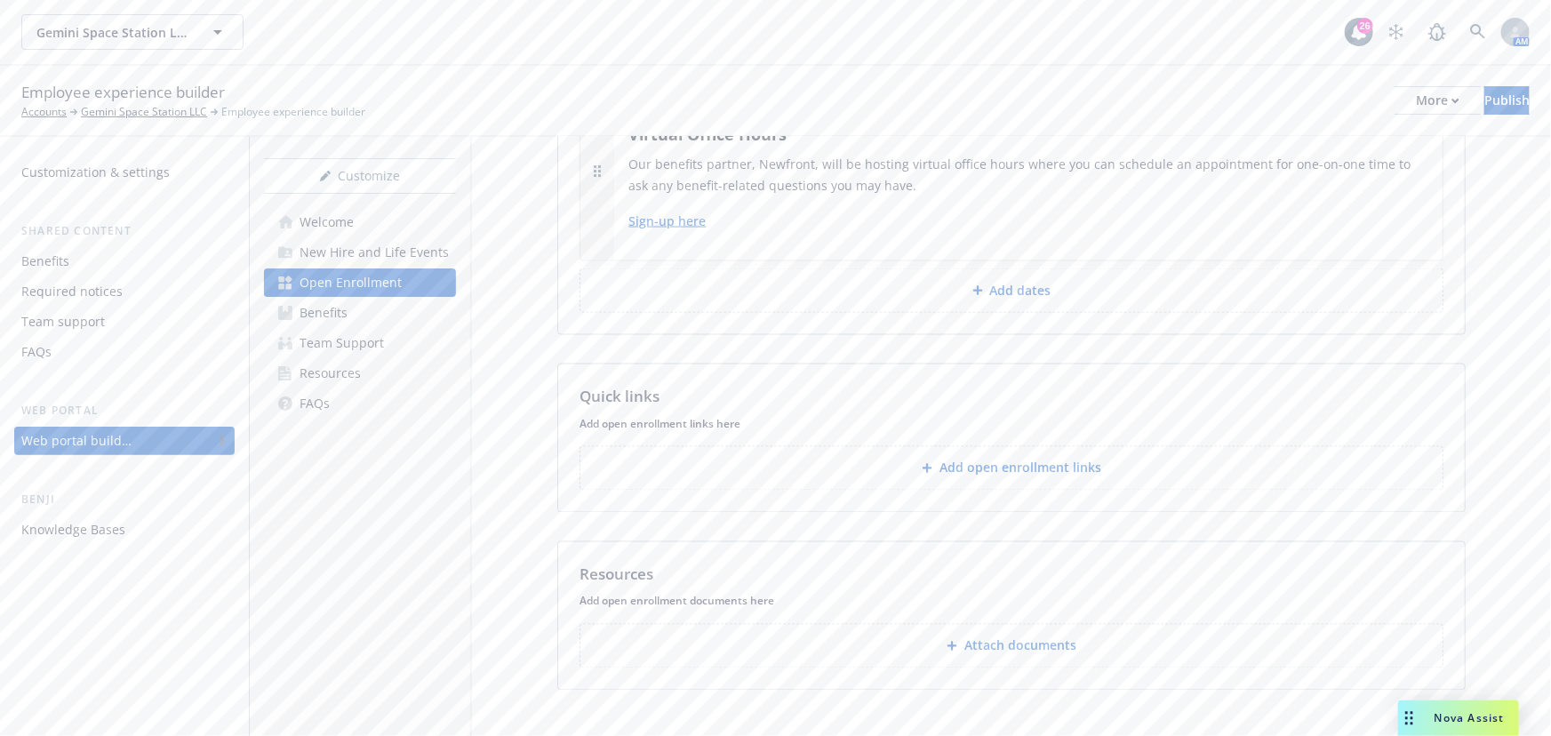
scroll to position [1499, 0]
click at [184, 40] on span "Gemini Space Station LLC" at bounding box center [113, 32] width 154 height 19
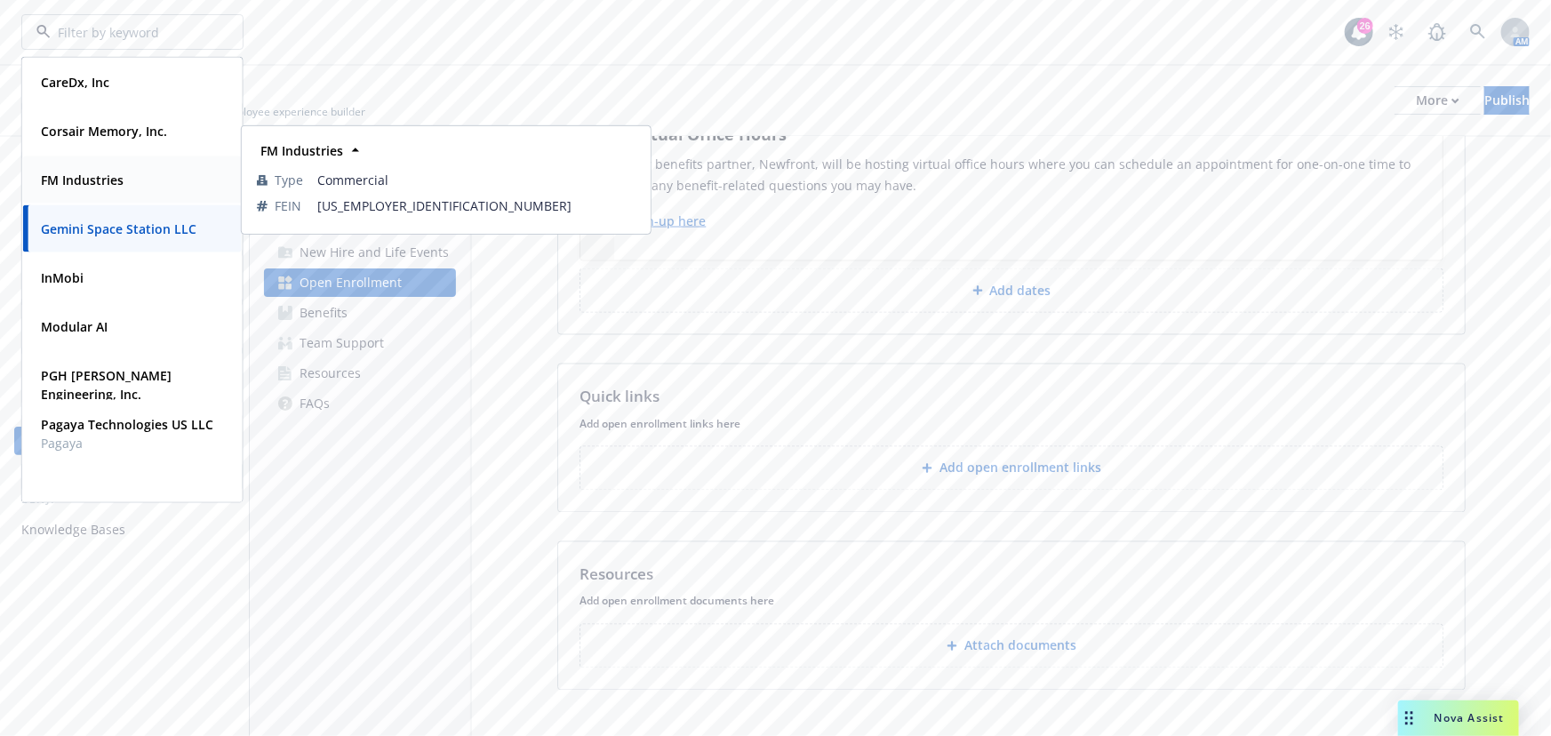
click at [167, 183] on div "FM Industries" at bounding box center [132, 180] width 197 height 26
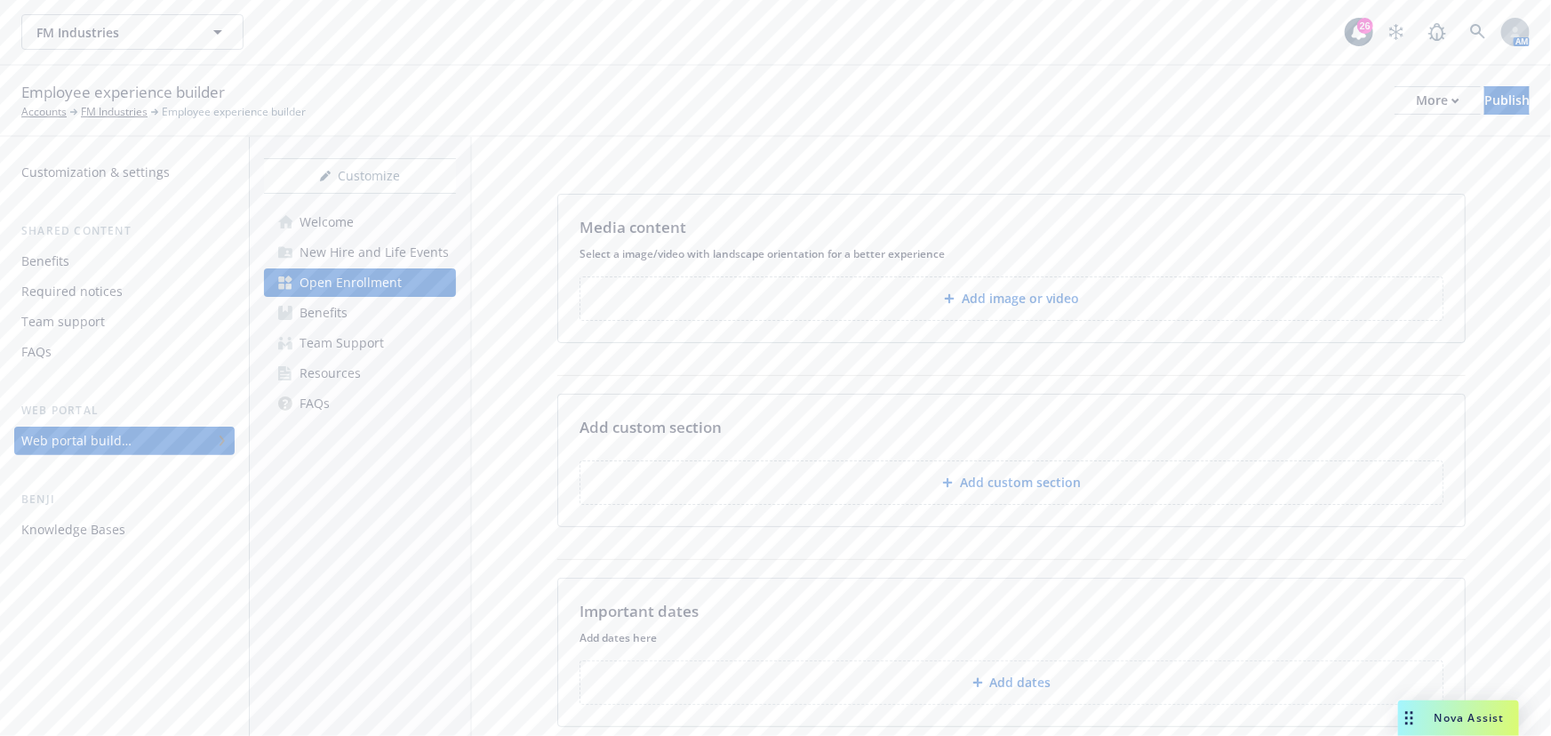
click at [1030, 467] on button "Add custom section" at bounding box center [1011, 482] width 864 height 44
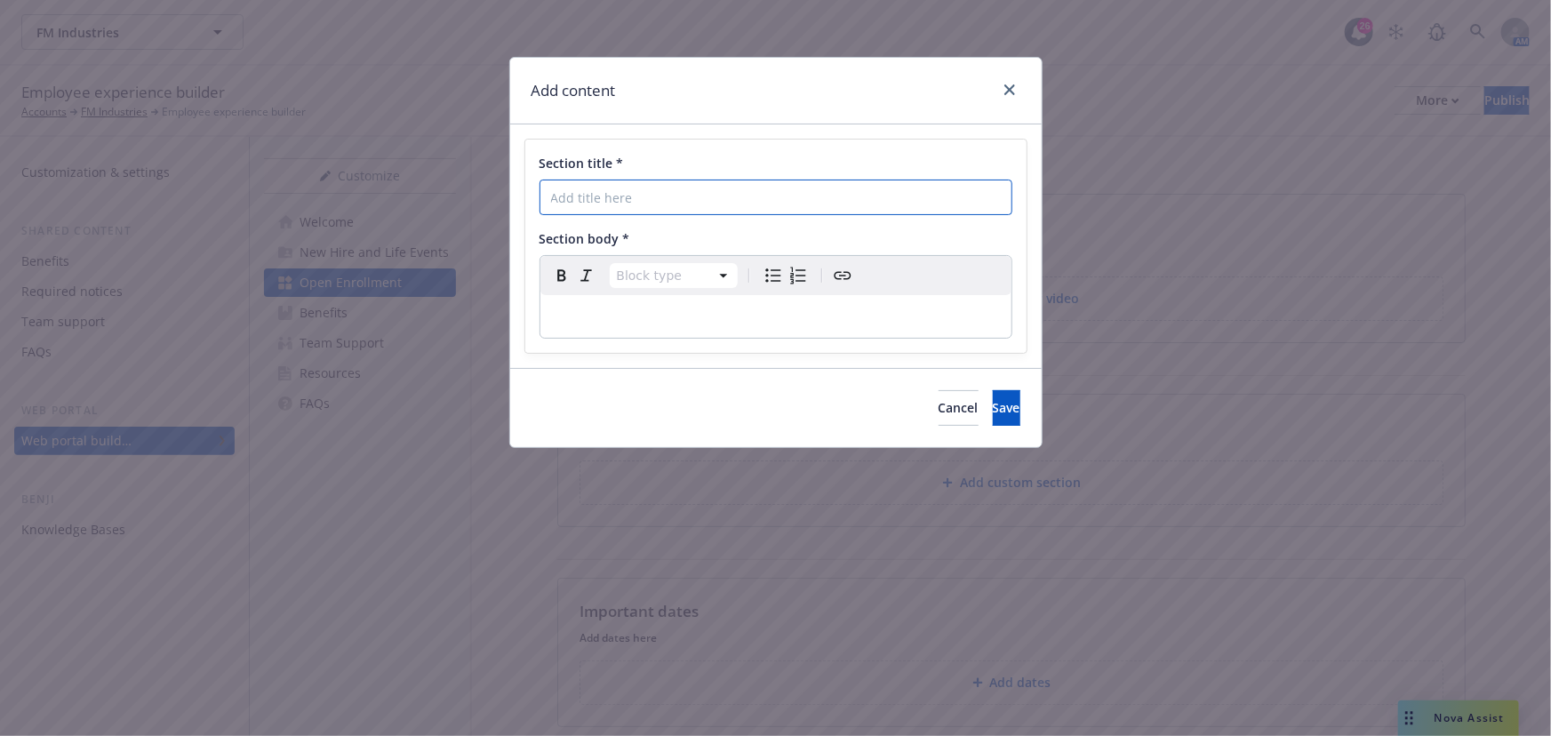
click at [785, 207] on input "Section title *" at bounding box center [775, 198] width 473 height 36
click at [886, 201] on input "2026 FM Industries Open Enrollment:" at bounding box center [775, 198] width 473 height 36
type input "2026 FM Industries Open Enrollment: October 27 - November 7"
click at [993, 405] on span "Save" at bounding box center [1007, 407] width 28 height 17
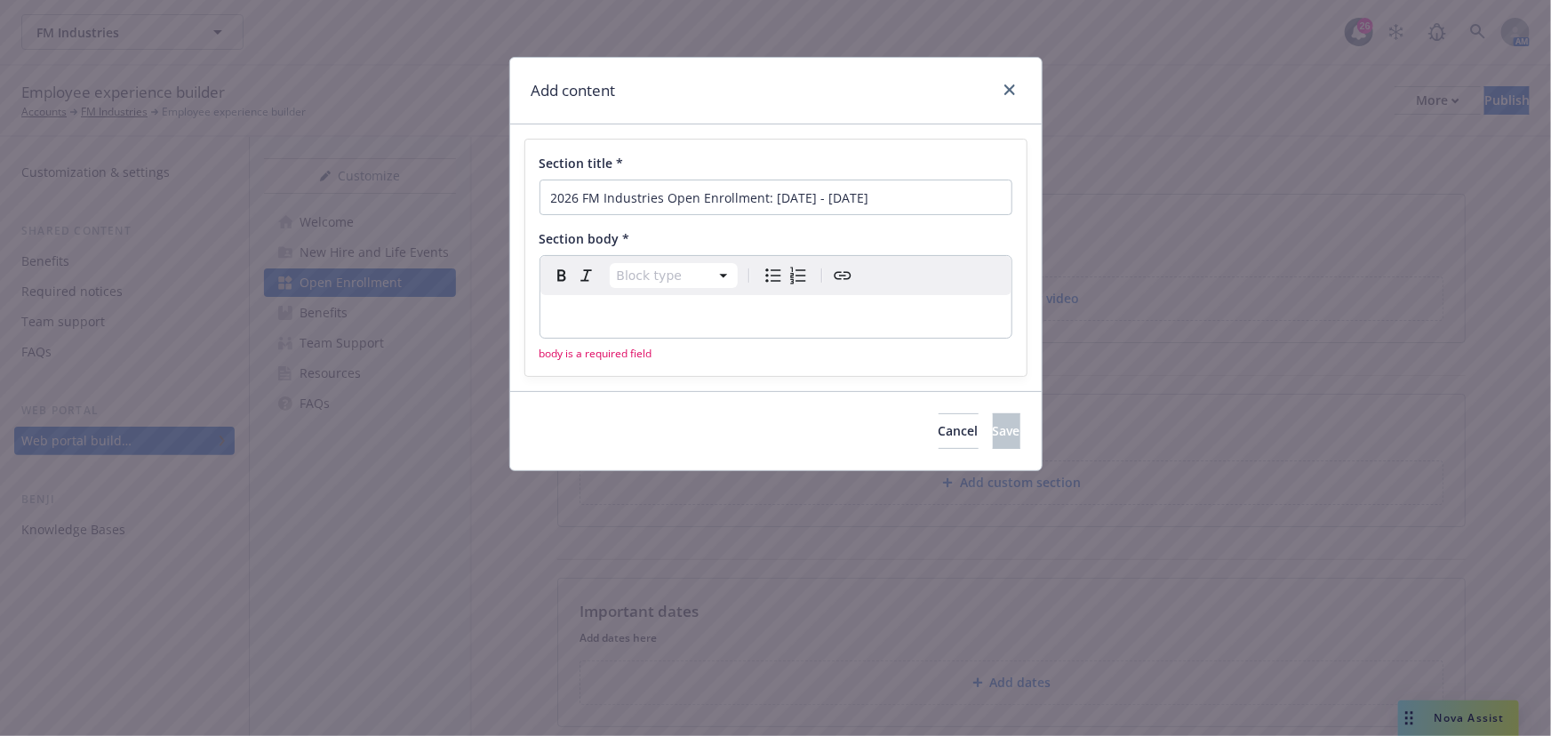
click at [814, 311] on p "editable markdown" at bounding box center [776, 316] width 450 height 21
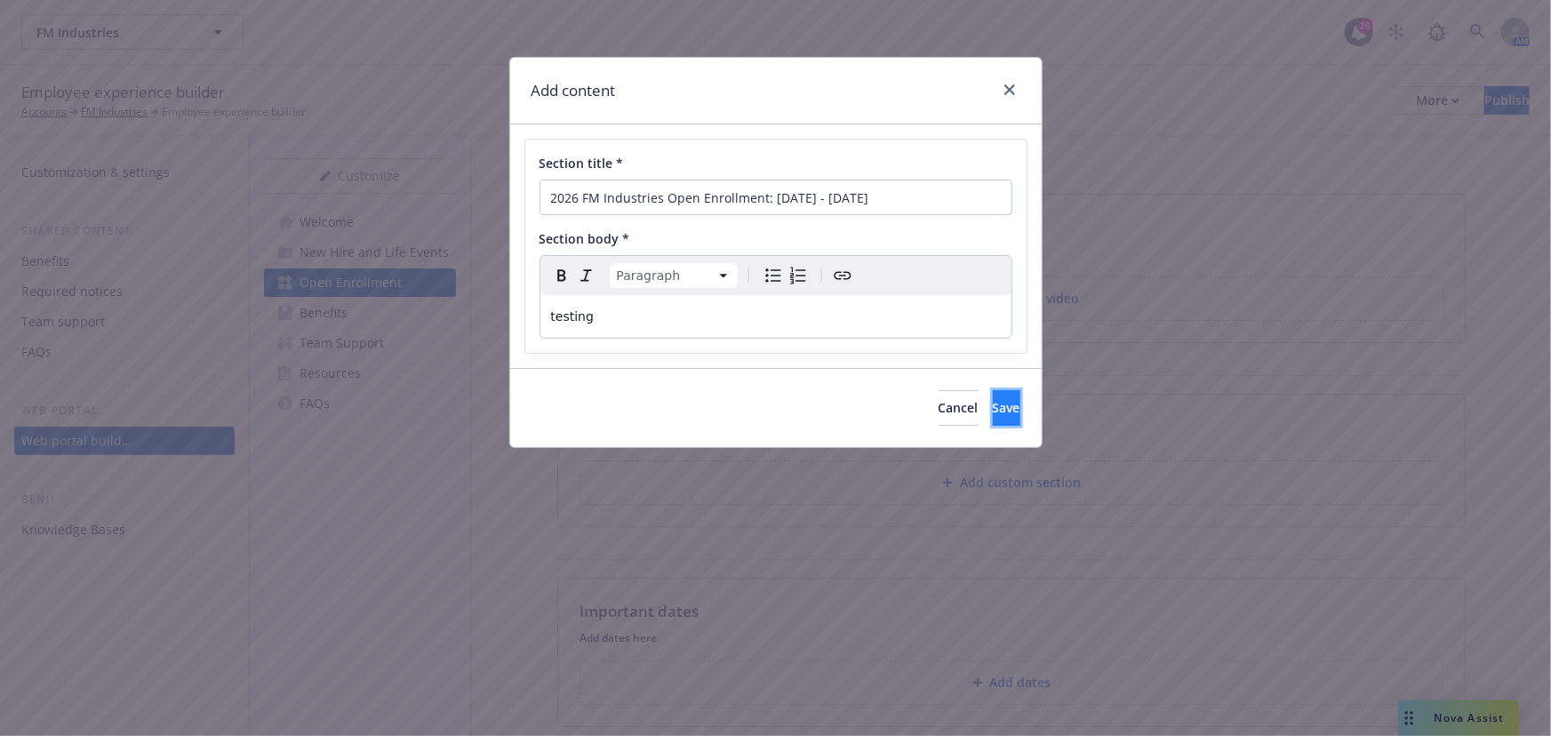
click at [993, 417] on button "Save" at bounding box center [1007, 408] width 28 height 36
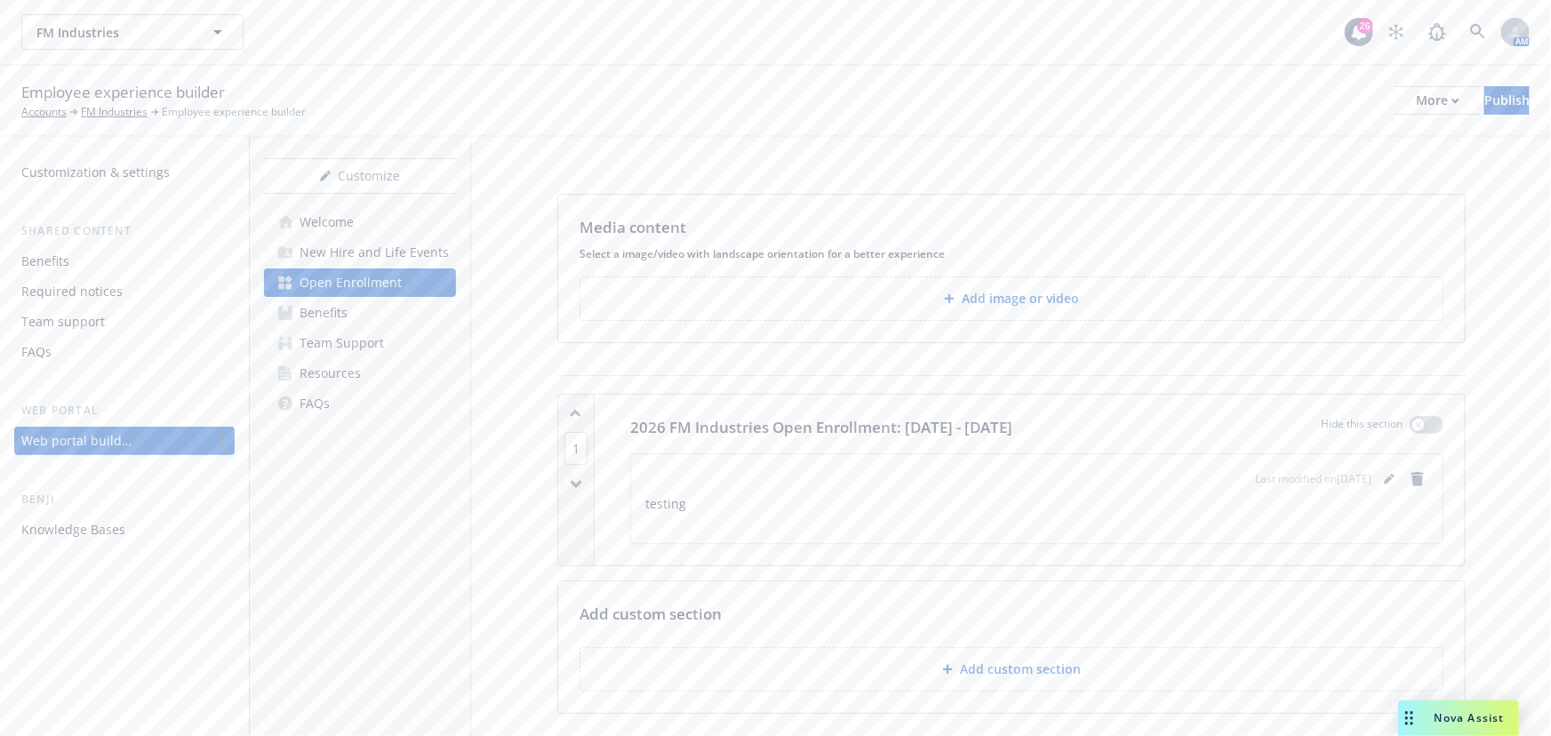
drag, startPoint x: 1468, startPoint y: 166, endPoint x: 1544, endPoint y: 230, distance: 99.0
click at [1468, 166] on div "Media content Select a image/video with landscape orientation for a better expe…" at bounding box center [1011, 738] width 1079 height 1202
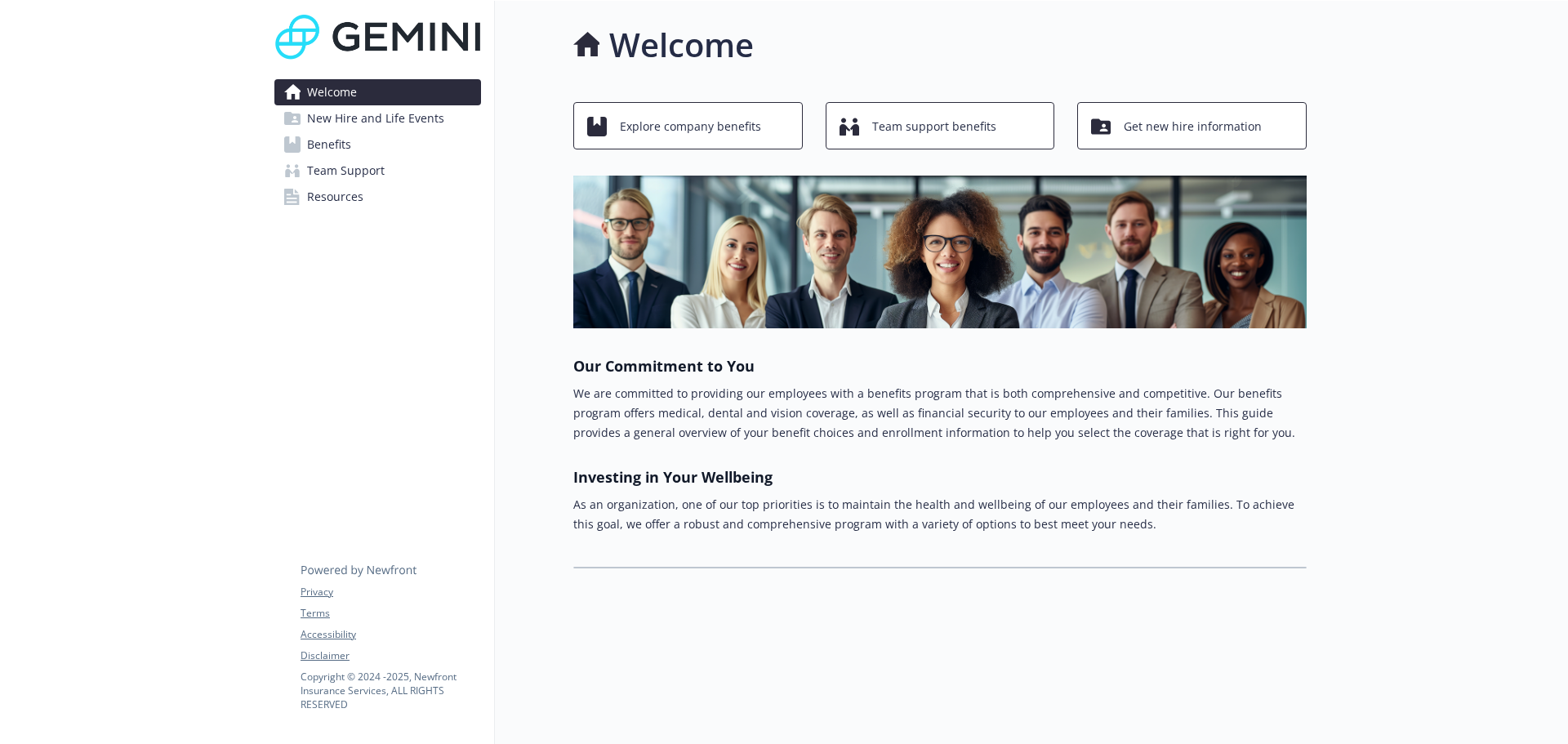
drag, startPoint x: 351, startPoint y: 126, endPoint x: 359, endPoint y: 139, distance: 15.3
click at [351, 125] on span "New Hire and Life Events" at bounding box center [375, 118] width 137 height 26
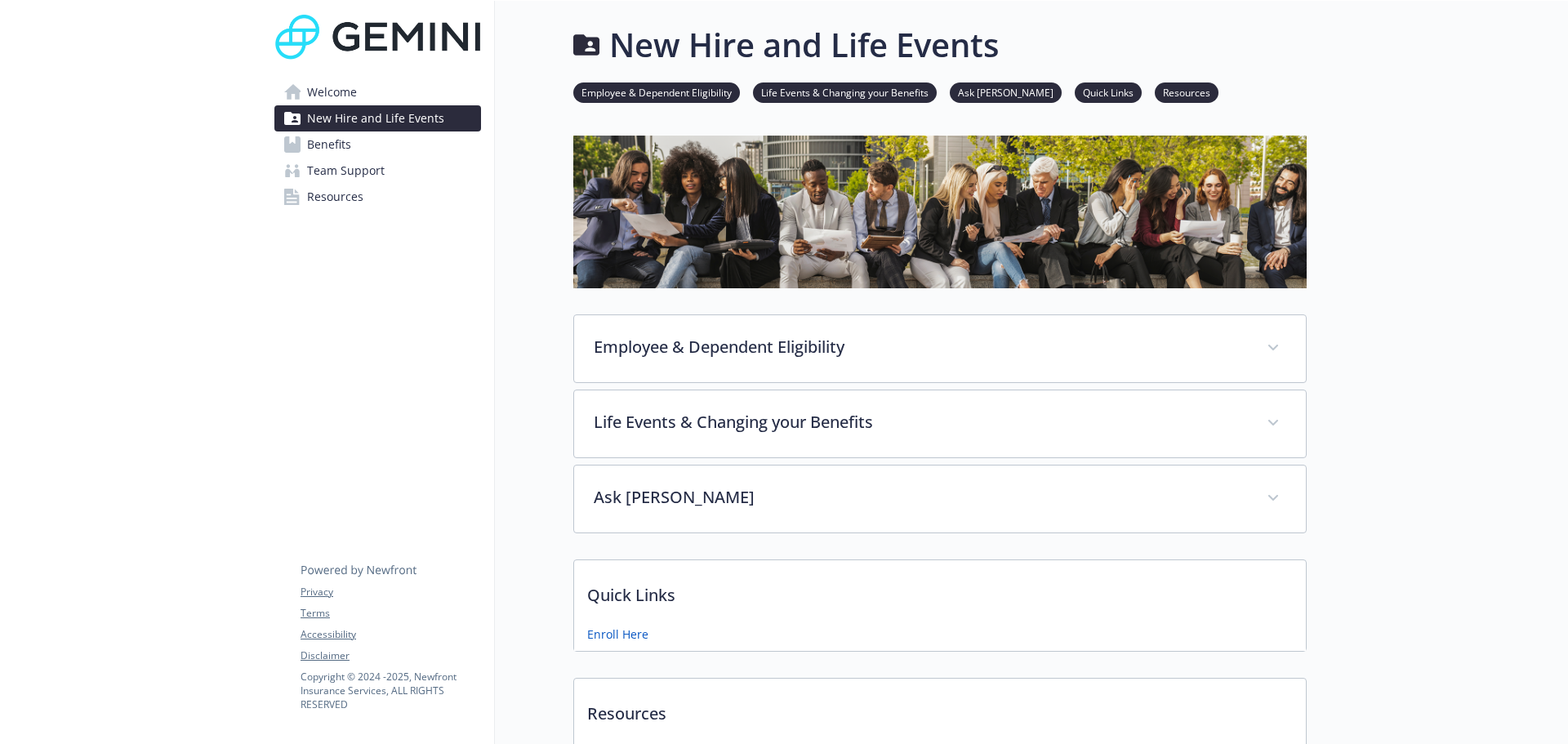
click at [359, 155] on link "Benefits" at bounding box center [378, 144] width 207 height 26
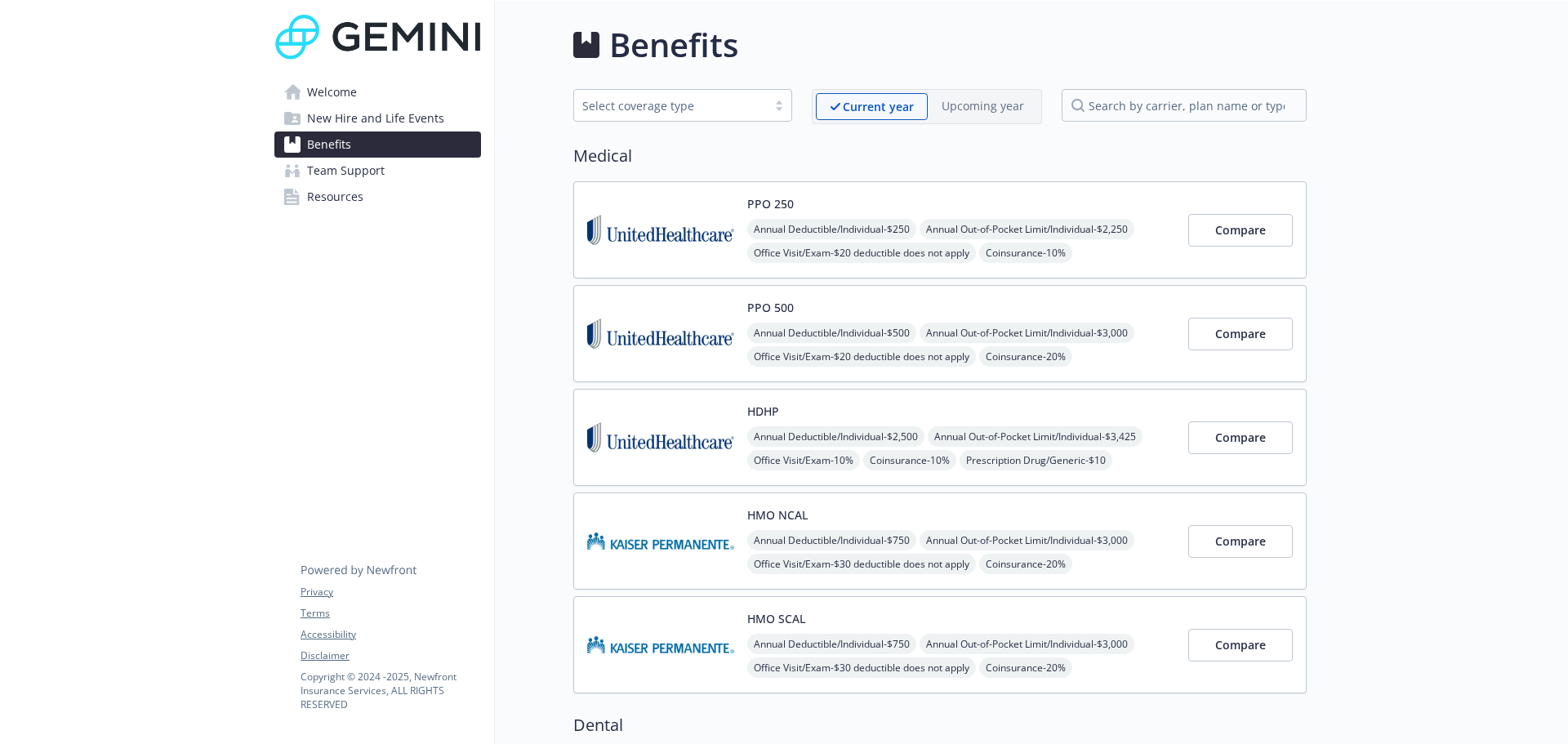
click at [367, 173] on span "Team Support" at bounding box center [346, 171] width 77 height 26
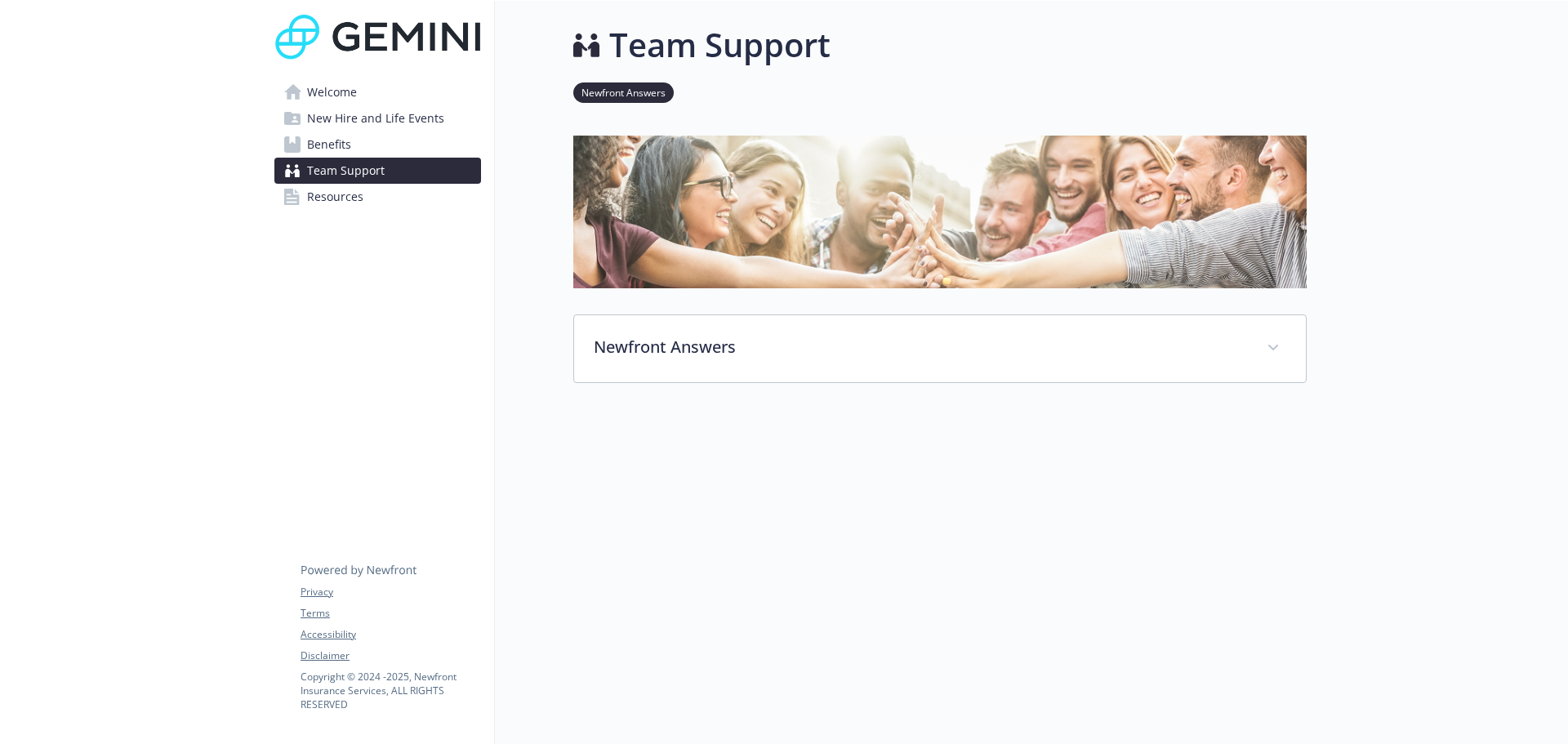
click at [370, 198] on link "Resources" at bounding box center [378, 197] width 207 height 26
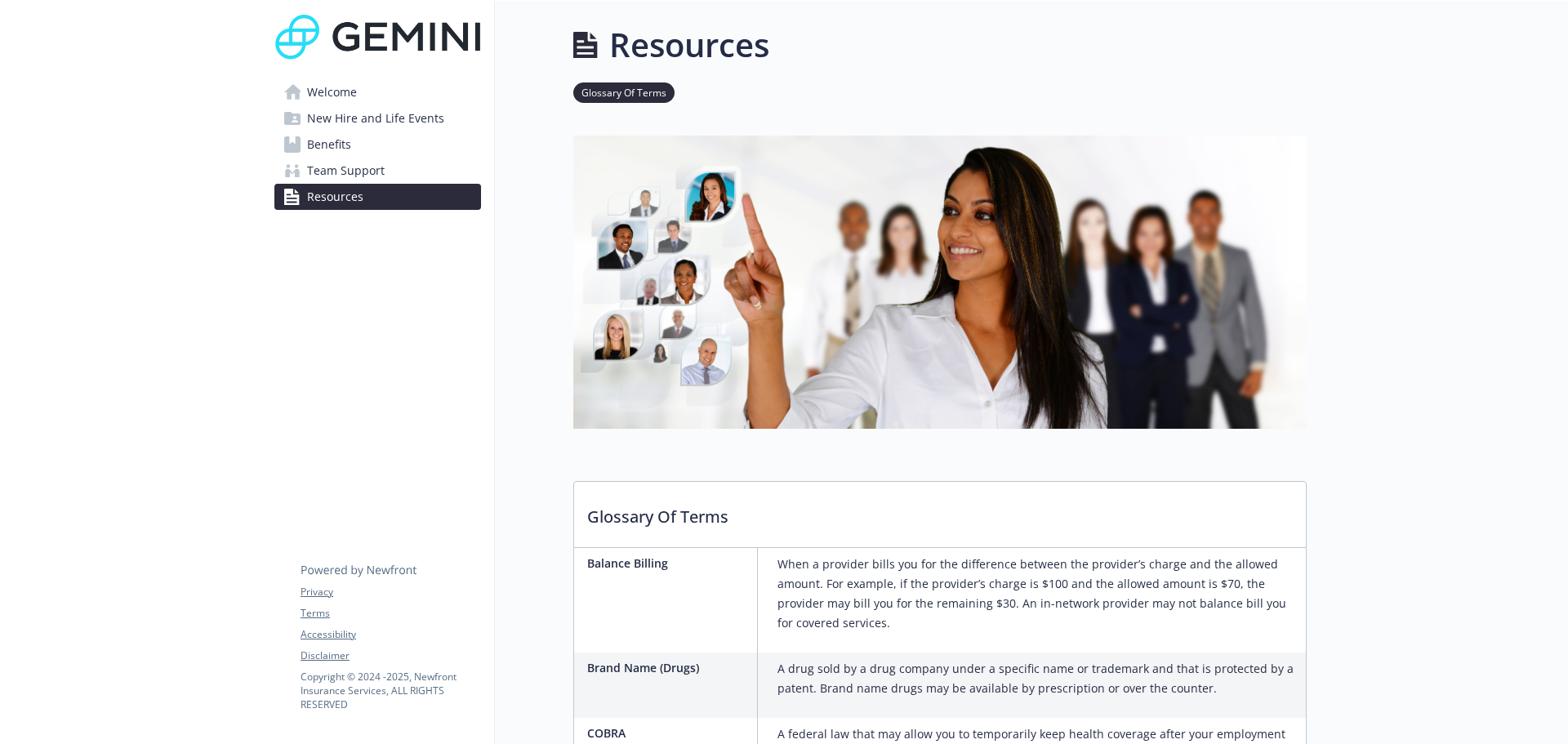
click at [351, 181] on span "Team Support" at bounding box center [346, 171] width 77 height 26
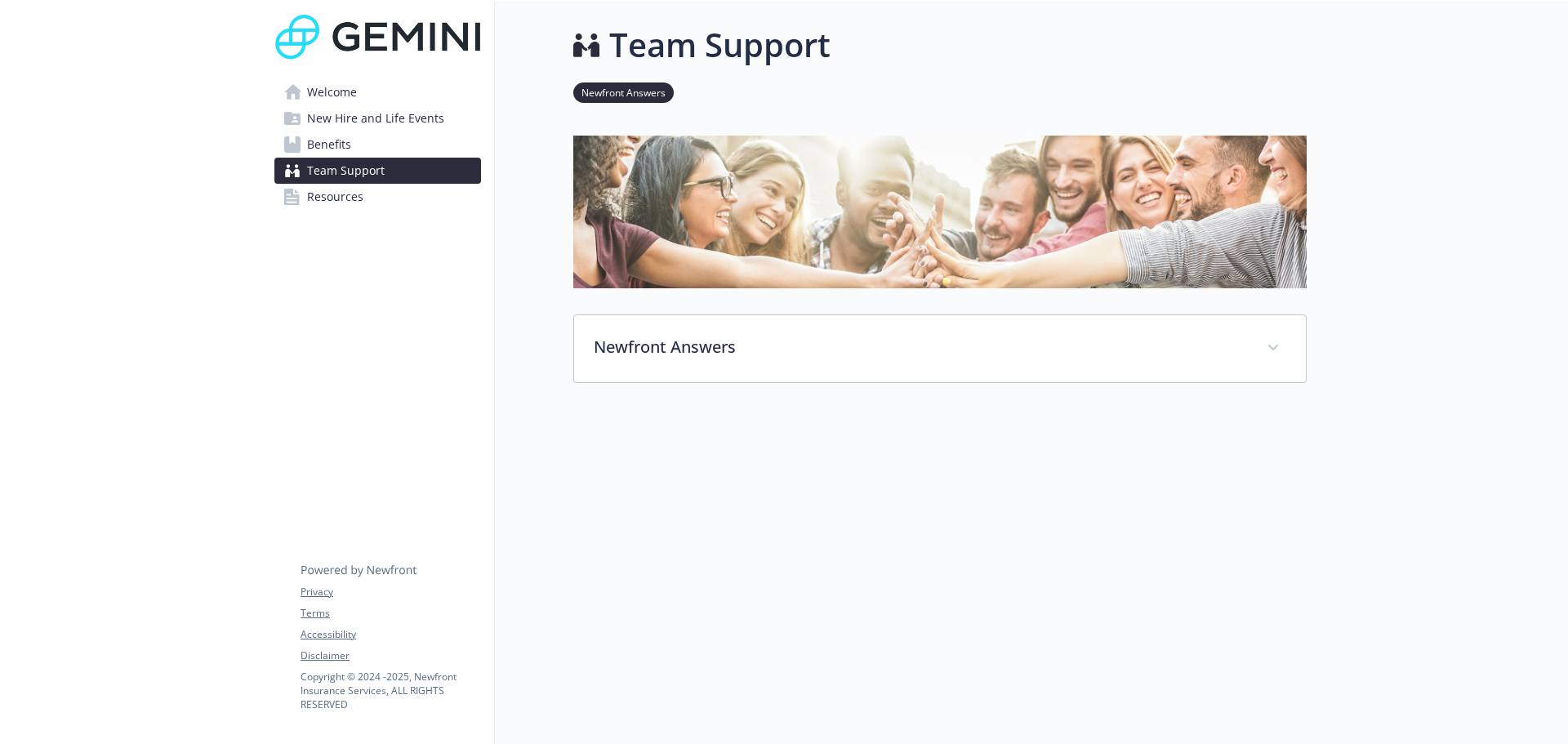
click at [347, 104] on span "Welcome" at bounding box center [332, 92] width 50 height 26
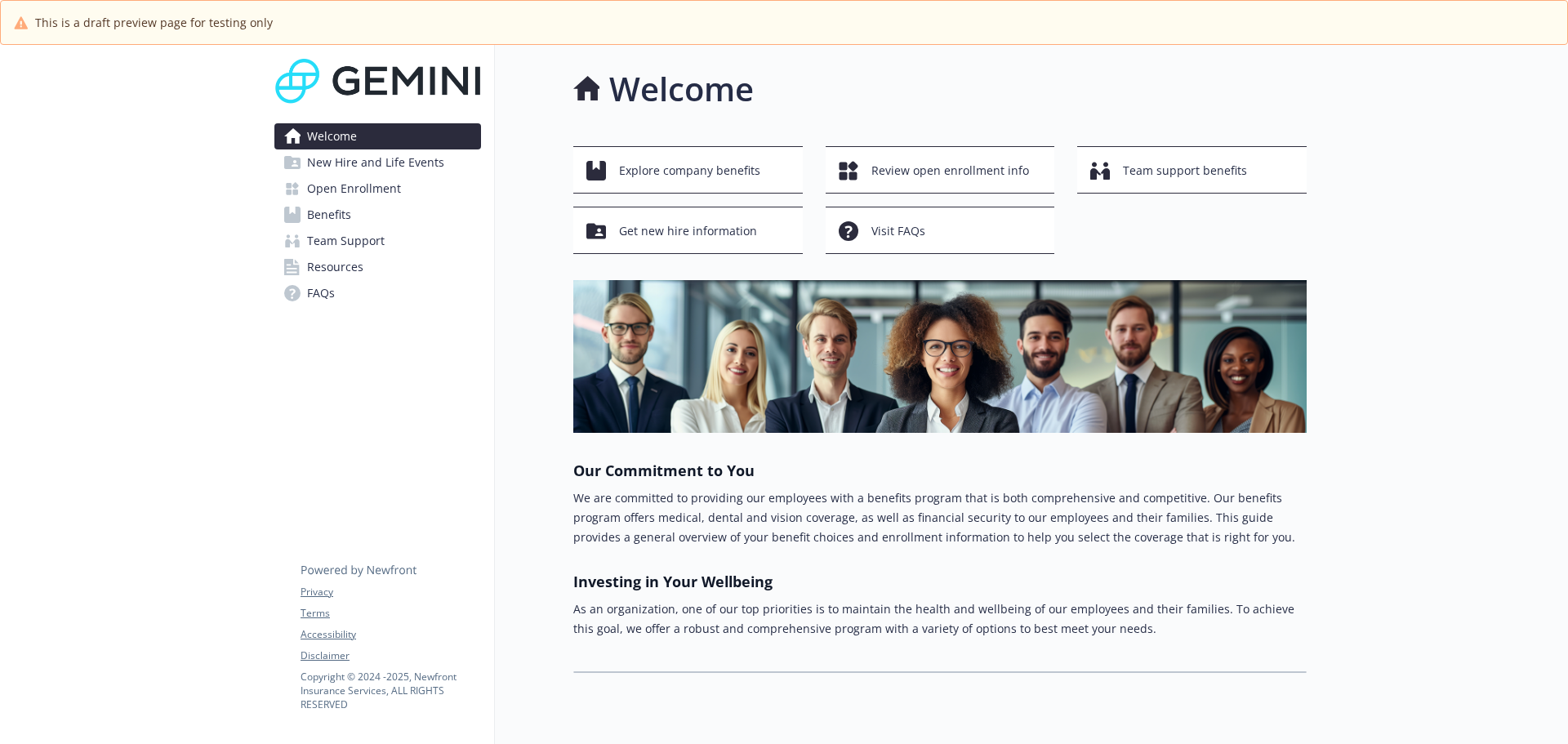
click at [400, 188] on link "Open Enrollment" at bounding box center [378, 188] width 207 height 26
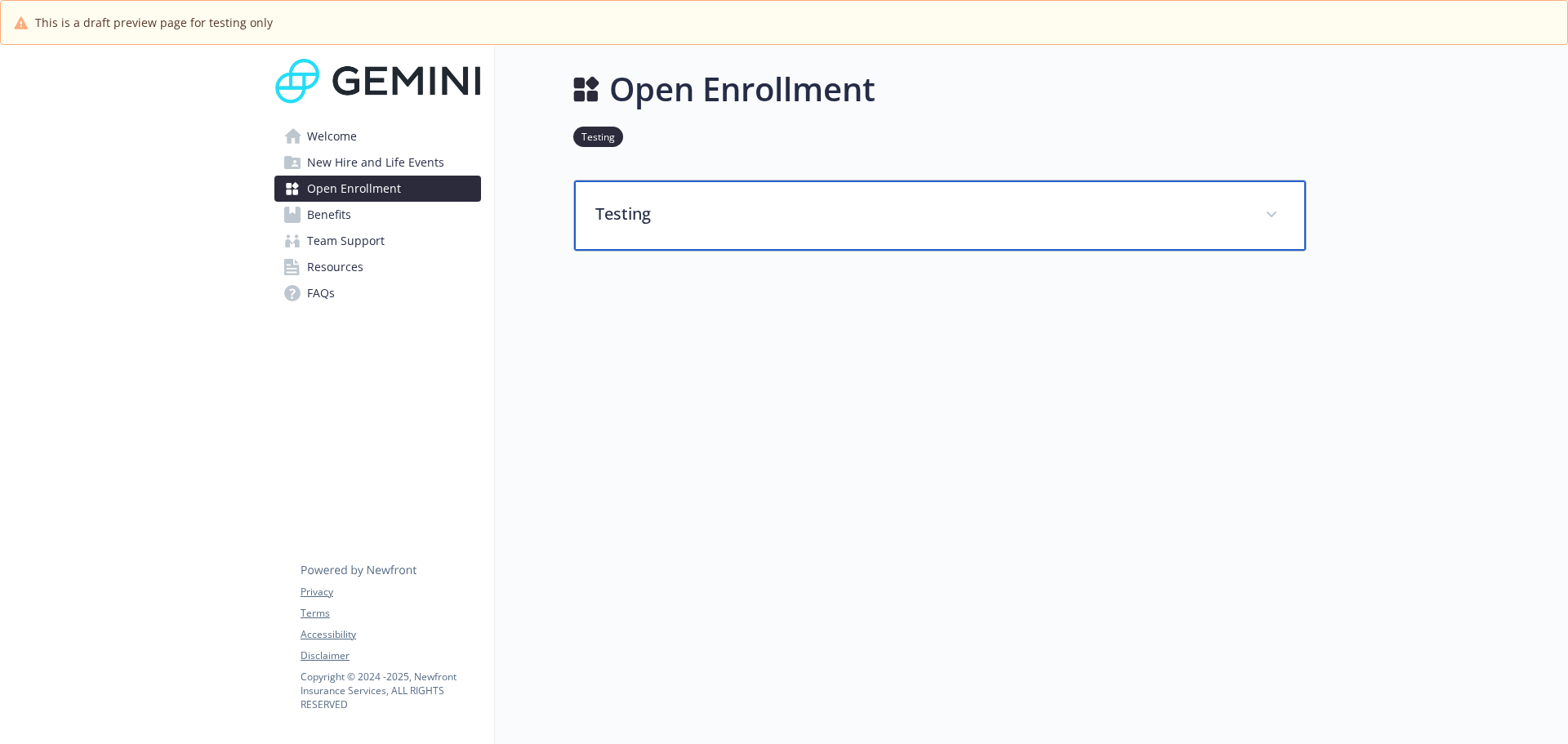
click at [1180, 213] on p "Testing" at bounding box center [920, 213] width 650 height 25
click at [1271, 209] on span at bounding box center [1271, 214] width 26 height 26
click at [1281, 208] on span at bounding box center [1271, 214] width 26 height 26
click at [1279, 209] on span at bounding box center [1271, 214] width 26 height 26
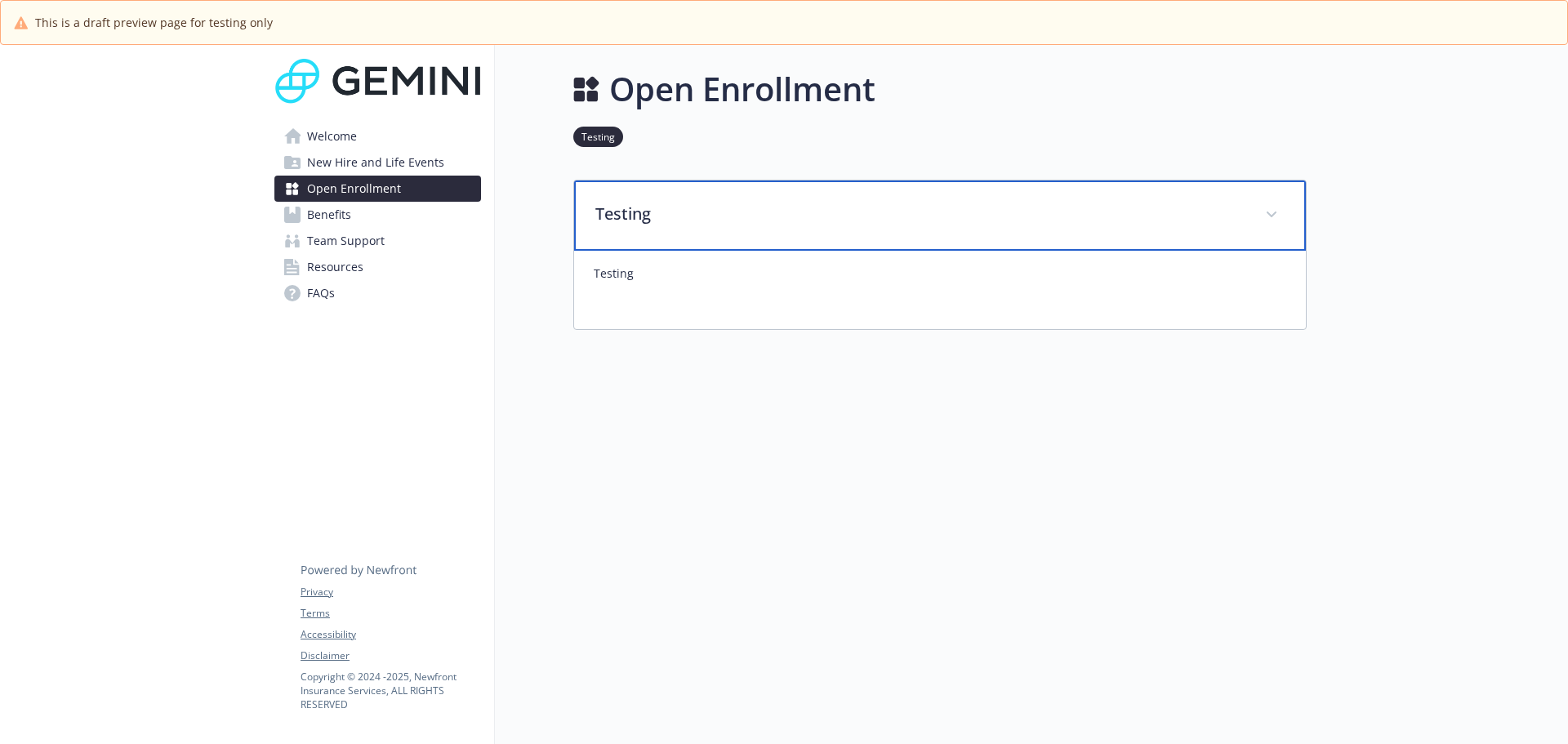
click at [1279, 210] on span at bounding box center [1271, 214] width 26 height 26
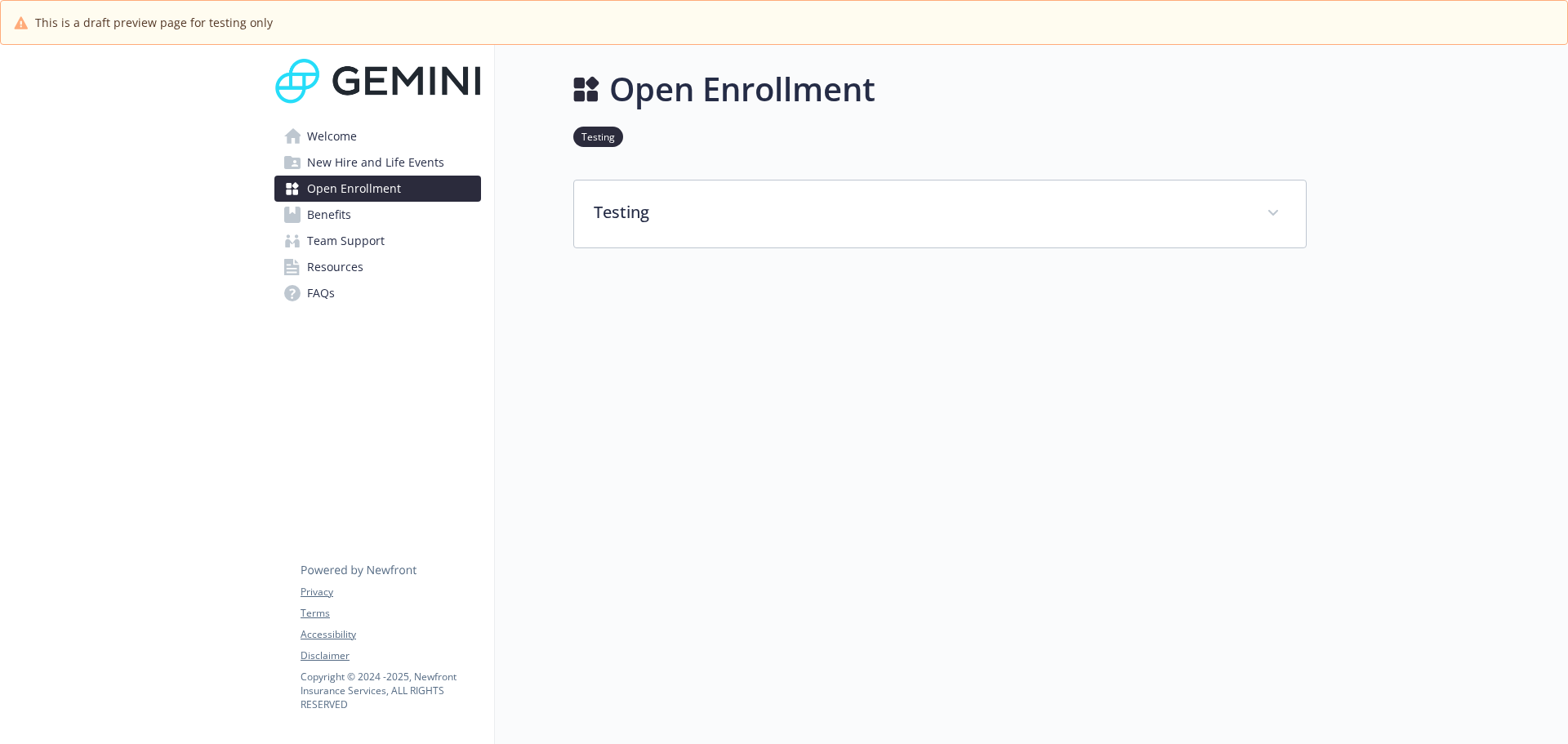
drag, startPoint x: 841, startPoint y: 418, endPoint x: 825, endPoint y: 392, distance: 30.5
click at [840, 417] on div "Open Enrollment Testing Testing Testing" at bounding box center [901, 417] width 812 height 744
click at [597, 141] on link "Testing" at bounding box center [598, 136] width 50 height 16
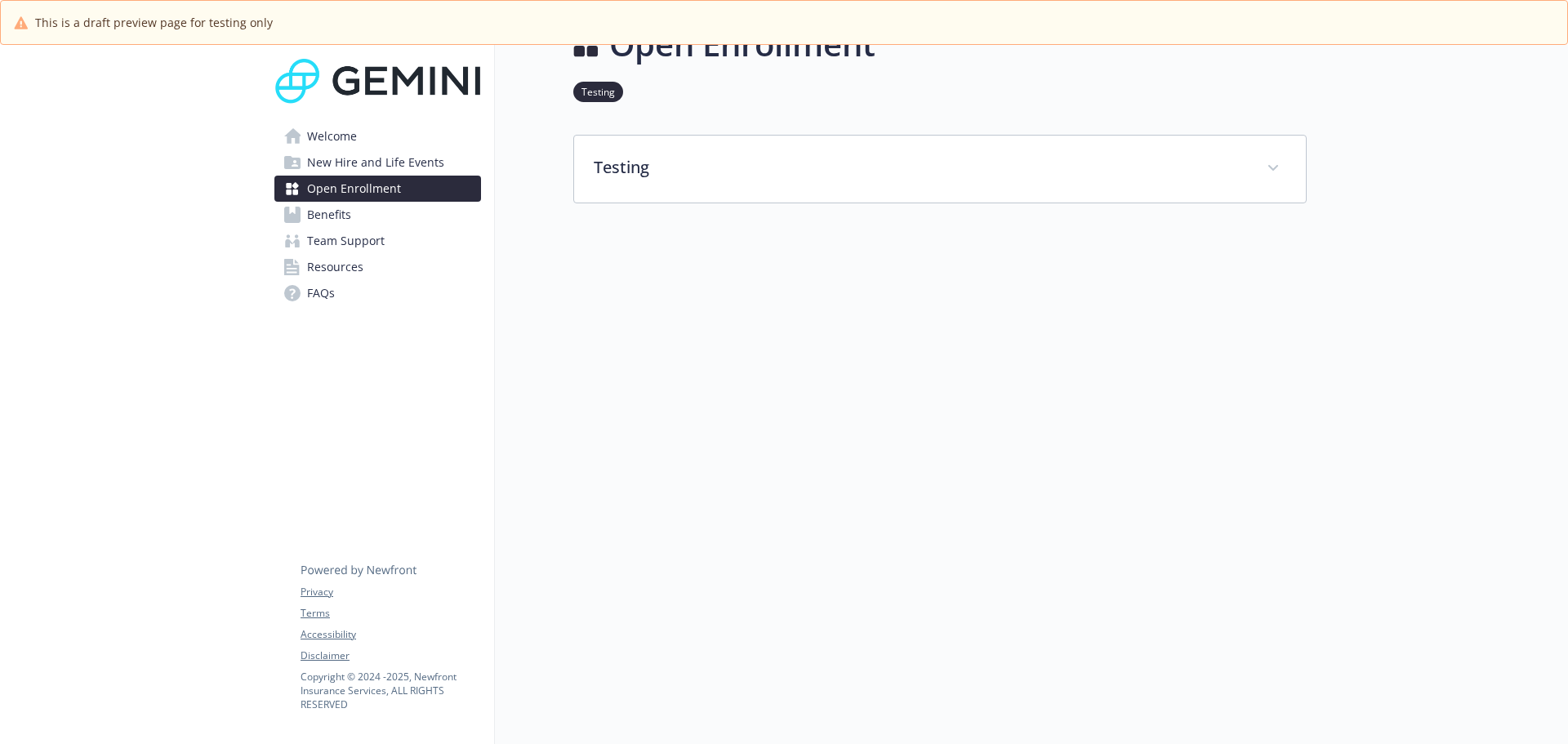
scroll to position [57, 12]
click at [574, 82] on li "Testing" at bounding box center [598, 92] width 50 height 20
click at [576, 84] on link "Testing" at bounding box center [598, 91] width 50 height 16
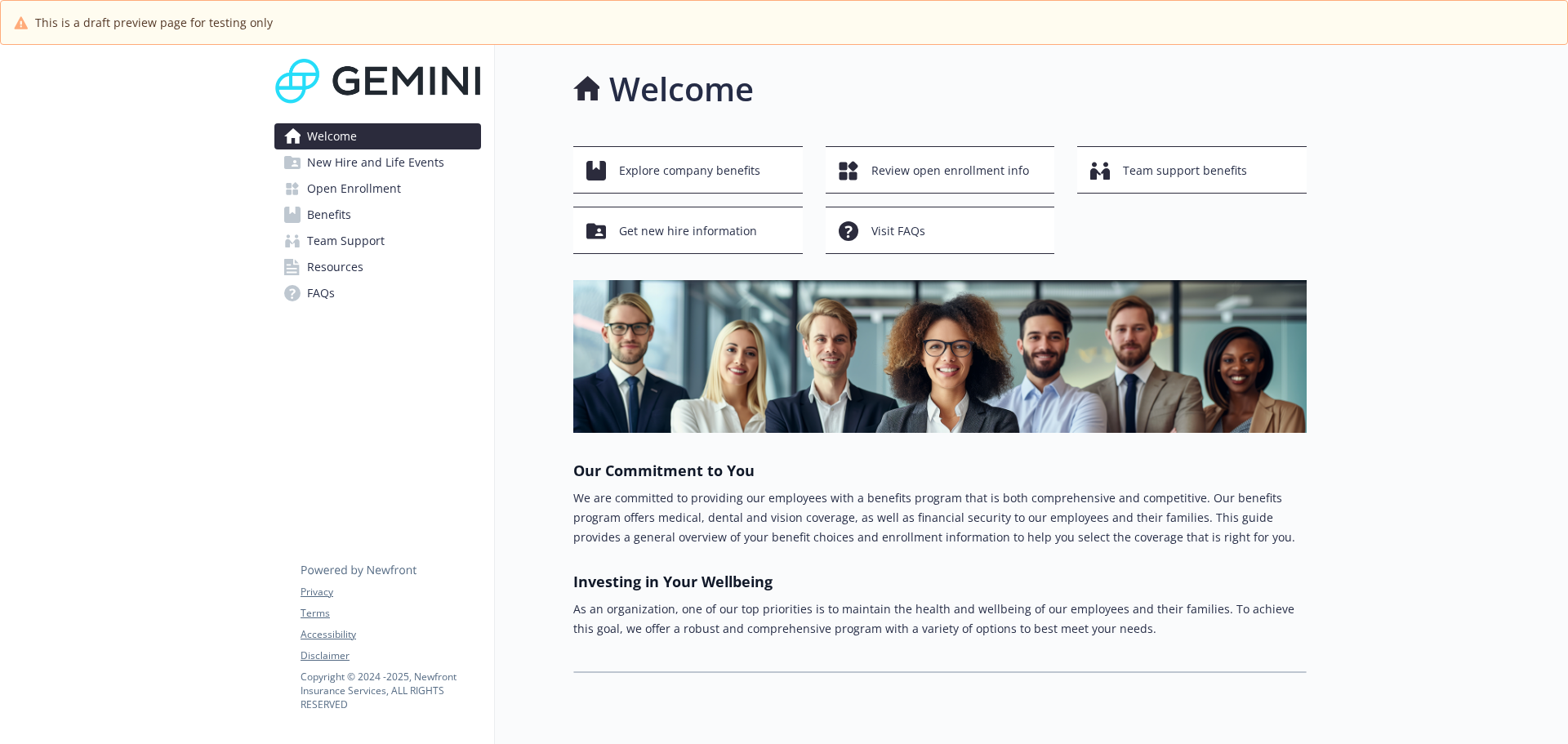
click at [350, 182] on span "Open Enrollment" at bounding box center [354, 188] width 94 height 26
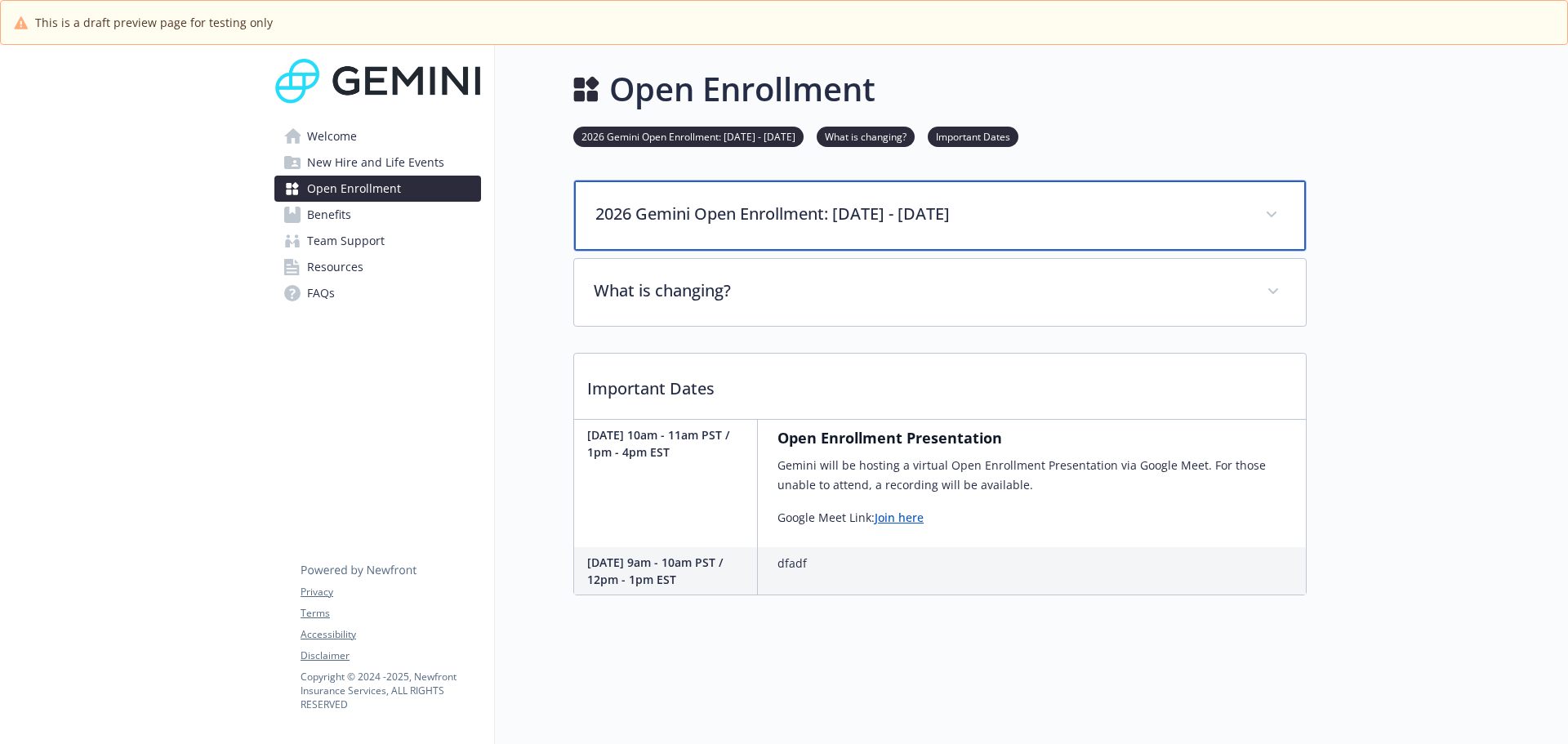
drag, startPoint x: 1051, startPoint y: 199, endPoint x: 1160, endPoint y: 207, distance: 109.3
click at [1052, 199] on div "2026 Gemini Open Enrollment: November 3 - November 14" at bounding box center [940, 215] width 732 height 70
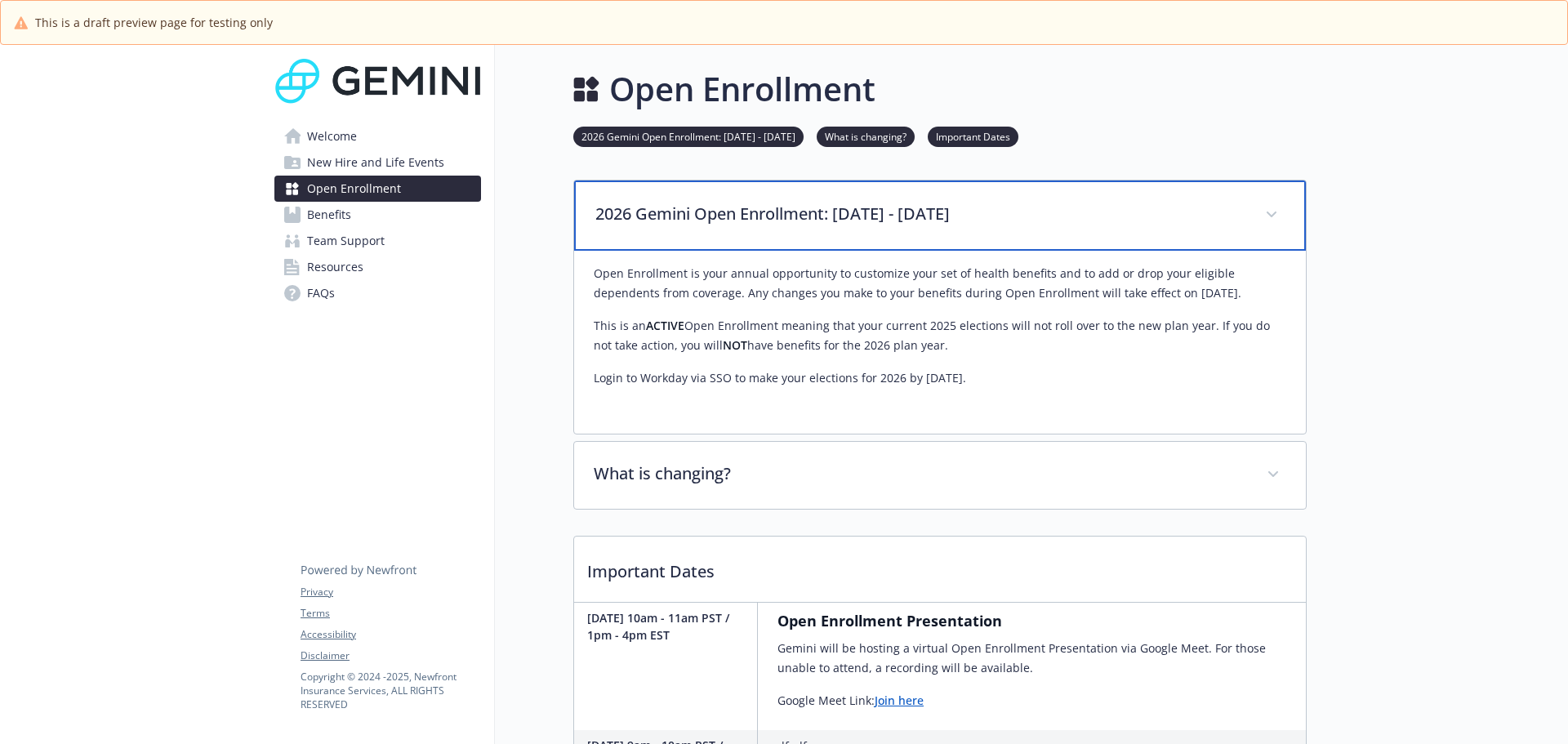
drag, startPoint x: 1157, startPoint y: 209, endPoint x: 1251, endPoint y: 223, distance: 95.0
click at [1153, 209] on p "2026 Gemini Open Enrollment: November 3 - November 14" at bounding box center [920, 213] width 650 height 25
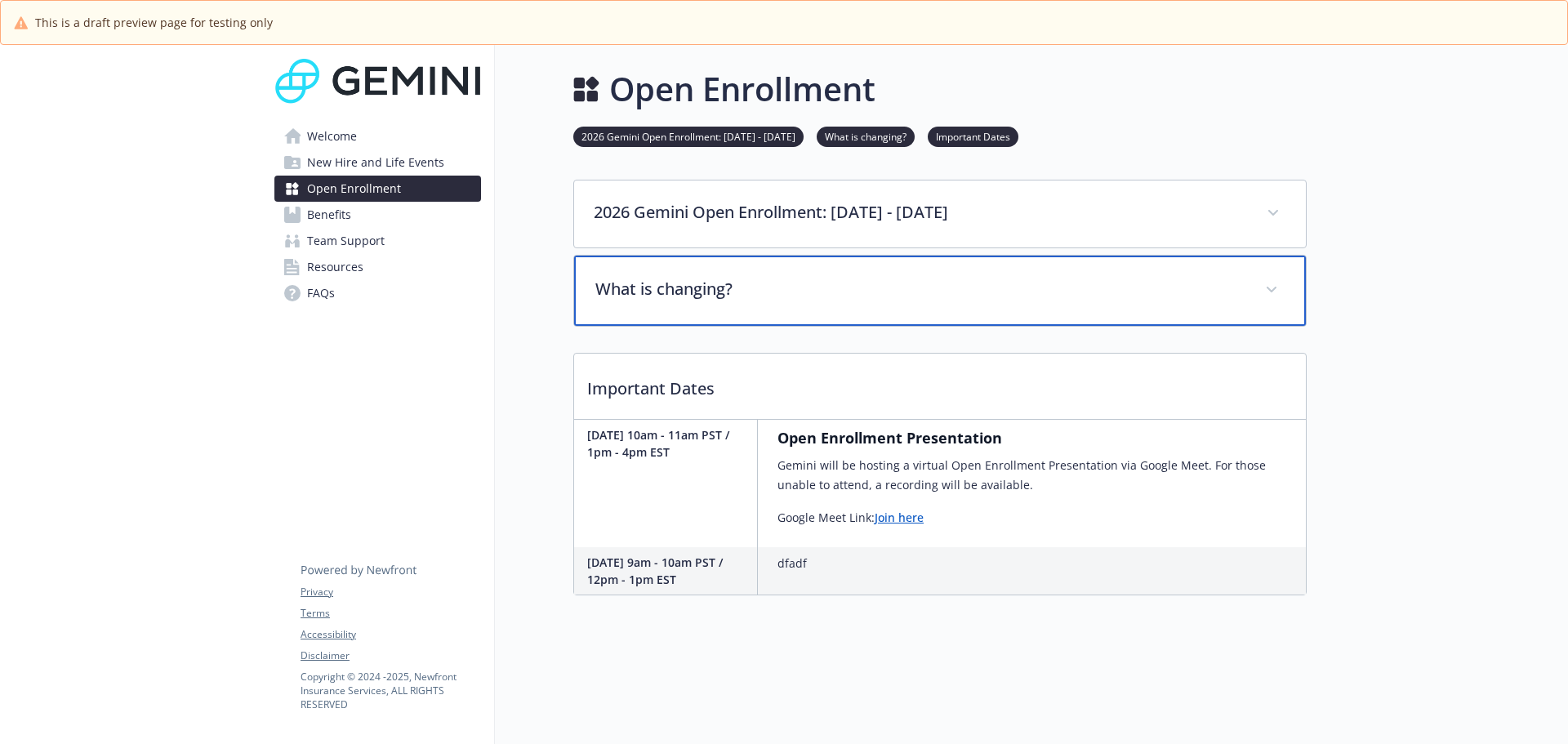
click at [1133, 301] on p "What is changing?" at bounding box center [920, 288] width 650 height 25
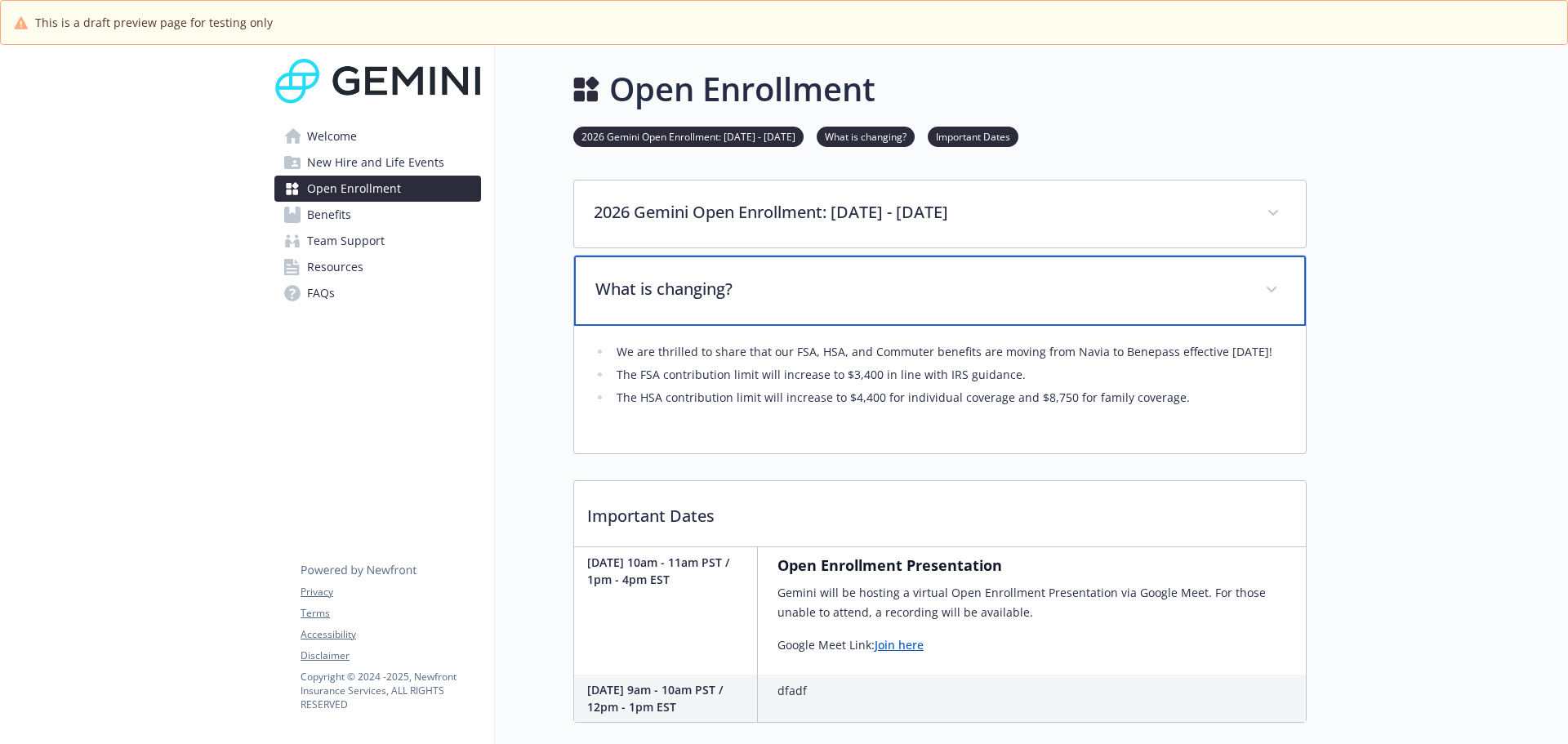
click at [1146, 295] on p "What is changing?" at bounding box center [920, 288] width 650 height 25
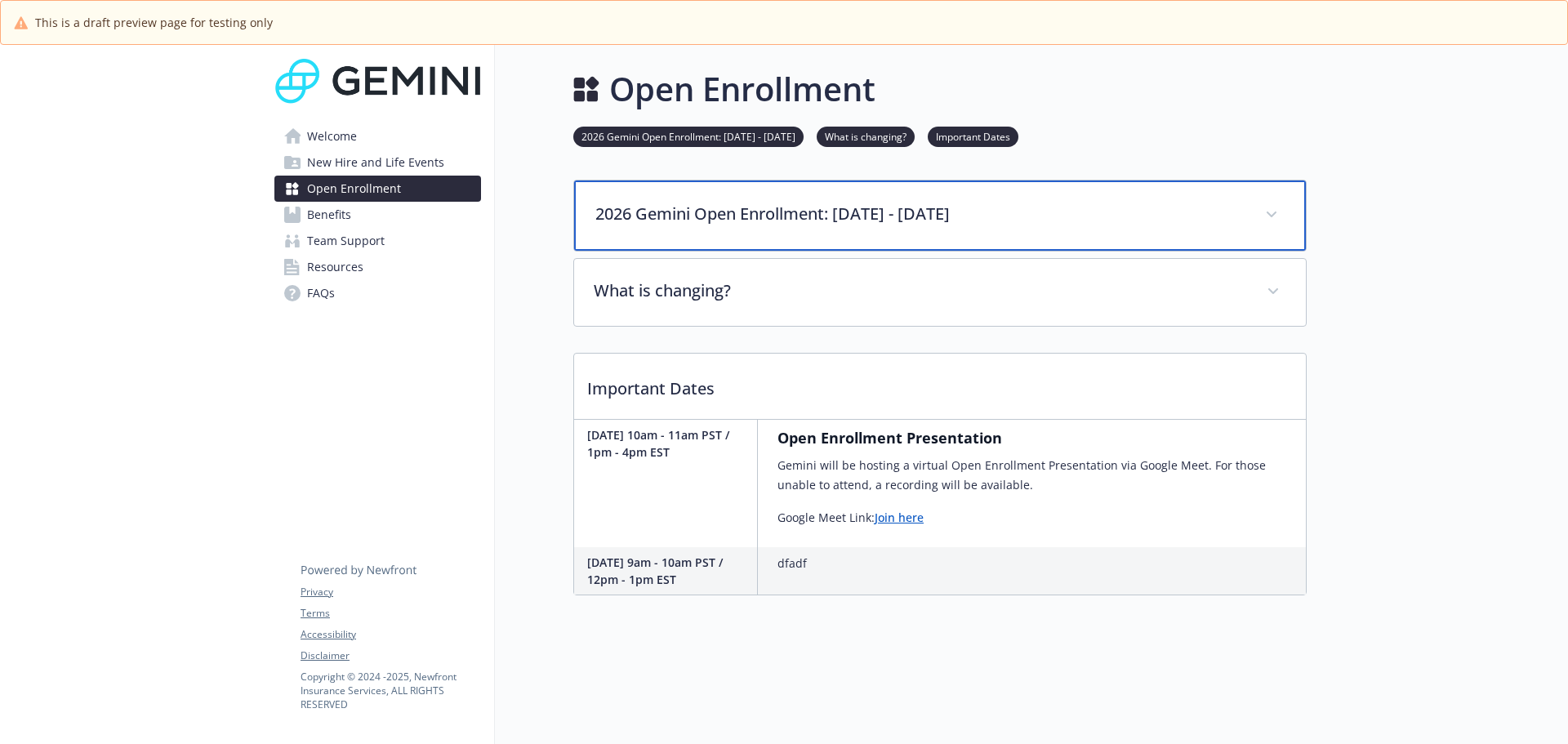
drag, startPoint x: 1019, startPoint y: 225, endPoint x: 1102, endPoint y: 220, distance: 83.2
click at [1021, 225] on div "2026 Gemini Open Enrollment: November 3 - November 14" at bounding box center [940, 215] width 732 height 70
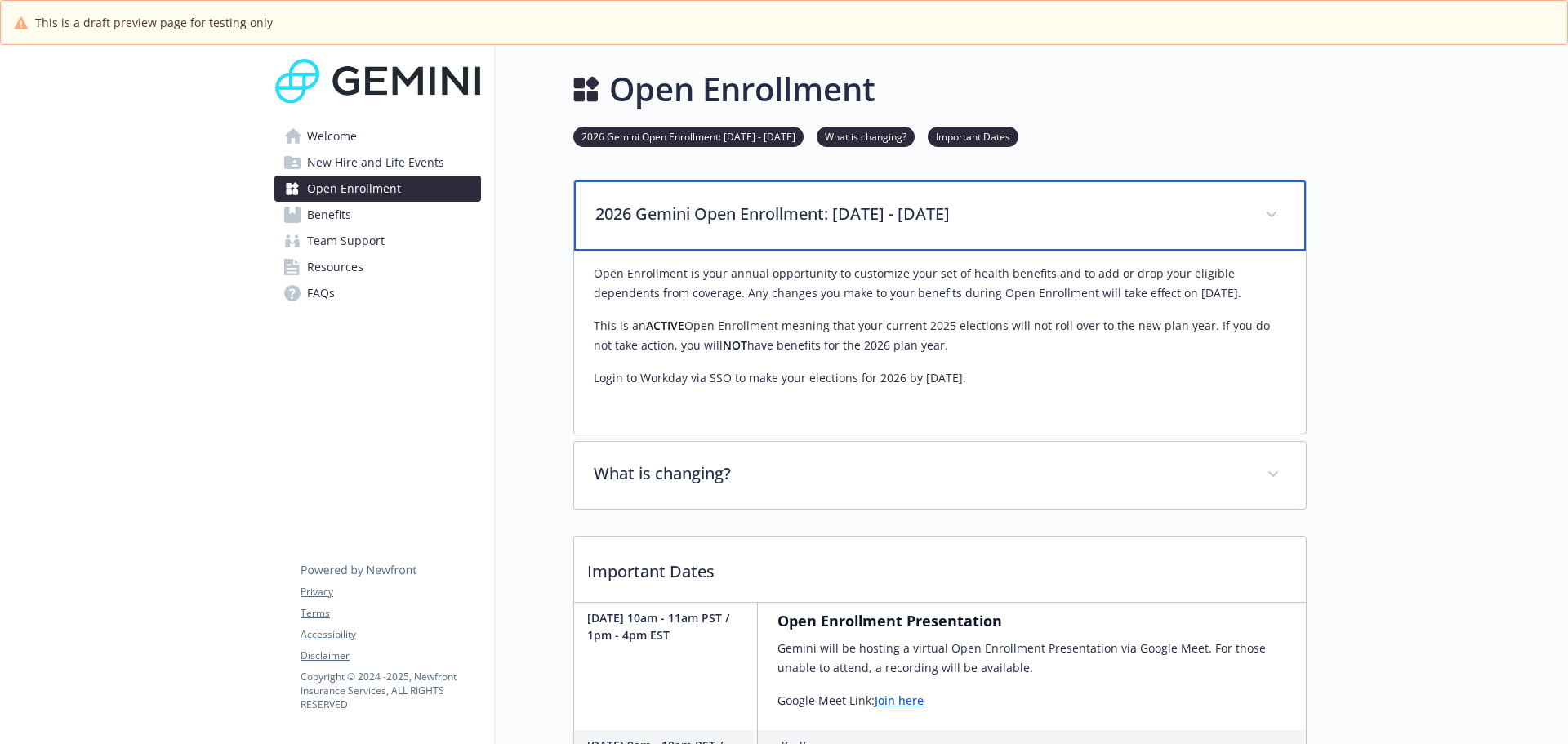
click at [1129, 212] on p "2026 Gemini Open Enrollment: November 3 - November 14" at bounding box center [920, 213] width 650 height 25
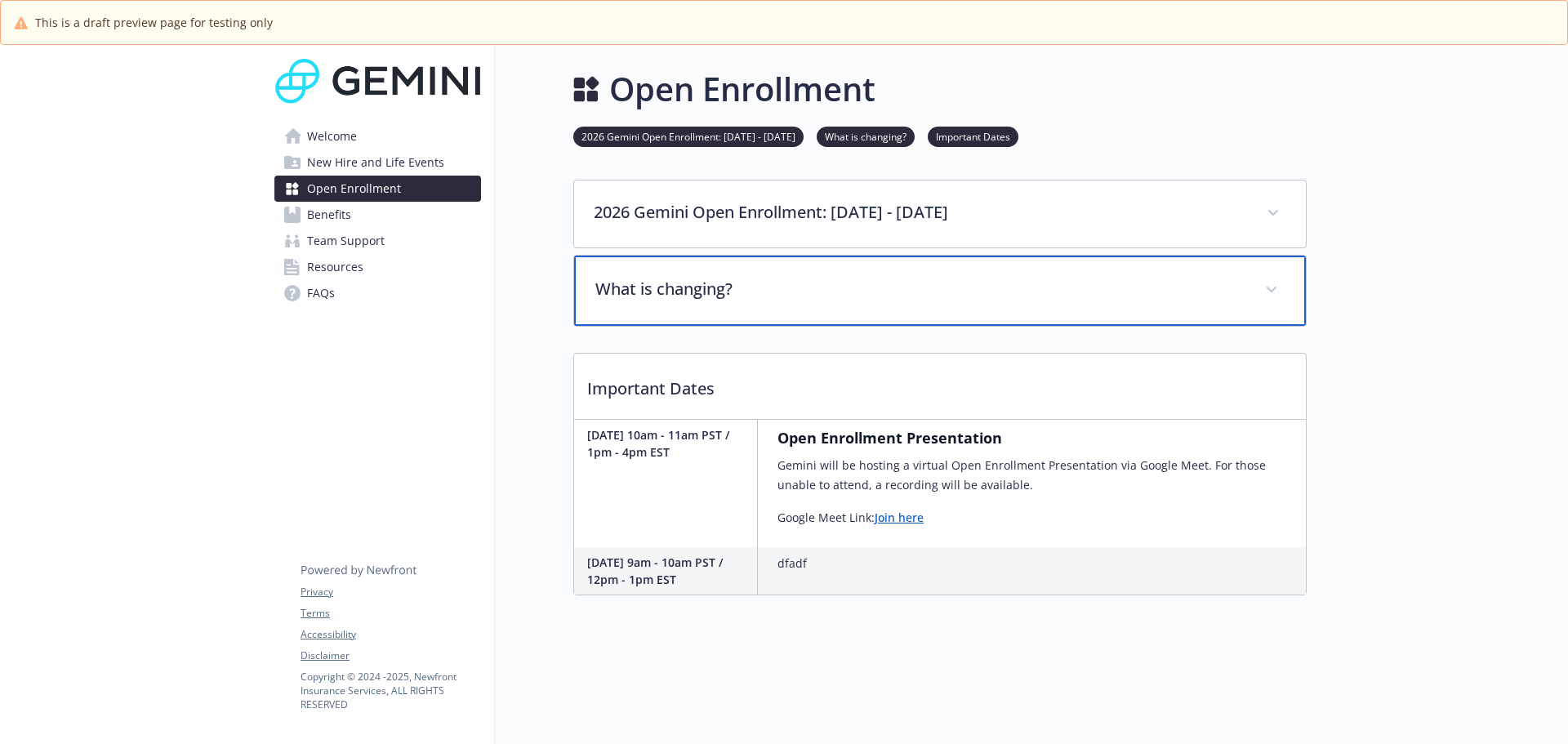
click at [1083, 276] on div "What is changing?" at bounding box center [940, 290] width 732 height 70
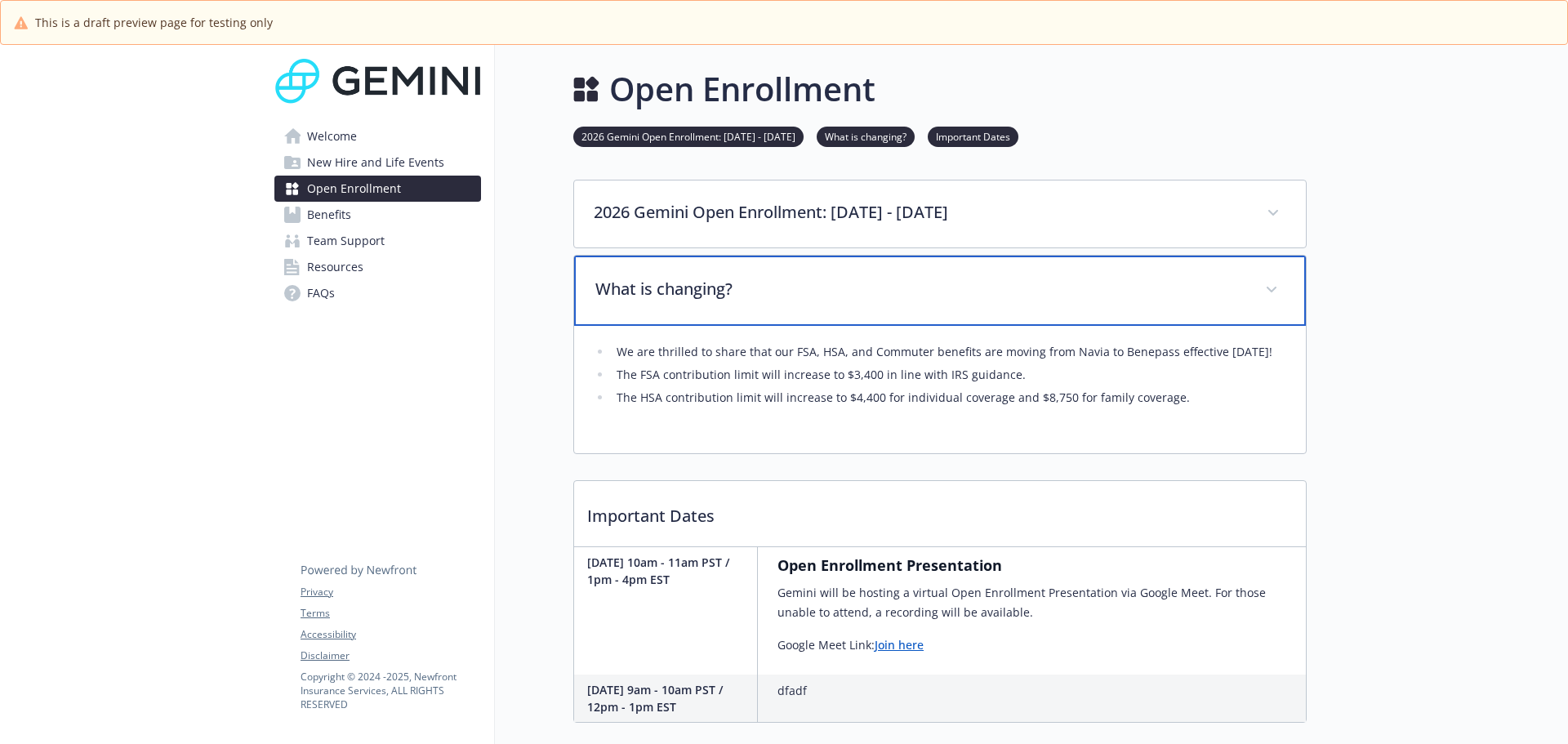
click at [1152, 300] on p "What is changing?" at bounding box center [920, 288] width 650 height 25
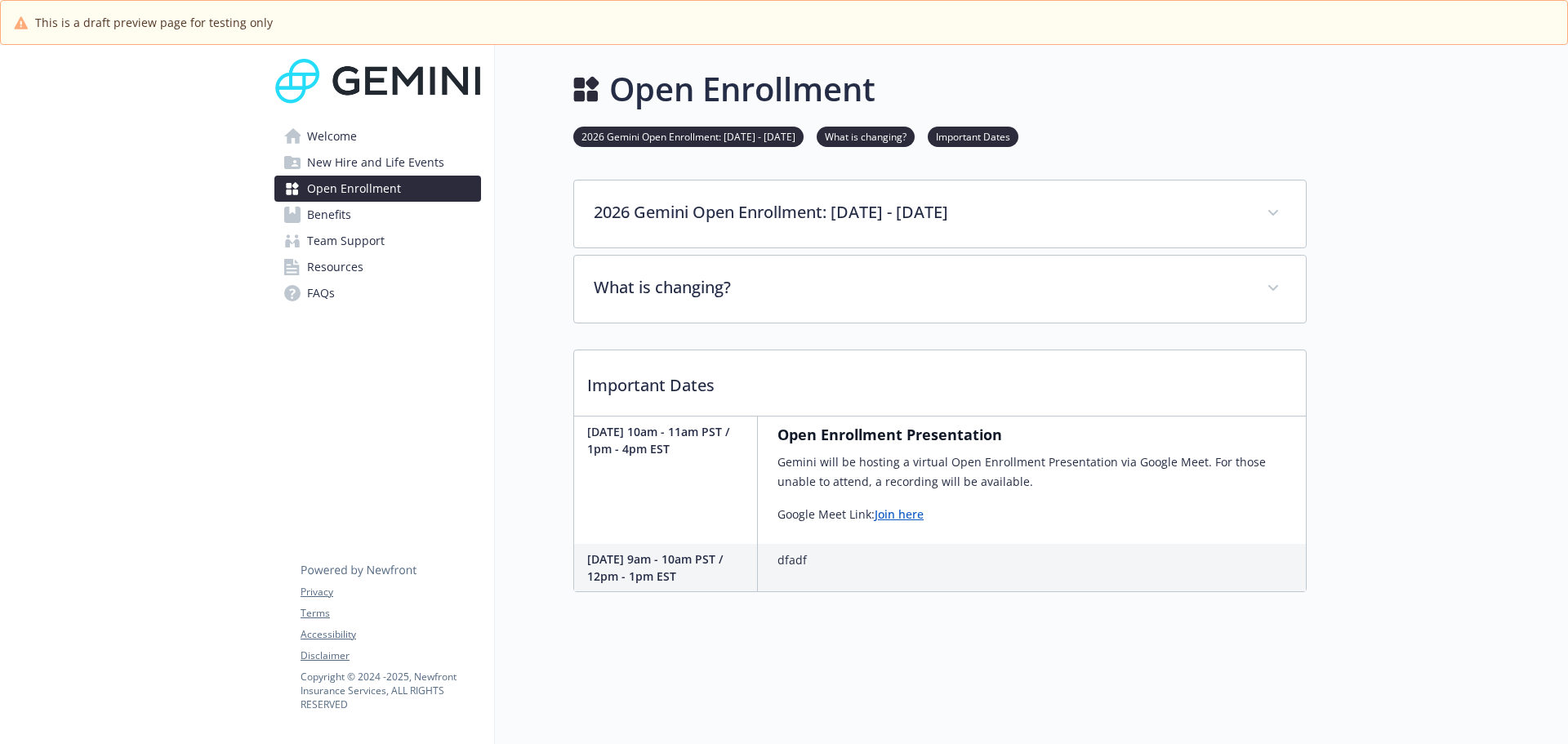
click at [1389, 468] on div at bounding box center [1437, 417] width 261 height 744
click at [1346, 607] on div at bounding box center [1437, 417] width 261 height 744
